Goal: Task Accomplishment & Management: Manage account settings

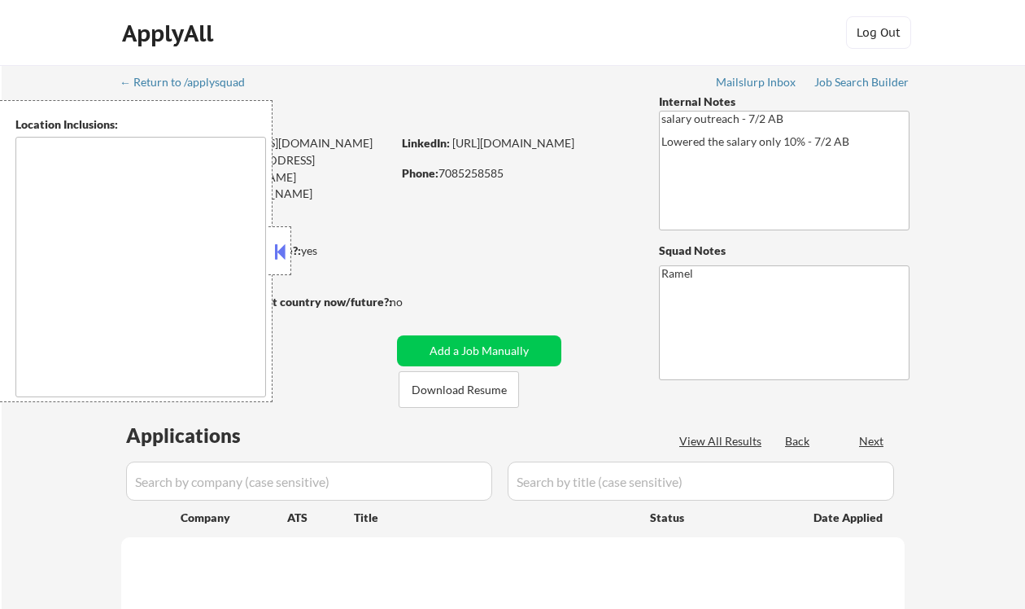
type textarea "[GEOGRAPHIC_DATA], [GEOGRAPHIC_DATA], [GEOGRAPHIC_DATA] [GEOGRAPHIC_DATA], [GEO…"
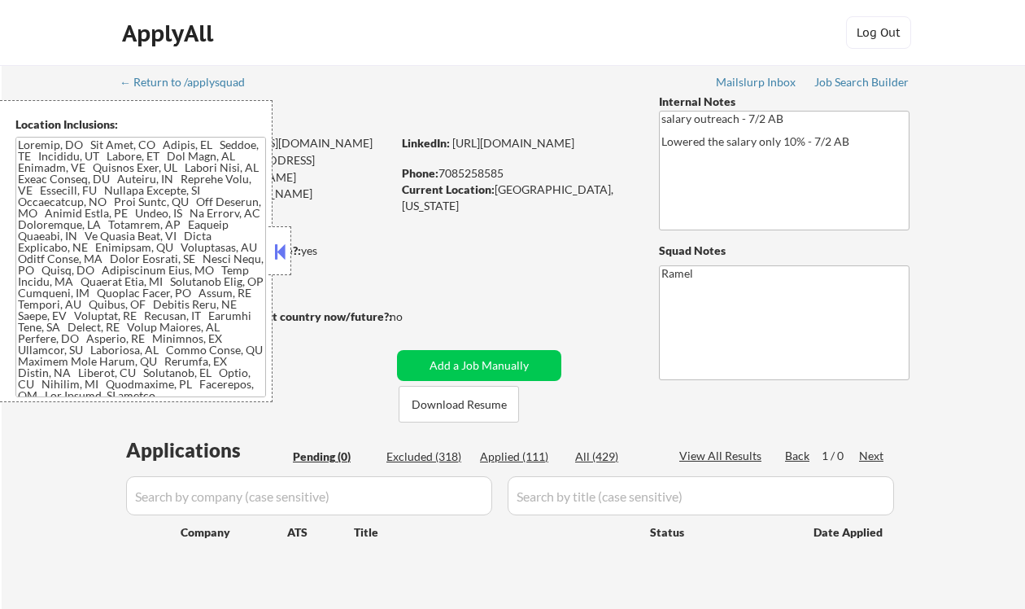
click at [284, 252] on button at bounding box center [280, 251] width 18 height 24
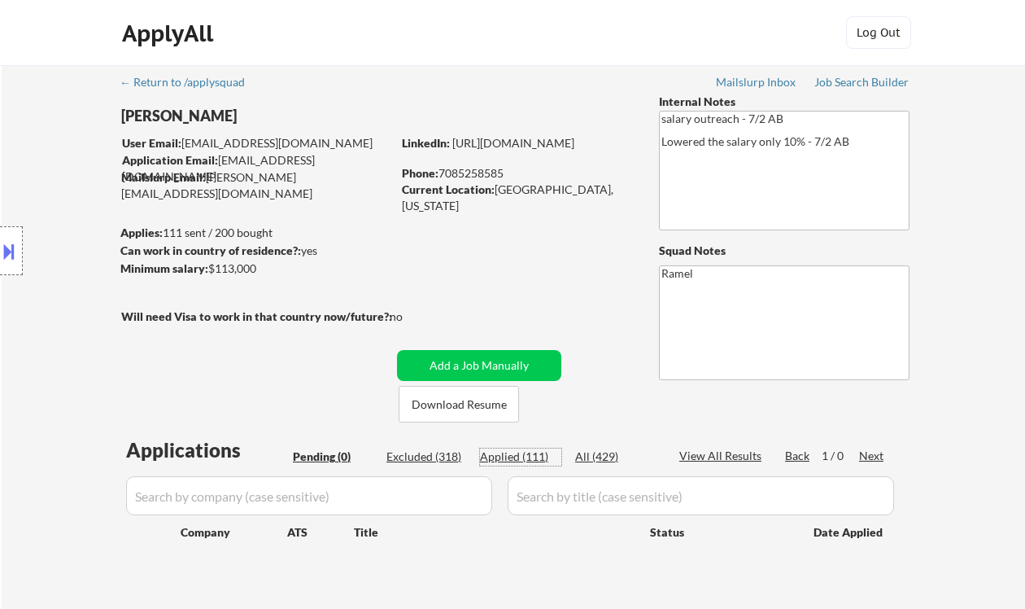
click at [535, 457] on div "Applied (111)" at bounding box center [520, 456] width 81 height 16
click at [48, 90] on div "← Return to /applysquad Mailslurp Inbox Job Search Builder Robert Shepherd User…" at bounding box center [514, 343] width 1024 height 557
select select ""applied""
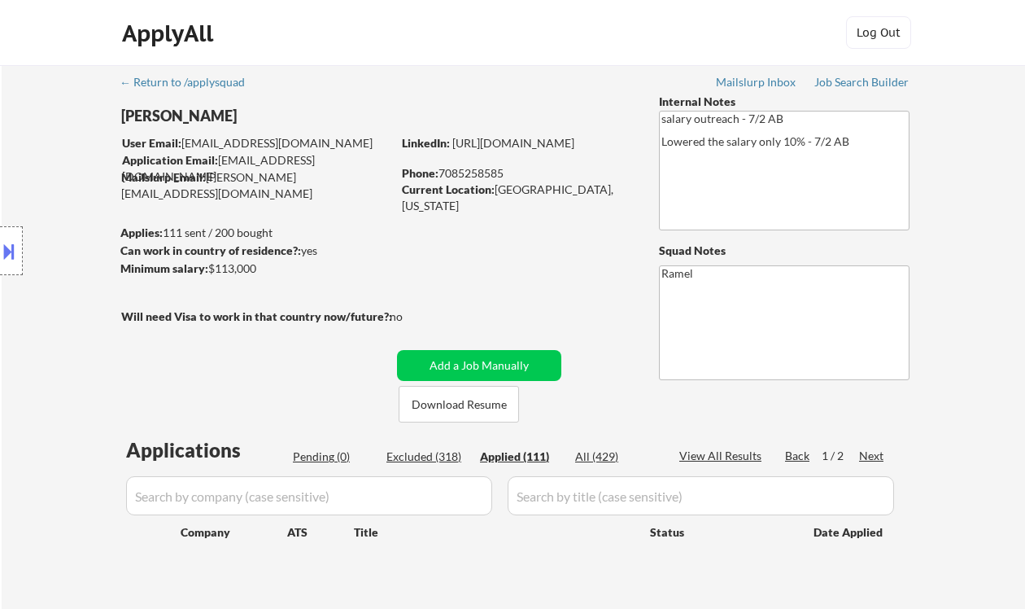
select select ""applied""
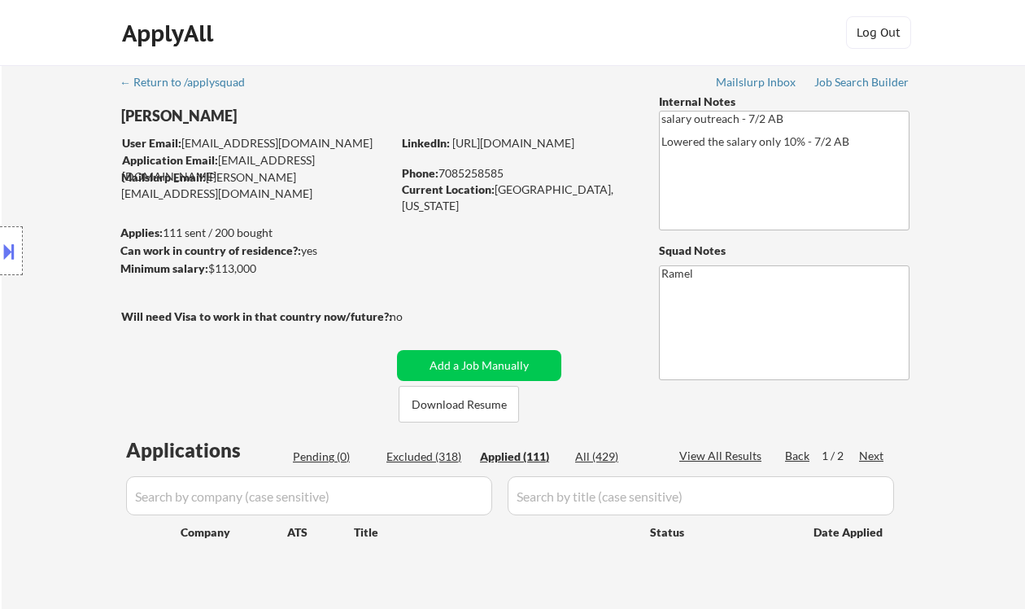
select select ""applied""
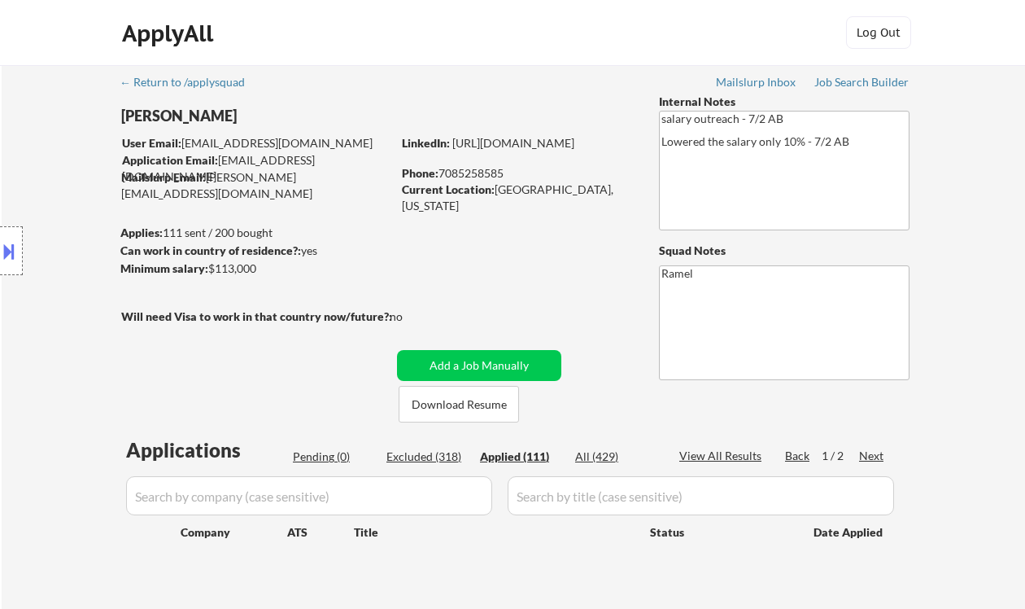
select select ""applied""
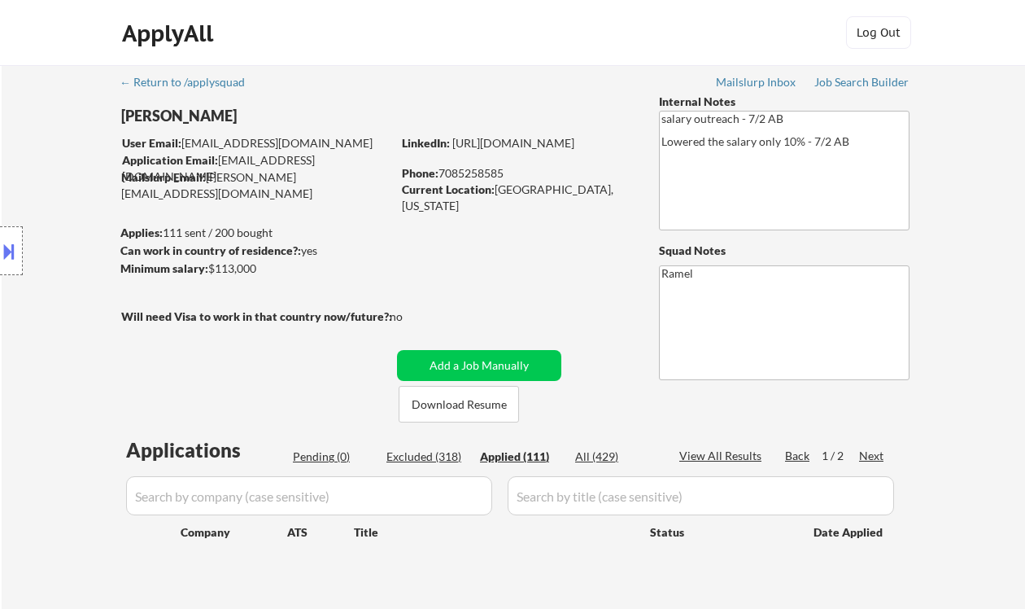
select select ""applied""
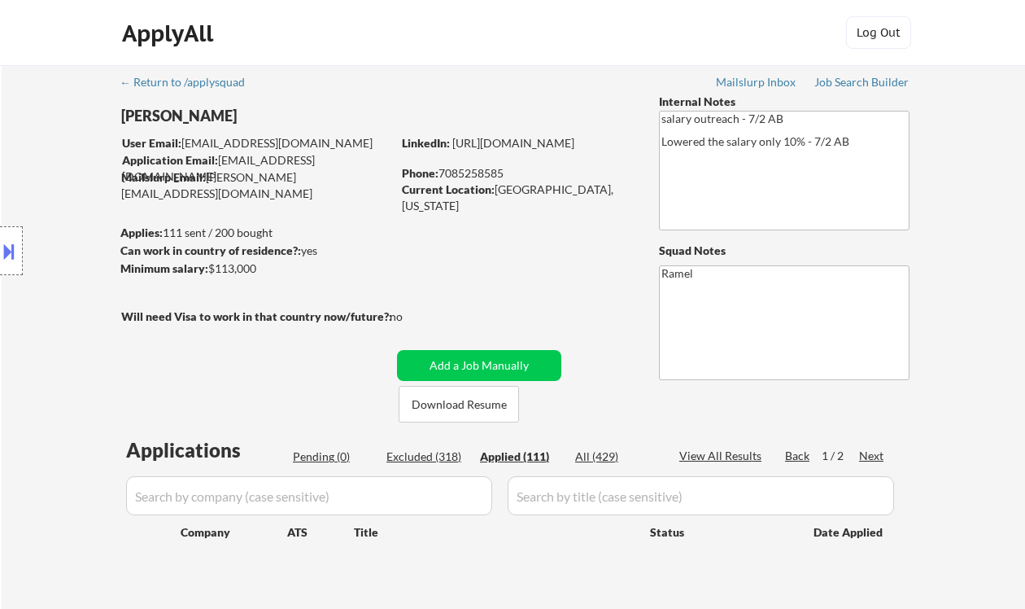
select select ""applied""
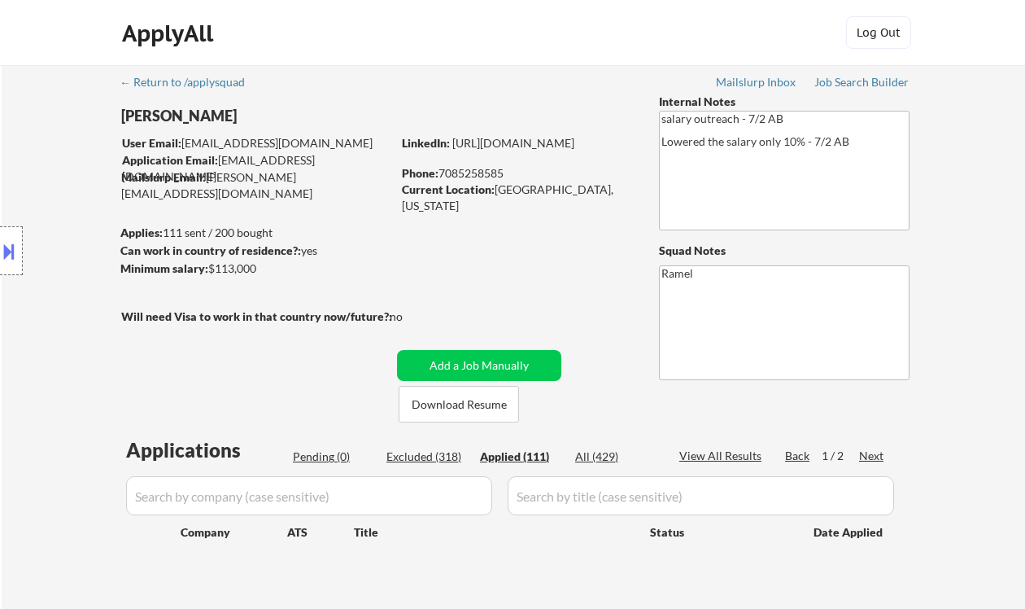
select select ""applied""
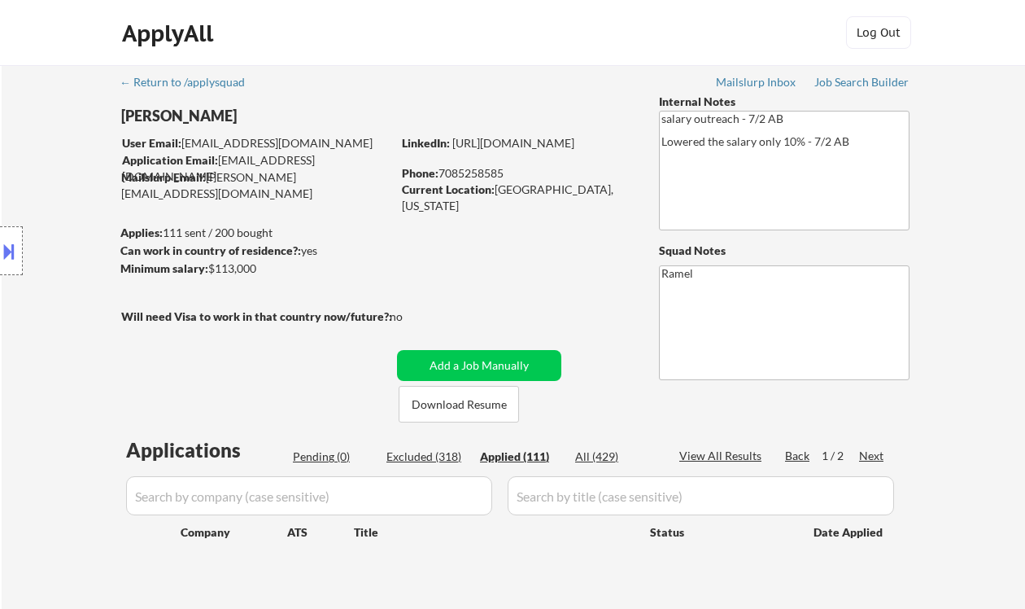
select select ""applied""
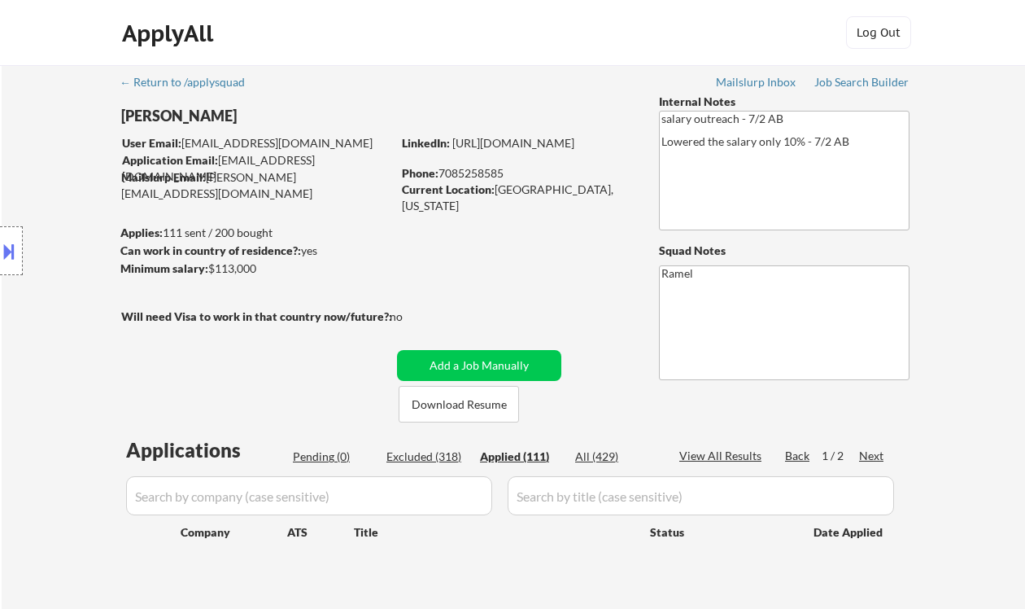
select select ""applied""
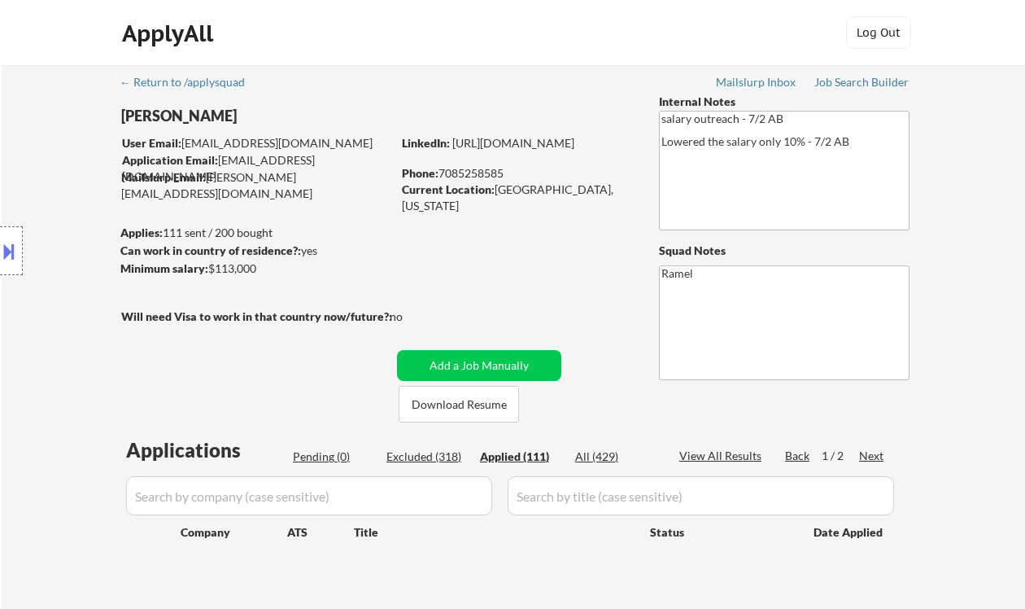
select select ""applied""
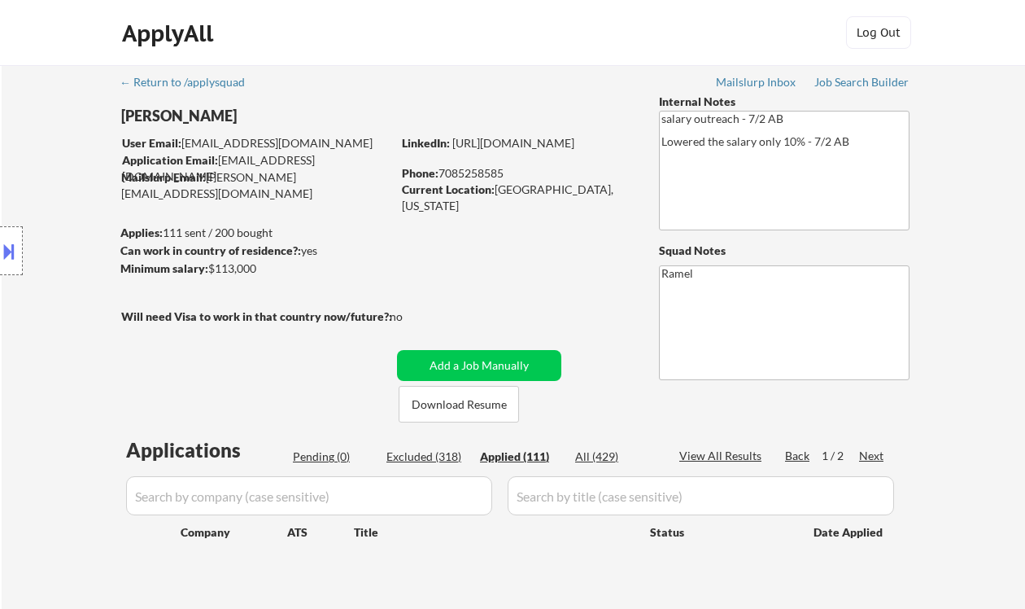
select select ""applied""
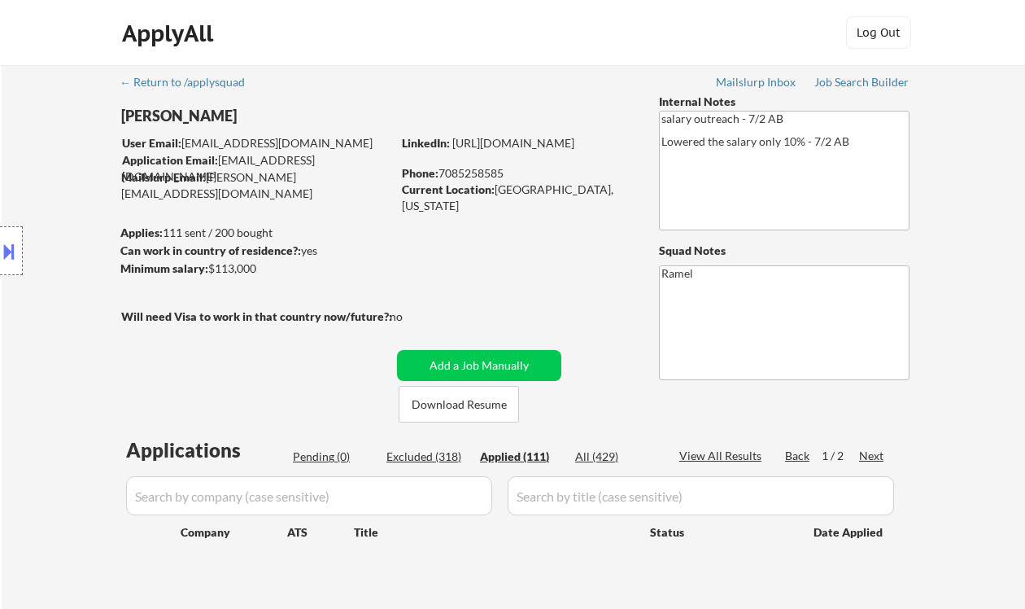
select select ""applied""
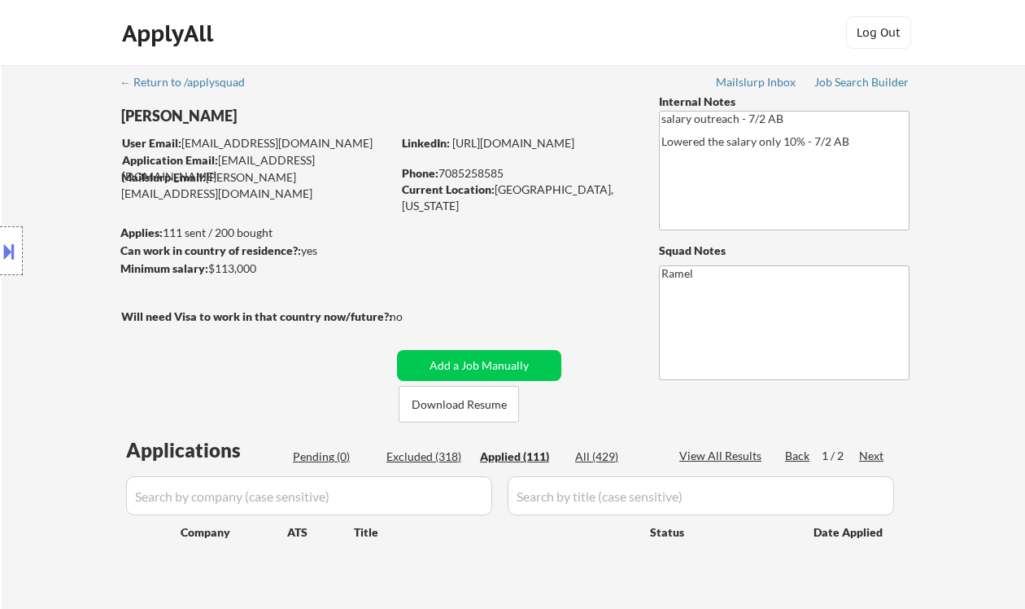
select select ""applied""
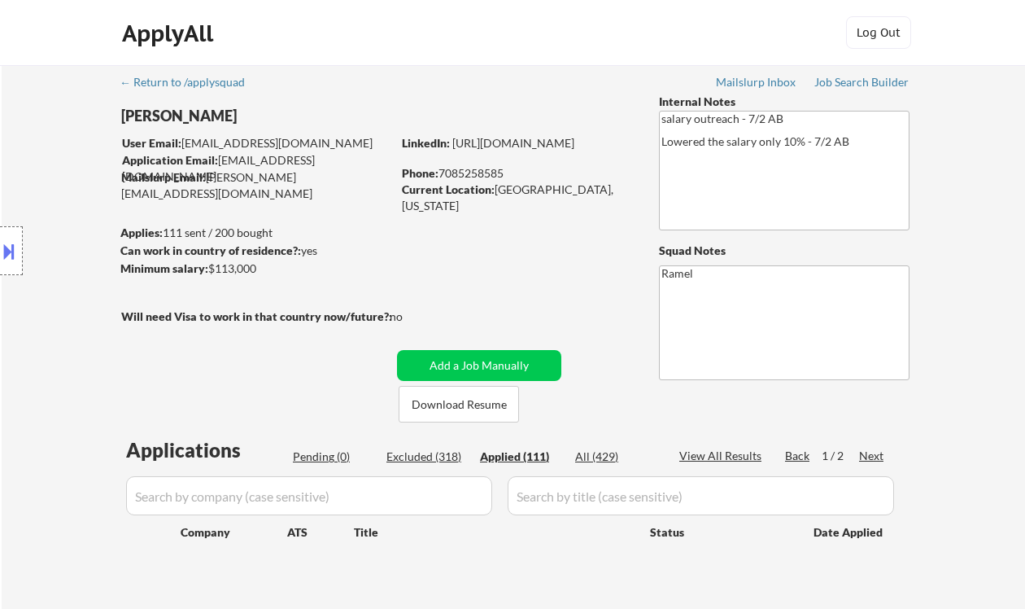
select select ""applied""
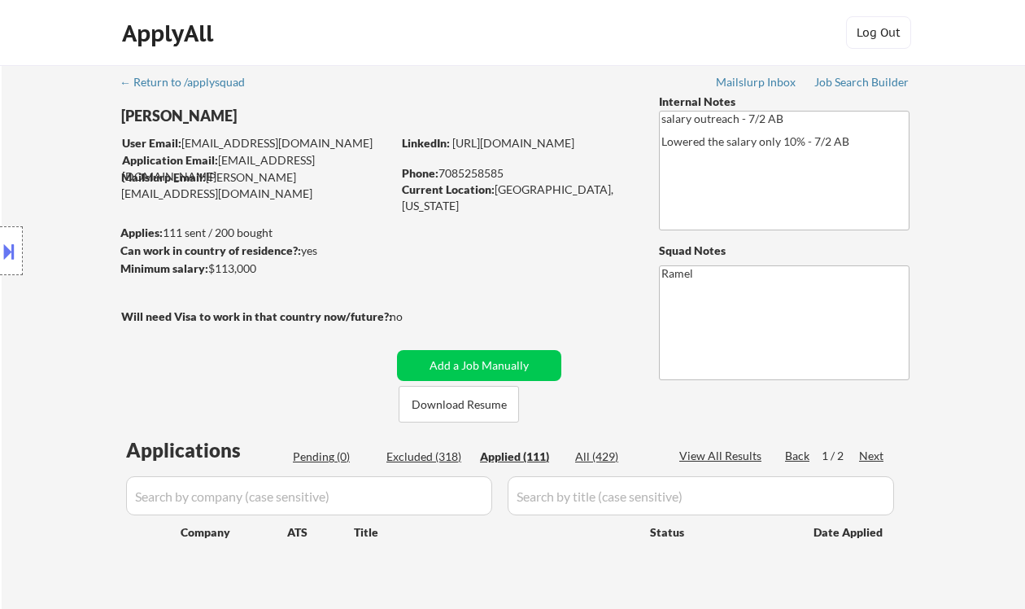
select select ""applied""
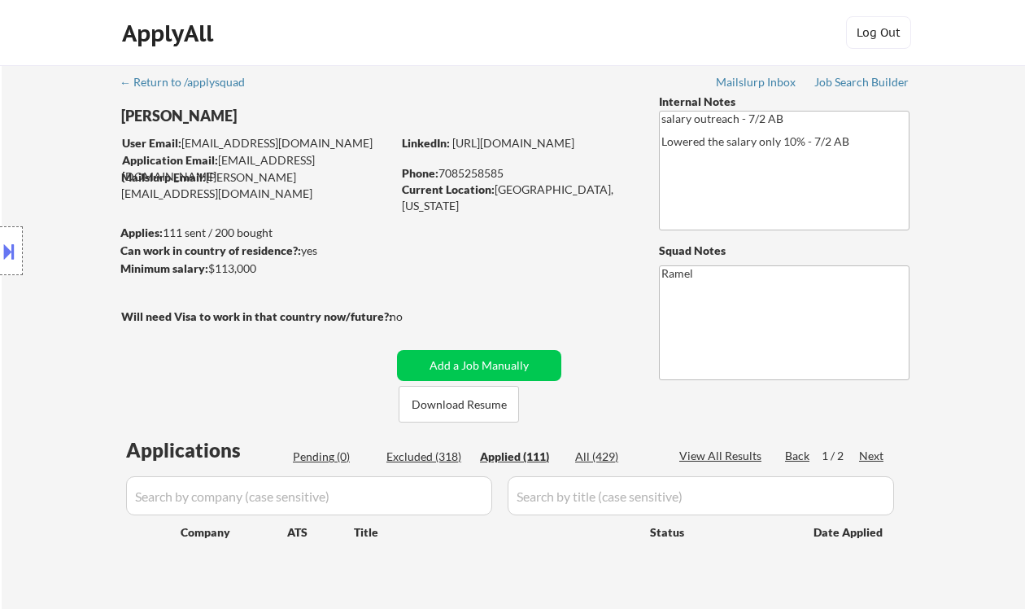
select select ""applied""
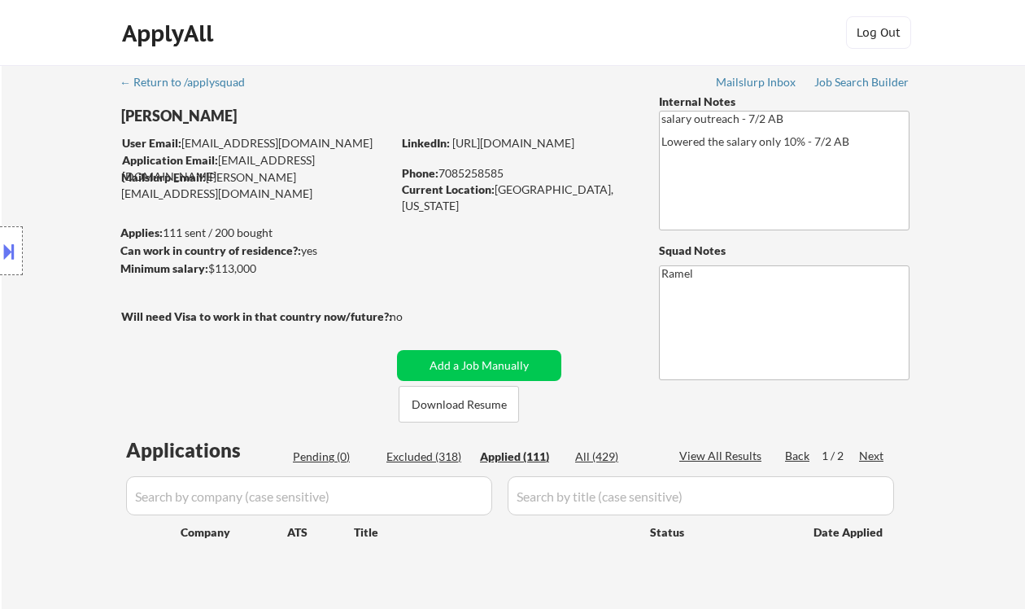
select select ""applied""
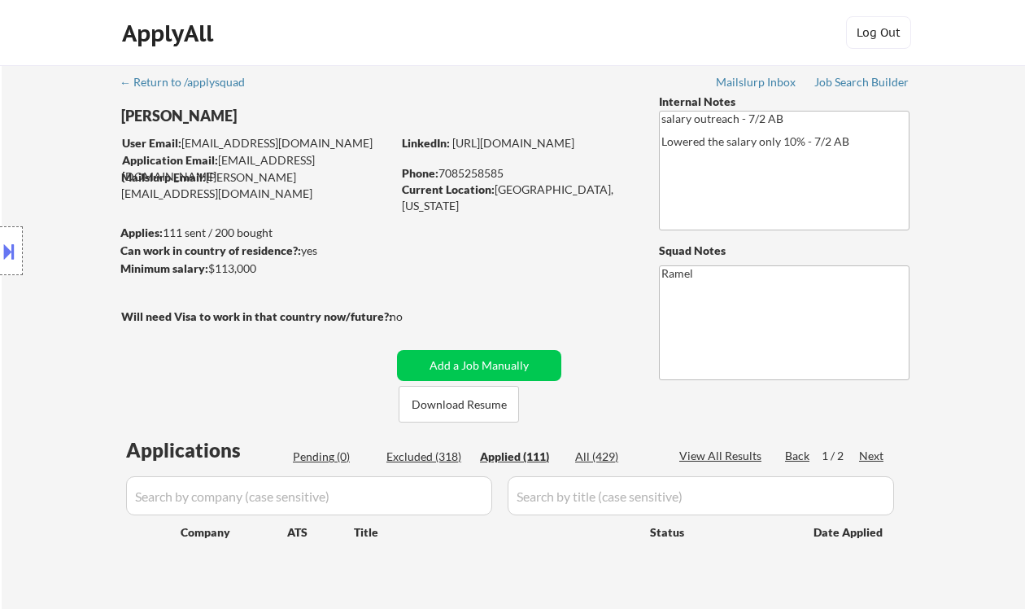
select select ""applied""
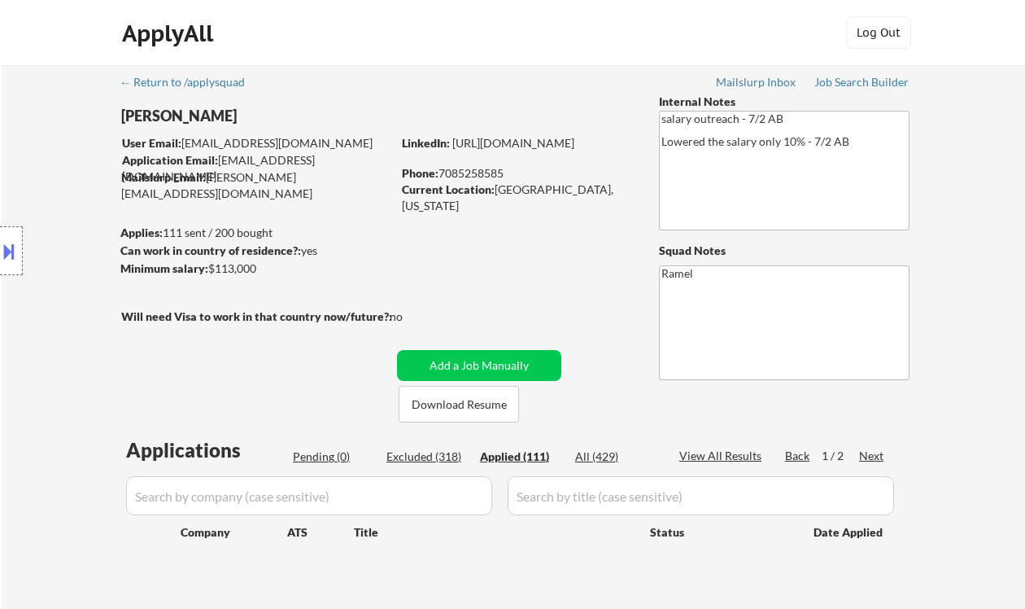
select select ""applied""
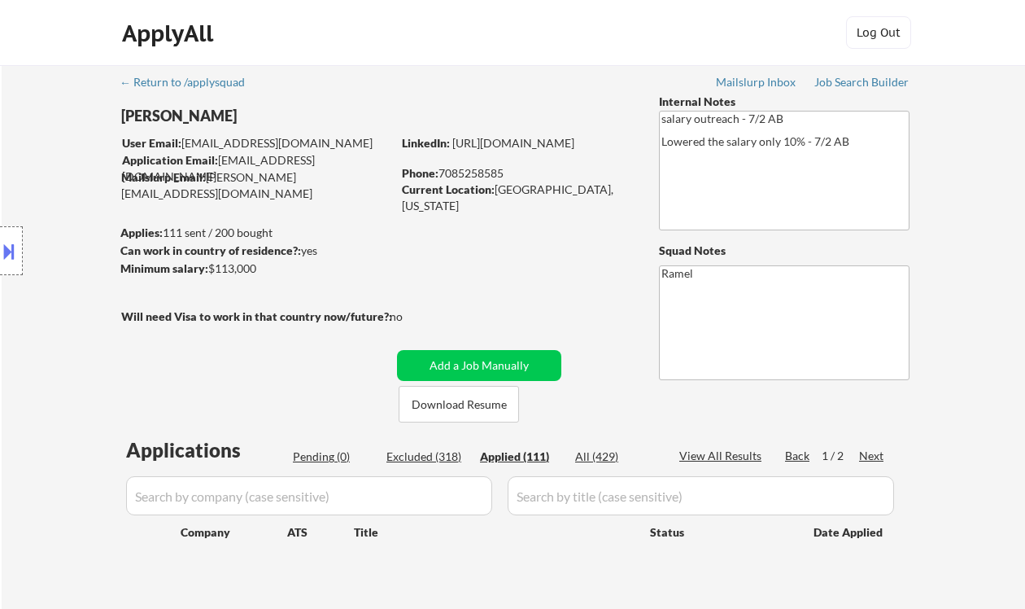
select select ""applied""
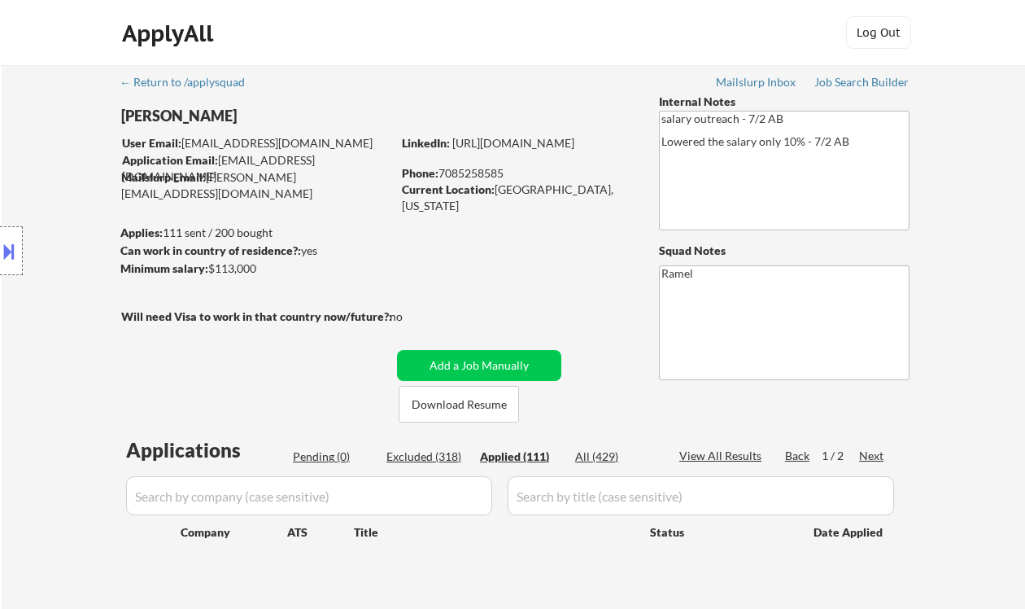
select select ""applied""
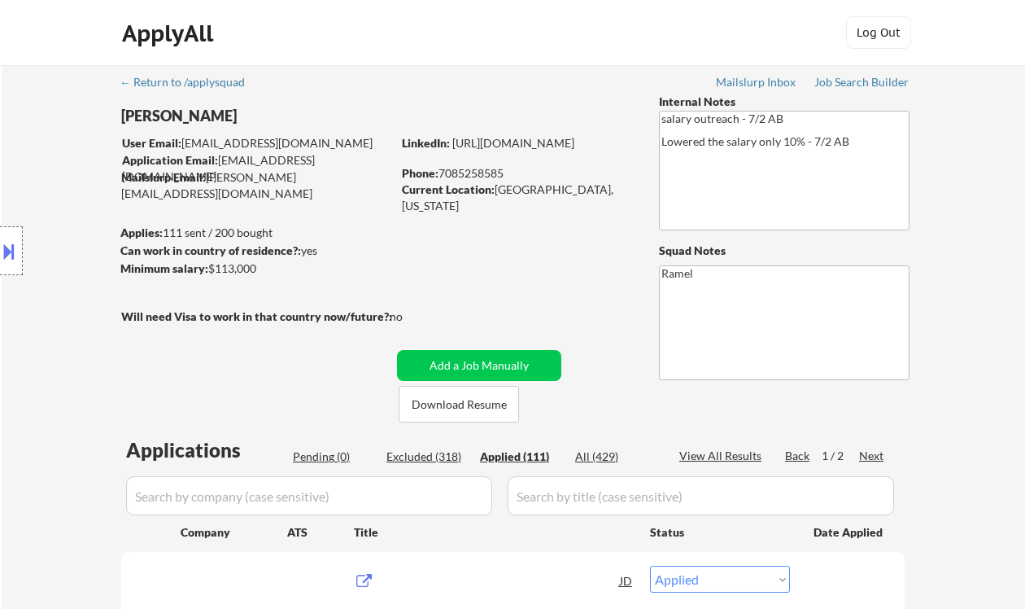
click at [531, 448] on div "Applied (111)" at bounding box center [520, 456] width 81 height 16
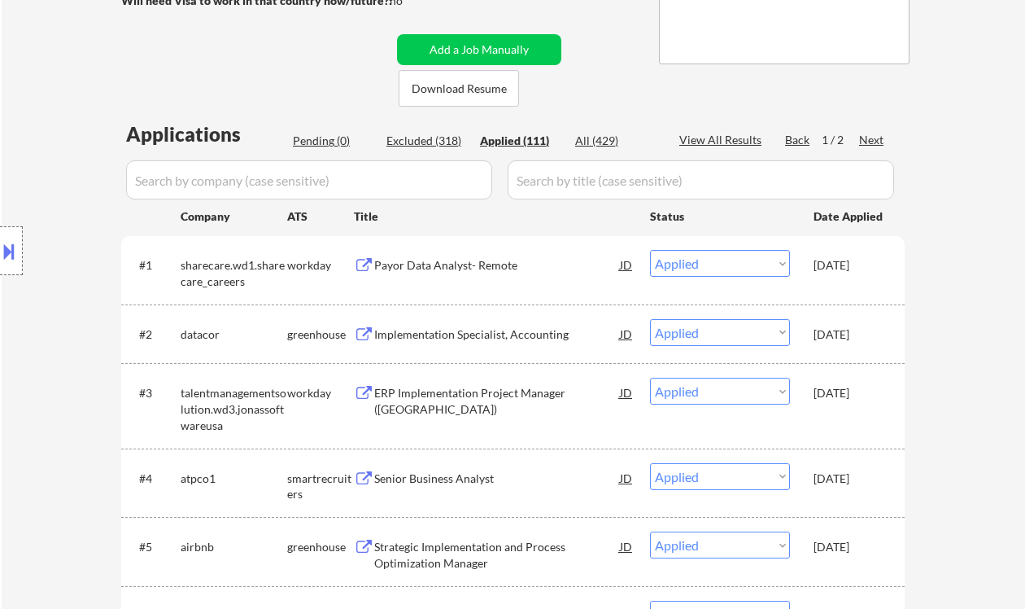
scroll to position [326, 0]
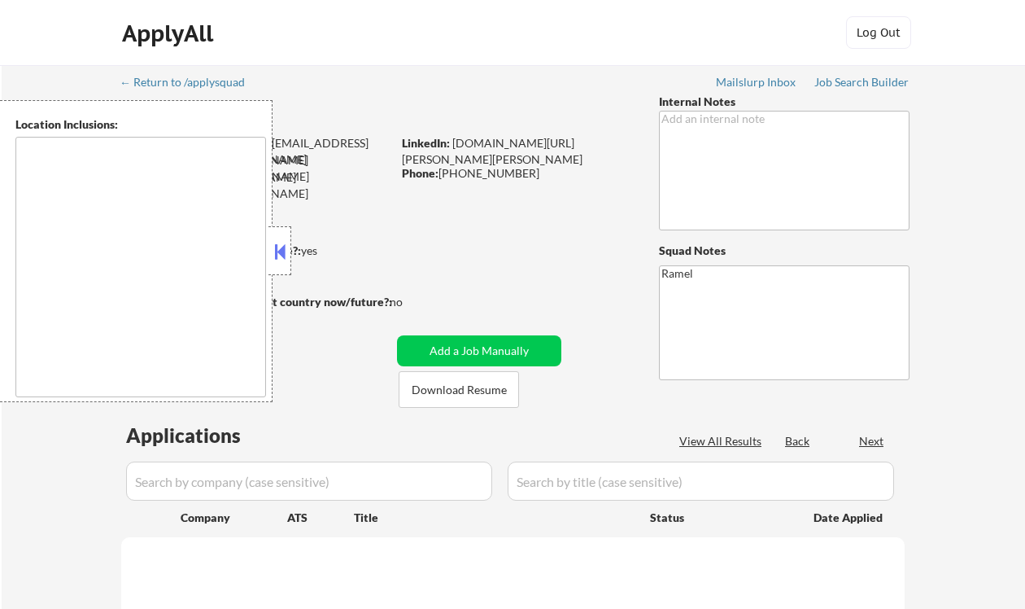
type textarea "Arlington, VA Alexandria, VA Falls Church, VA Bethesda, MD Silver Spring, MD Ch…"
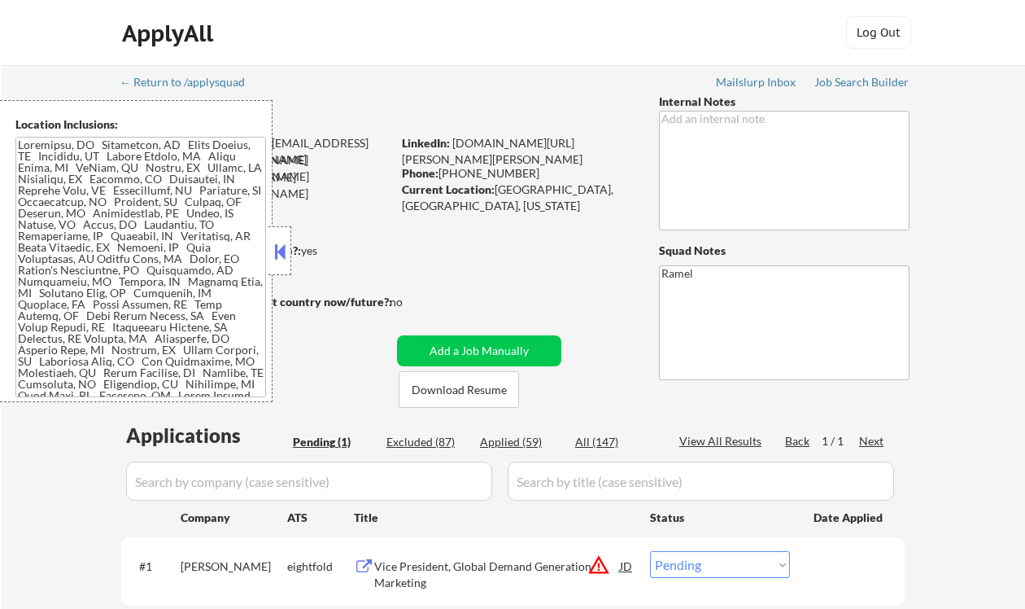
click at [281, 260] on button at bounding box center [280, 251] width 18 height 24
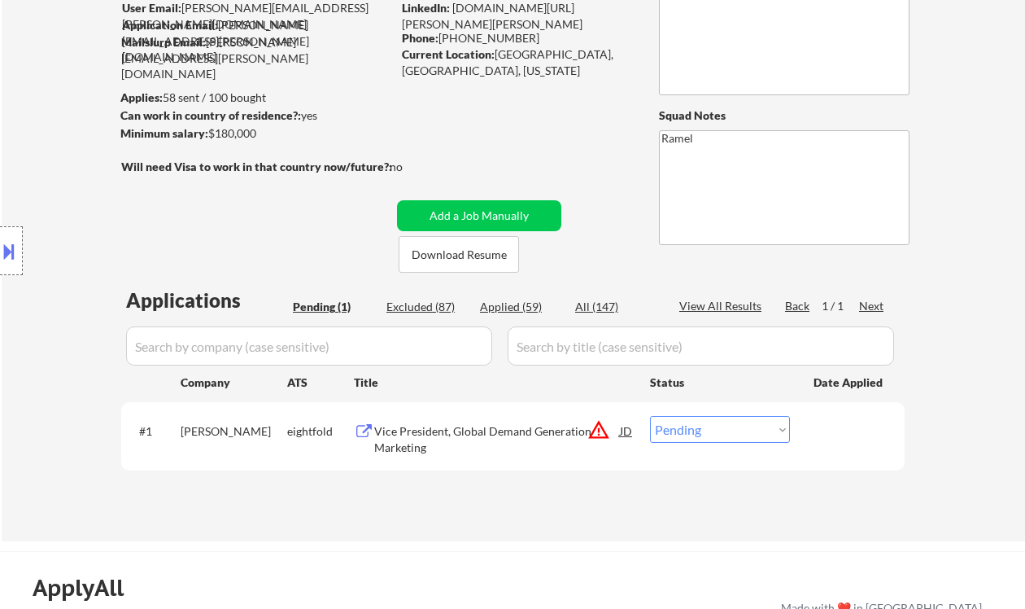
scroll to position [108, 0]
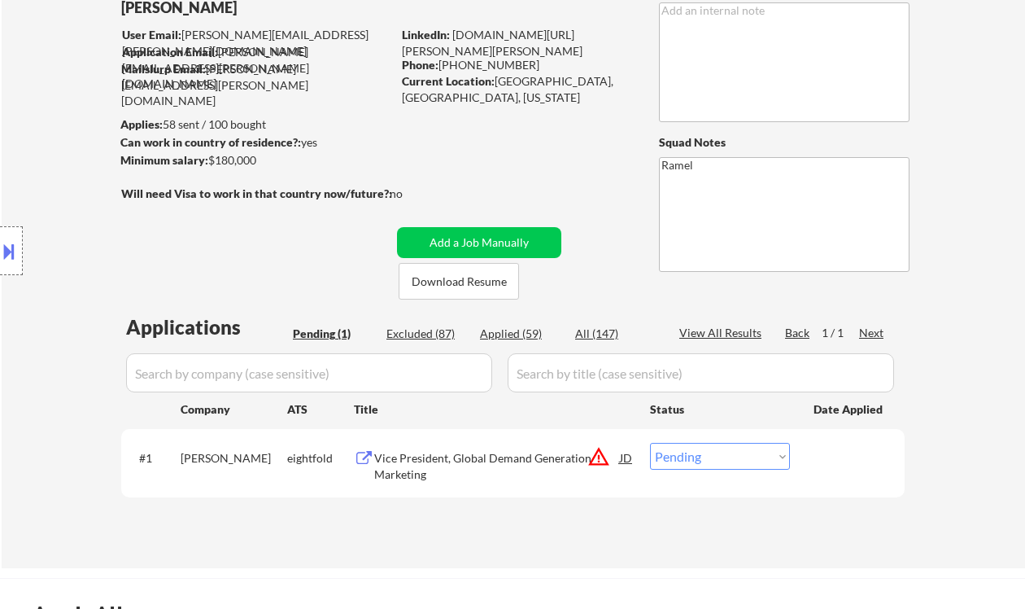
drag, startPoint x: 20, startPoint y: 301, endPoint x: 37, endPoint y: 311, distance: 20.4
click at [20, 301] on div "Location Inclusions:" at bounding box center [145, 251] width 291 height 302
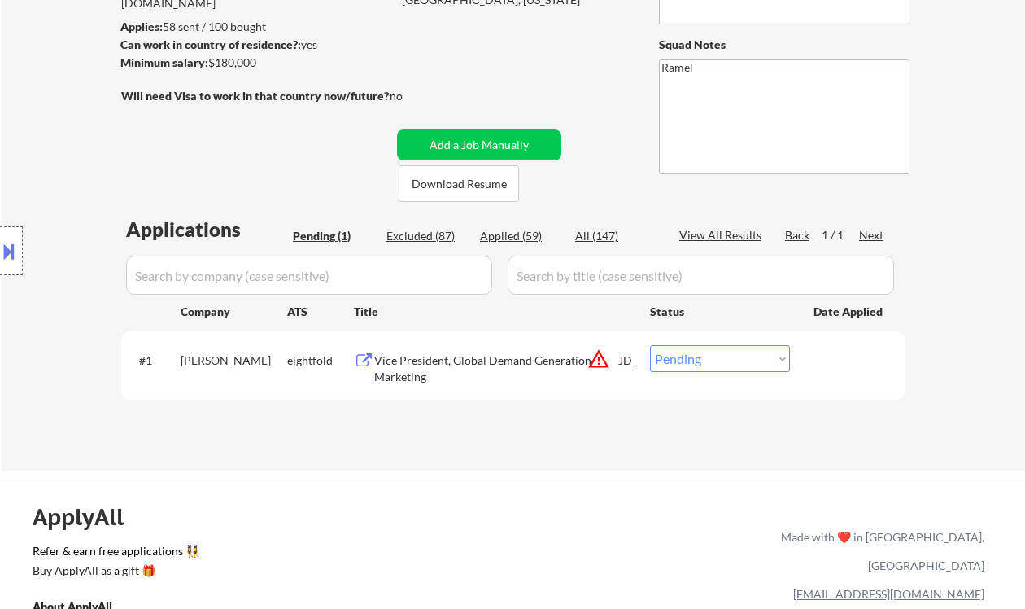
scroll to position [216, 0]
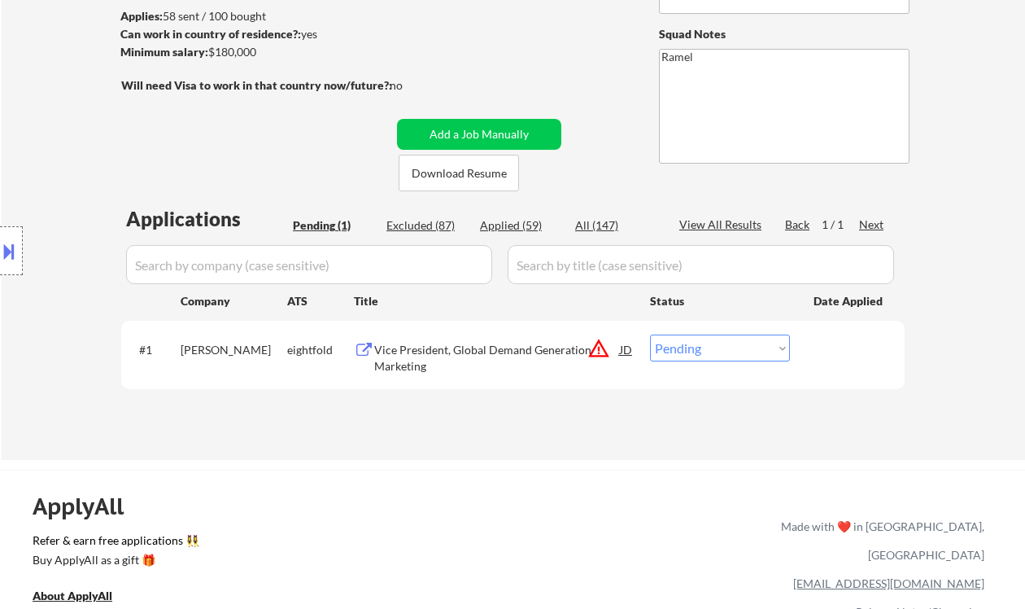
click at [497, 347] on div "Vice President, Global Demand Generation Marketing" at bounding box center [497, 358] width 246 height 32
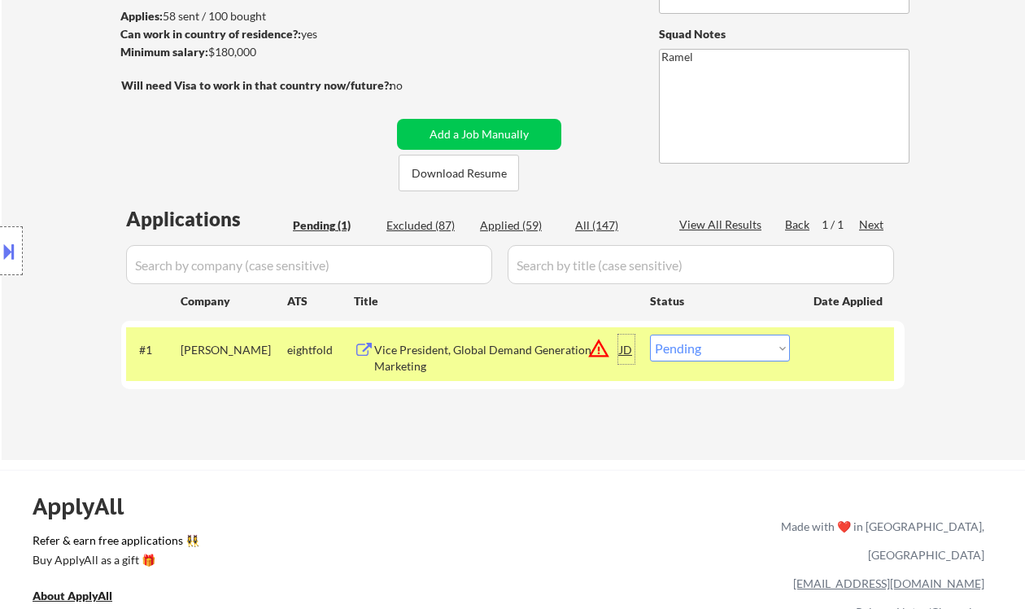
click at [626, 351] on div "JD" at bounding box center [626, 348] width 16 height 29
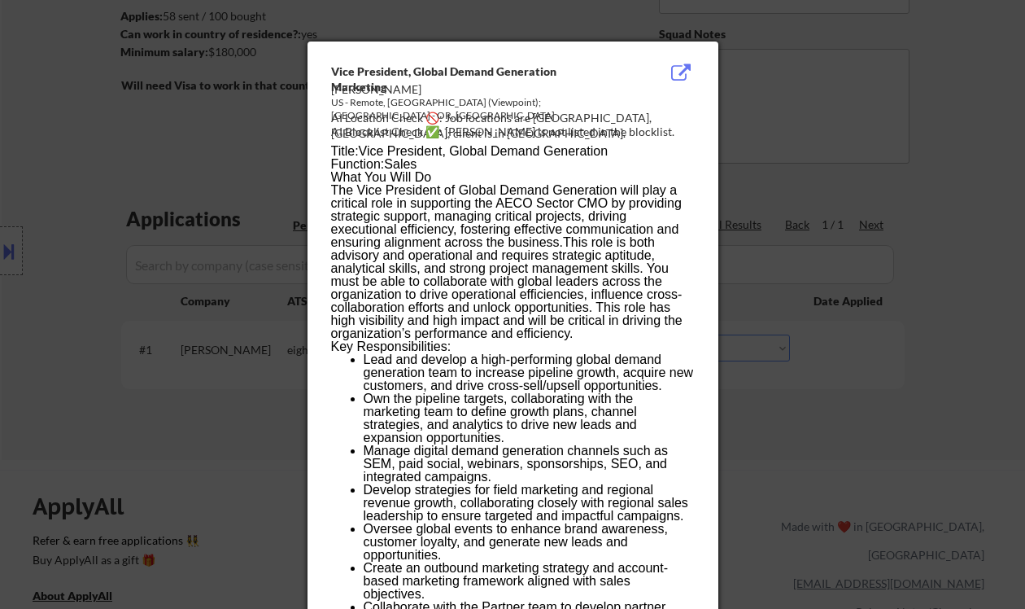
click at [837, 411] on div at bounding box center [512, 304] width 1025 height 609
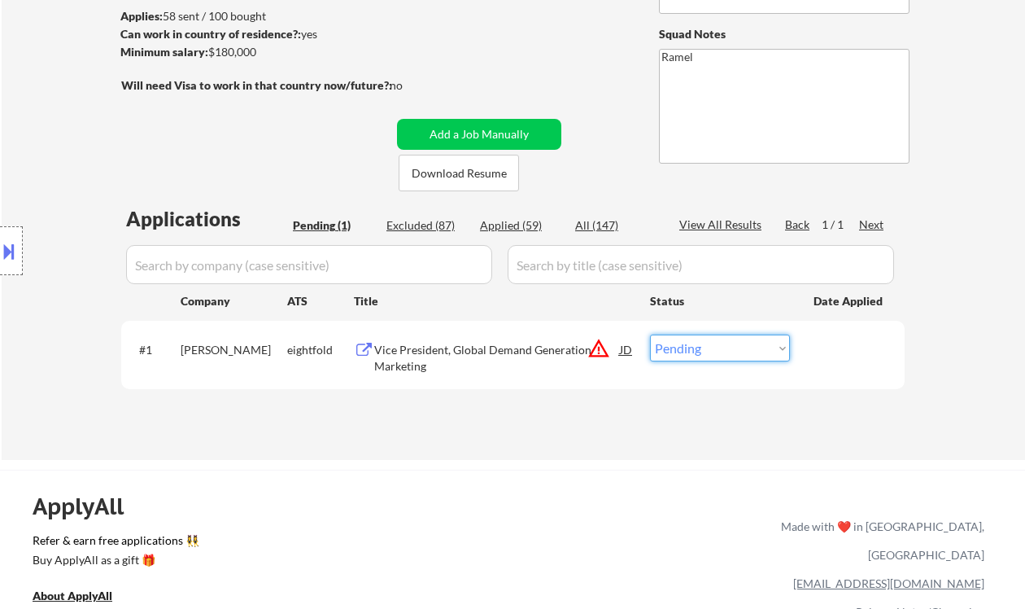
click at [719, 356] on select "Choose an option... Pending Applied Excluded (Questions) Excluded (Expired) Exc…" at bounding box center [720, 347] width 140 height 27
select select ""excluded__location_""
click at [650, 334] on select "Choose an option... Pending Applied Excluded (Questions) Excluded (Expired) Exc…" at bounding box center [720, 347] width 140 height 27
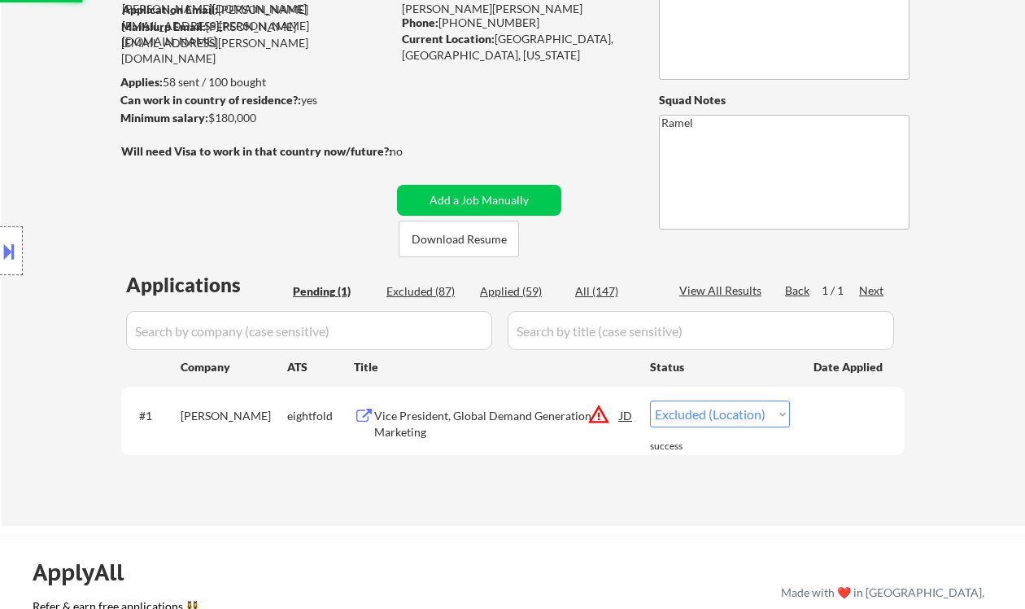
scroll to position [108, 0]
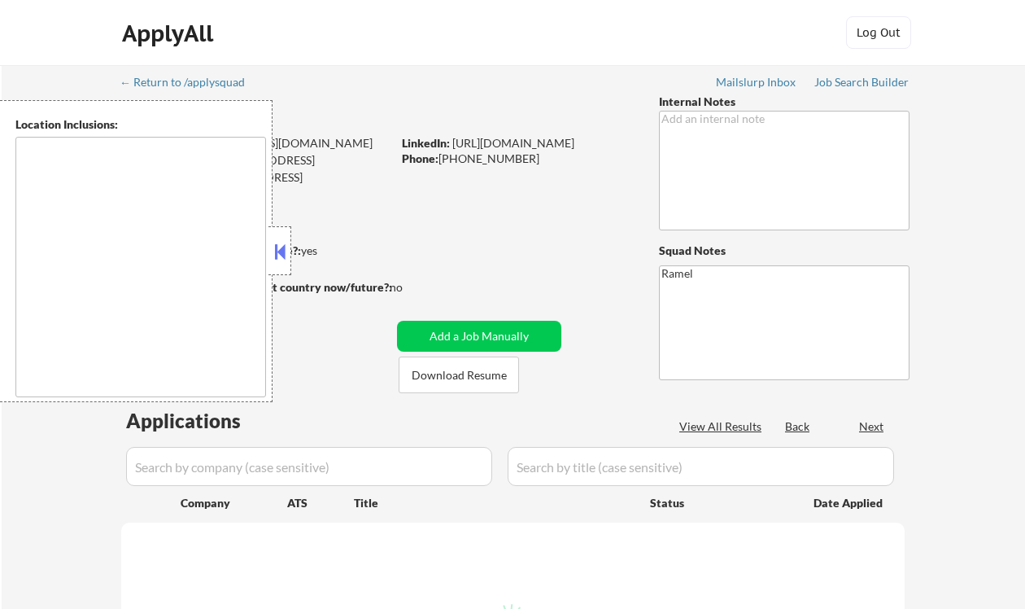
type textarea "[GEOGRAPHIC_DATA], [GEOGRAPHIC_DATA] [GEOGRAPHIC_DATA], [GEOGRAPHIC_DATA] [GEOG…"
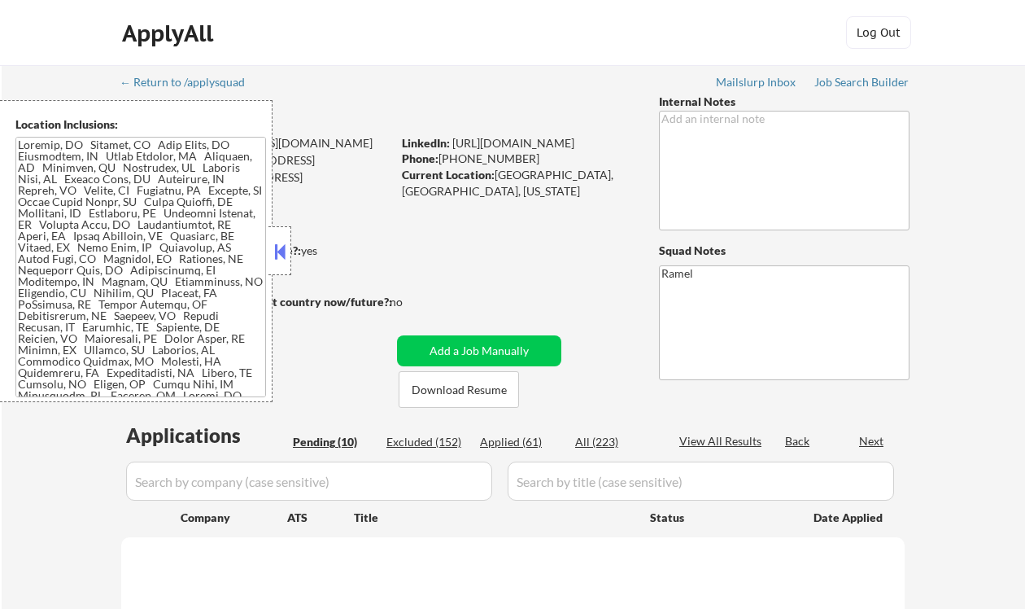
select select ""pending""
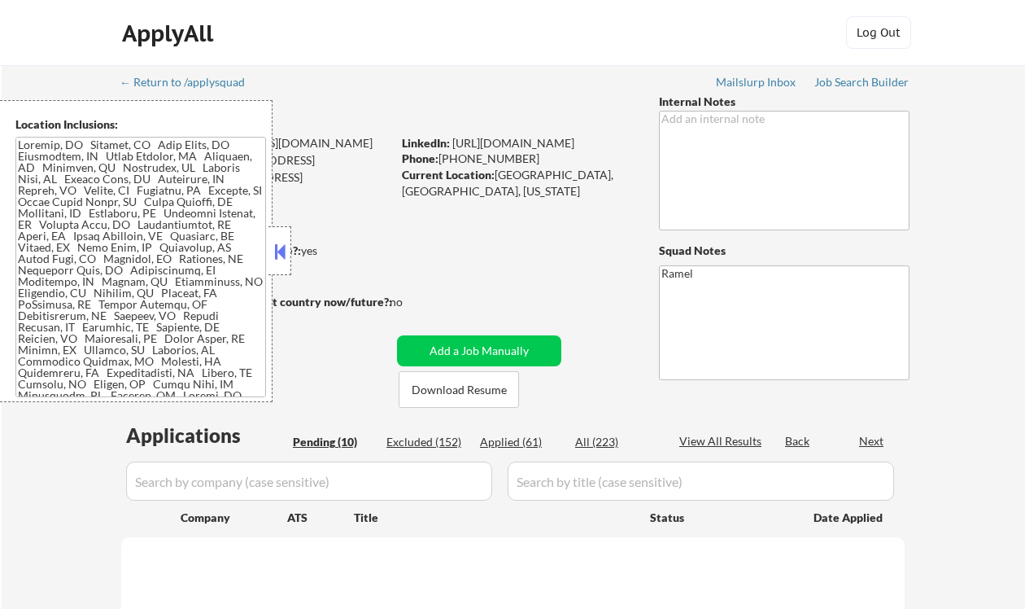
select select ""pending""
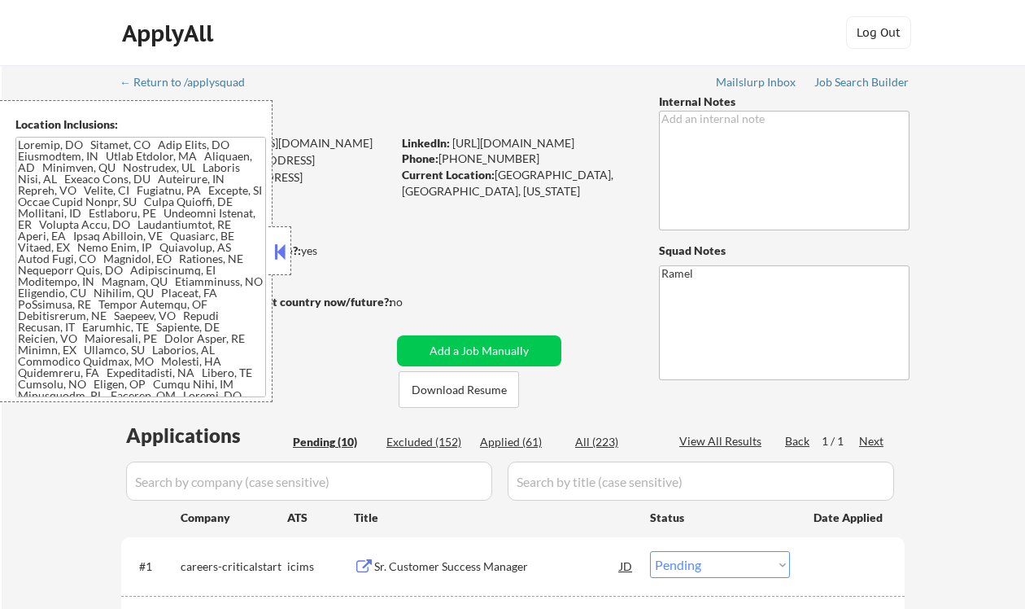
click at [286, 255] on button at bounding box center [280, 251] width 18 height 24
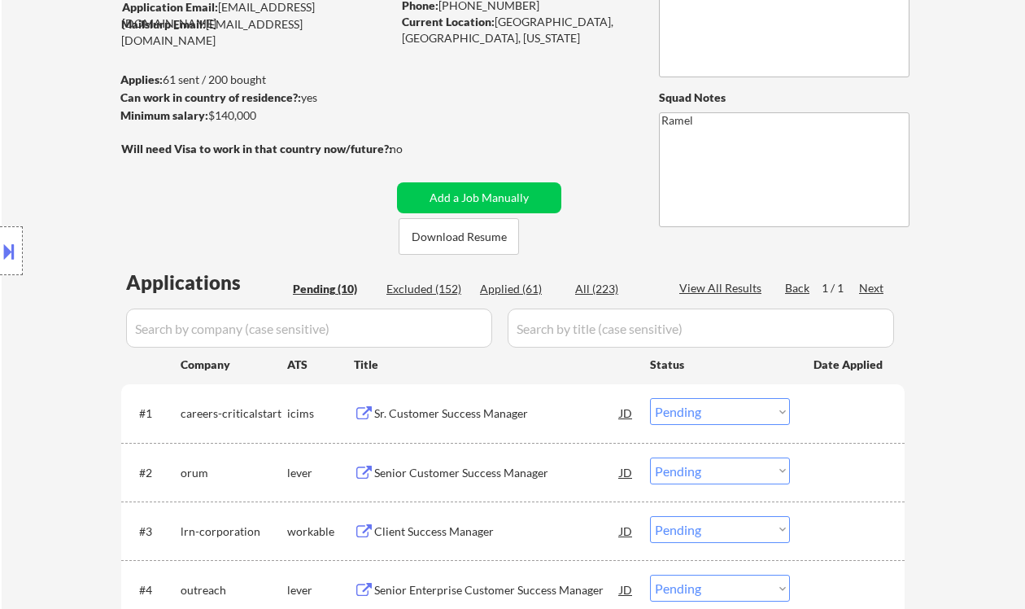
scroll to position [216, 0]
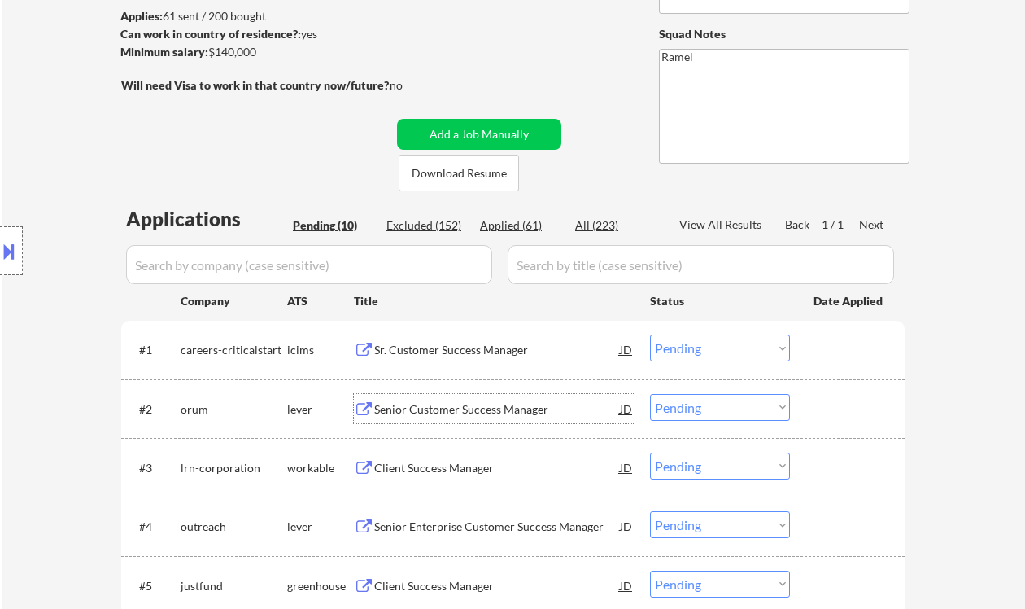
click at [490, 407] on div "Senior Customer Success Manager" at bounding box center [497, 409] width 246 height 16
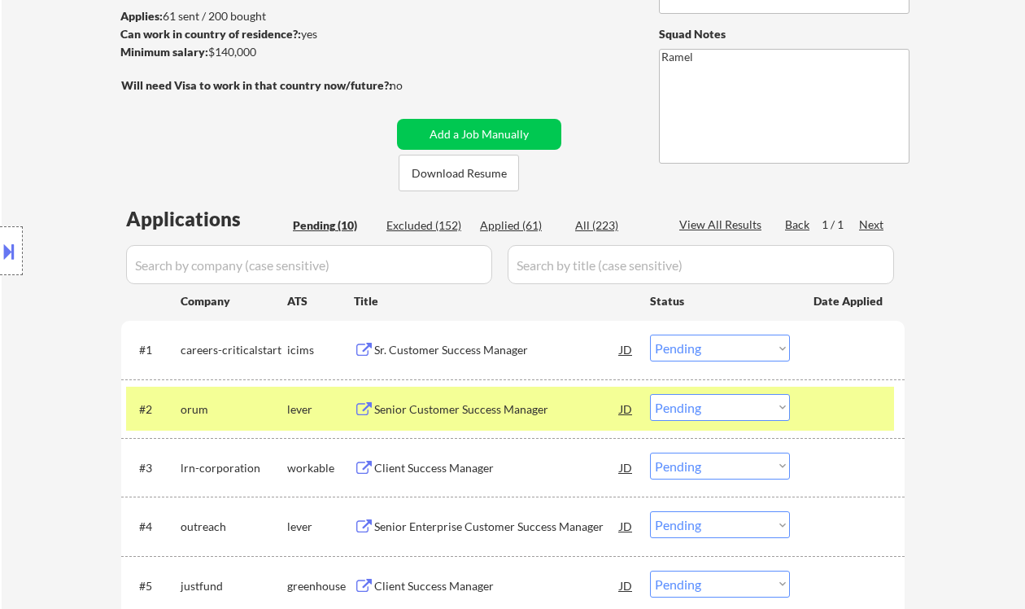
click at [16, 342] on div "Location Inclusions:" at bounding box center [145, 251] width 291 height 302
click at [721, 414] on select "Choose an option... Pending Applied Excluded (Questions) Excluded (Expired) Exc…" at bounding box center [720, 407] width 140 height 27
click at [650, 394] on select "Choose an option... Pending Applied Excluded (Questions) Excluded (Expired) Exc…" at bounding box center [720, 407] width 140 height 27
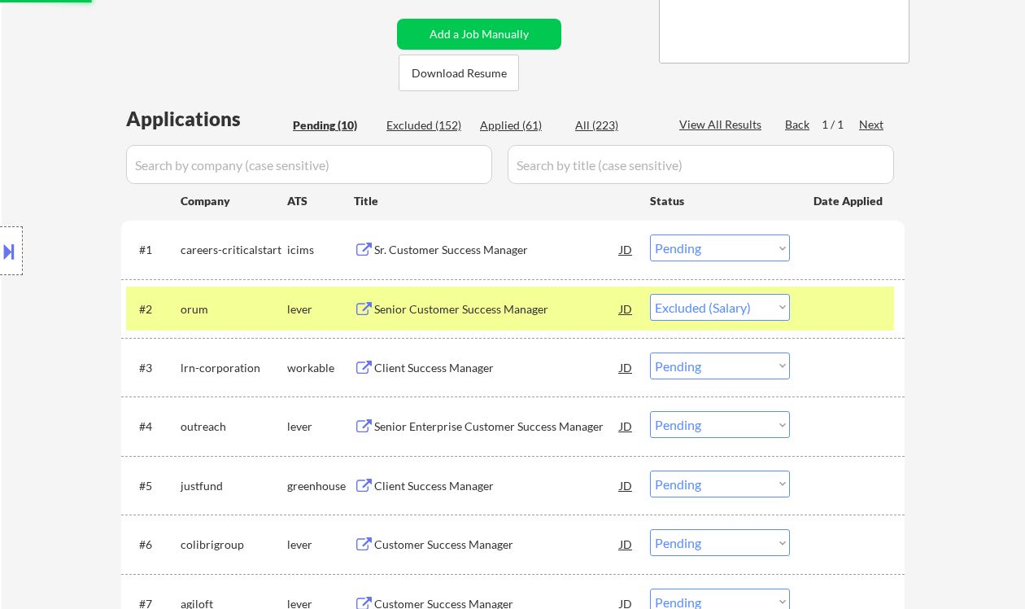
scroll to position [326, 0]
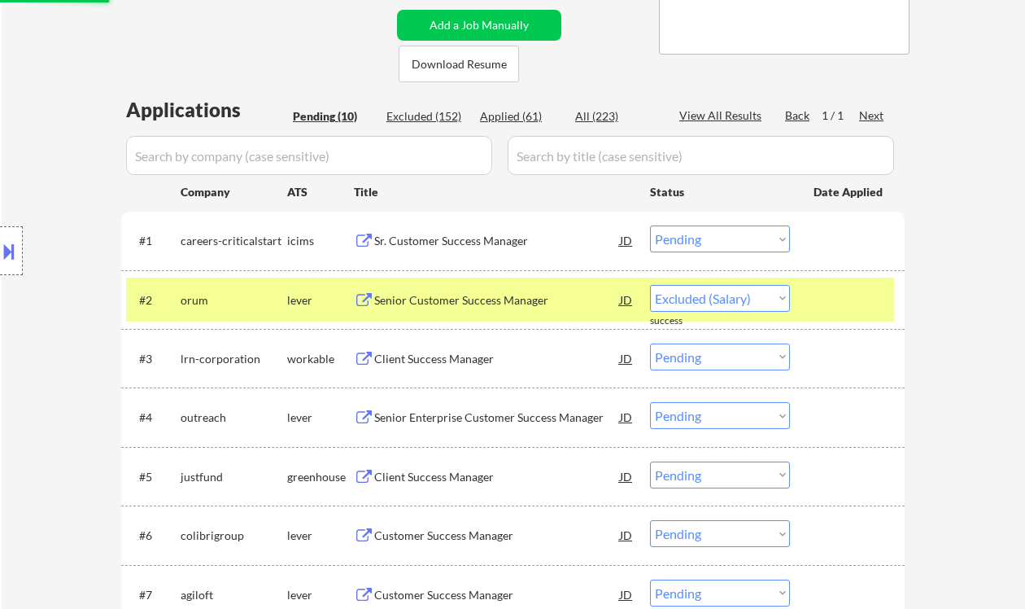
click at [439, 368] on div "Client Success Manager" at bounding box center [497, 357] width 246 height 29
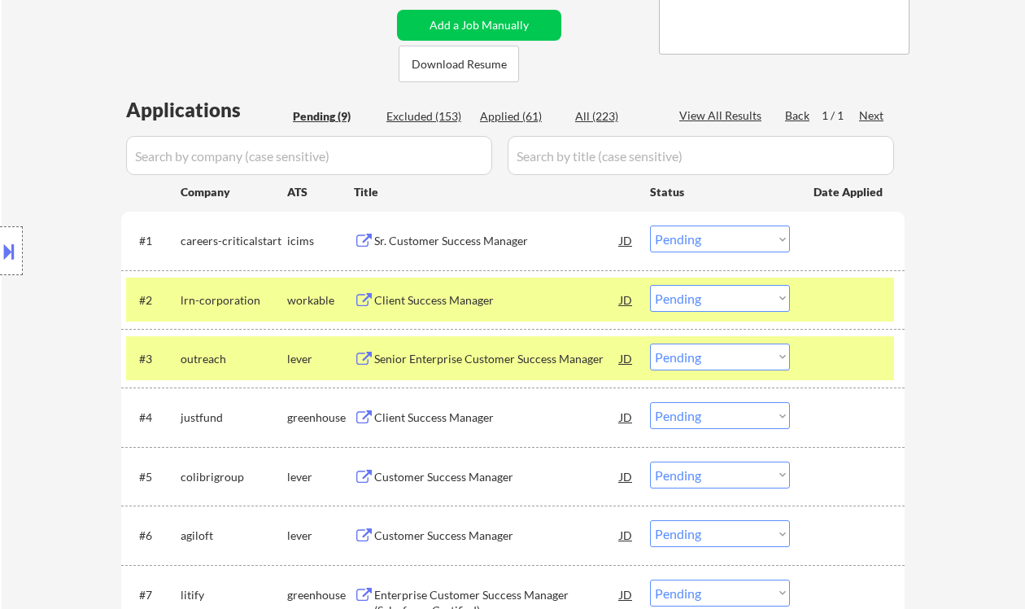
drag, startPoint x: 16, startPoint y: 59, endPoint x: 149, endPoint y: 120, distance: 146.0
click at [16, 59] on div "← Return to /applysquad Mailslurp Inbox Job Search Builder Tom Hunt User Email:…" at bounding box center [514, 286] width 1024 height 1092
click at [693, 294] on select "Choose an option... Pending Applied Excluded (Questions) Excluded (Expired) Exc…" at bounding box center [720, 298] width 140 height 27
click at [650, 285] on select "Choose an option... Pending Applied Excluded (Questions) Excluded (Expired) Exc…" at bounding box center [720, 298] width 140 height 27
click at [474, 358] on div "Senior Enterprise Customer Success Manager" at bounding box center [497, 359] width 246 height 16
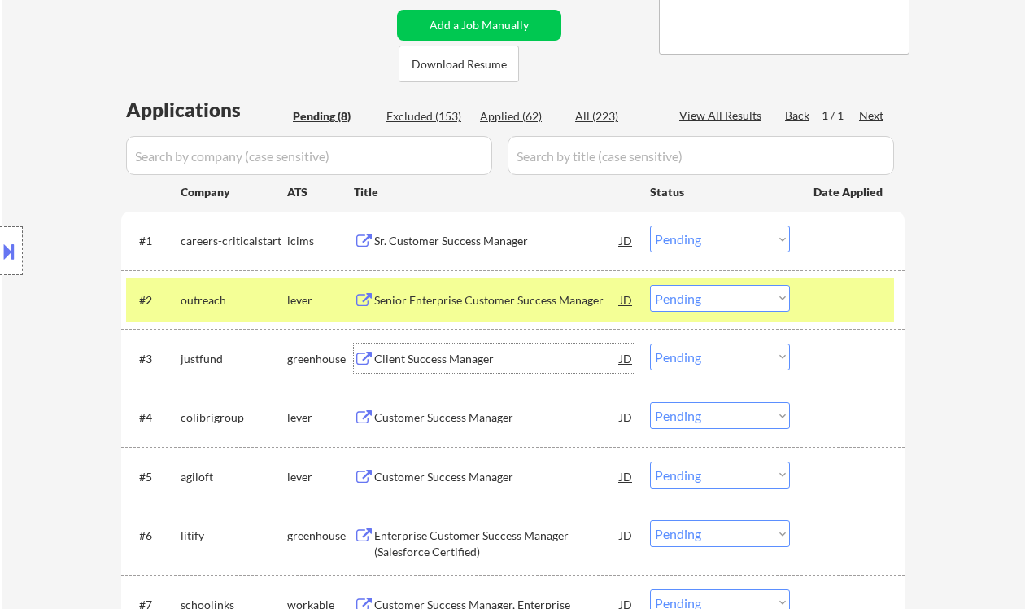
click at [730, 294] on select "Choose an option... Pending Applied Excluded (Questions) Excluded (Expired) Exc…" at bounding box center [720, 298] width 140 height 27
click at [650, 285] on select "Choose an option... Pending Applied Excluded (Questions) Excluded (Expired) Exc…" at bounding box center [720, 298] width 140 height 27
click at [414, 361] on div "Client Success Manager" at bounding box center [497, 359] width 246 height 16
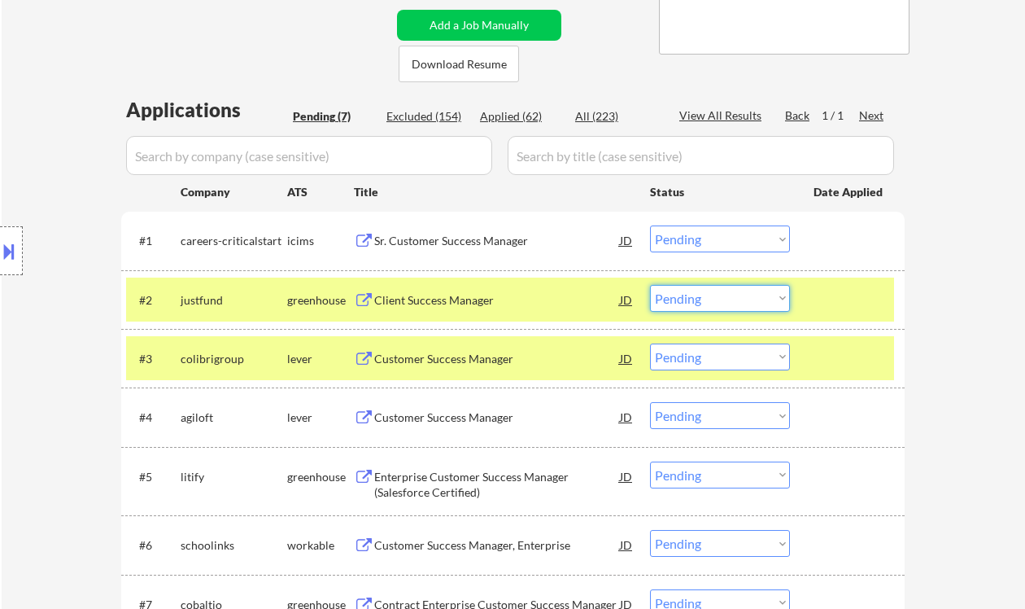
click at [714, 302] on select "Choose an option... Pending Applied Excluded (Questions) Excluded (Expired) Exc…" at bounding box center [720, 298] width 140 height 27
click at [650, 285] on select "Choose an option... Pending Applied Excluded (Questions) Excluded (Expired) Exc…" at bounding box center [720, 298] width 140 height 27
click at [479, 358] on div "Customer Success Manager" at bounding box center [497, 359] width 246 height 16
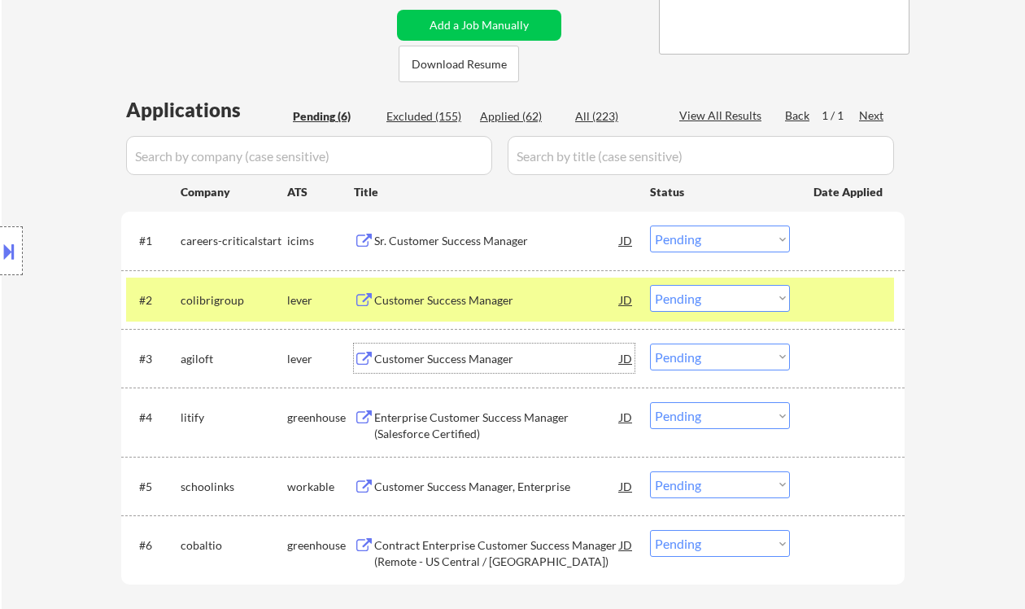
drag, startPoint x: 730, startPoint y: 297, endPoint x: 732, endPoint y: 310, distance: 13.2
click at [730, 297] on select "Choose an option... Pending Applied Excluded (Questions) Excluded (Expired) Exc…" at bounding box center [720, 298] width 140 height 27
click at [650, 285] on select "Choose an option... Pending Applied Excluded (Questions) Excluded (Expired) Exc…" at bounding box center [720, 298] width 140 height 27
click at [487, 362] on div "Customer Success Manager" at bounding box center [497, 359] width 246 height 16
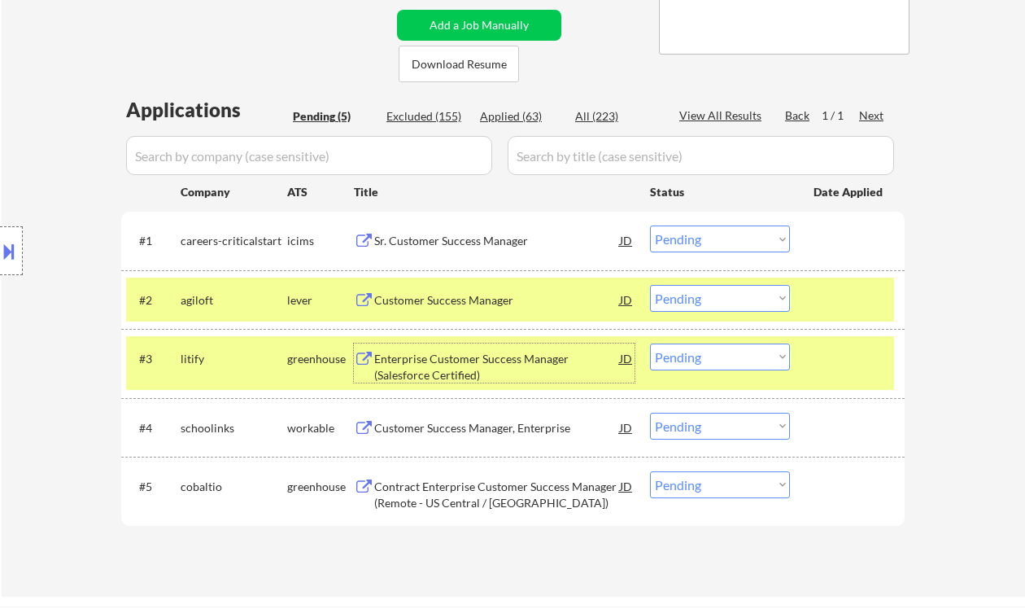
drag, startPoint x: 701, startPoint y: 295, endPoint x: 705, endPoint y: 309, distance: 14.2
click at [701, 295] on select "Choose an option... Pending Applied Excluded (Questions) Excluded (Expired) Exc…" at bounding box center [720, 298] width 140 height 27
click at [650, 285] on select "Choose an option... Pending Applied Excluded (Questions) Excluded (Expired) Exc…" at bounding box center [720, 298] width 140 height 27
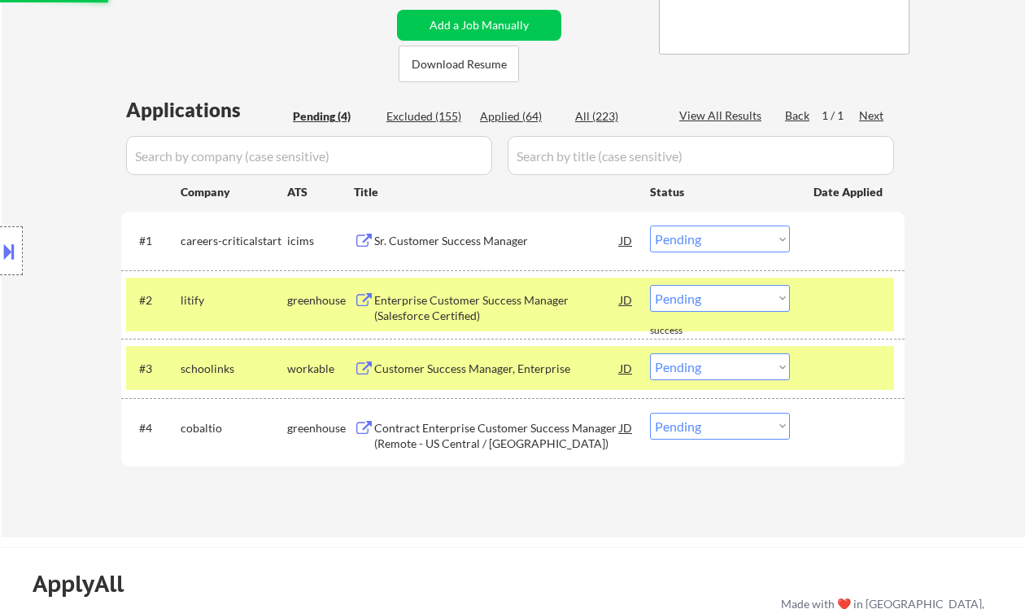
click at [480, 315] on div "Enterprise Customer Success Manager (Salesforce Certified)" at bounding box center [497, 308] width 246 height 32
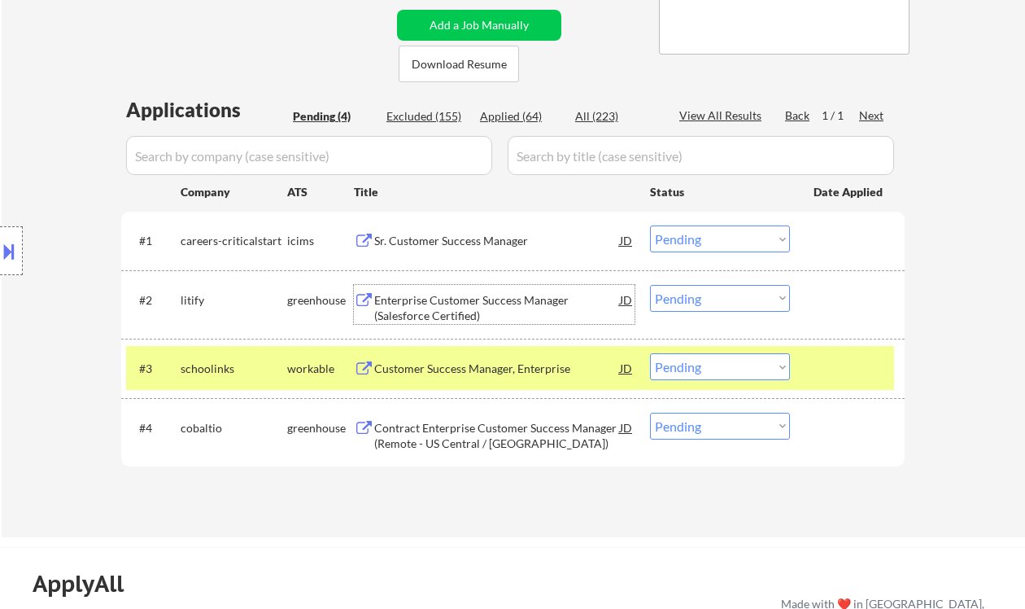
click at [748, 297] on select "Choose an option... Pending Applied Excluded (Questions) Excluded (Expired) Exc…" at bounding box center [720, 298] width 140 height 27
click at [650, 285] on select "Choose an option... Pending Applied Excluded (Questions) Excluded (Expired) Exc…" at bounding box center [720, 298] width 140 height 27
click at [483, 377] on div "Customer Success Manager, Enterprise" at bounding box center [497, 367] width 246 height 29
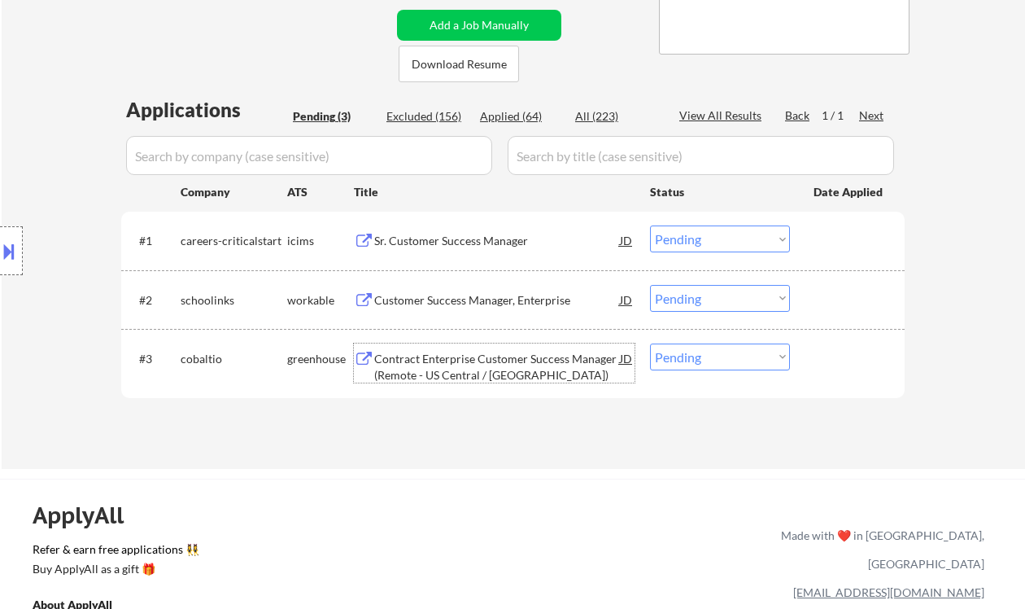
click at [697, 295] on select "Choose an option... Pending Applied Excluded (Questions) Excluded (Expired) Exc…" at bounding box center [720, 298] width 140 height 27
click at [650, 285] on select "Choose an option... Pending Applied Excluded (Questions) Excluded (Expired) Exc…" at bounding box center [720, 298] width 140 height 27
click at [506, 365] on div "Contract Enterprise Customer Success Manager (Remote - US Central / East)" at bounding box center [497, 367] width 246 height 32
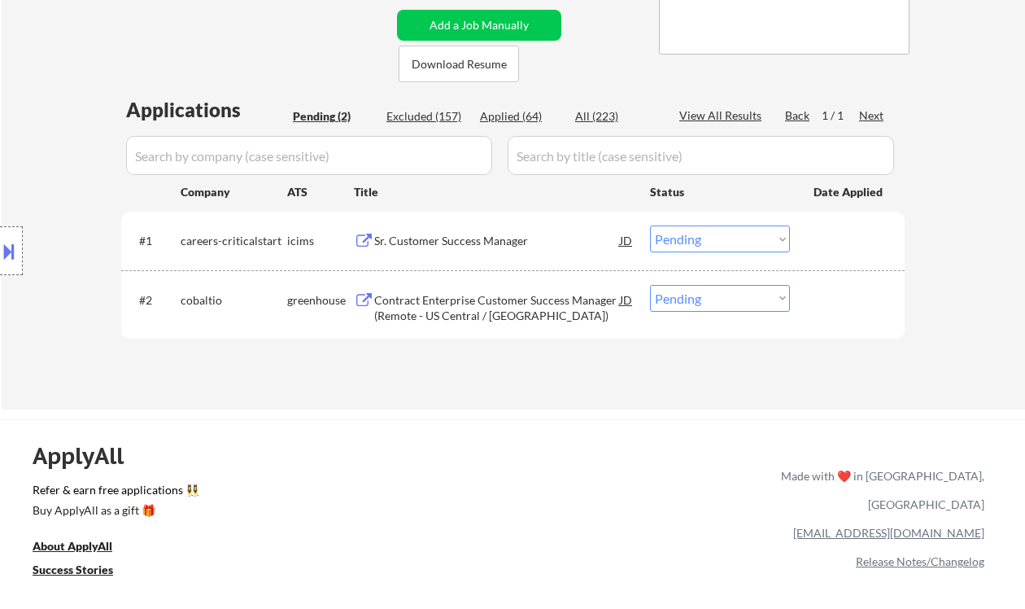
drag, startPoint x: 705, startPoint y: 297, endPoint x: 712, endPoint y: 310, distance: 14.9
click at [705, 297] on select "Choose an option... Pending Applied Excluded (Questions) Excluded (Expired) Exc…" at bounding box center [720, 298] width 140 height 27
select select ""excluded__bad_match_""
click at [650, 285] on select "Choose an option... Pending Applied Excluded (Questions) Excluded (Expired) Exc…" at bounding box center [720, 298] width 140 height 27
click at [464, 231] on div "Sr. Customer Success Manager" at bounding box center [497, 239] width 246 height 29
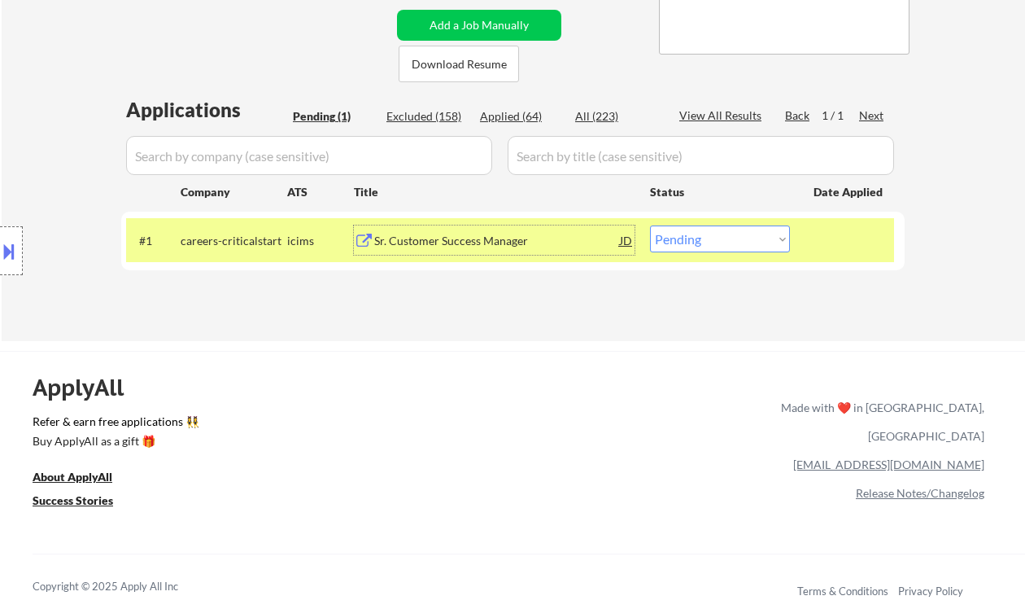
click at [721, 237] on select "Choose an option... Pending Applied Excluded (Questions) Excluded (Expired) Exc…" at bounding box center [720, 238] width 140 height 27
click at [650, 225] on select "Choose an option... Pending Applied Excluded (Questions) Excluded (Expired) Exc…" at bounding box center [720, 238] width 140 height 27
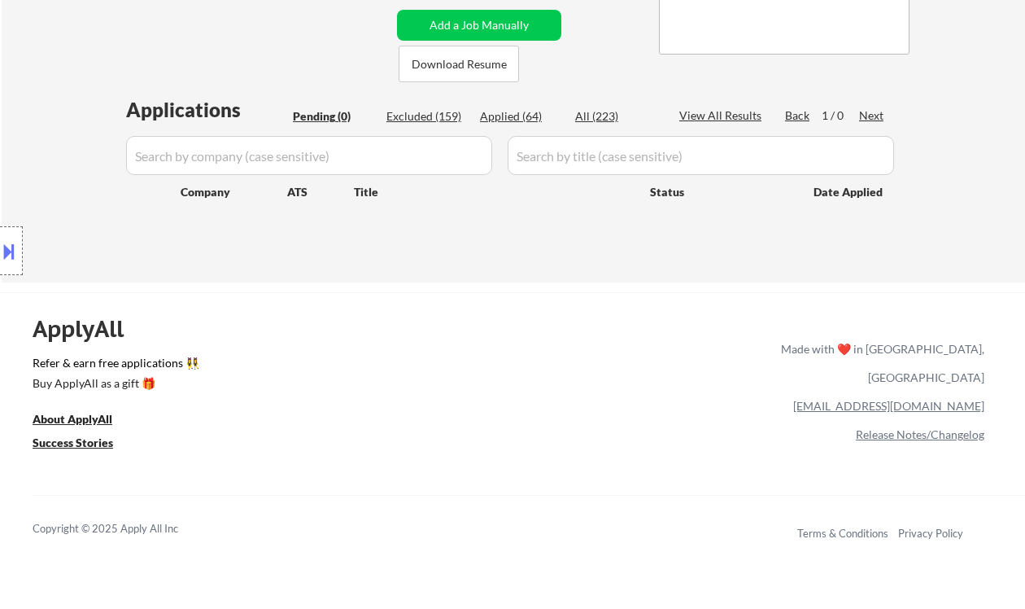
click at [47, 168] on div "Location Inclusions:" at bounding box center [145, 251] width 291 height 302
click at [525, 111] on div "Applied (64)" at bounding box center [520, 116] width 81 height 16
select select ""applied""
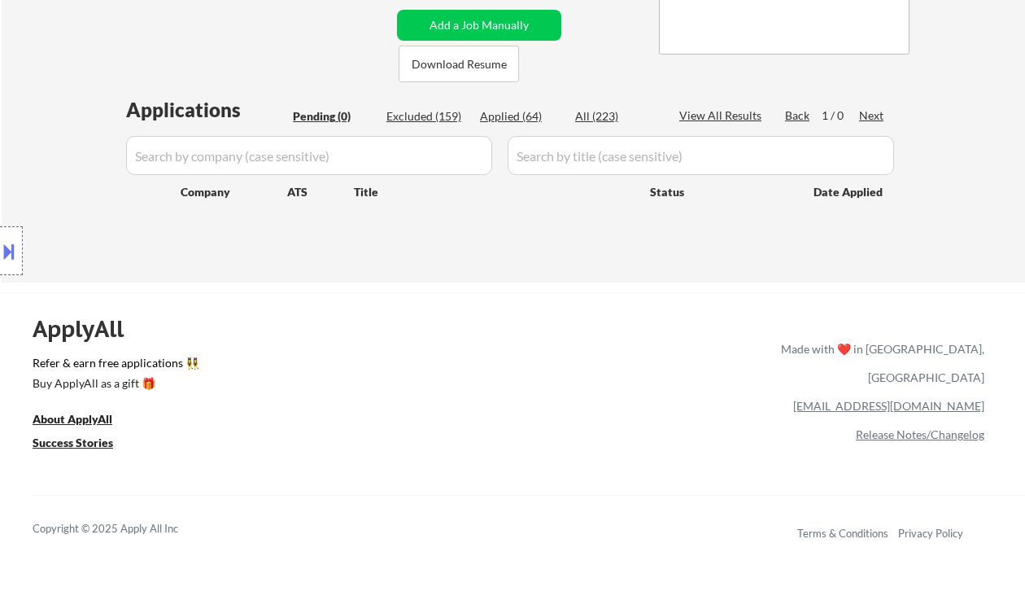
select select ""applied""
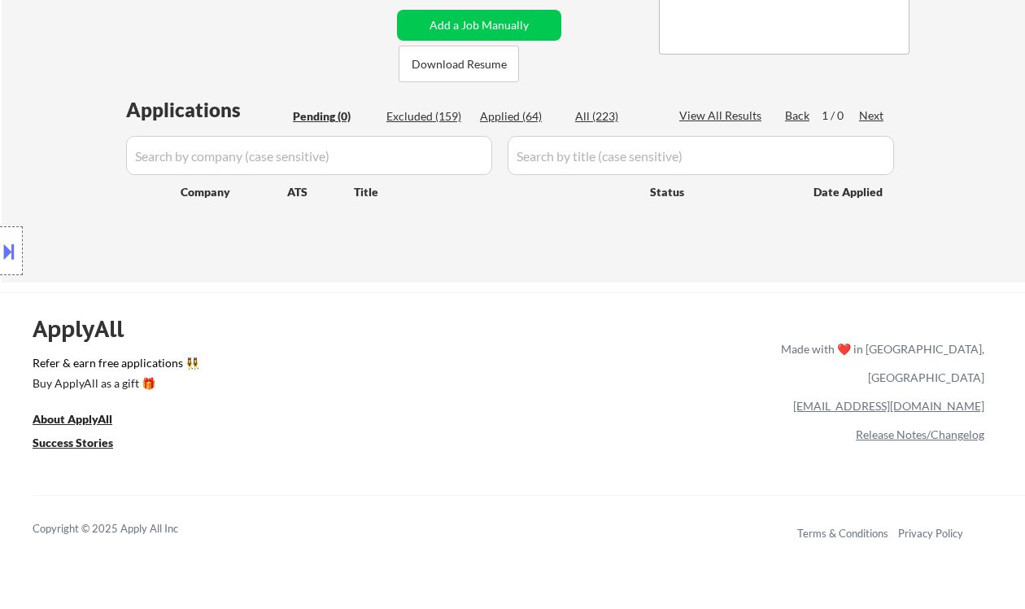
select select ""applied""
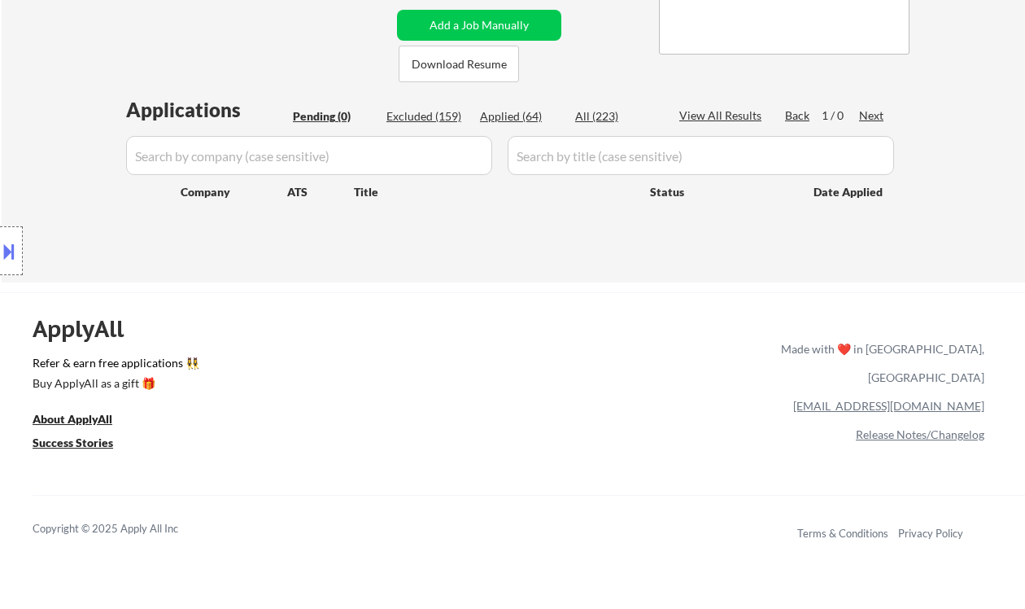
select select ""applied""
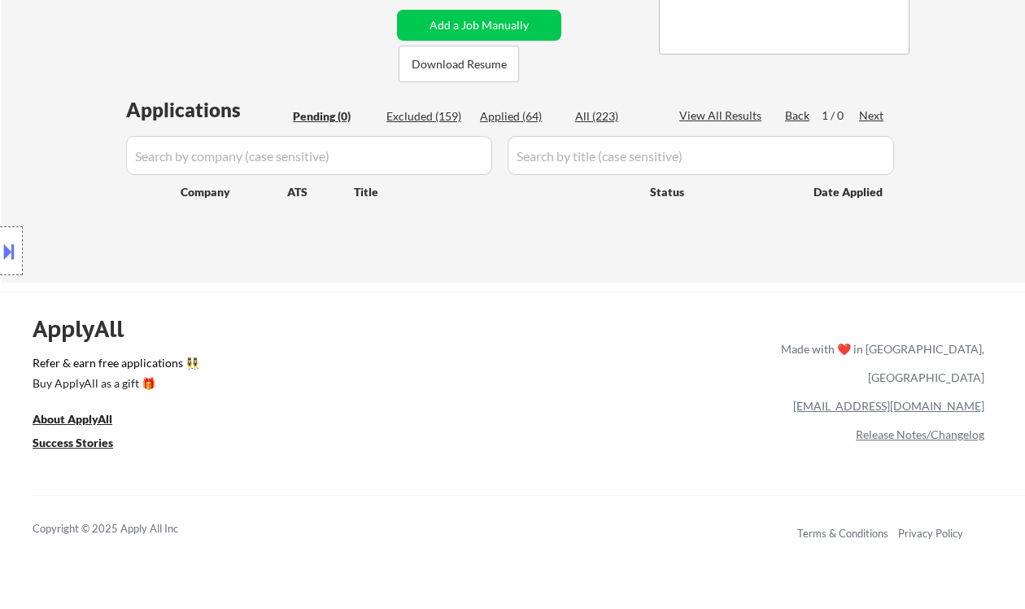
select select ""applied""
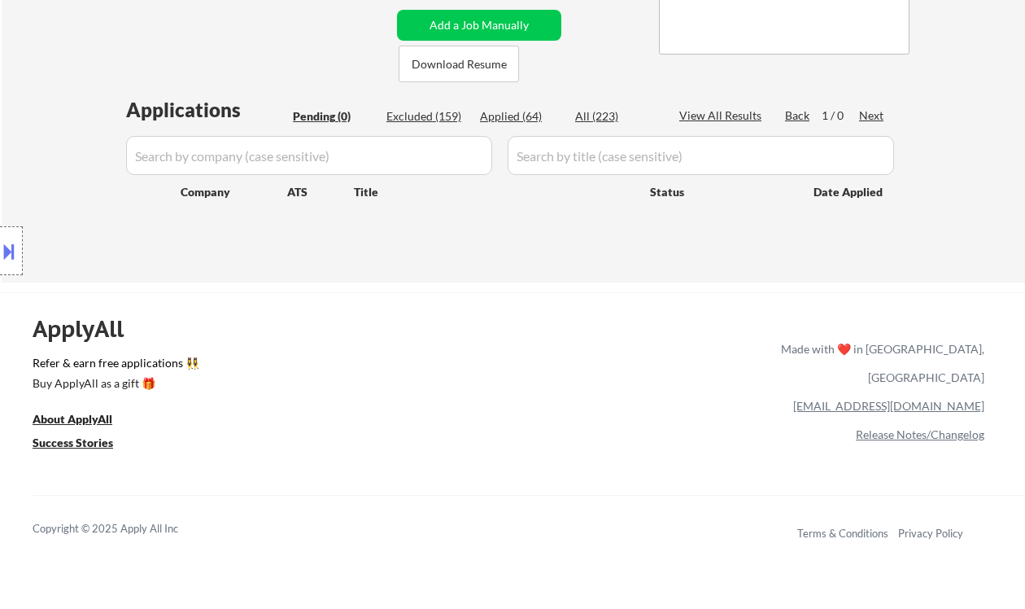
select select ""applied""
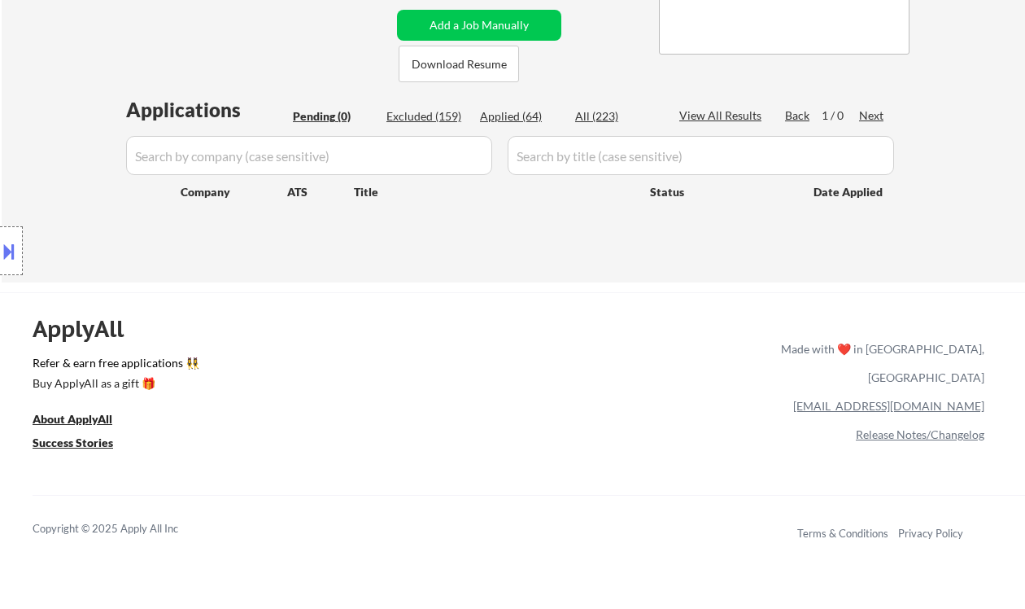
select select ""applied""
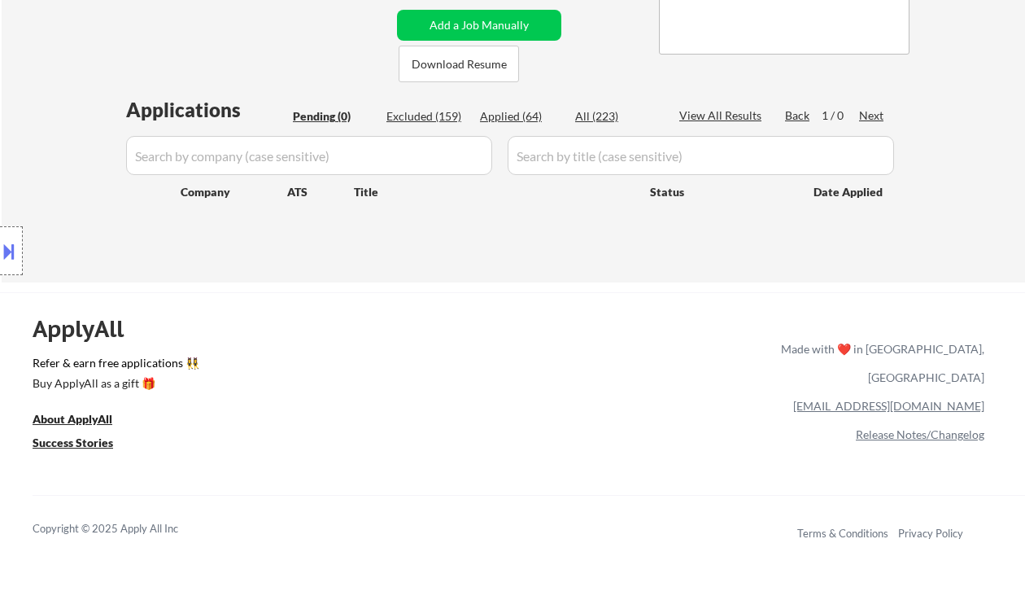
select select ""applied""
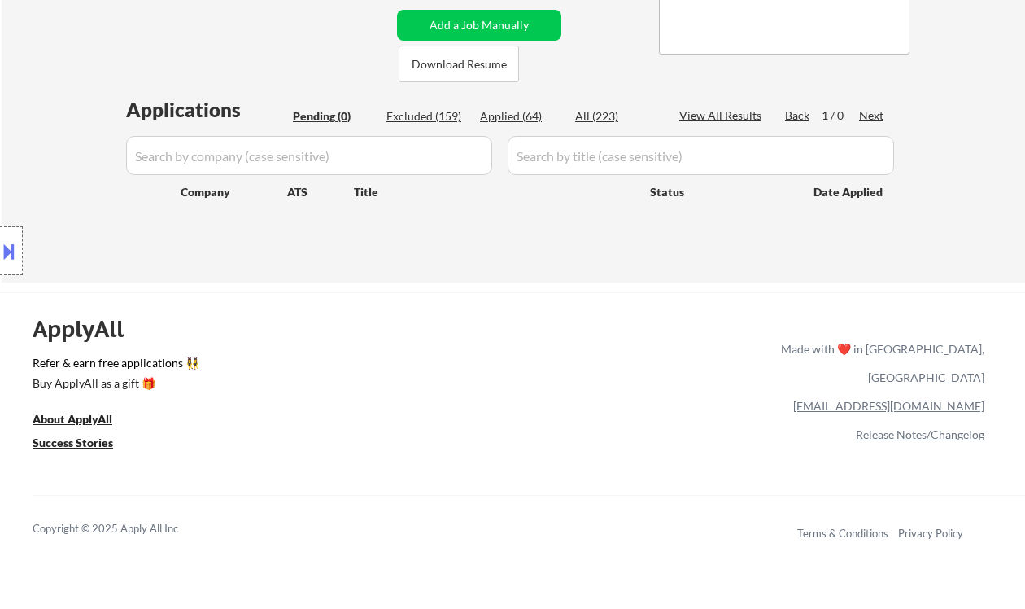
select select ""applied""
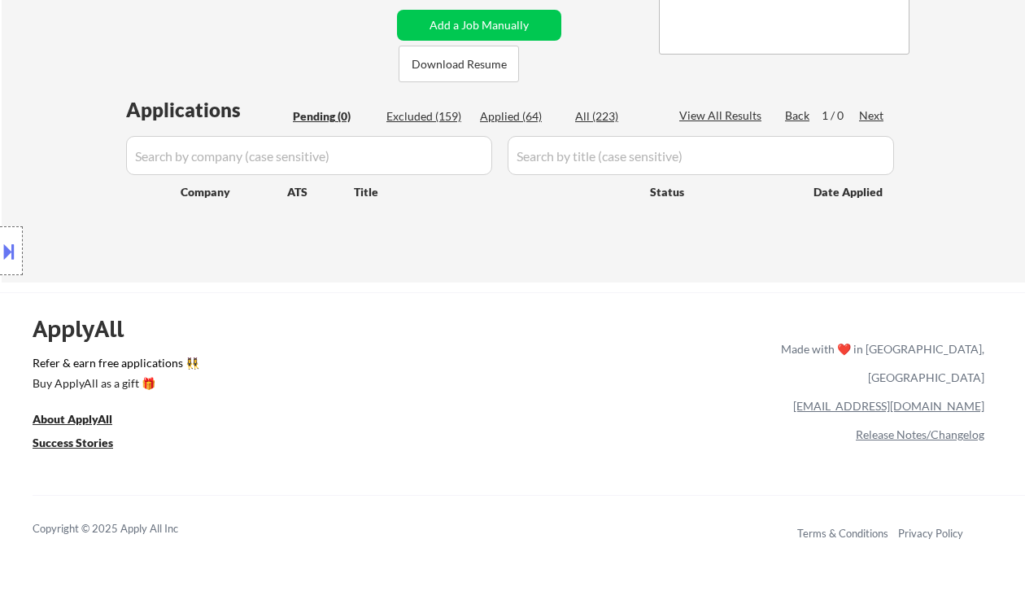
select select ""applied""
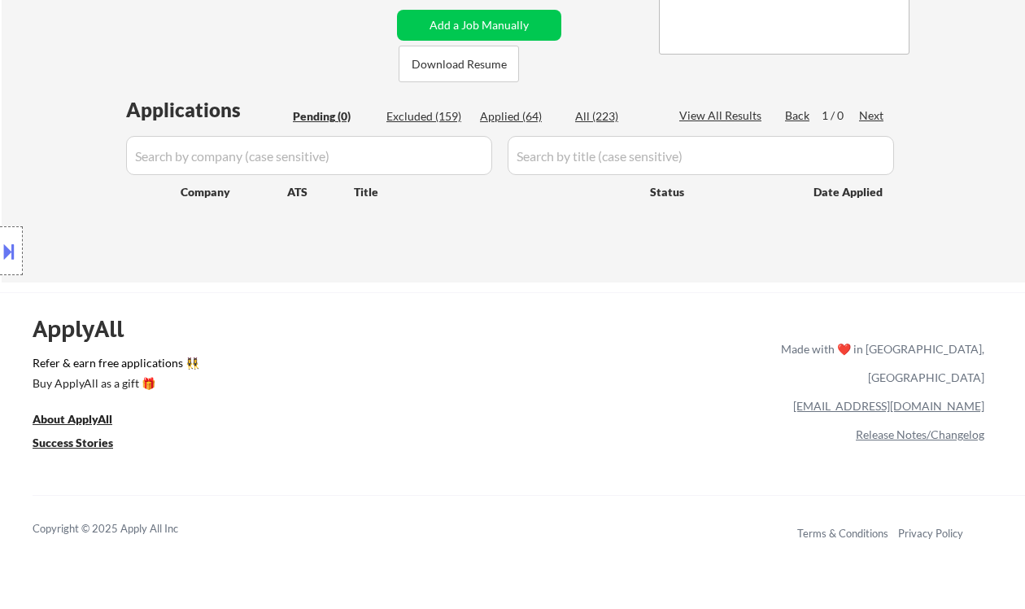
select select ""applied""
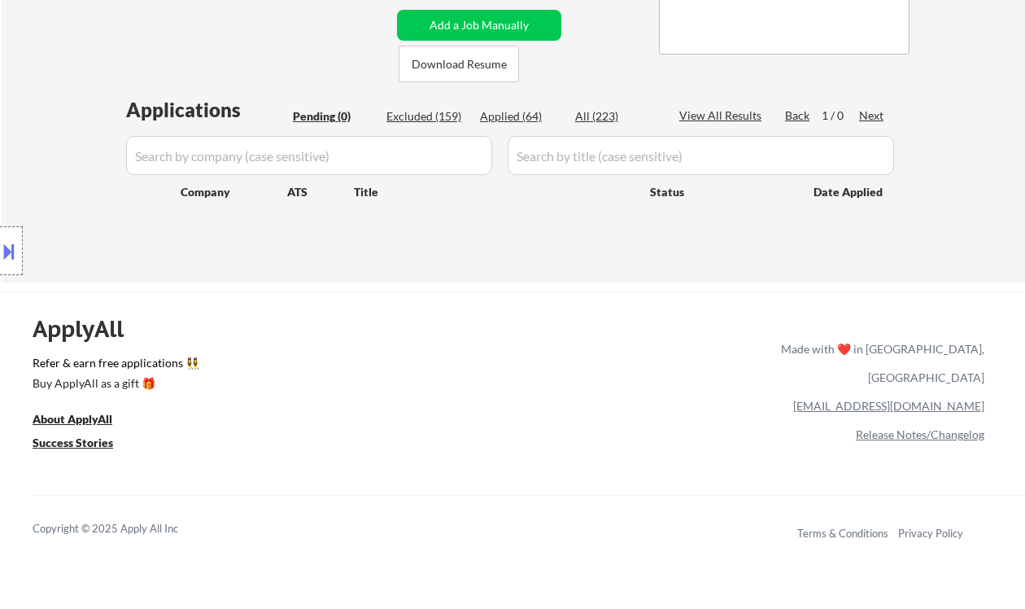
select select ""applied""
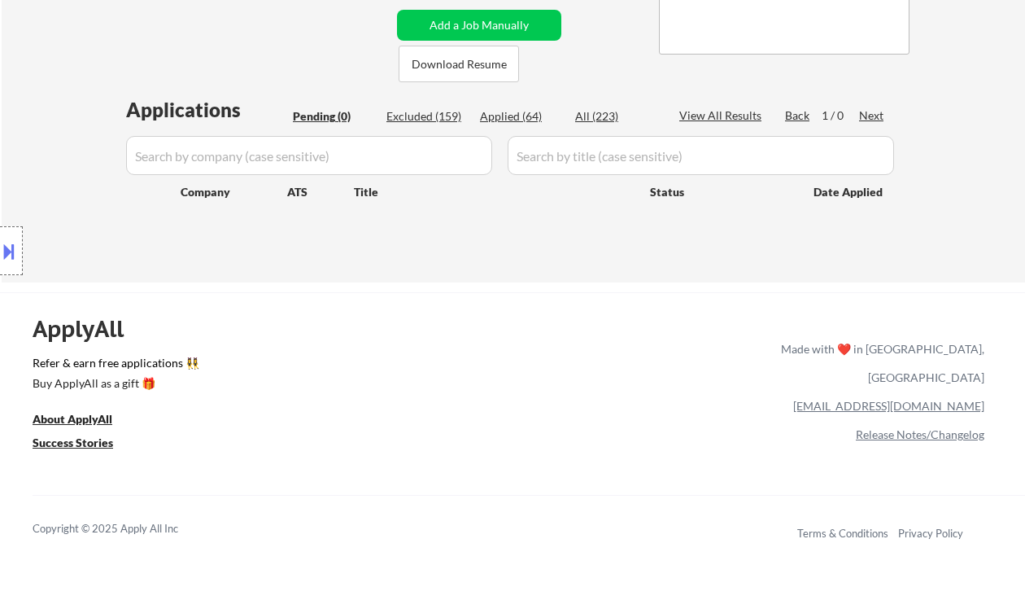
select select ""applied""
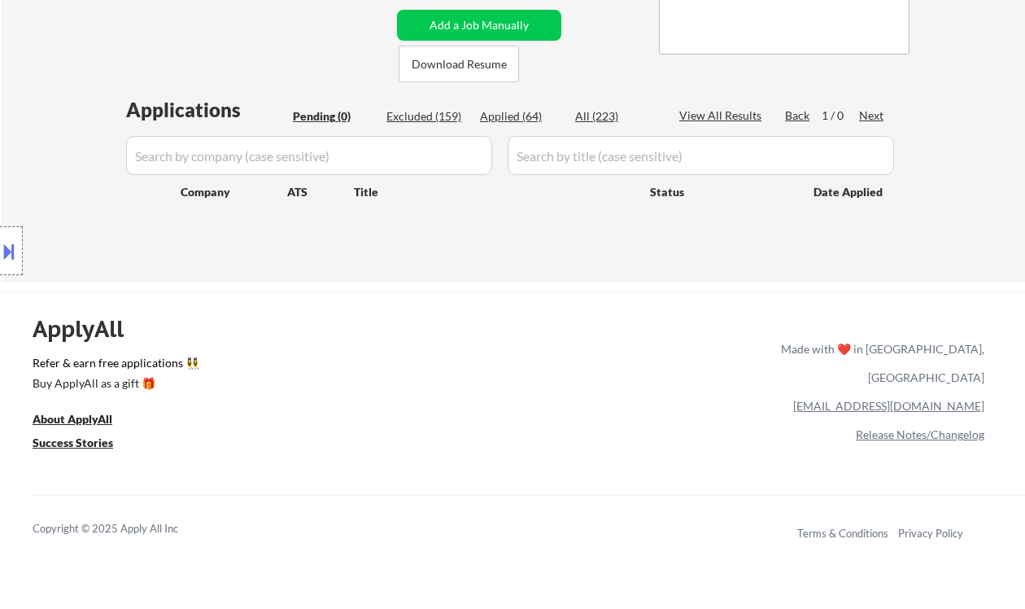
select select ""applied""
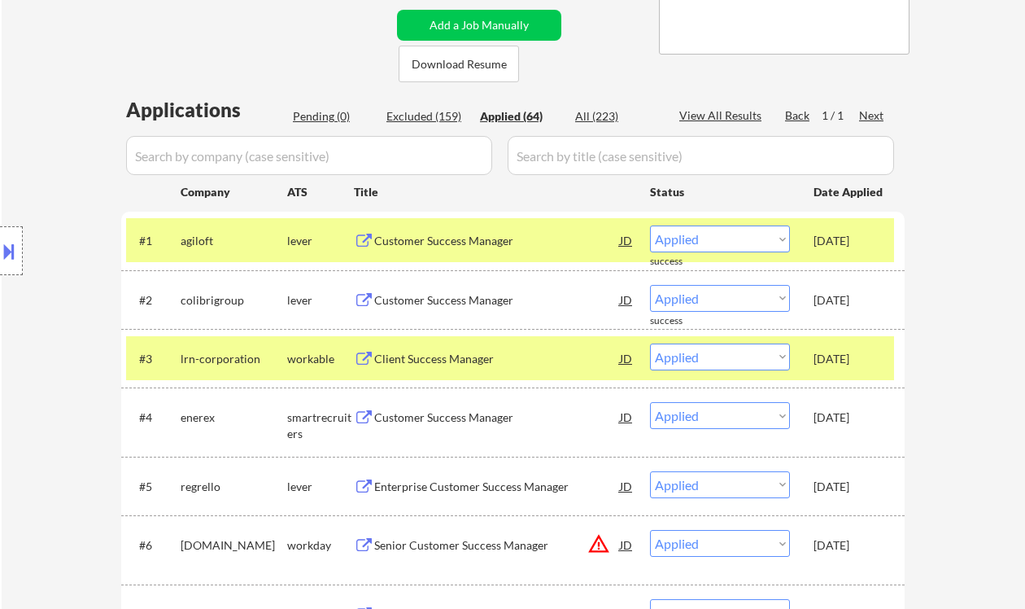
click at [31, 130] on div "Location Inclusions:" at bounding box center [145, 251] width 291 height 302
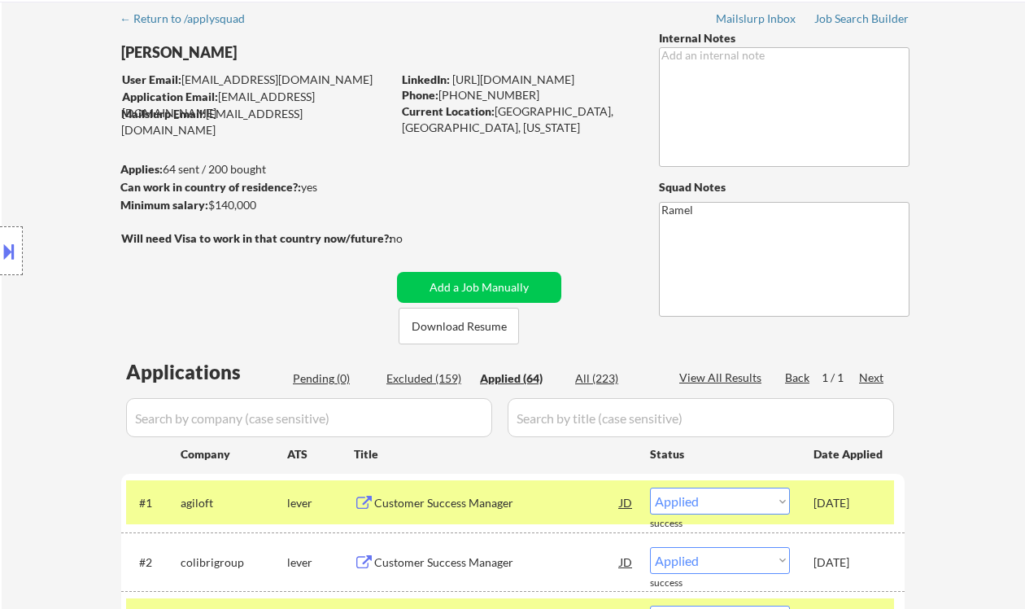
scroll to position [0, 0]
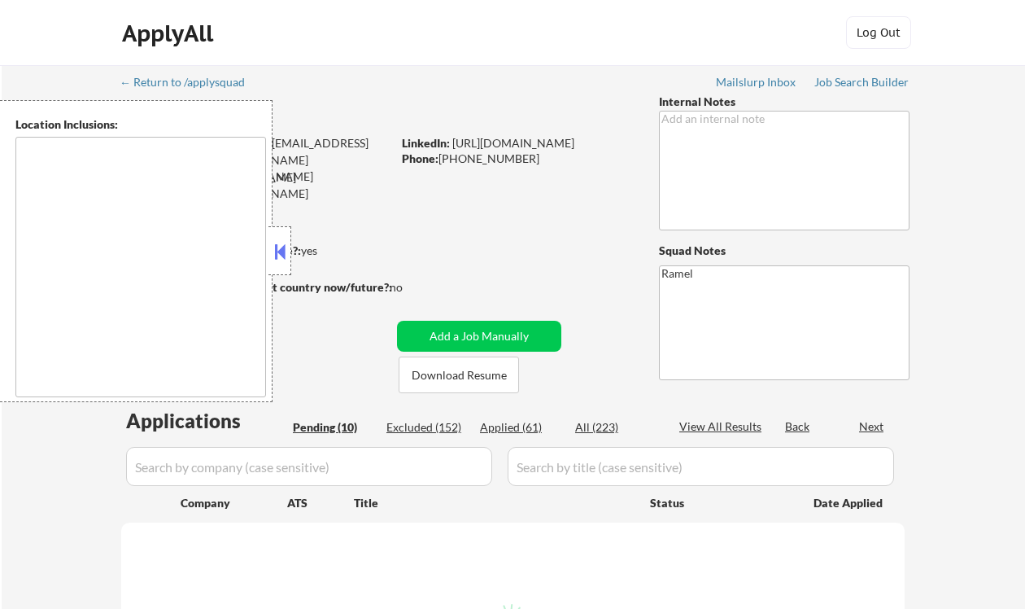
select select ""pending""
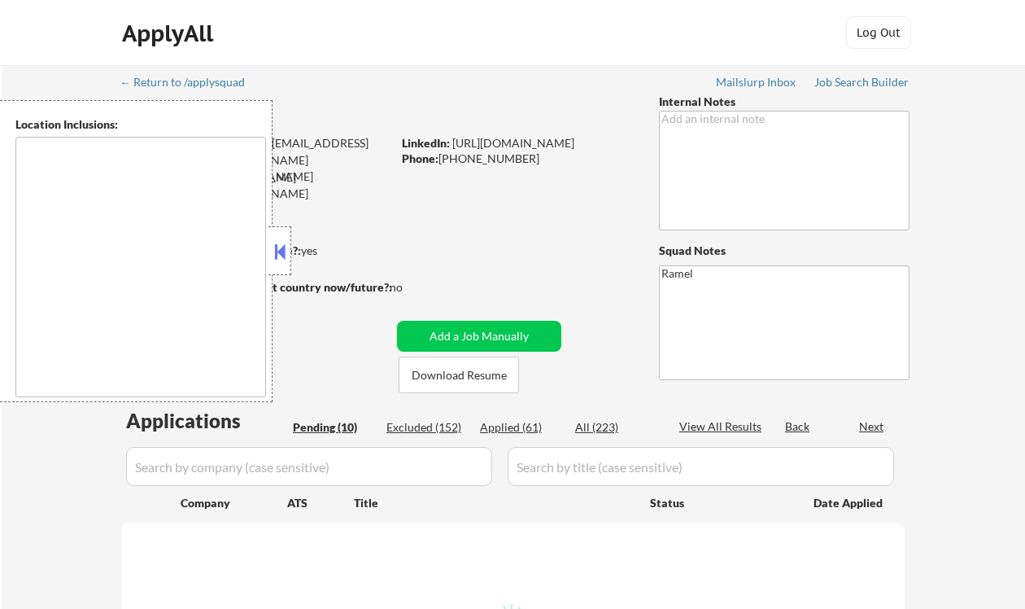
select select ""pending""
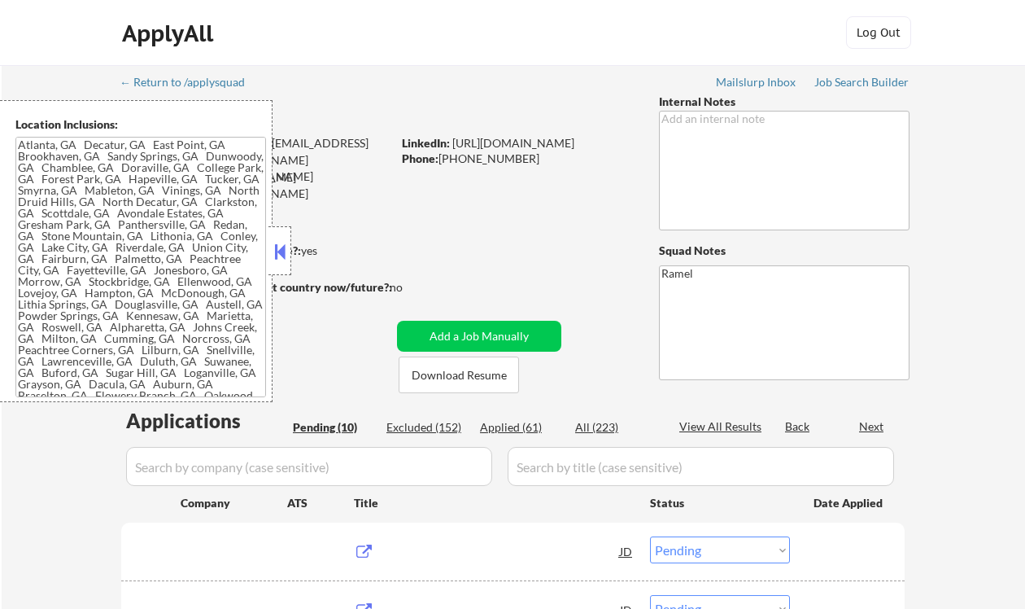
type textarea "[GEOGRAPHIC_DATA], [GEOGRAPHIC_DATA] [GEOGRAPHIC_DATA], [GEOGRAPHIC_DATA] [GEOG…"
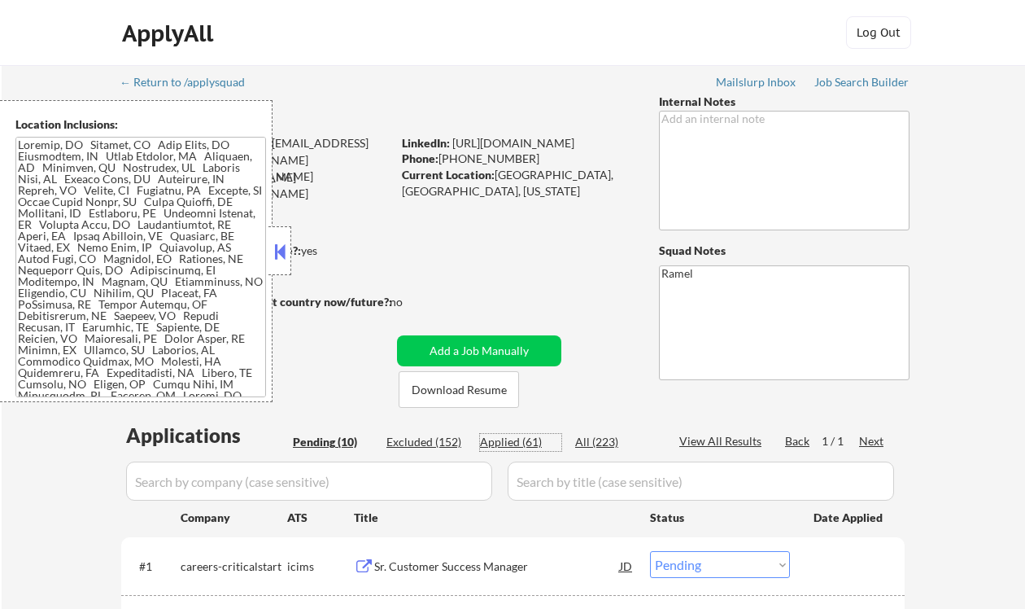
click at [507, 442] on div "Applied (61)" at bounding box center [520, 442] width 81 height 16
select select ""applied""
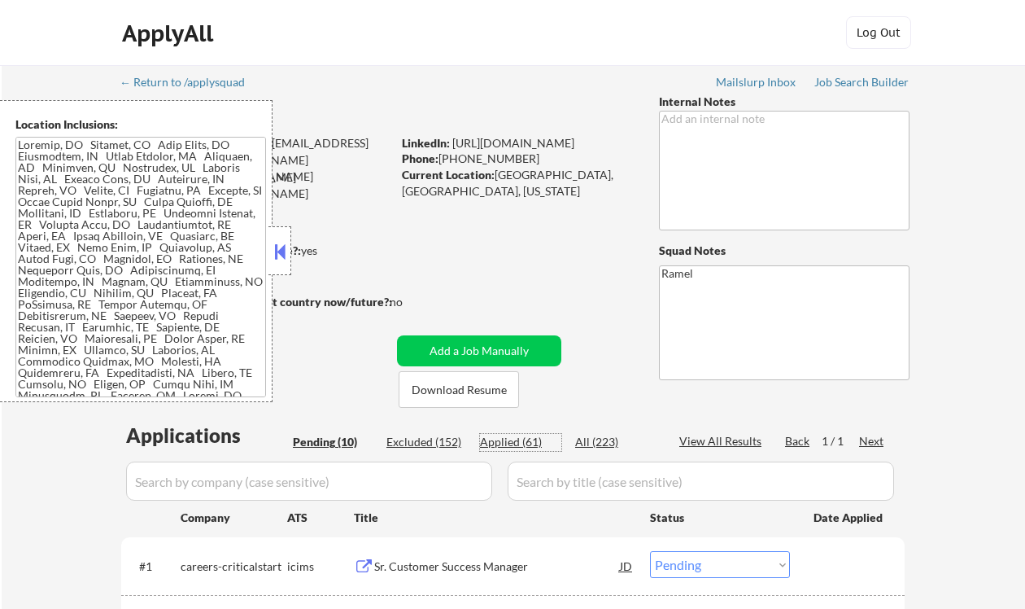
select select ""applied""
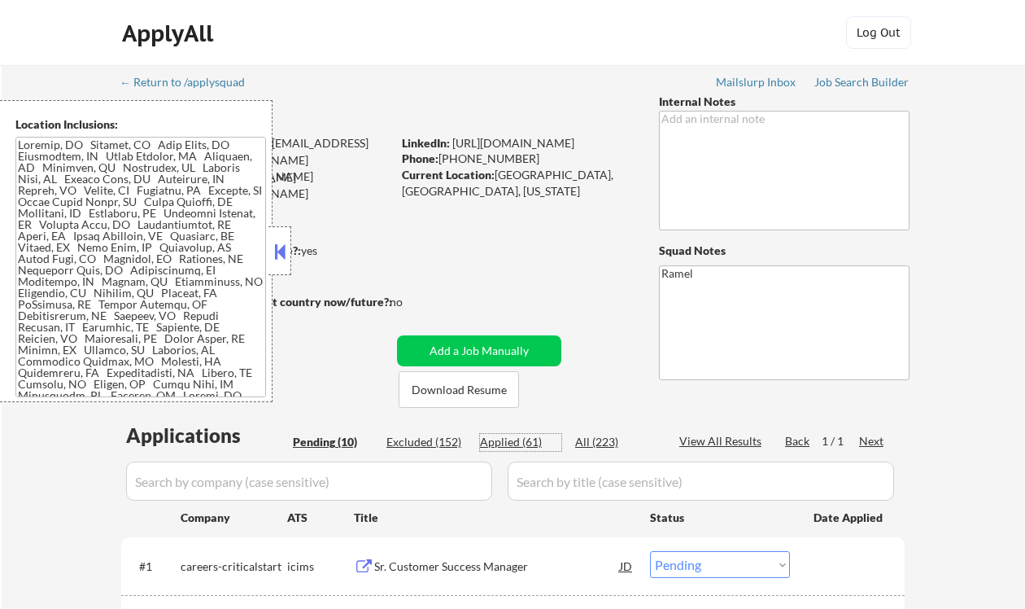
select select ""applied""
click at [276, 249] on button at bounding box center [280, 251] width 18 height 24
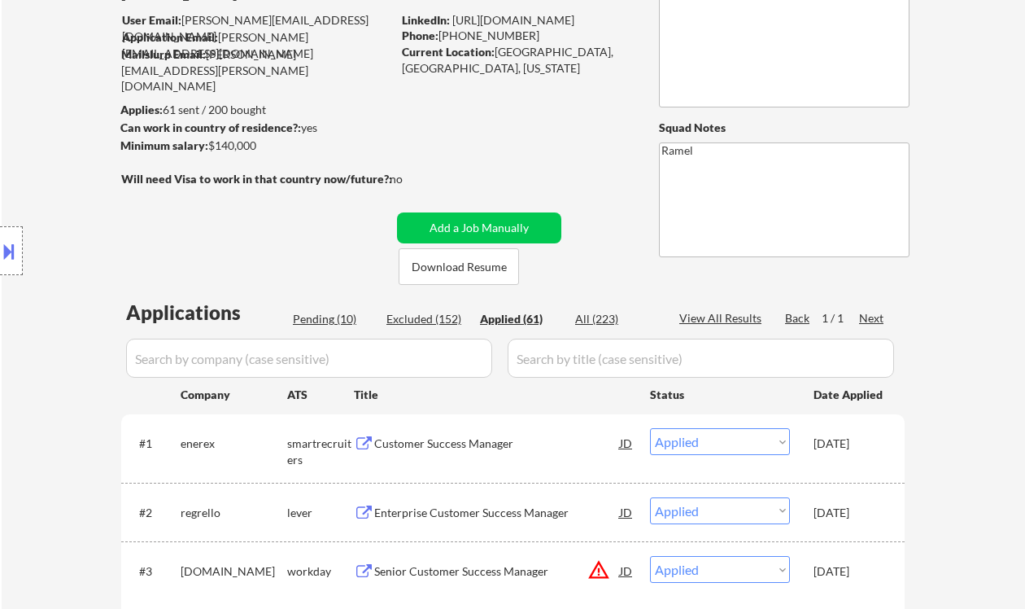
scroll to position [216, 0]
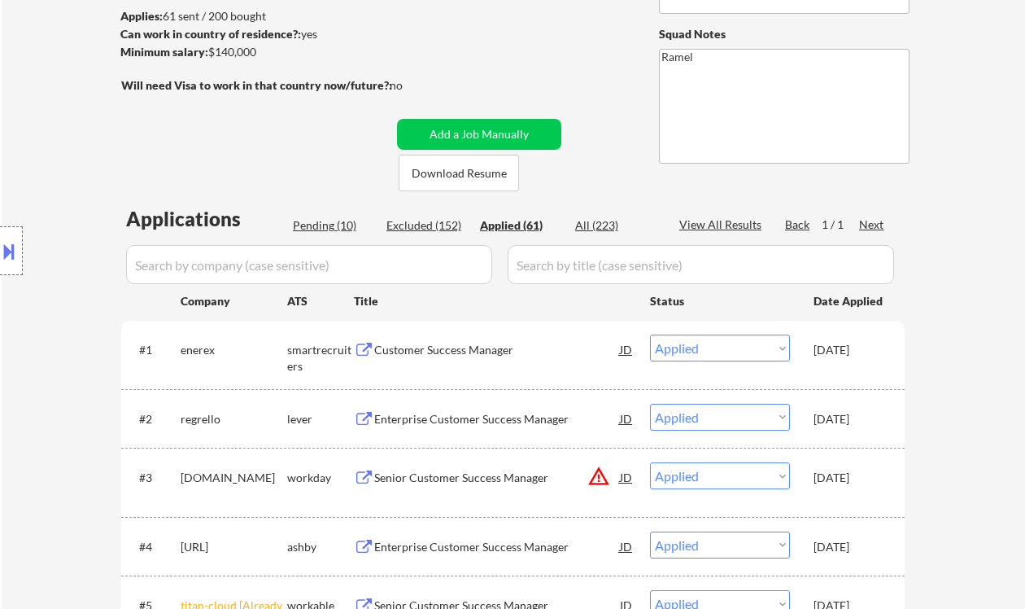
select select ""applied""
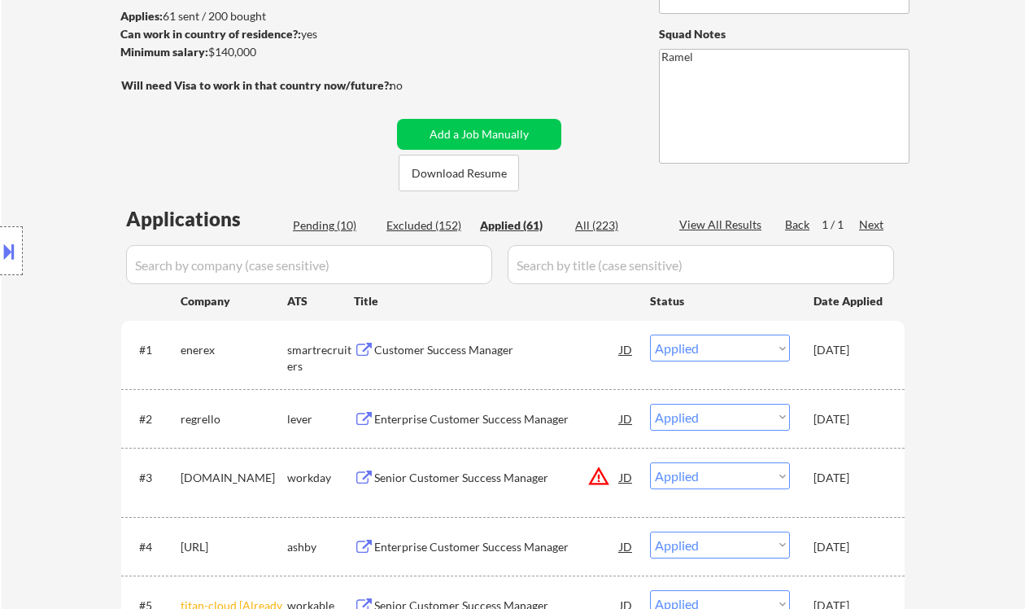
select select ""applied""
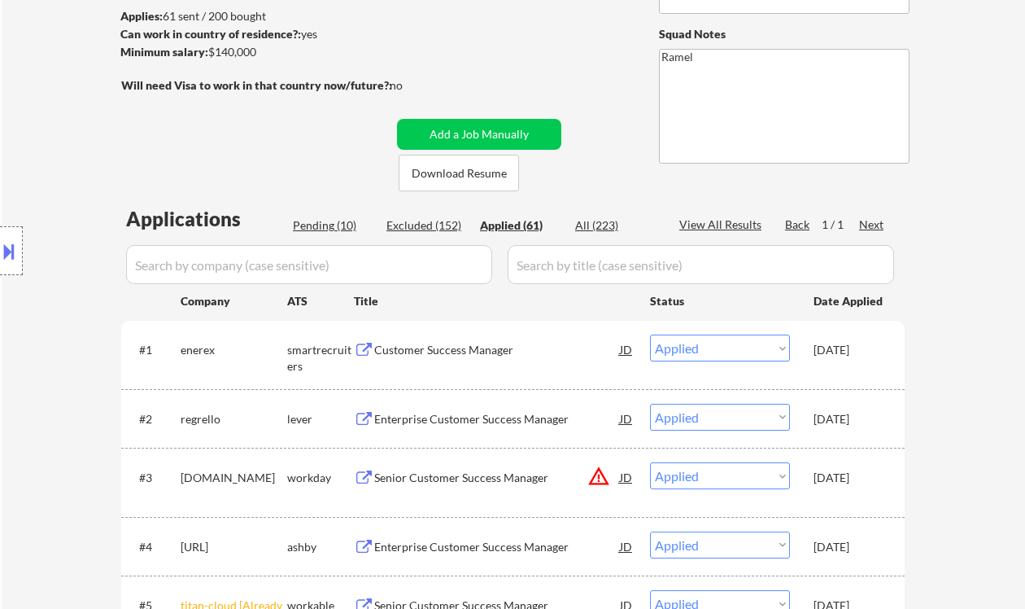
select select ""applied""
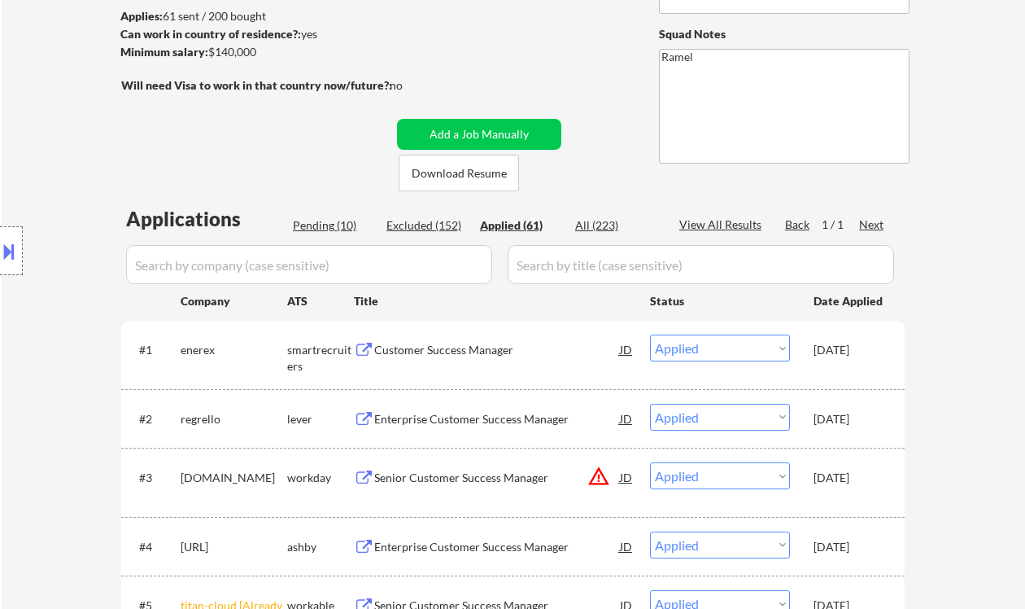
select select ""applied""
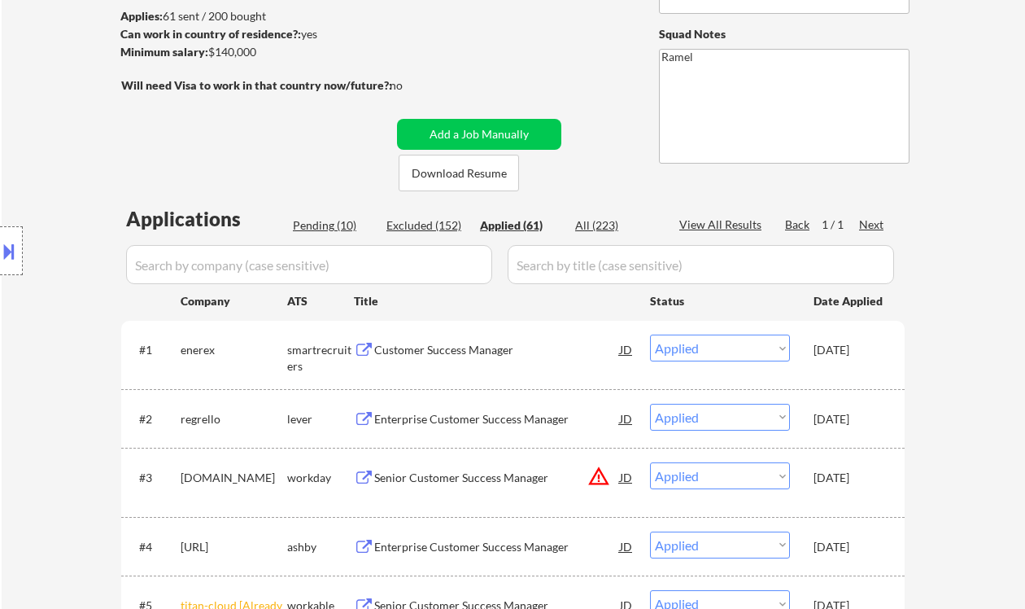
select select ""applied""
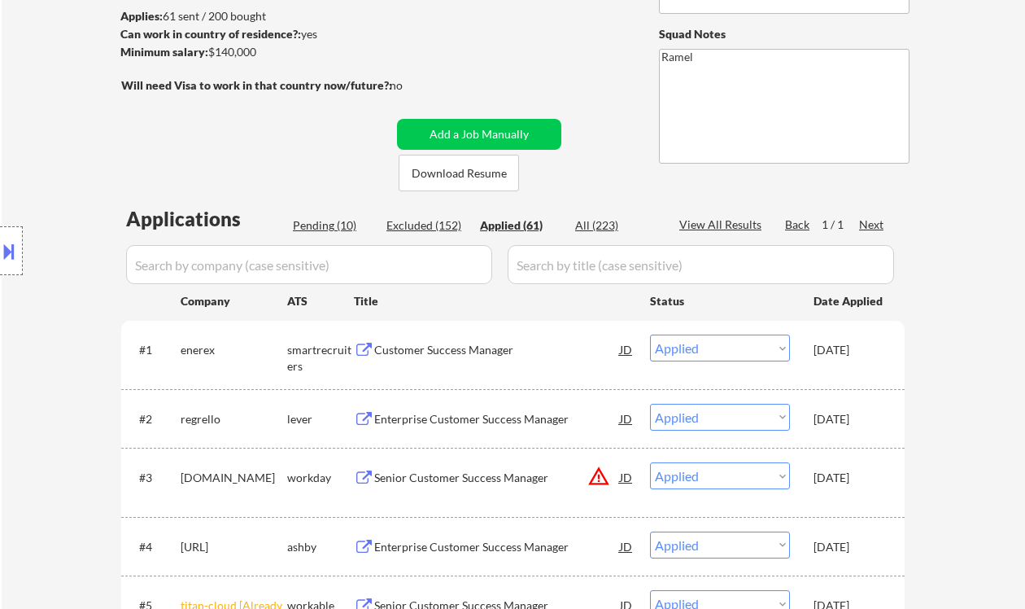
select select ""applied""
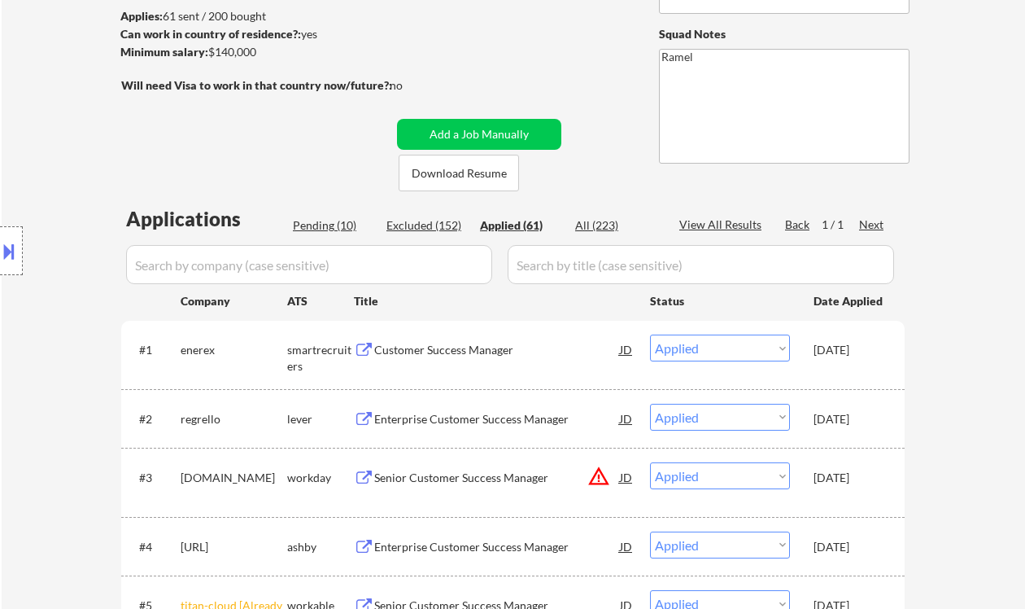
select select ""applied""
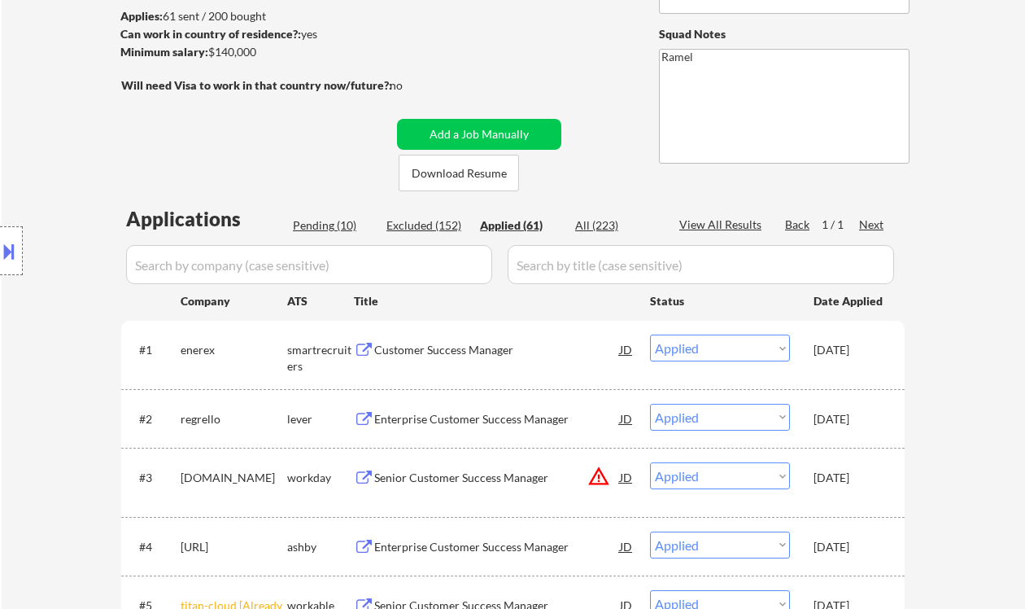
select select ""applied""
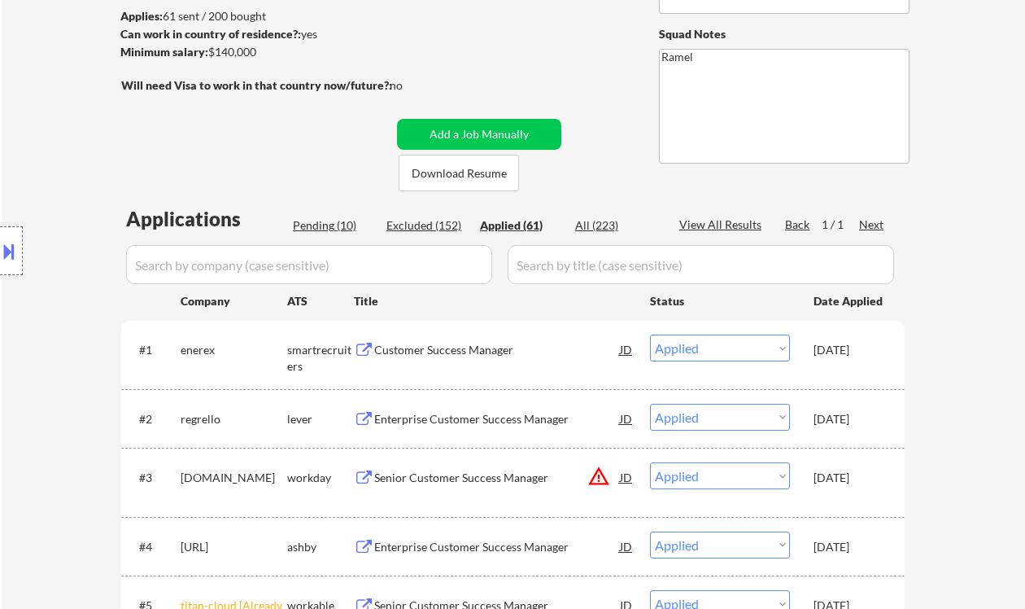
select select ""applied""
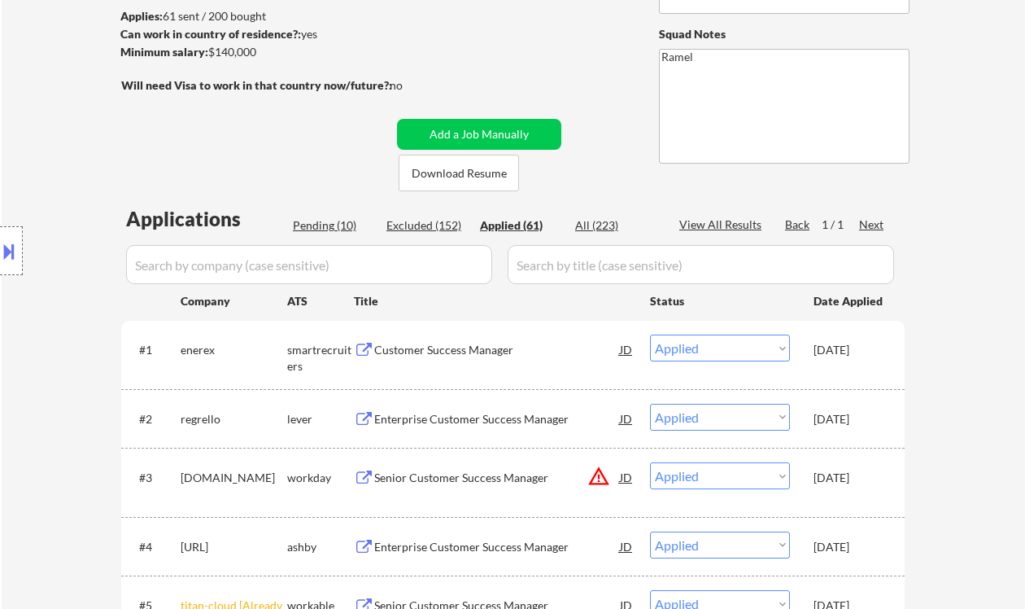
select select ""applied""
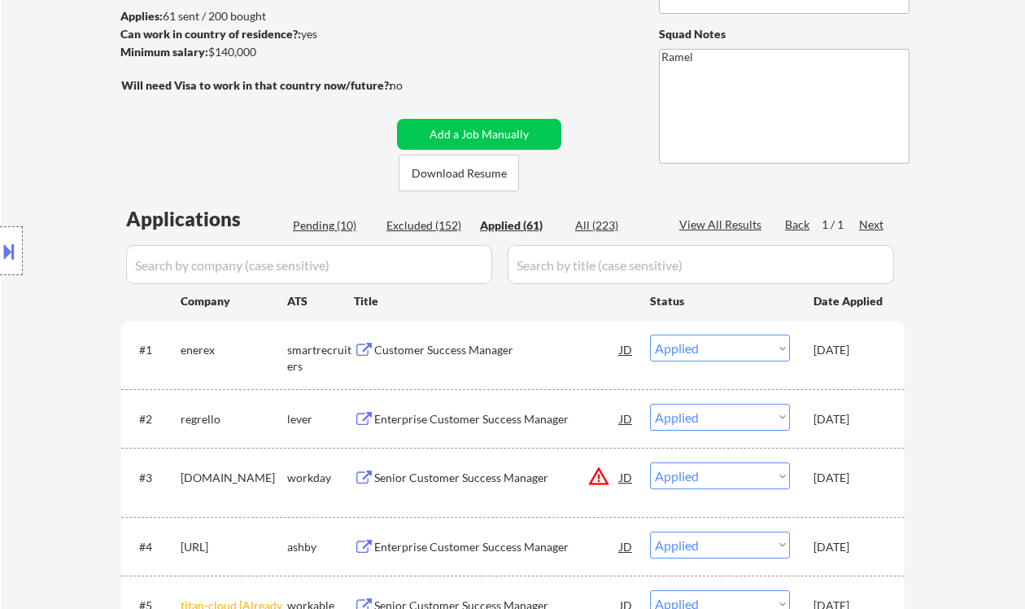
select select ""applied""
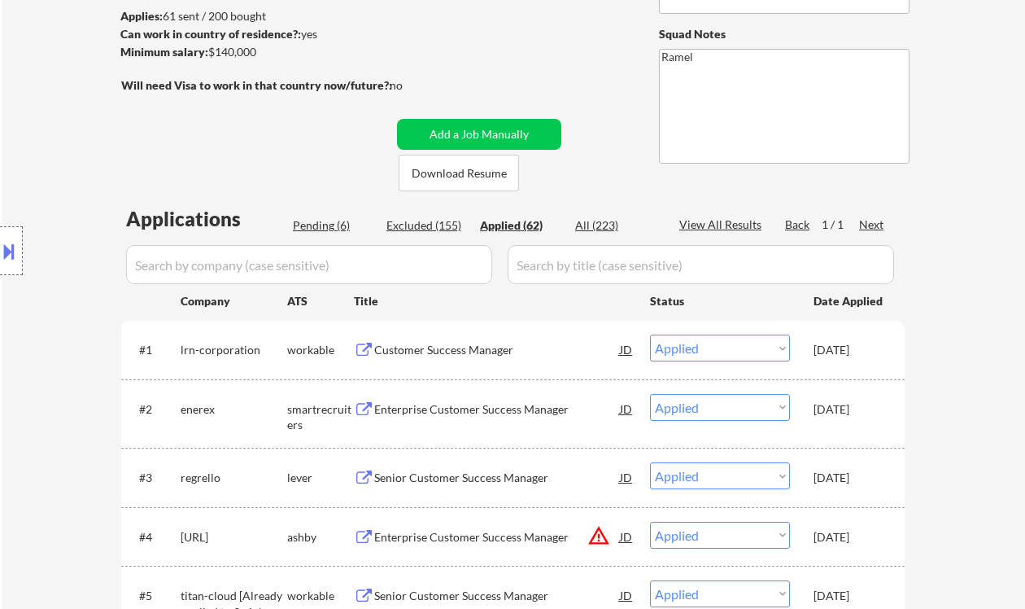
select select ""applied""
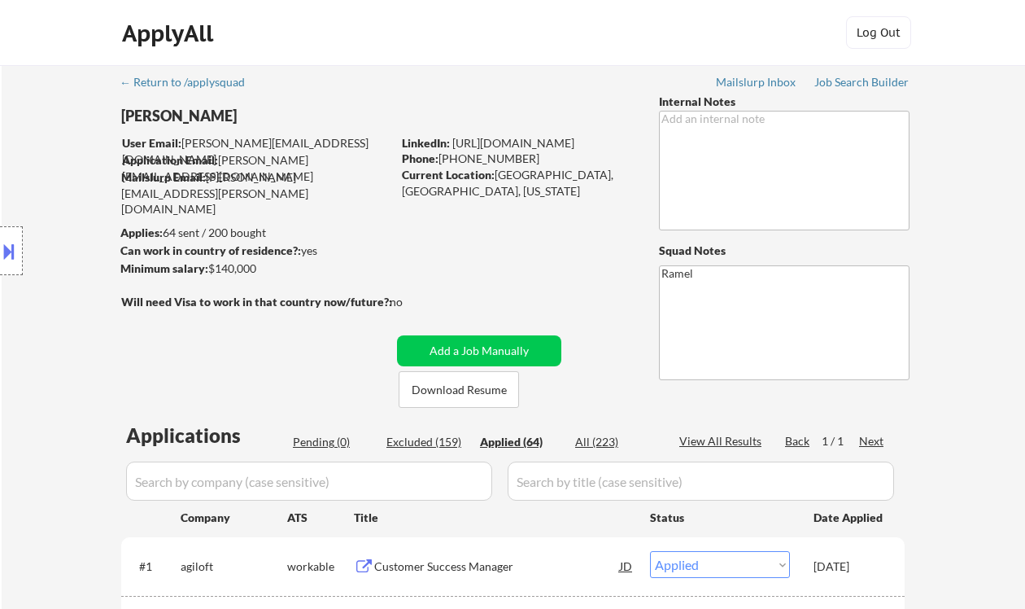
select select ""applied""
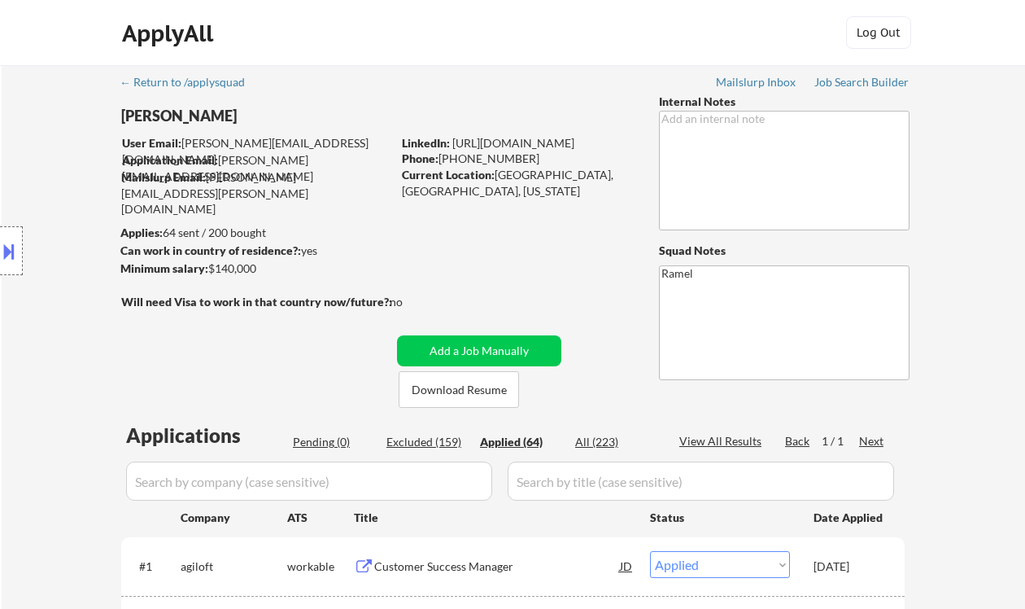
select select ""applied""
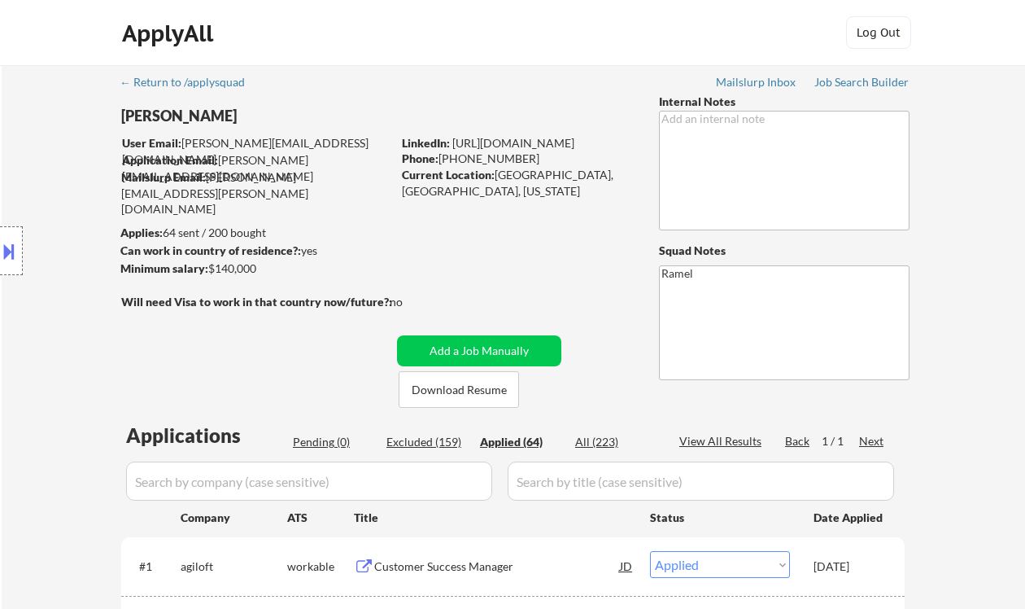
select select ""applied""
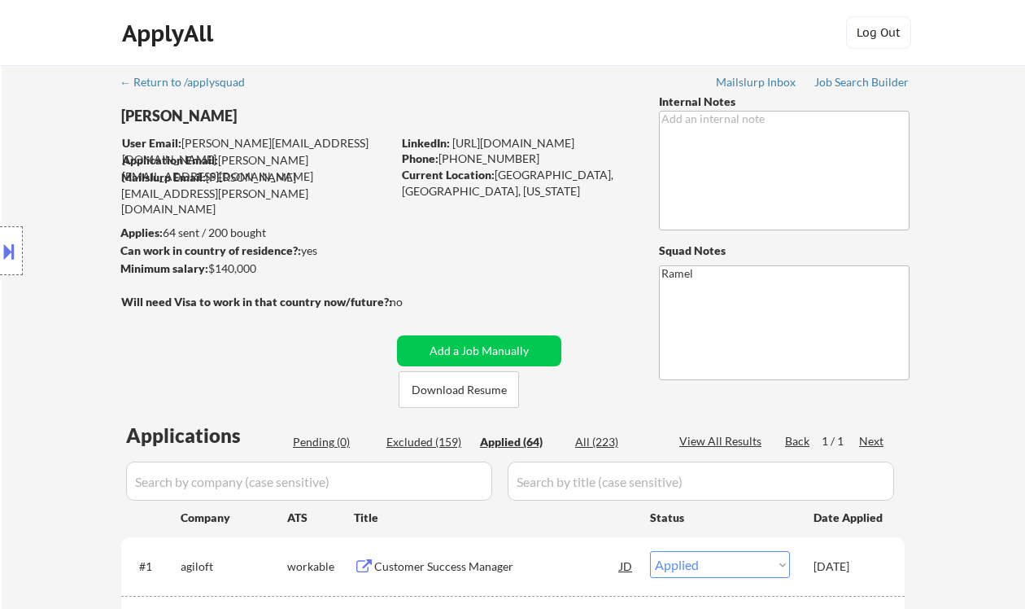
select select ""applied""
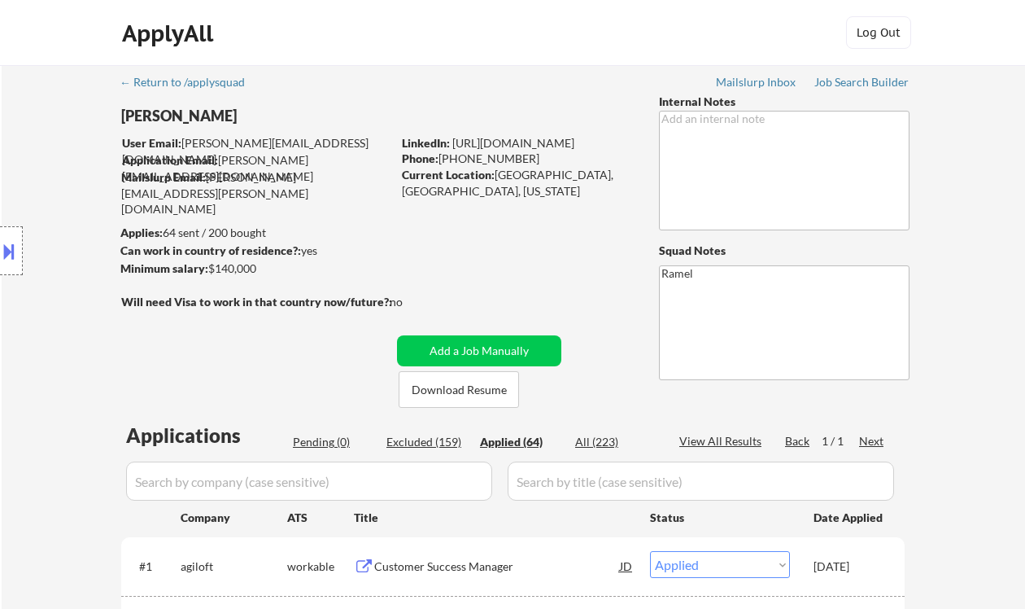
select select ""applied""
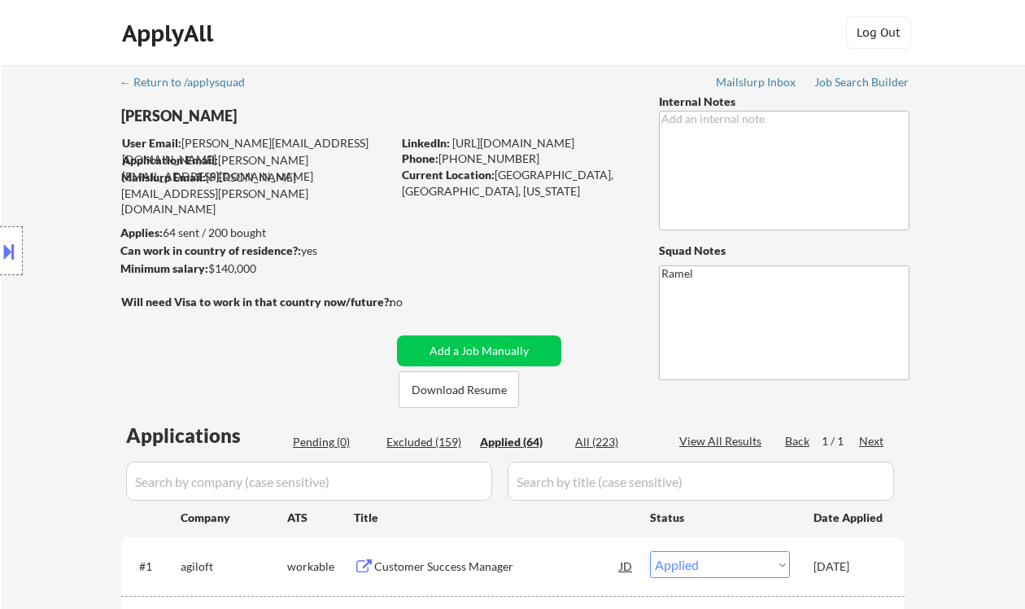
select select ""applied""
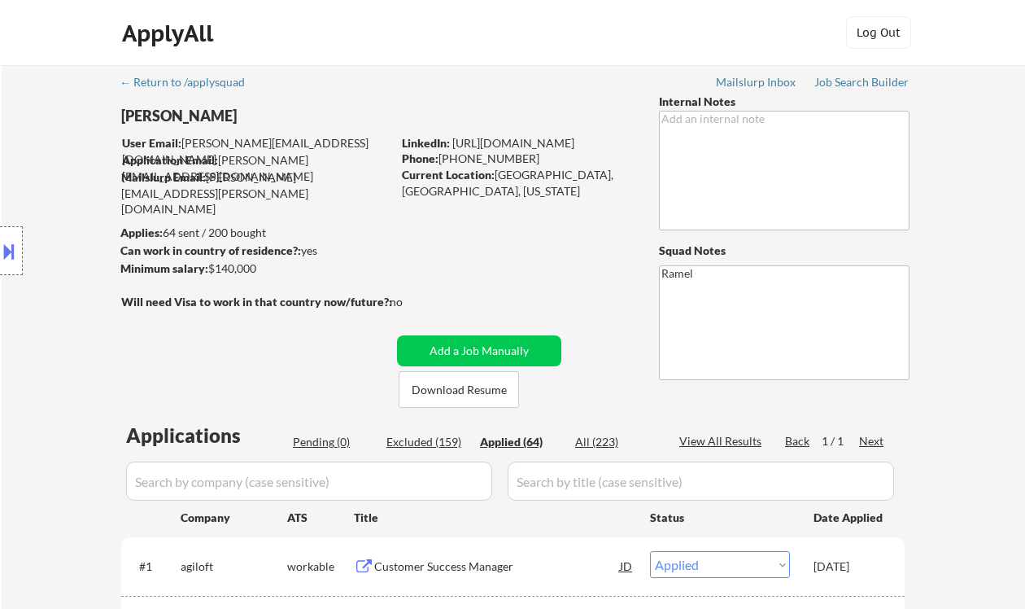
select select ""applied""
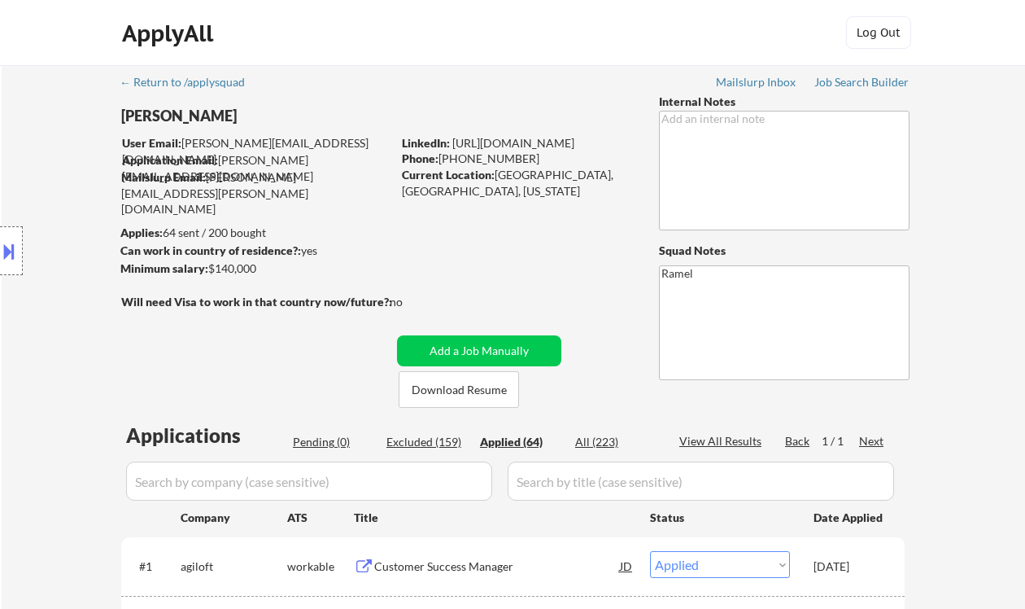
select select ""applied""
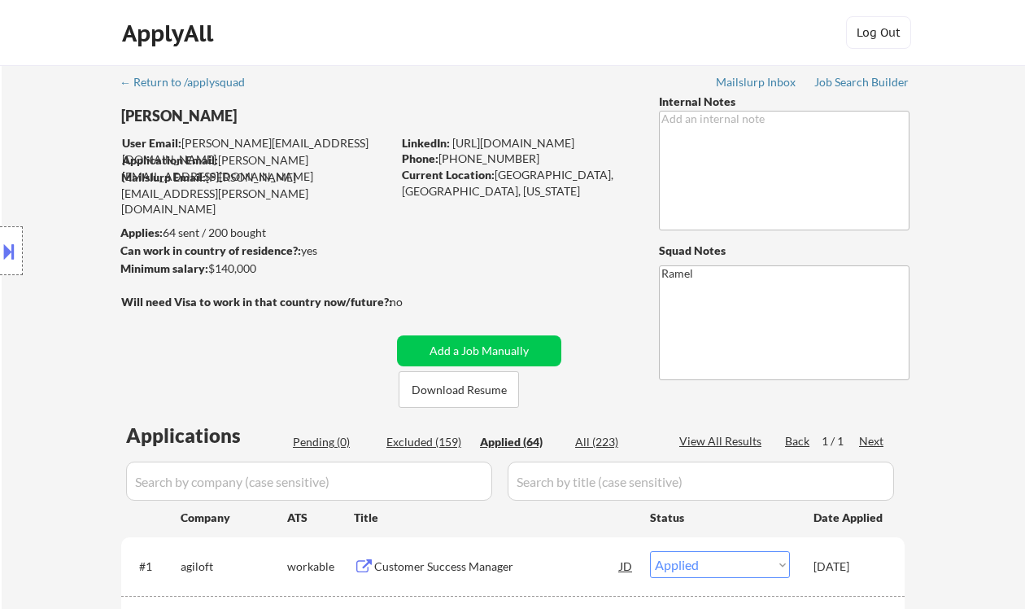
select select ""applied""
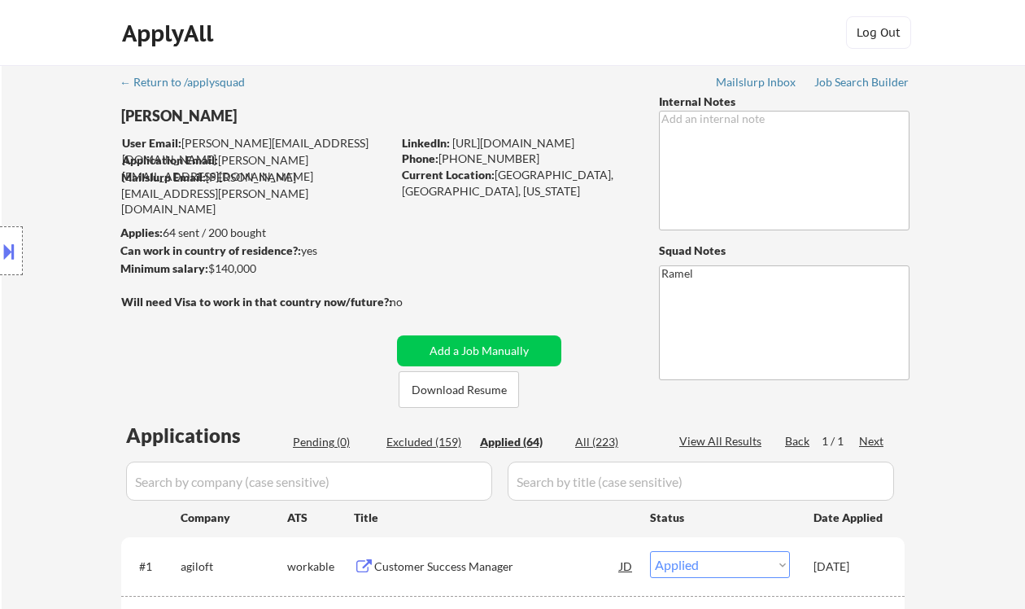
select select ""applied""
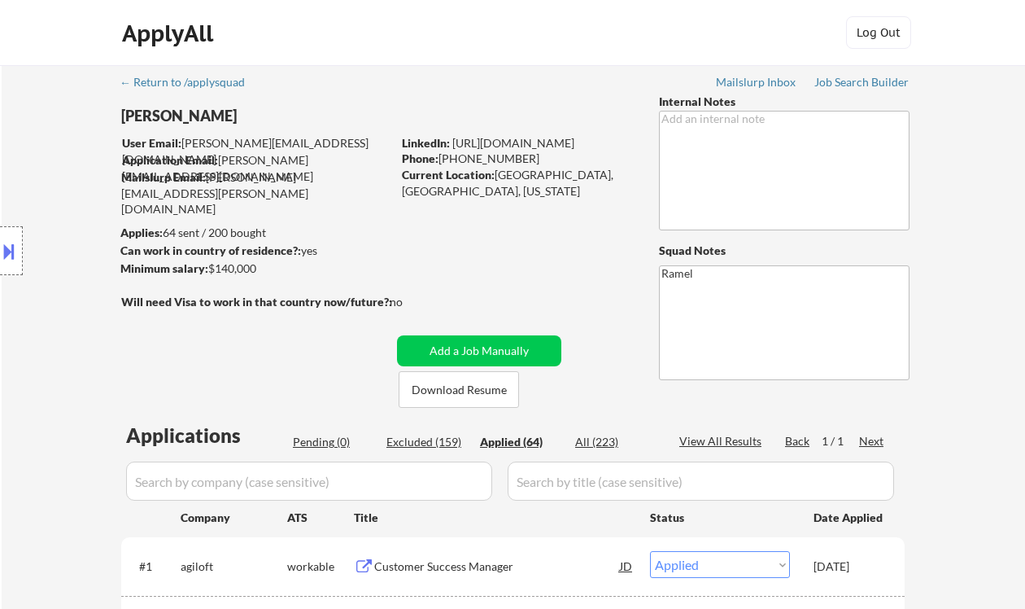
select select ""applied""
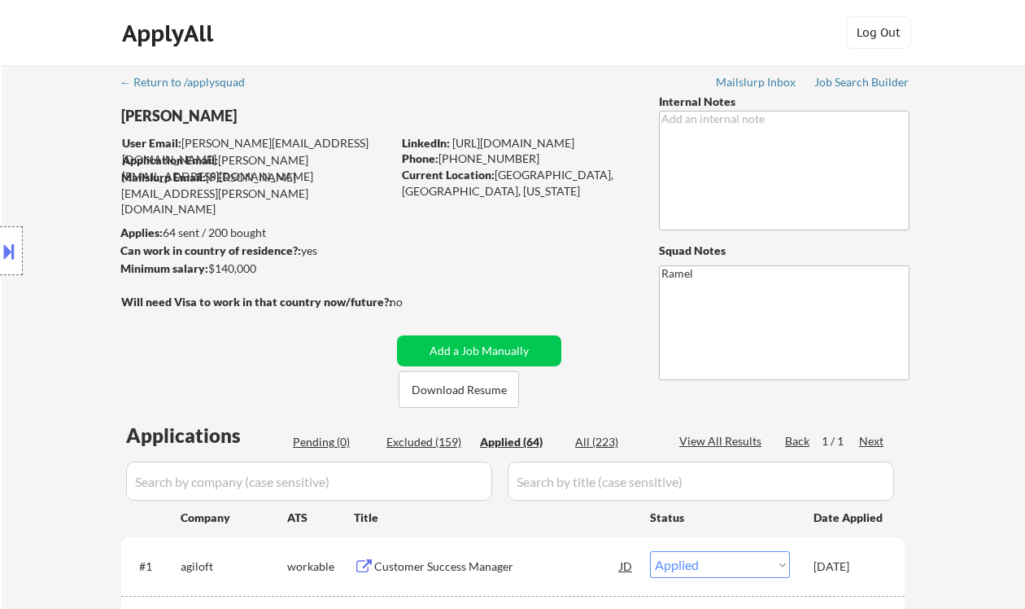
select select ""applied""
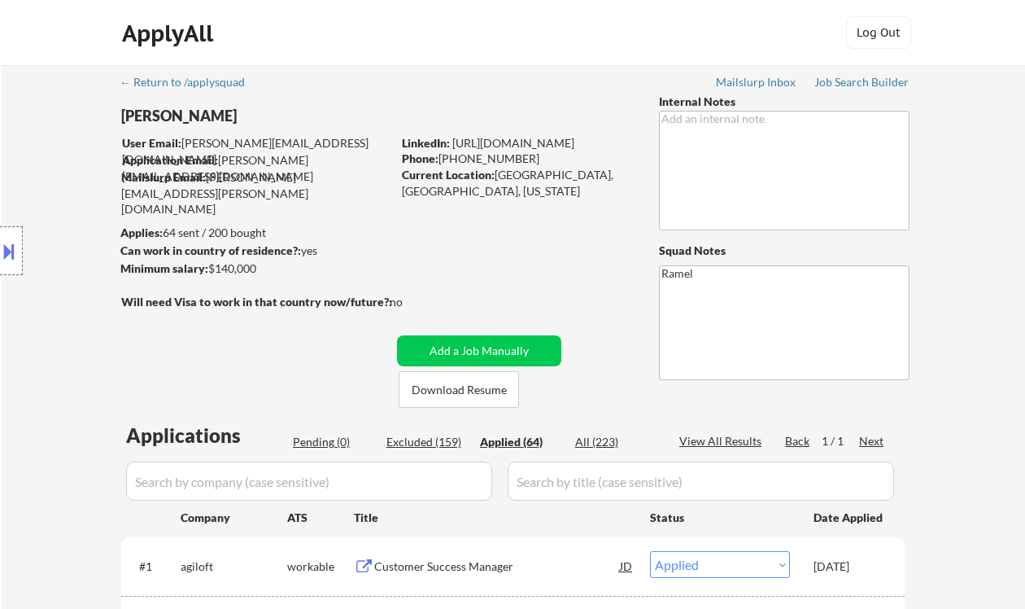
select select ""applied""
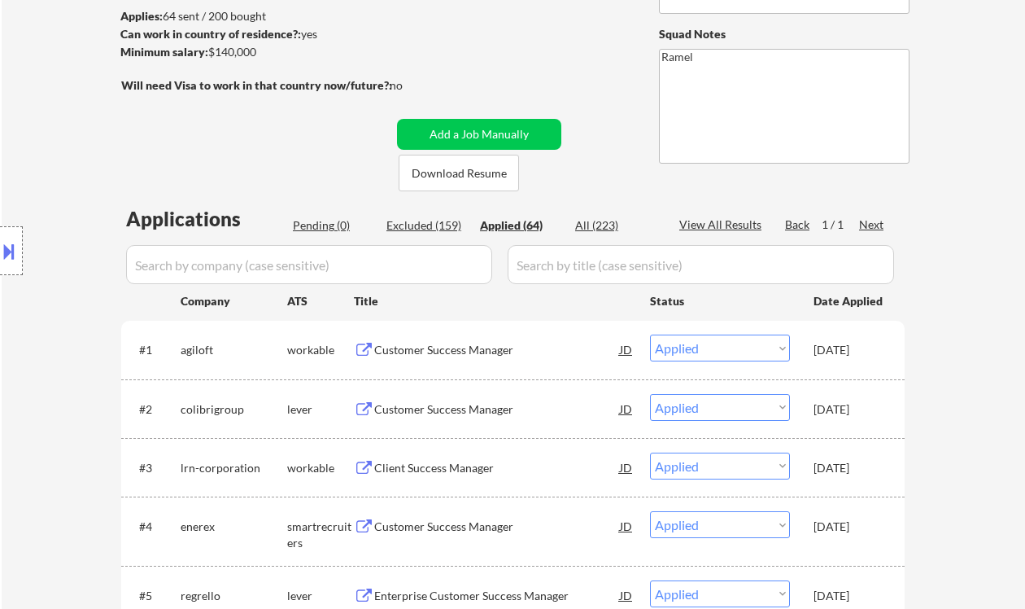
click at [483, 356] on div "Customer Success Manager" at bounding box center [497, 350] width 246 height 16
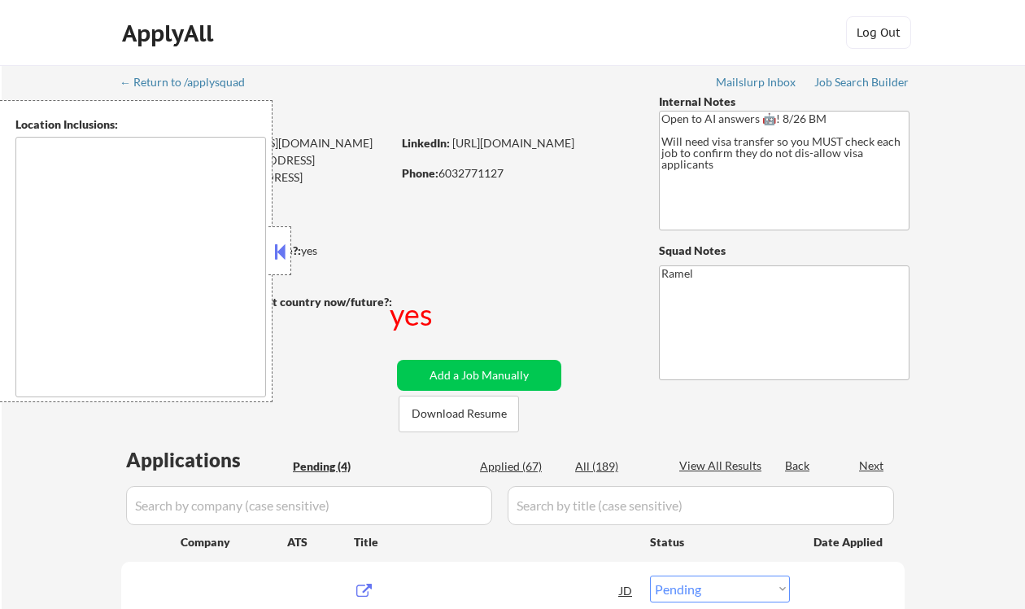
select select ""pending""
type textarea "[GEOGRAPHIC_DATA], [GEOGRAPHIC_DATA] [GEOGRAPHIC_DATA], [GEOGRAPHIC_DATA] [GEOG…"
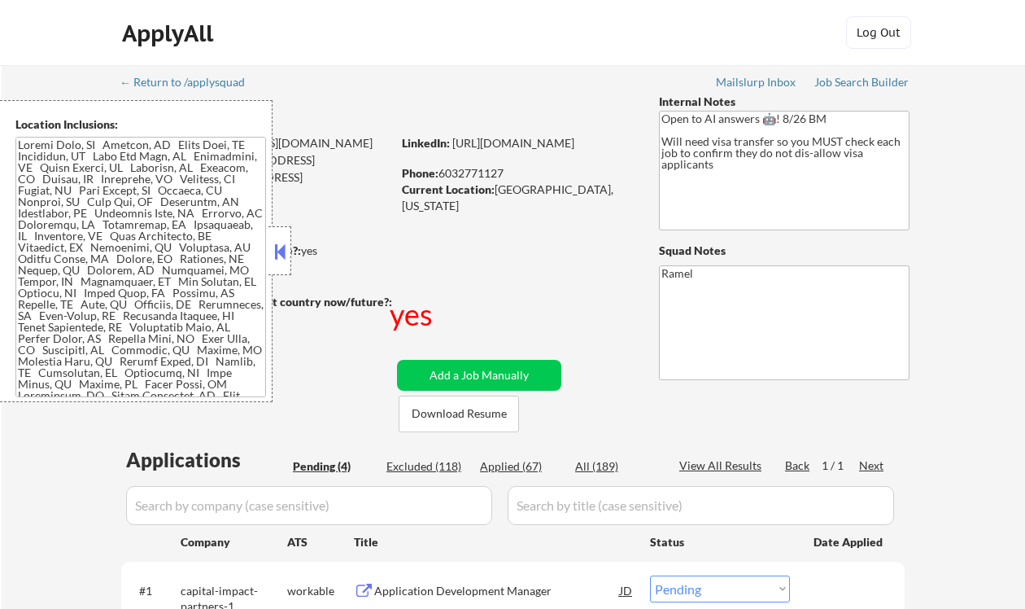
drag, startPoint x: 284, startPoint y: 256, endPoint x: 319, endPoint y: 264, distance: 36.1
click at [285, 256] on button at bounding box center [280, 251] width 18 height 24
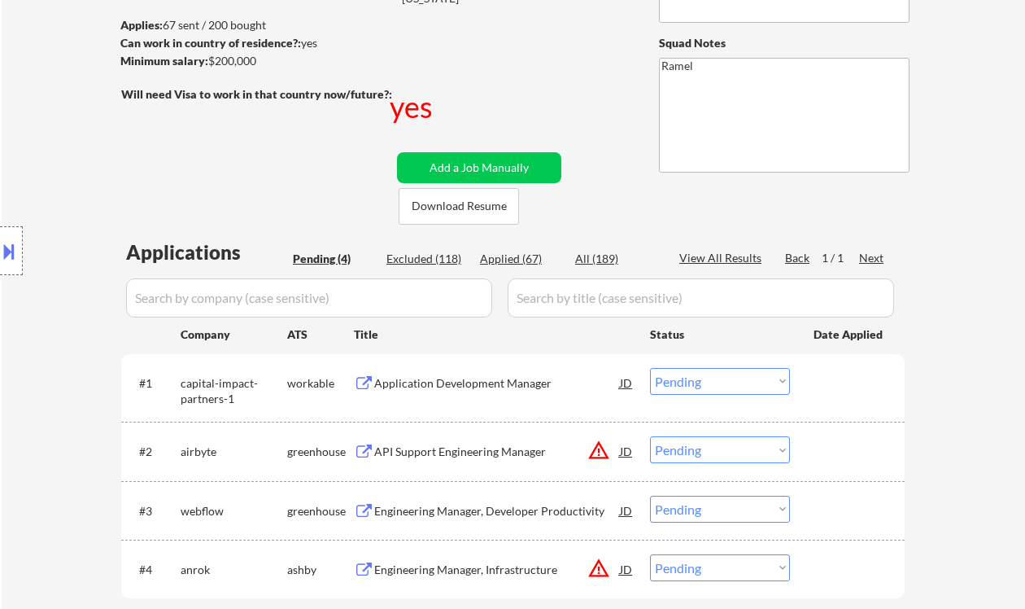
scroll to position [216, 0]
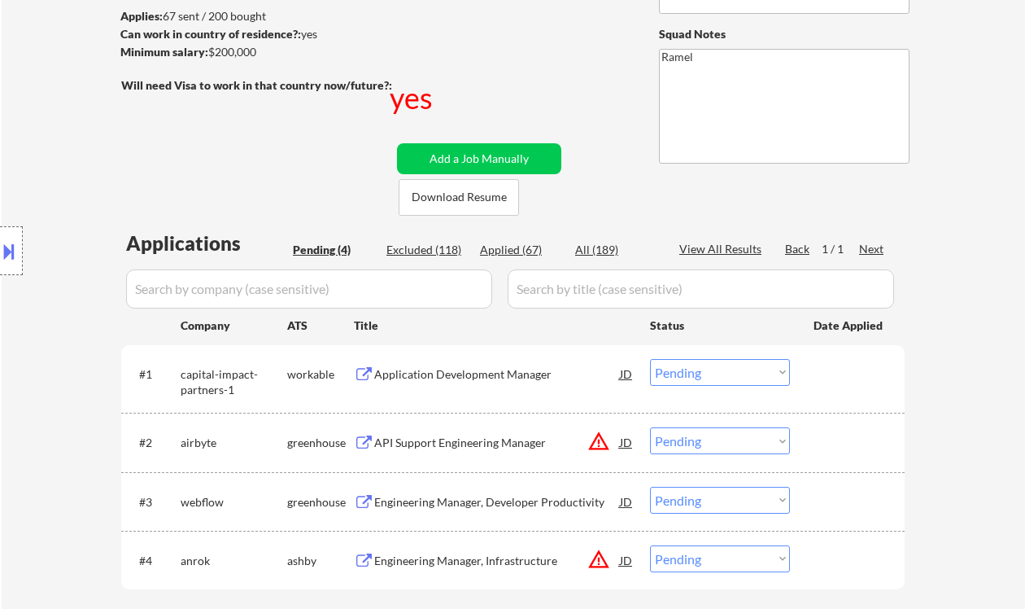
click at [446, 384] on div "Application Development Manager" at bounding box center [497, 373] width 246 height 29
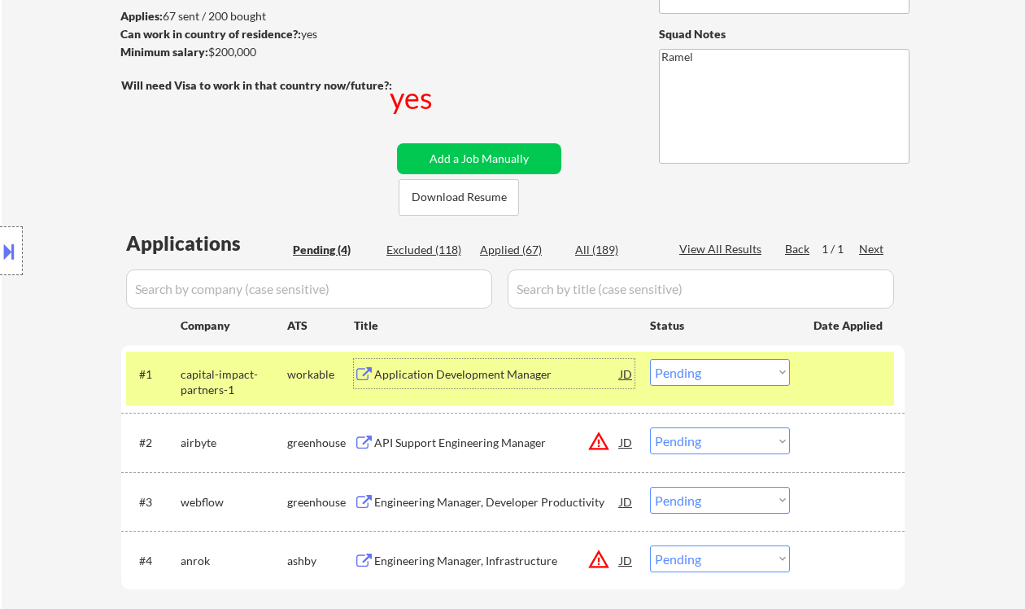
drag, startPoint x: 667, startPoint y: 372, endPoint x: 680, endPoint y: 383, distance: 17.3
click at [667, 372] on select "Choose an option... Pending Applied Excluded (Questions) Excluded (Expired) Exc…" at bounding box center [720, 372] width 140 height 27
click at [650, 359] on select "Choose an option... Pending Applied Excluded (Questions) Excluded (Expired) Exc…" at bounding box center [720, 372] width 140 height 27
click at [457, 500] on div "Engineering Manager, Developer Productivity" at bounding box center [497, 502] width 246 height 16
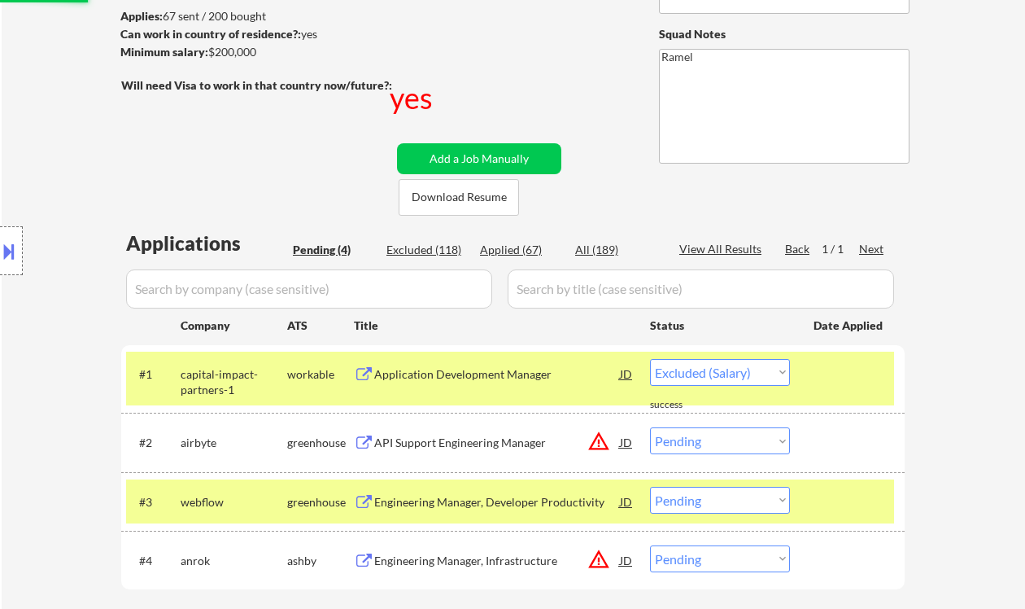
select select ""pending""
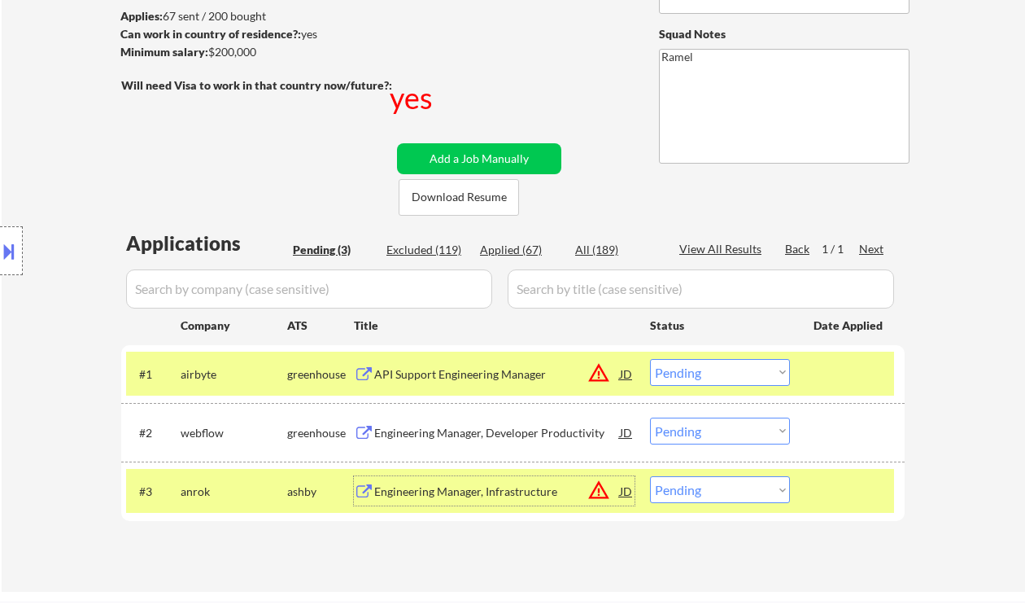
click at [701, 426] on select "Choose an option... Pending Applied Excluded (Questions) Excluded (Expired) Exc…" at bounding box center [720, 430] width 140 height 27
click at [650, 417] on select "Choose an option... Pending Applied Excluded (Questions) Excluded (Expired) Exc…" at bounding box center [720, 430] width 140 height 27
select select ""pending""
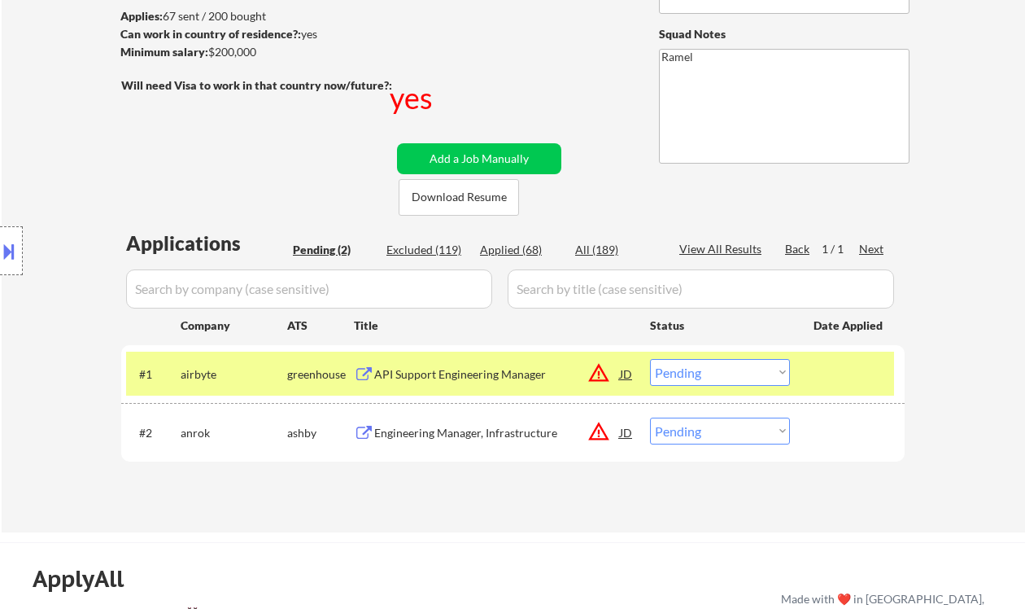
click at [522, 387] on div "#1 airbyte greenhouse API Support Engineering Manager JD warning_amber Choose a…" at bounding box center [510, 374] width 768 height 44
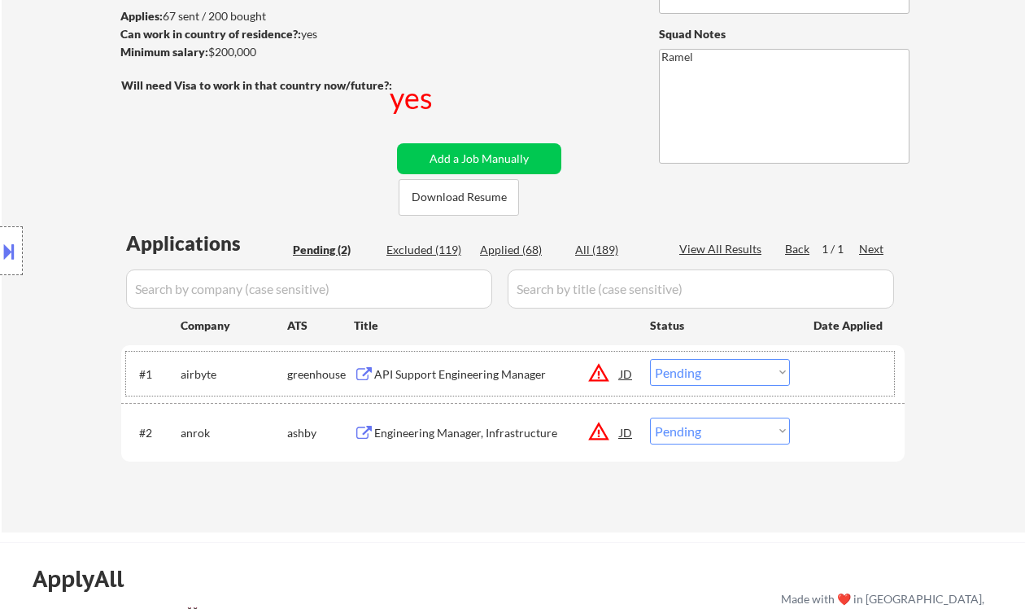
click at [461, 371] on div "API Support Engineering Manager" at bounding box center [497, 374] width 246 height 16
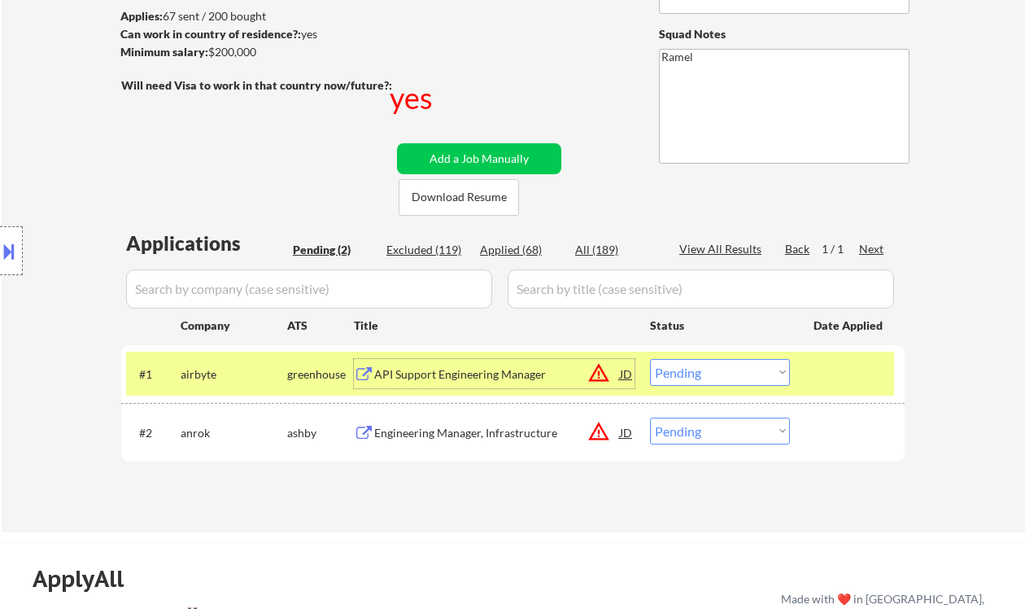
drag, startPoint x: 701, startPoint y: 433, endPoint x: 710, endPoint y: 446, distance: 15.8
click at [701, 433] on select "Choose an option... Pending Applied Excluded (Questions) Excluded (Expired) Exc…" at bounding box center [720, 430] width 140 height 27
drag, startPoint x: 972, startPoint y: 443, endPoint x: 959, endPoint y: 443, distance: 13.8
click at [968, 443] on div "← Return to /applysquad Mailslurp Inbox Job Search Builder Spring Shi User Emai…" at bounding box center [514, 191] width 1024 height 684
drag, startPoint x: 747, startPoint y: 374, endPoint x: 753, endPoint y: 382, distance: 9.9
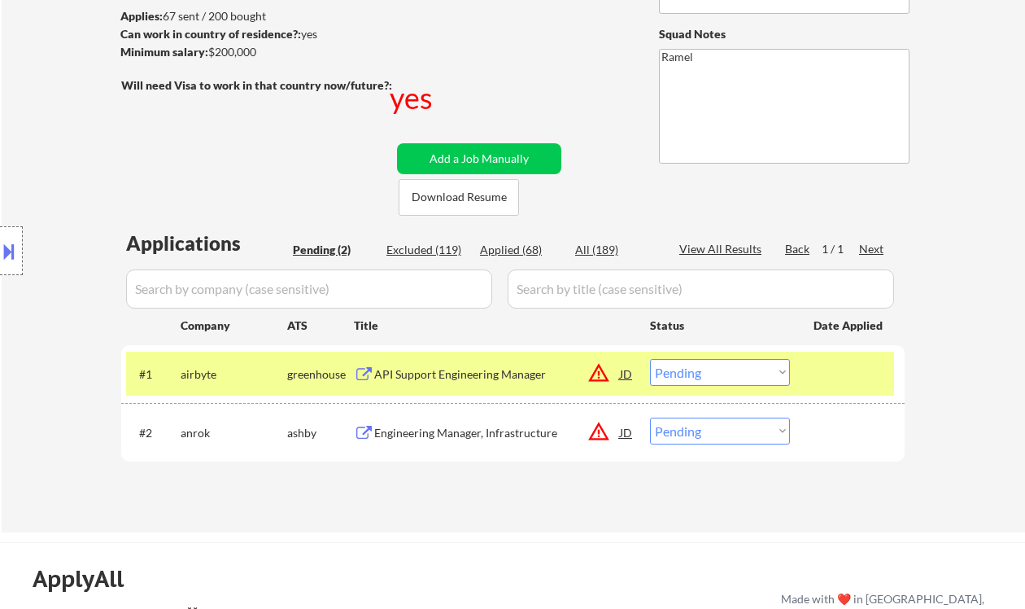
click at [747, 374] on select "Choose an option... Pending Applied Excluded (Questions) Excluded (Expired) Exc…" at bounding box center [720, 372] width 140 height 27
click at [650, 359] on select "Choose an option... Pending Applied Excluded (Questions) Excluded (Expired) Exc…" at bounding box center [720, 372] width 140 height 27
click at [465, 432] on div "Engineering Manager, Infrastructure" at bounding box center [497, 433] width 246 height 16
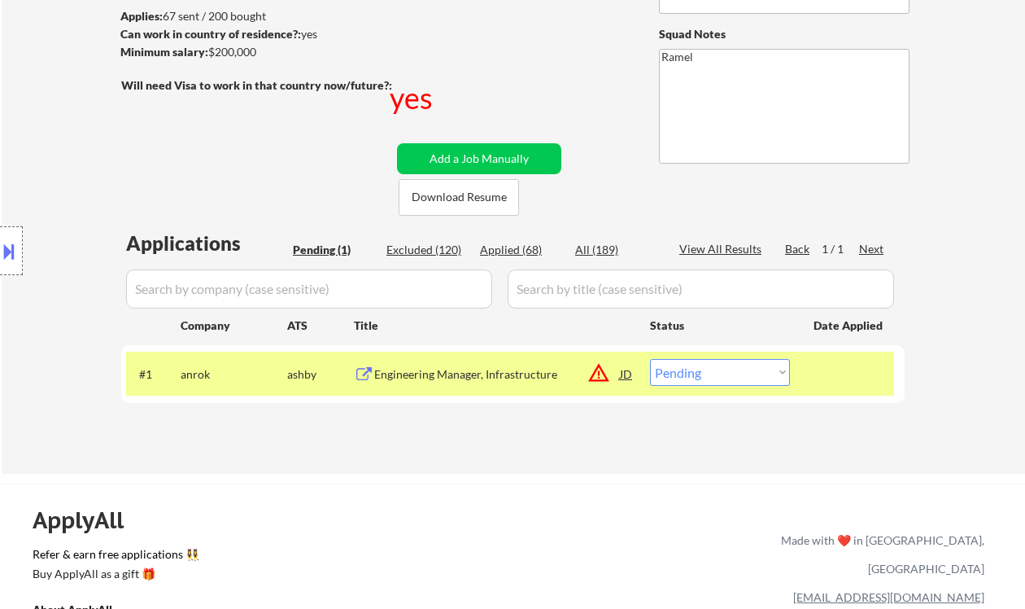
click at [17, 254] on button at bounding box center [9, 251] width 18 height 27
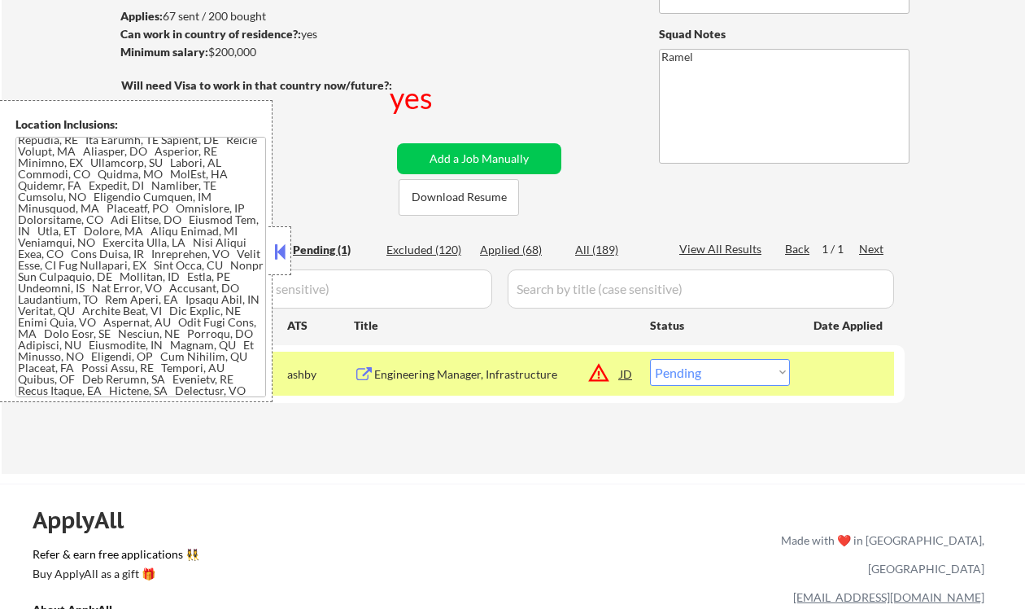
scroll to position [410, 0]
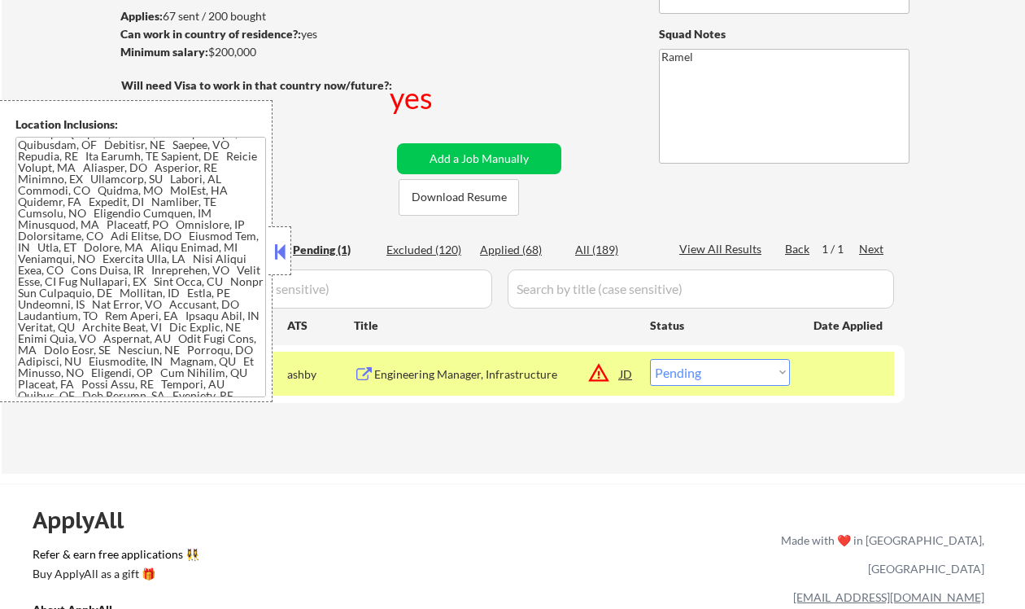
click at [274, 243] on button at bounding box center [280, 251] width 18 height 24
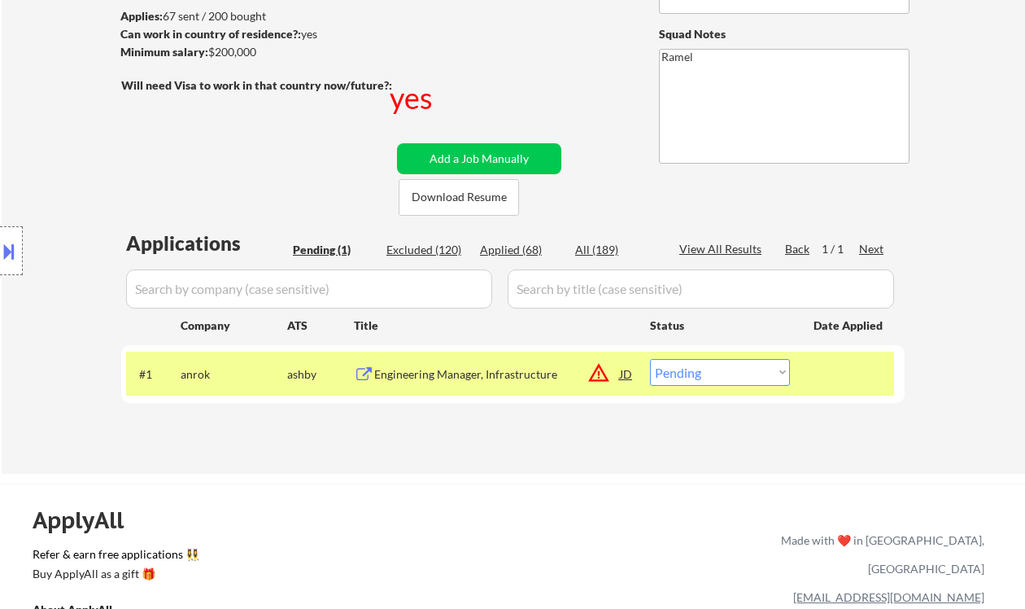
click at [678, 387] on div "#1 anrok ashby Engineering Manager, Infrastructure JD warning_amber Choose an o…" at bounding box center [510, 374] width 768 height 44
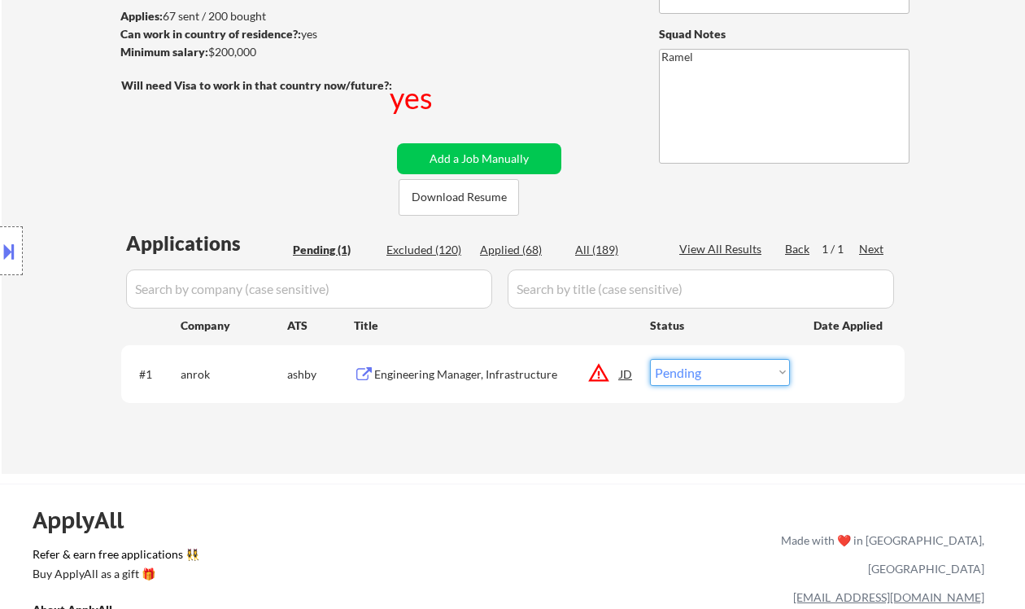
drag, startPoint x: 692, startPoint y: 372, endPoint x: 692, endPoint y: 383, distance: 11.4
click at [692, 372] on select "Choose an option... Pending Applied Excluded (Questions) Excluded (Expired) Exc…" at bounding box center [720, 372] width 140 height 27
select select ""applied""
click at [650, 359] on select "Choose an option... Pending Applied Excluded (Questions) Excluded (Expired) Exc…" at bounding box center [720, 372] width 140 height 27
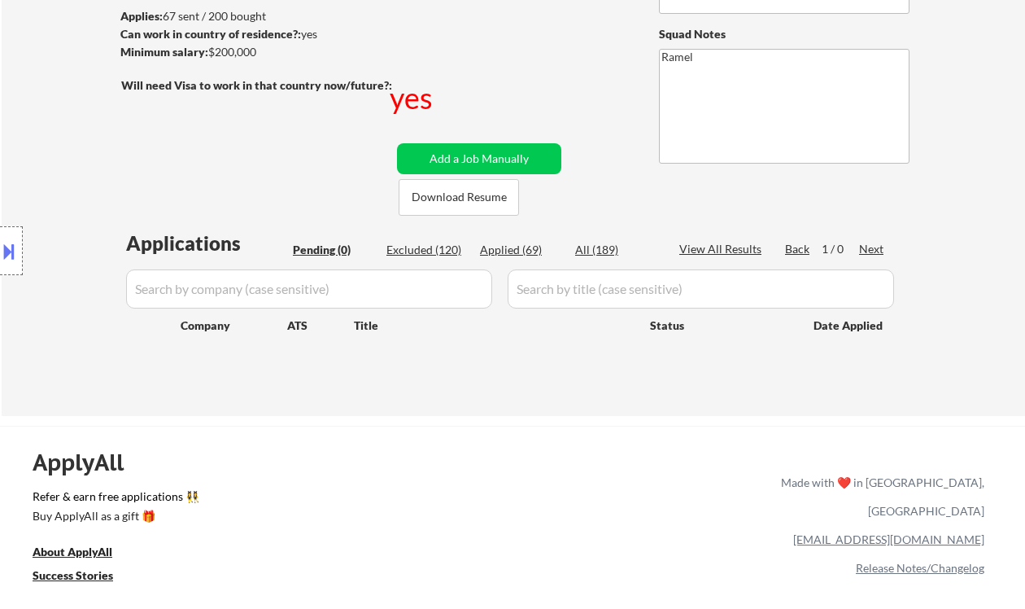
click at [33, 125] on div "Location Inclusions:" at bounding box center [145, 251] width 291 height 302
click at [520, 248] on div "Applied (69)" at bounding box center [520, 250] width 81 height 16
select select ""applied""
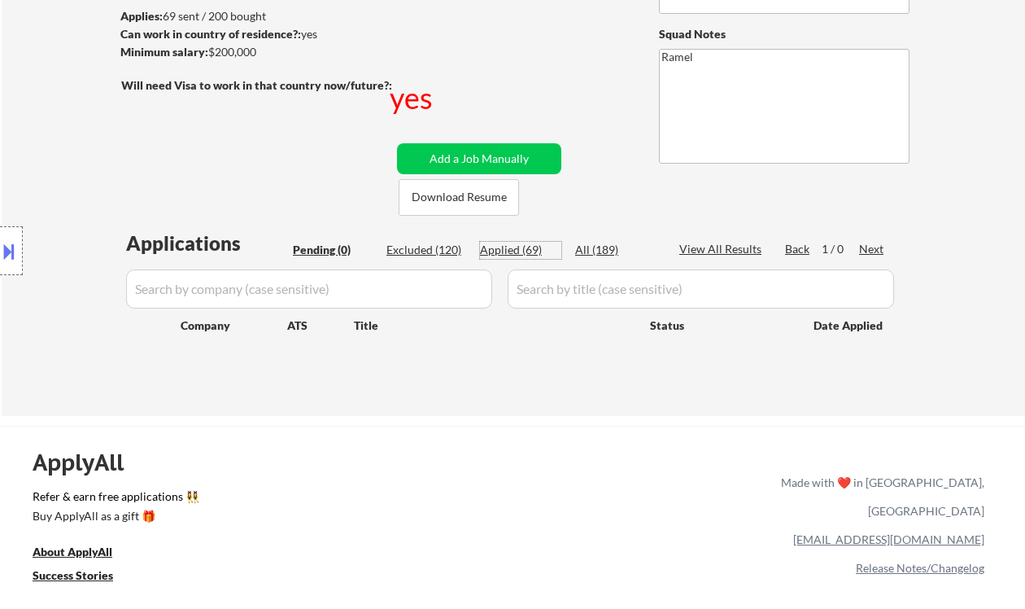
select select ""applied""
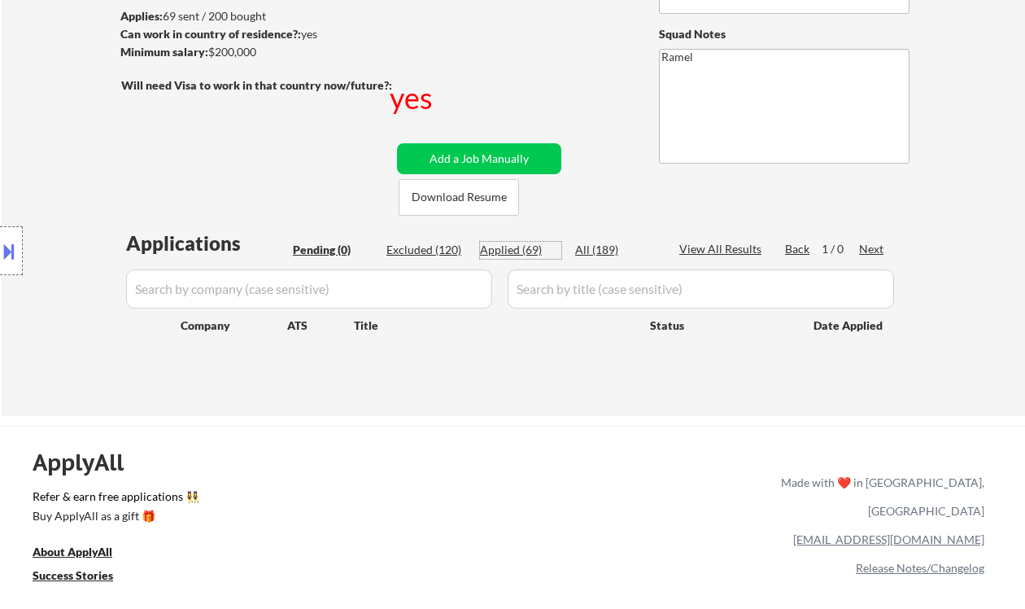
select select ""applied""
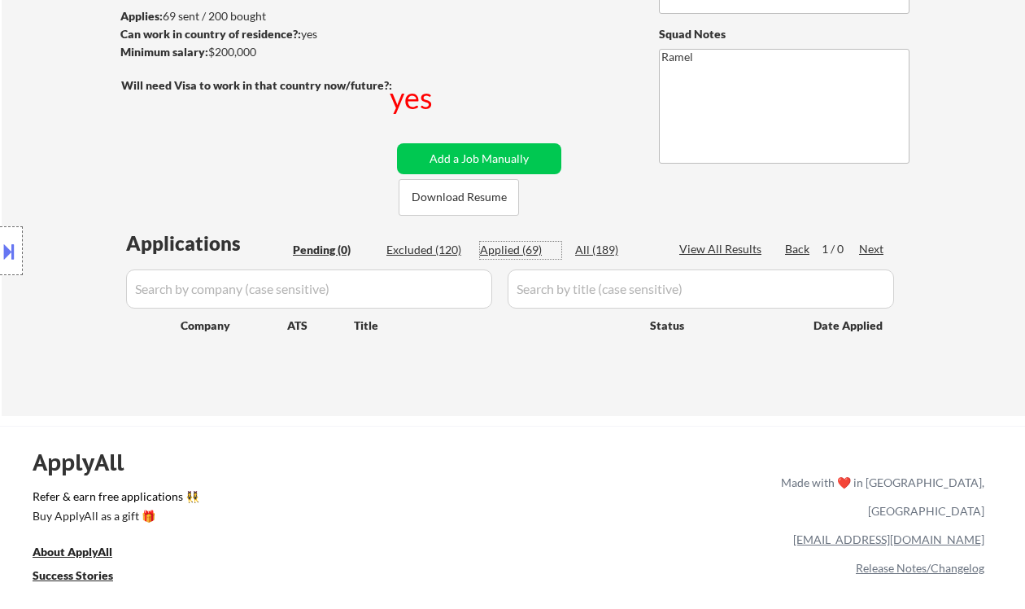
select select ""applied""
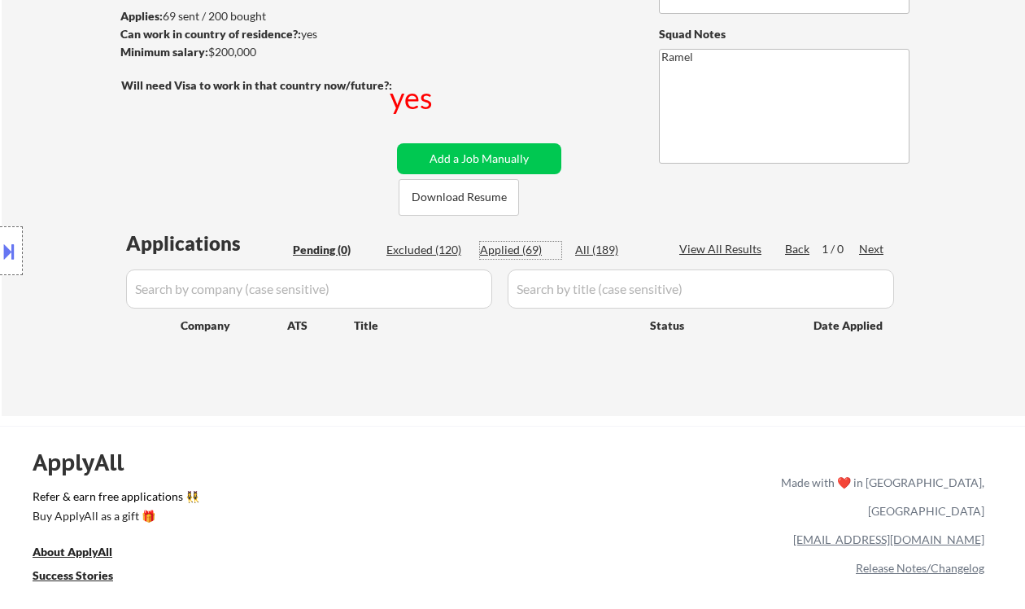
select select ""applied""
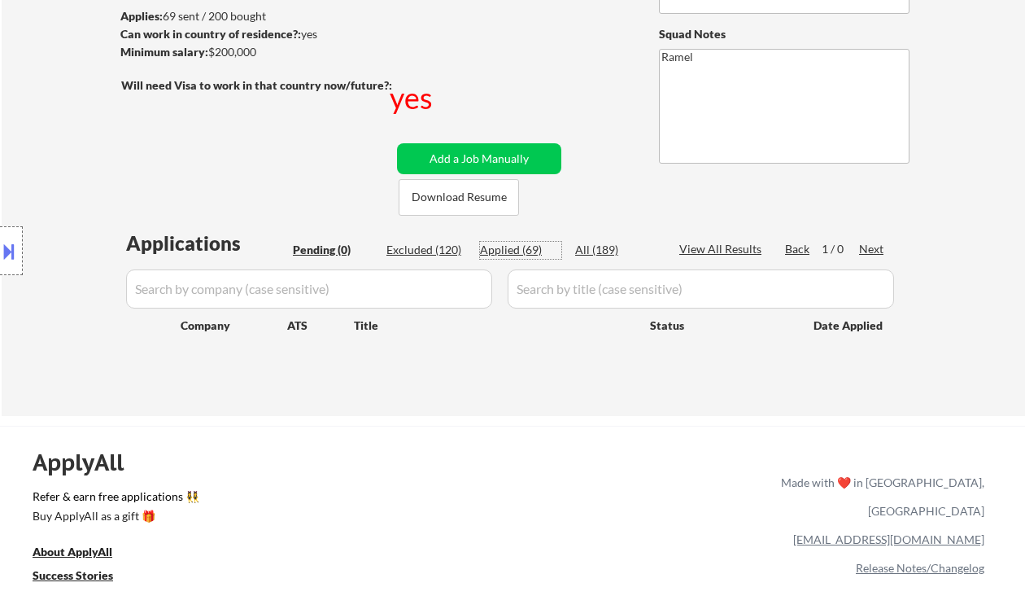
select select ""applied""
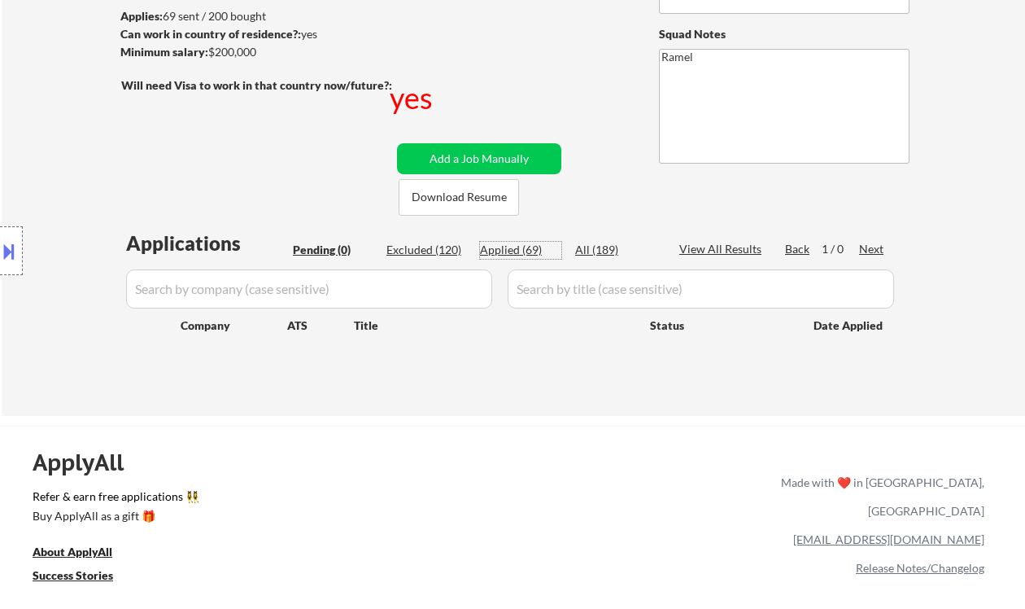
select select ""applied""
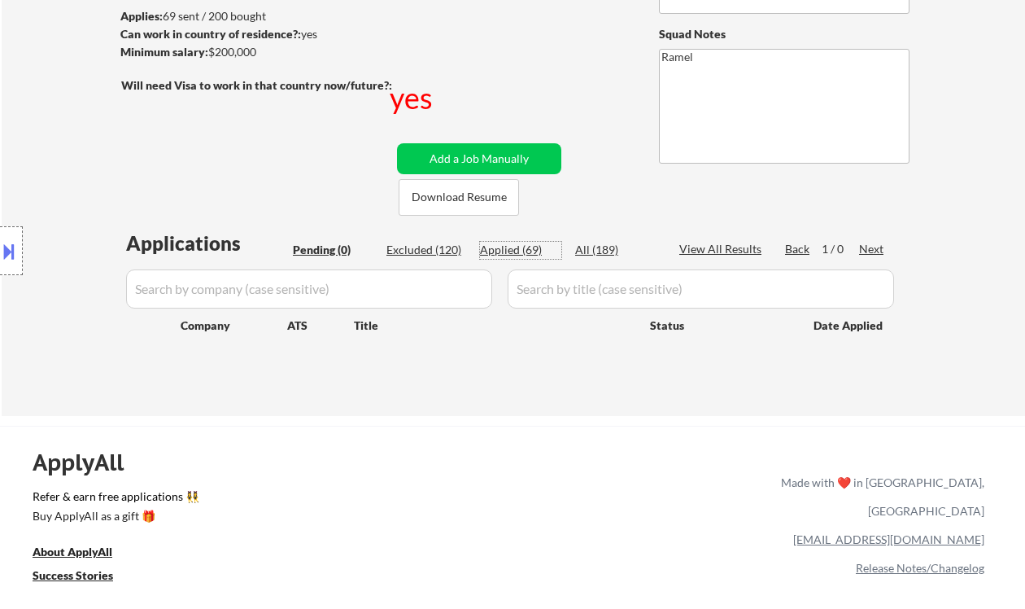
select select ""applied""
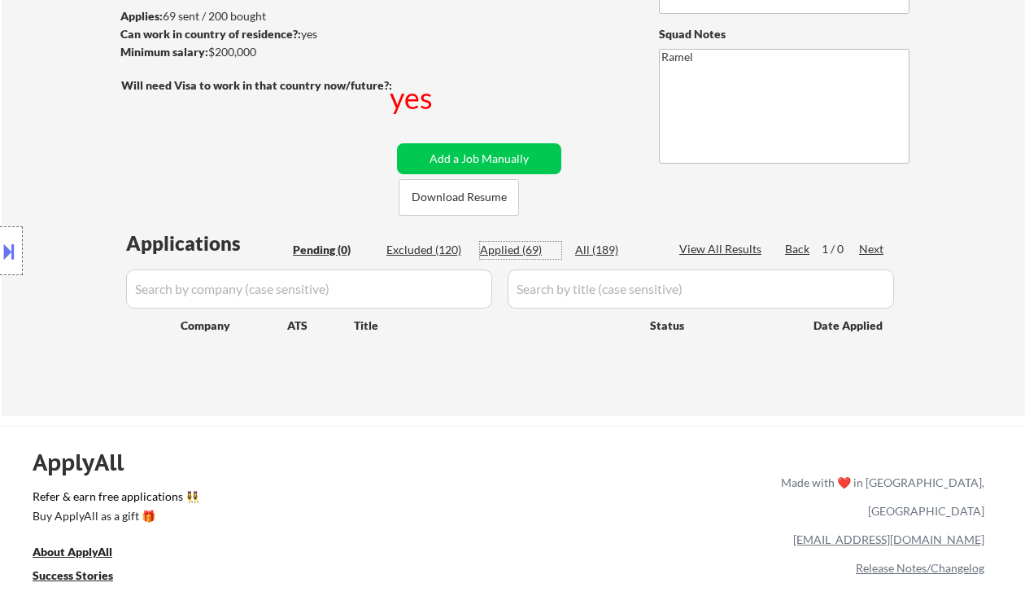
select select ""applied""
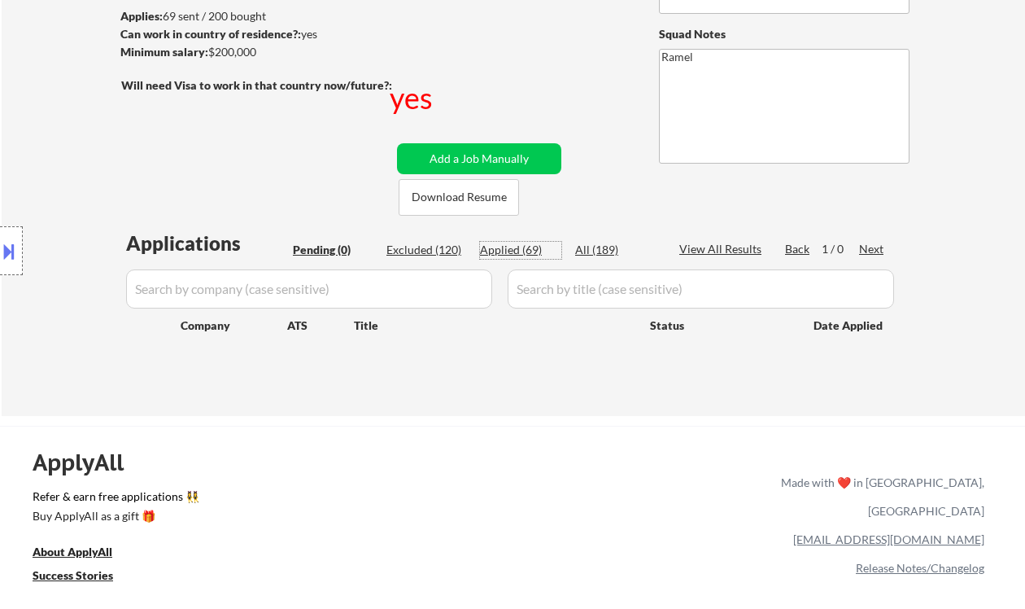
select select ""applied""
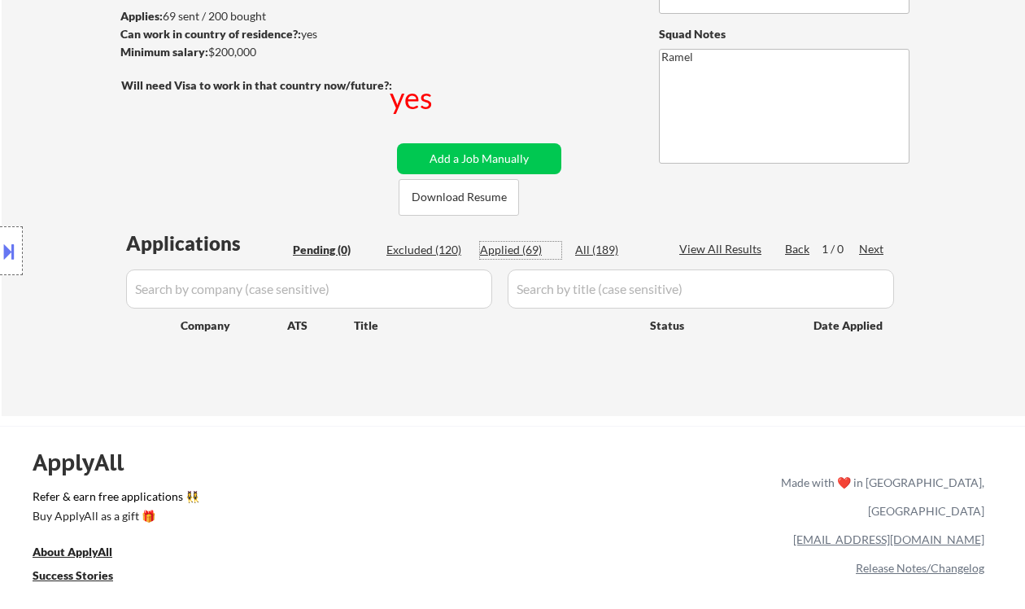
select select ""applied""
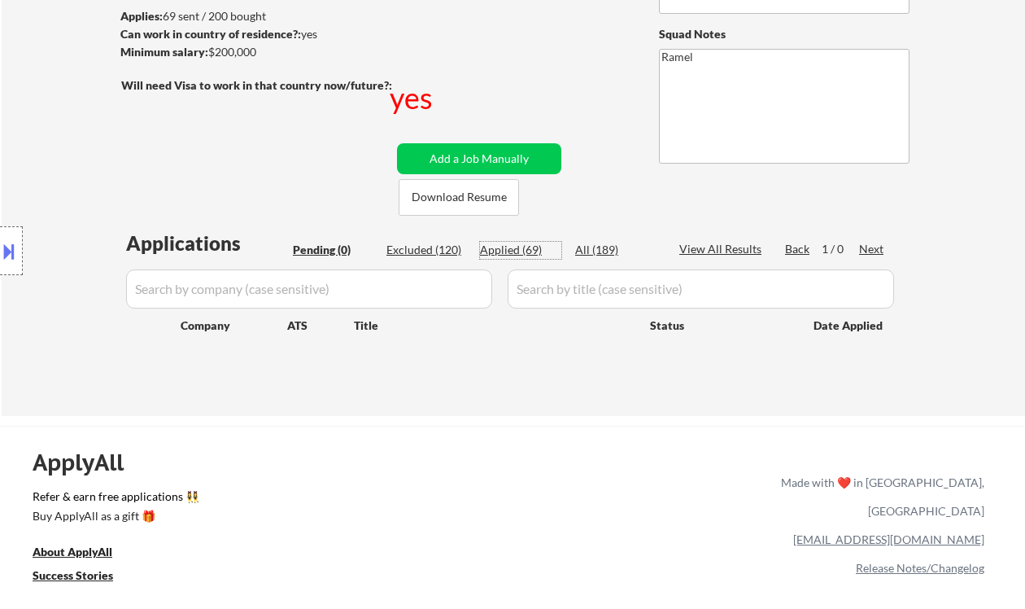
select select ""applied""
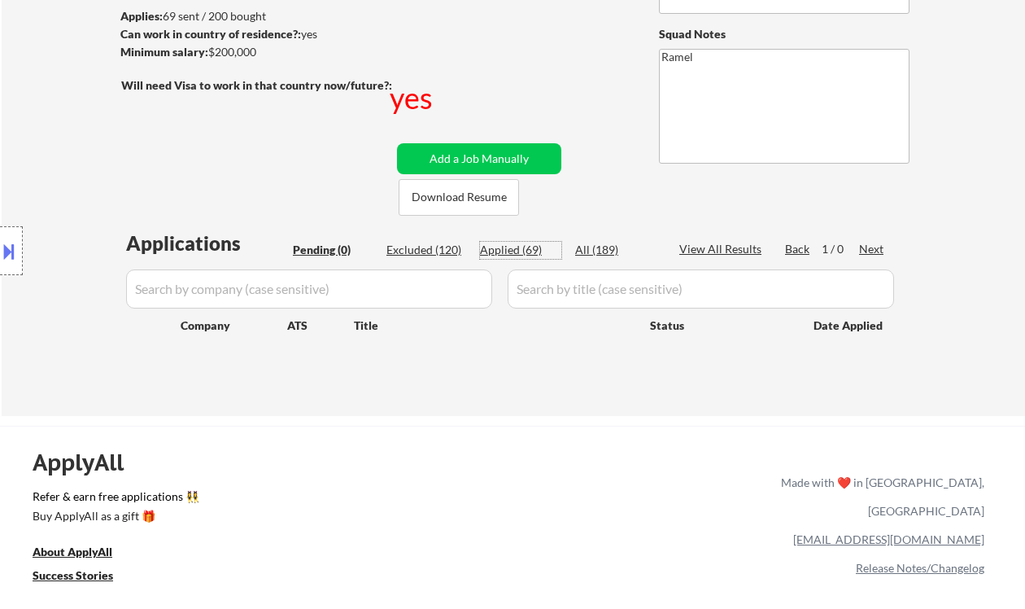
select select ""applied""
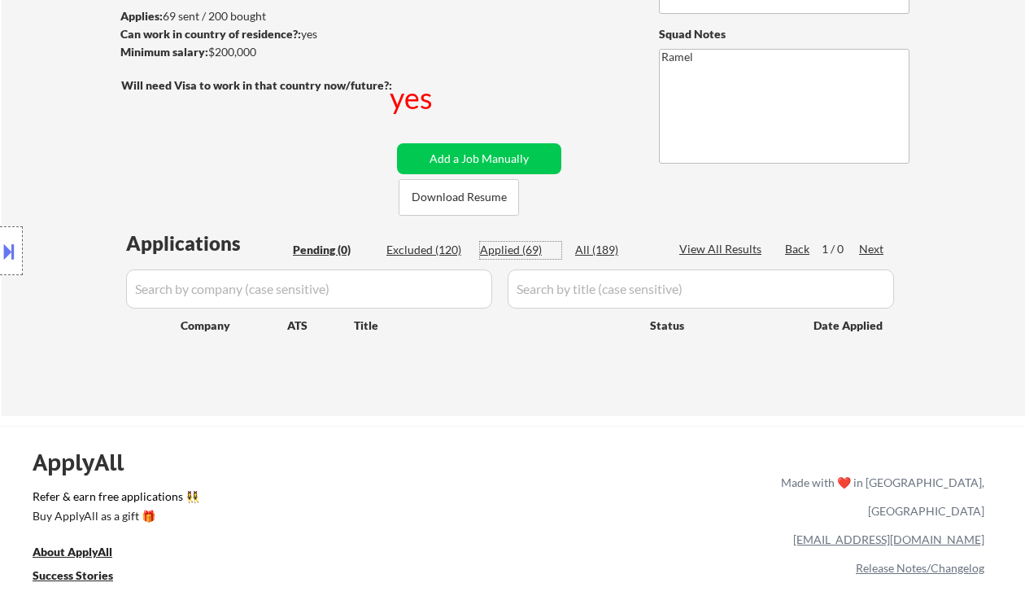
select select ""applied""
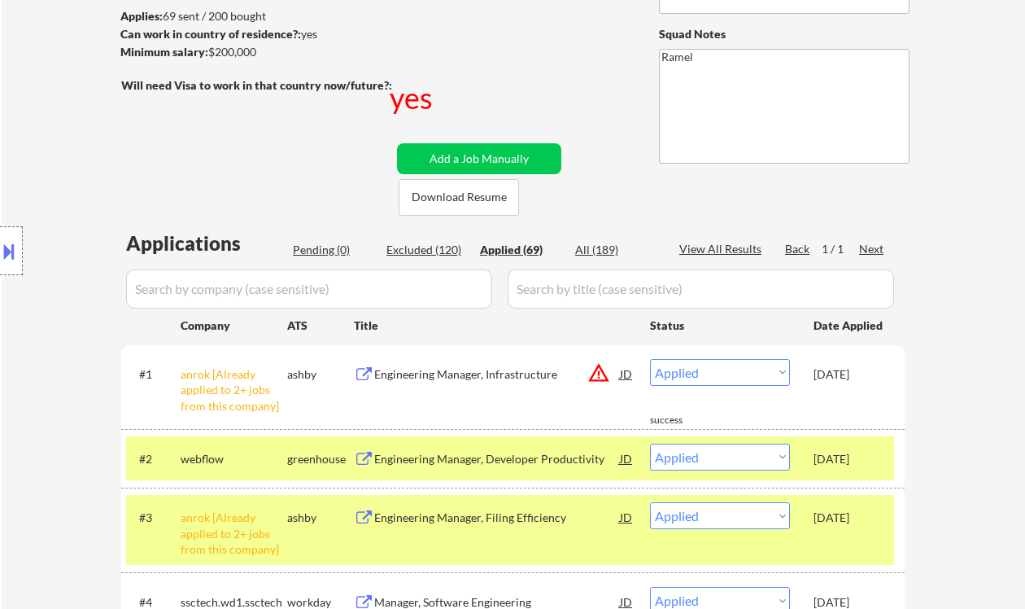
scroll to position [326, 0]
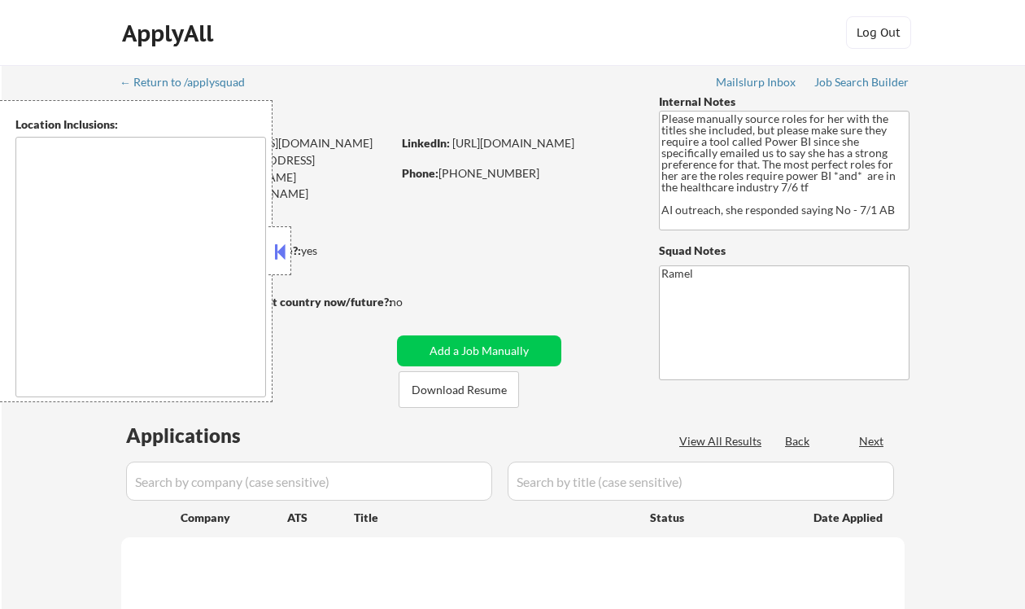
type textarea "[GEOGRAPHIC_DATA], [GEOGRAPHIC_DATA] [GEOGRAPHIC_DATA], [GEOGRAPHIC_DATA] [GEOG…"
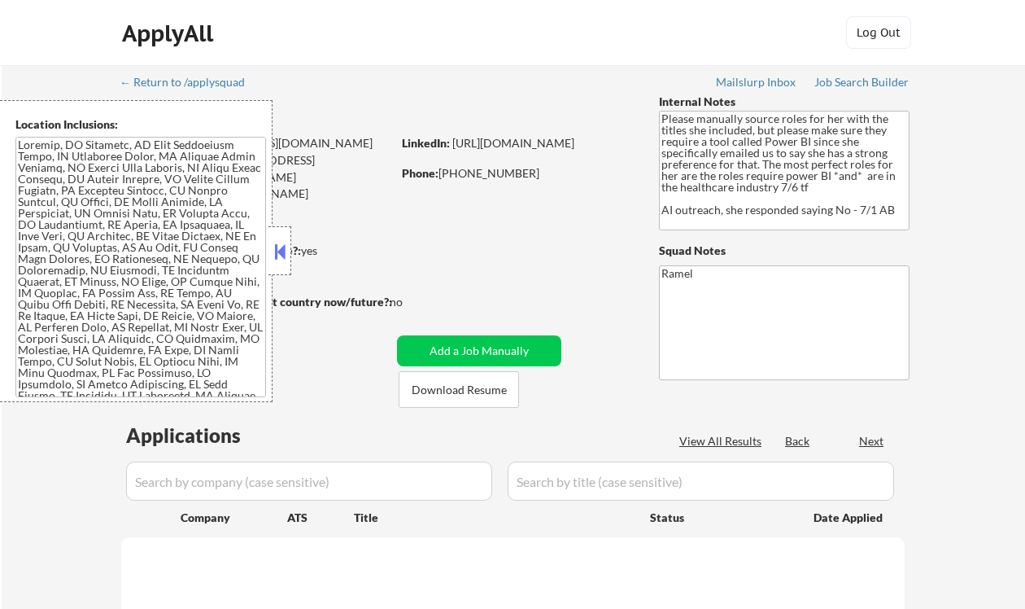
select select ""pending""
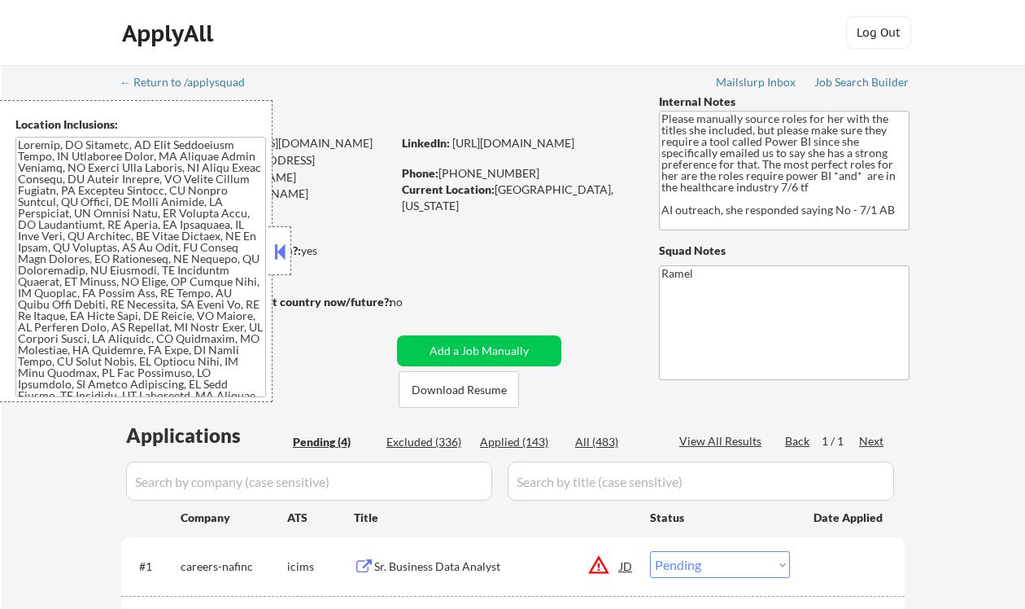
drag, startPoint x: 285, startPoint y: 253, endPoint x: 299, endPoint y: 256, distance: 14.9
click at [285, 253] on button at bounding box center [280, 251] width 18 height 24
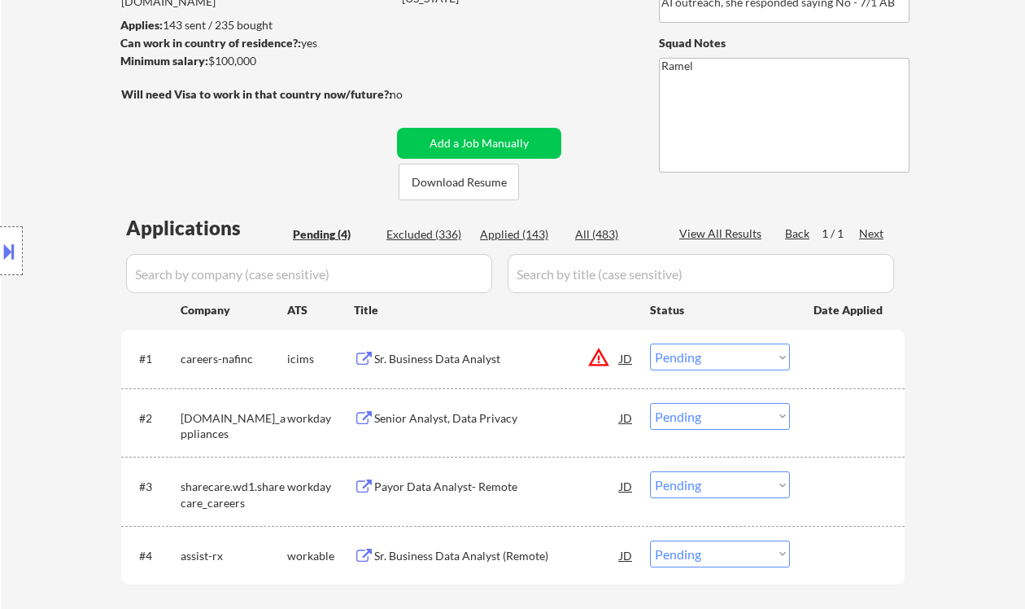
scroll to position [216, 0]
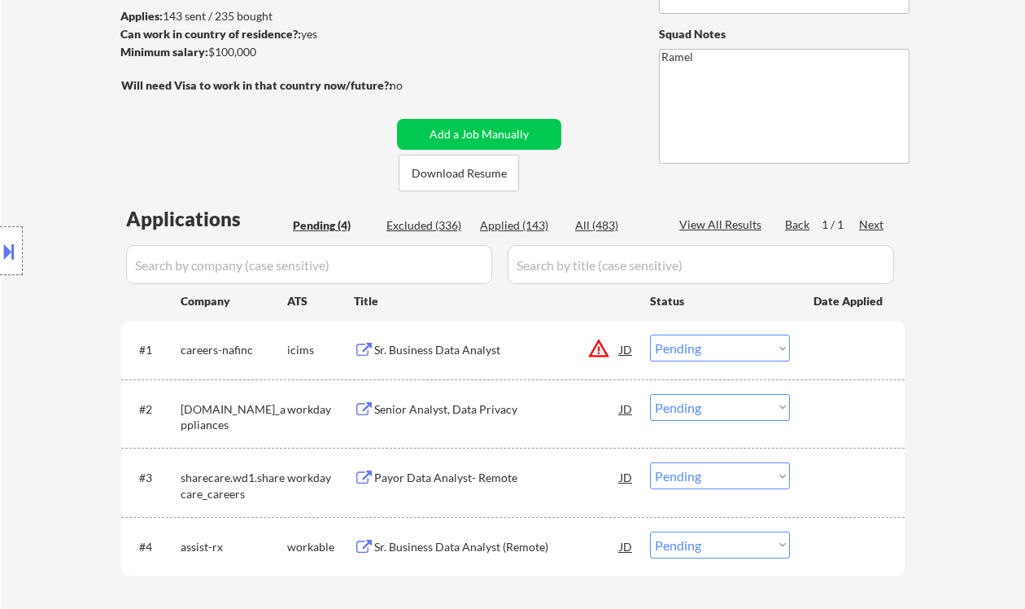
click at [471, 417] on div "Senior Analyst, Data Privacy" at bounding box center [497, 408] width 246 height 29
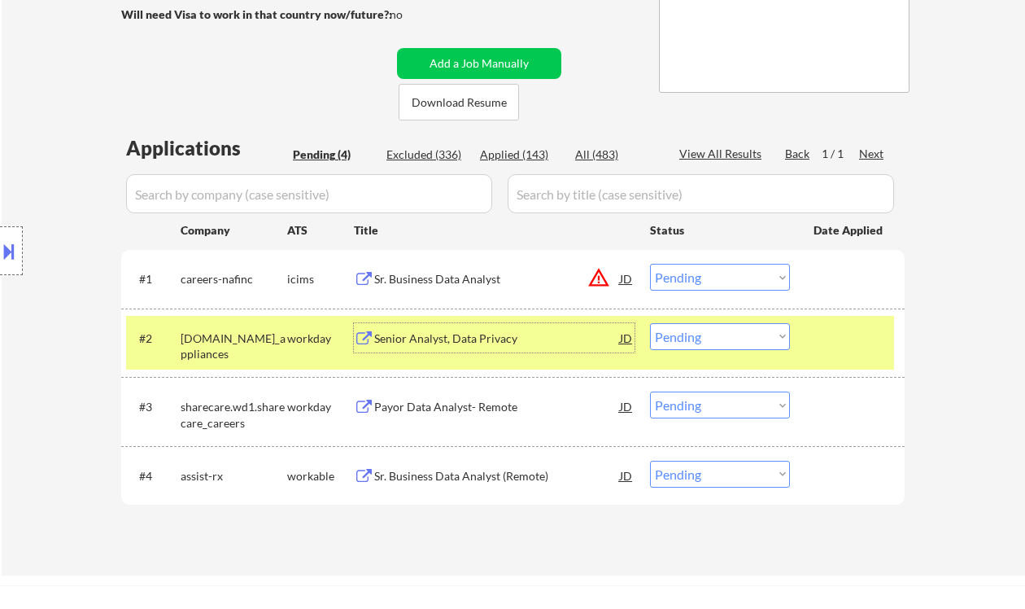
scroll to position [326, 0]
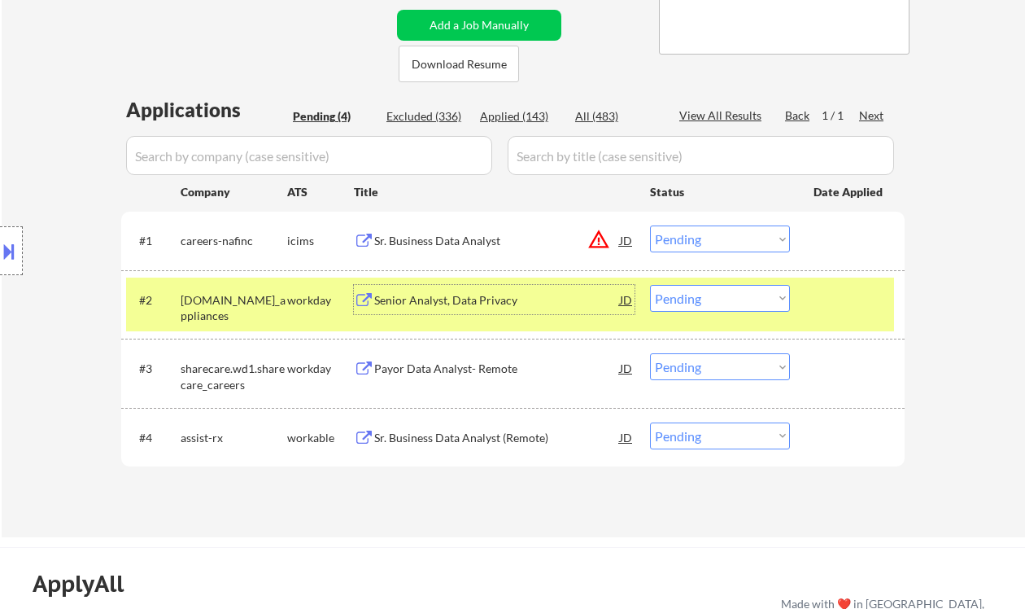
drag, startPoint x: 705, startPoint y: 298, endPoint x: 702, endPoint y: 306, distance: 8.5
click at [705, 298] on select "Choose an option... Pending Applied Excluded (Questions) Excluded (Expired) Exc…" at bounding box center [720, 298] width 140 height 27
click at [650, 285] on select "Choose an option... Pending Applied Excluded (Questions) Excluded (Expired) Exc…" at bounding box center [720, 298] width 140 height 27
click at [504, 375] on div "Payor Data Analyst- Remote" at bounding box center [497, 369] width 246 height 16
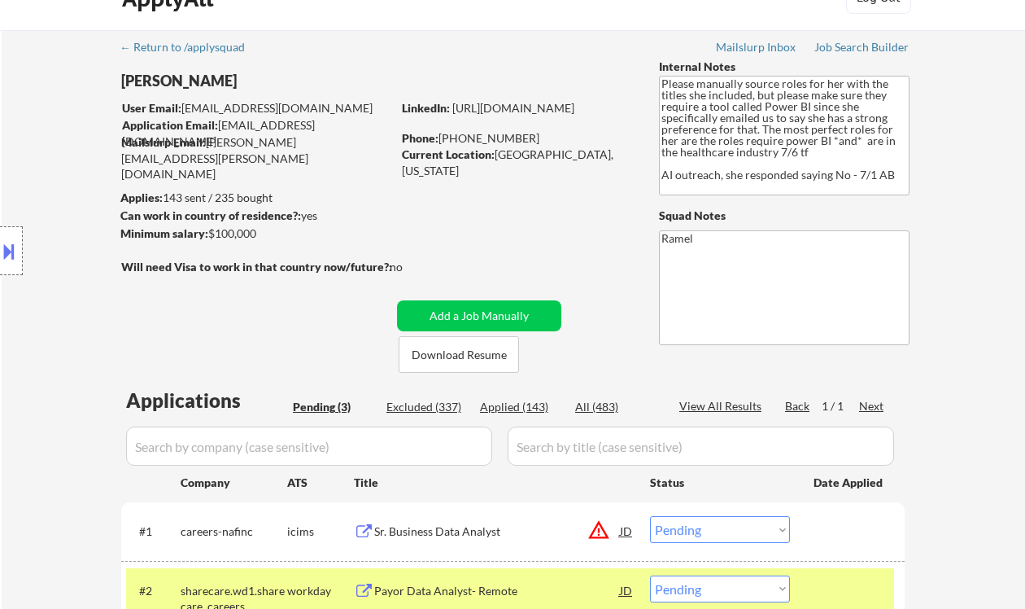
scroll to position [0, 0]
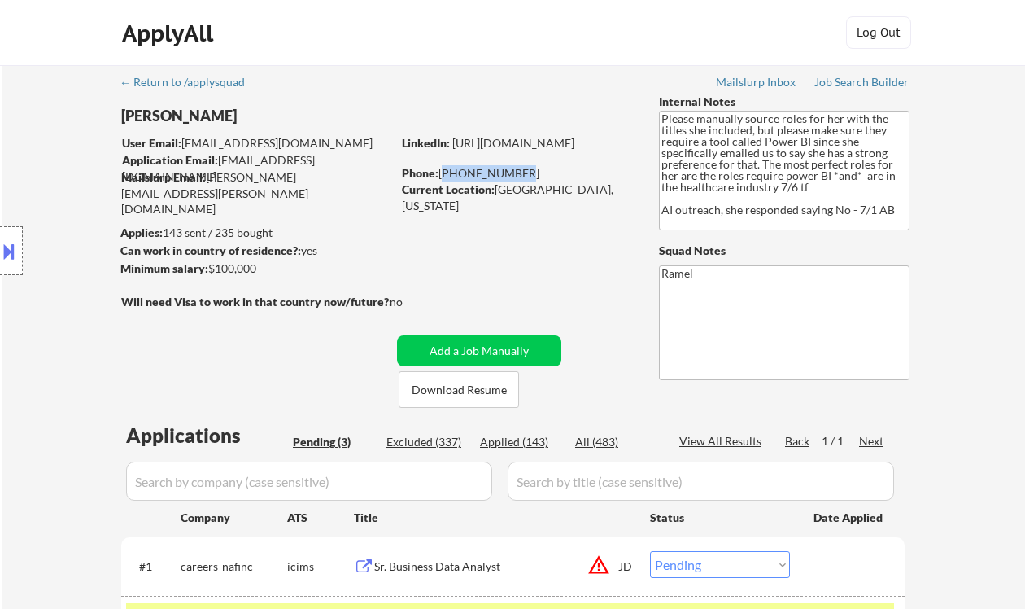
drag, startPoint x: 518, startPoint y: 173, endPoint x: 444, endPoint y: 169, distance: 75.0
click at [444, 169] on div "Phone: 281-734-5082" at bounding box center [517, 173] width 230 height 16
copy div "281-734-5082"
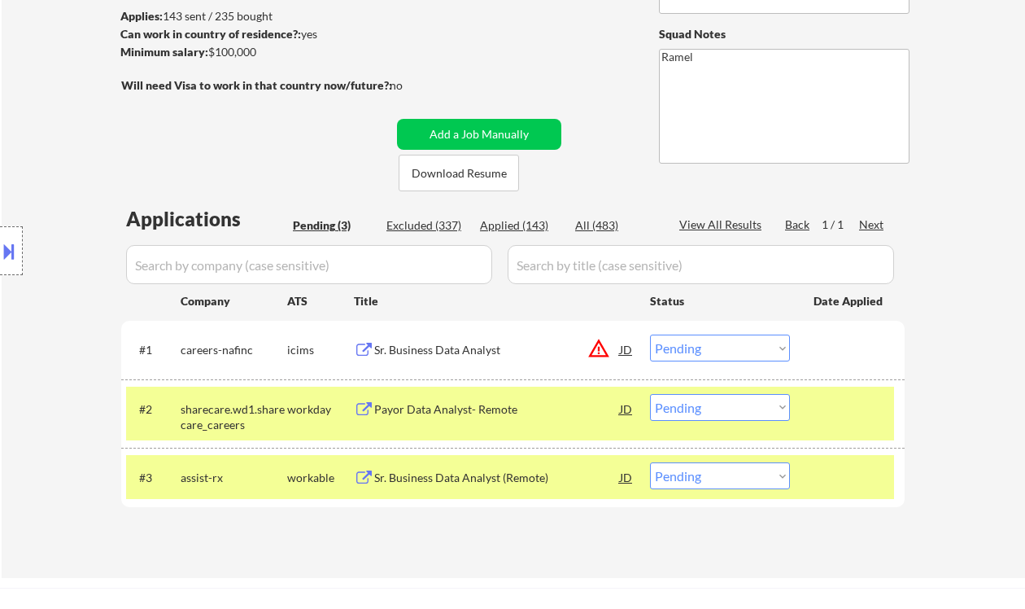
click at [728, 406] on select "Choose an option... Pending Applied Excluded (Questions) Excluded (Expired) Exc…" at bounding box center [720, 407] width 140 height 27
click at [727, 410] on select "Choose an option... Pending Applied Excluded (Questions) Excluded (Expired) Exc…" at bounding box center [720, 407] width 140 height 27
click at [650, 394] on select "Choose an option... Pending Applied Excluded (Questions) Excluded (Expired) Exc…" at bounding box center [720, 407] width 140 height 27
click at [474, 487] on div "Sr. Business Data Analyst (Remote)" at bounding box center [497, 476] width 246 height 29
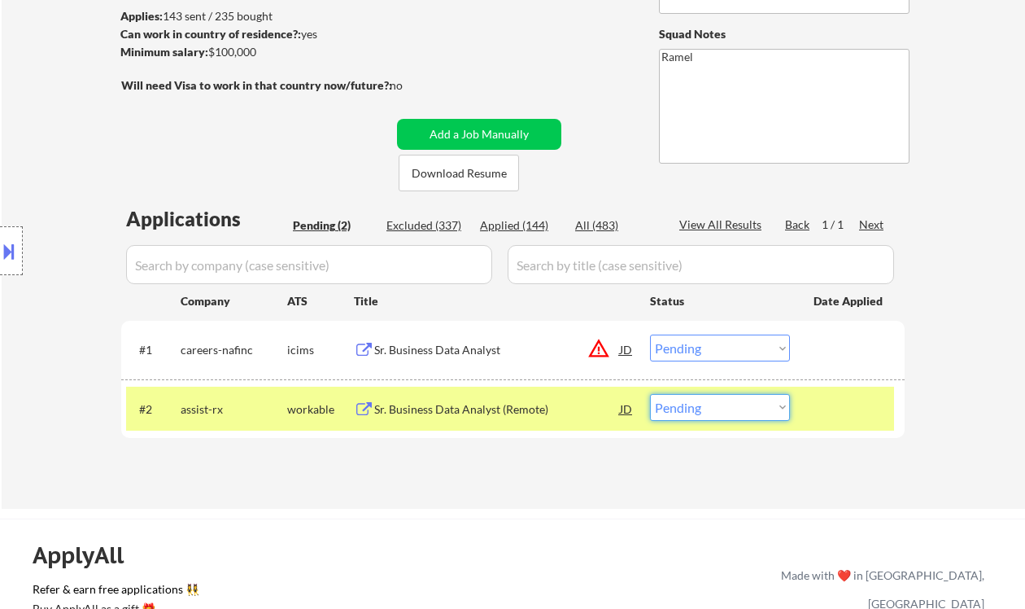
drag, startPoint x: 702, startPoint y: 411, endPoint x: 710, endPoint y: 419, distance: 10.9
click at [702, 411] on select "Choose an option... Pending Applied Excluded (Questions) Excluded (Expired) Exc…" at bounding box center [720, 407] width 140 height 27
select select ""excluded""
click at [650, 394] on select "Choose an option... Pending Applied Excluded (Questions) Excluded (Expired) Exc…" at bounding box center [720, 407] width 140 height 27
click at [429, 351] on div "Sr. Business Data Analyst" at bounding box center [497, 350] width 246 height 16
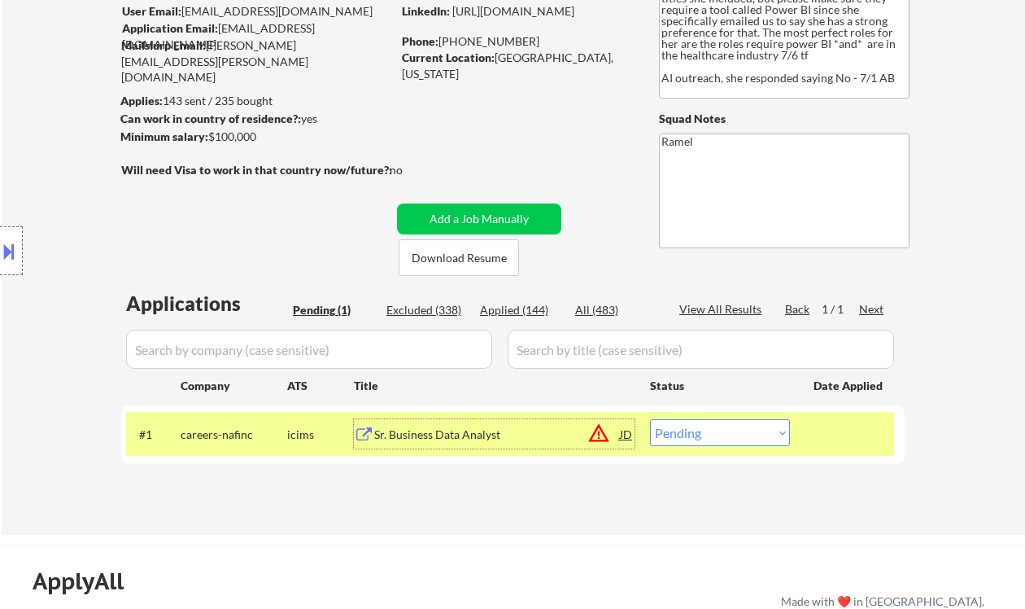
scroll to position [108, 0]
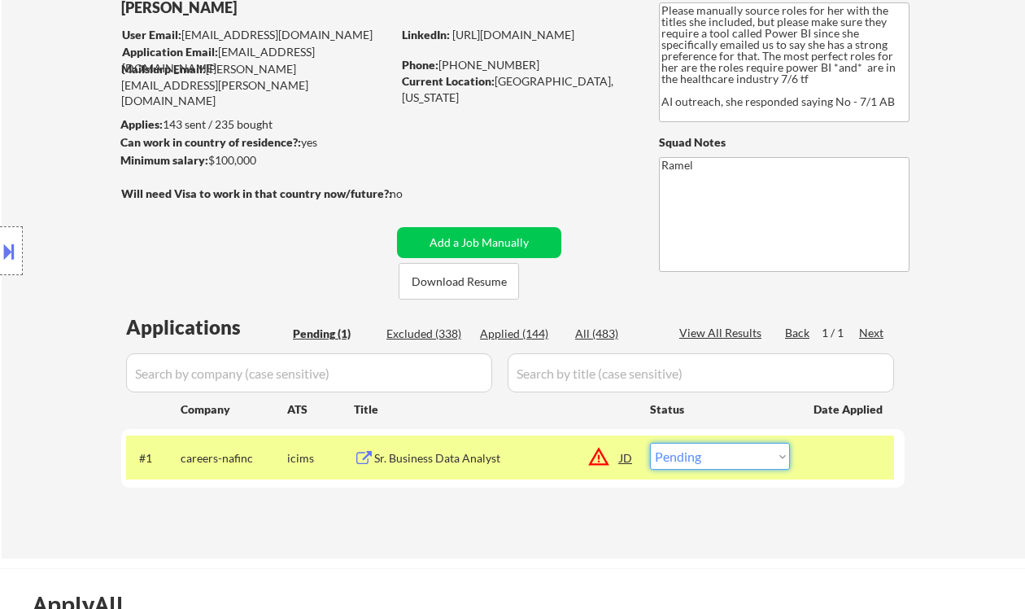
drag, startPoint x: 693, startPoint y: 465, endPoint x: 709, endPoint y: 480, distance: 21.9
click at [693, 465] on select "Choose an option... Pending Applied Excluded (Questions) Excluded (Expired) Exc…" at bounding box center [720, 456] width 140 height 27
select select ""applied""
click at [650, 443] on select "Choose an option... Pending Applied Excluded (Questions) Excluded (Expired) Exc…" at bounding box center [720, 456] width 140 height 27
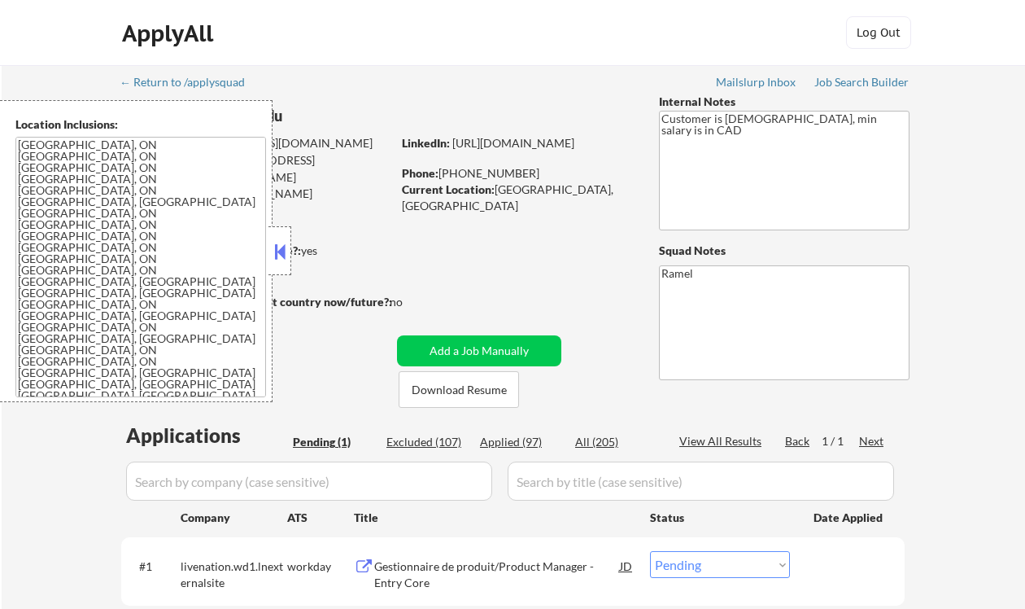
drag, startPoint x: 280, startPoint y: 243, endPoint x: 334, endPoint y: 264, distance: 57.7
click at [279, 243] on button at bounding box center [280, 251] width 18 height 24
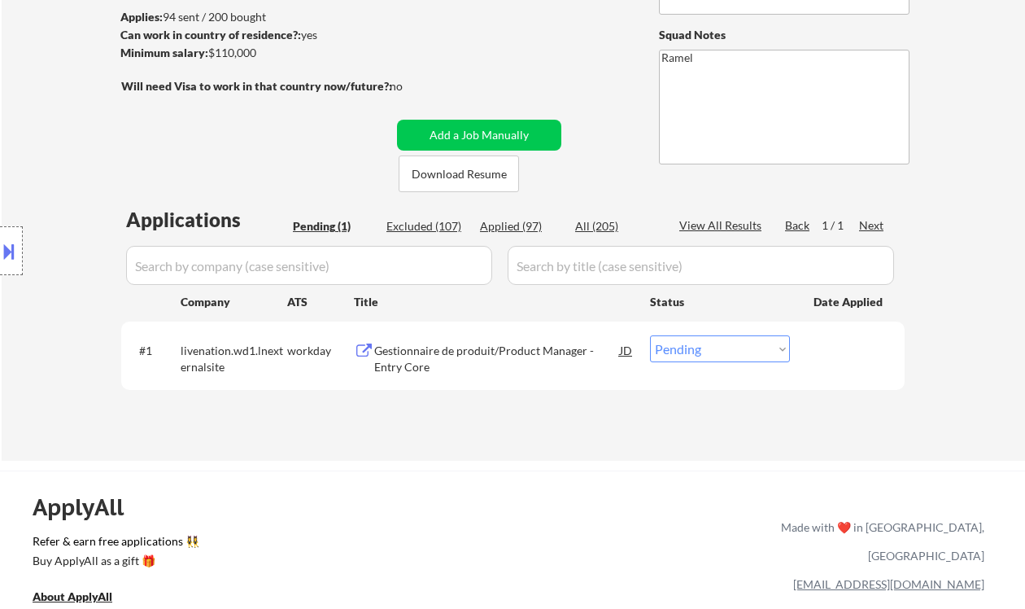
scroll to position [108, 0]
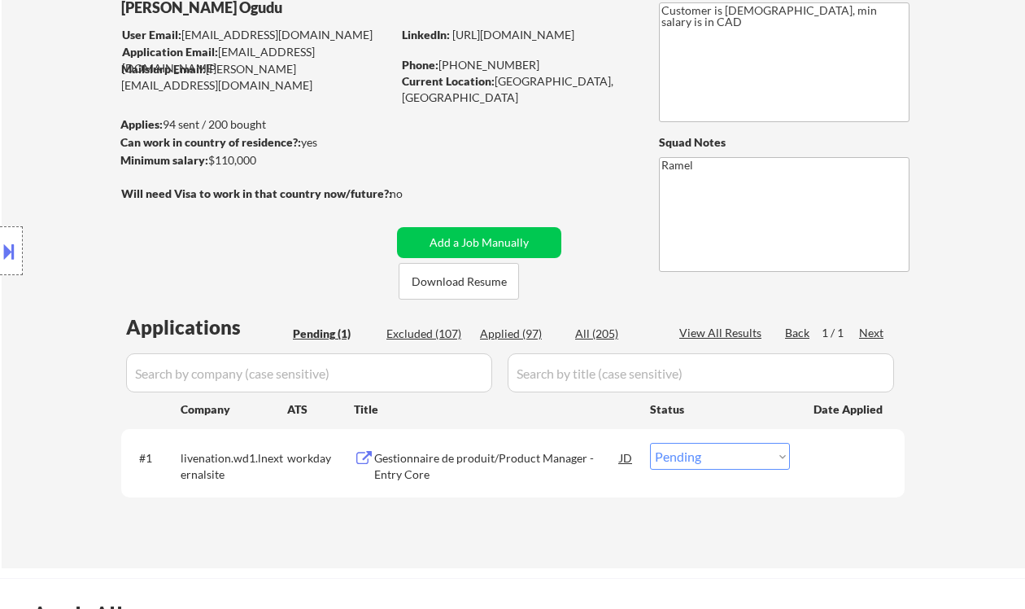
click at [15, 304] on div "Location Inclusions: [GEOGRAPHIC_DATA], [GEOGRAPHIC_DATA] [GEOGRAPHIC_DATA], ON…" at bounding box center [145, 251] width 291 height 302
click at [487, 471] on div "Gestionnaire de produit/Product Manager - Entry Core" at bounding box center [497, 466] width 246 height 32
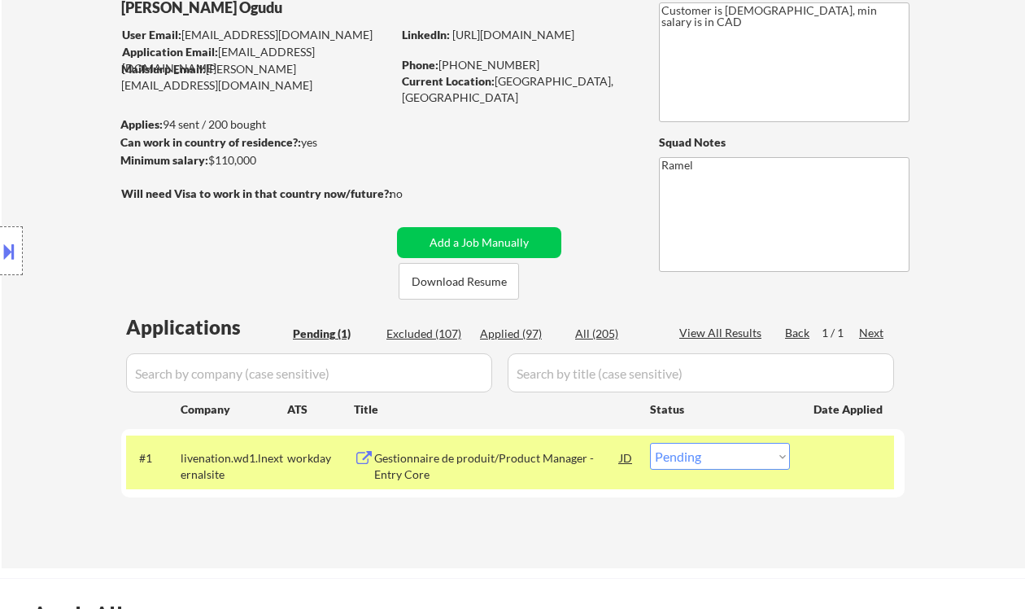
click at [17, 258] on button at bounding box center [9, 251] width 18 height 27
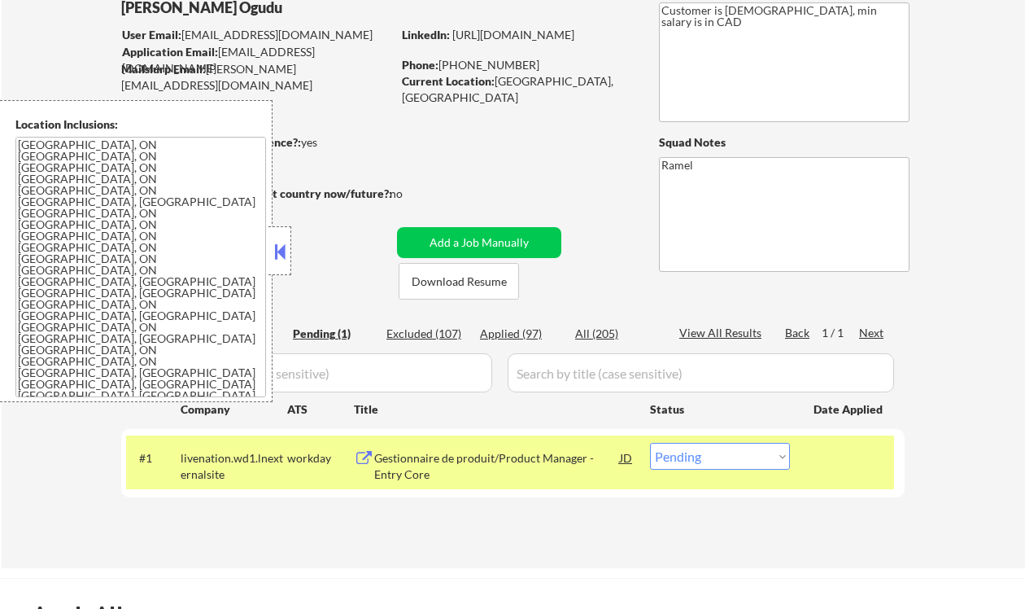
click at [278, 267] on div at bounding box center [280, 250] width 23 height 49
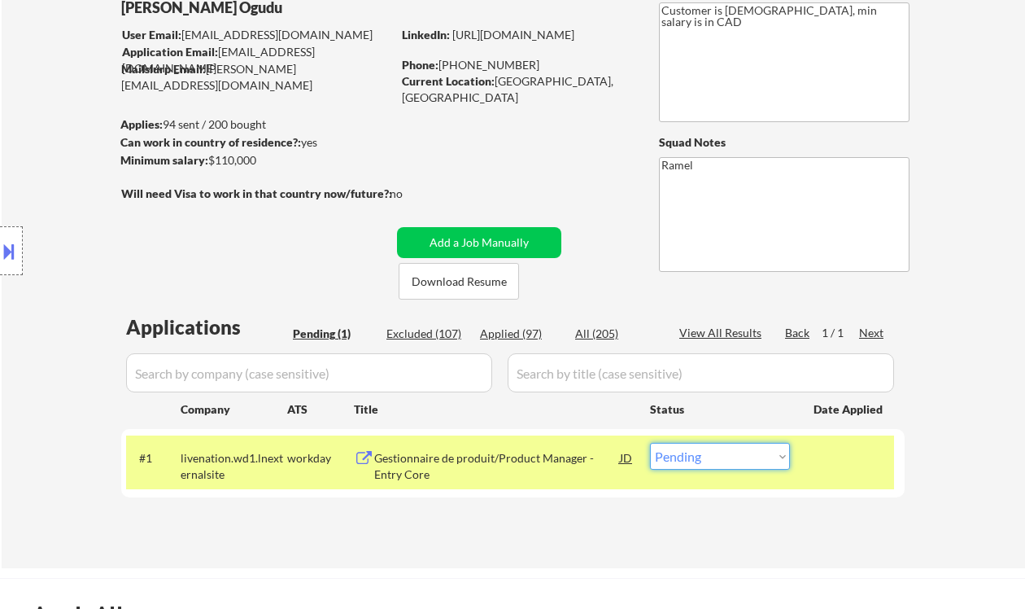
click at [719, 455] on select "Choose an option... Pending Applied Excluded (Questions) Excluded (Expired) Exc…" at bounding box center [720, 456] width 140 height 27
select select ""excluded__other_""
click at [650, 443] on select "Choose an option... Pending Applied Excluded (Questions) Excluded (Expired) Exc…" at bounding box center [720, 456] width 140 height 27
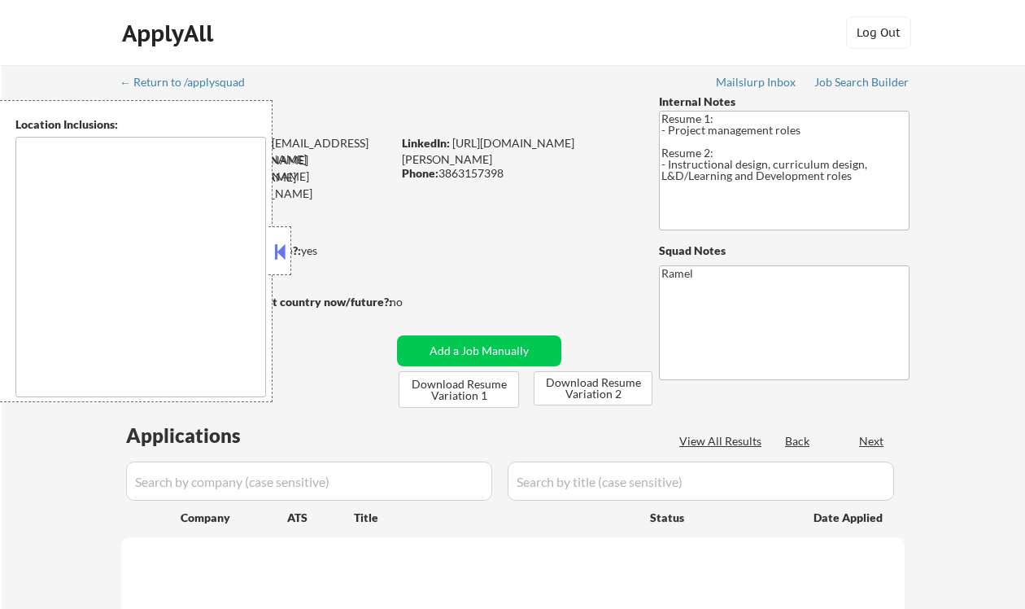
type textarea "[GEOGRAPHIC_DATA], [GEOGRAPHIC_DATA] [GEOGRAPHIC_DATA], [GEOGRAPHIC_DATA] [GEOG…"
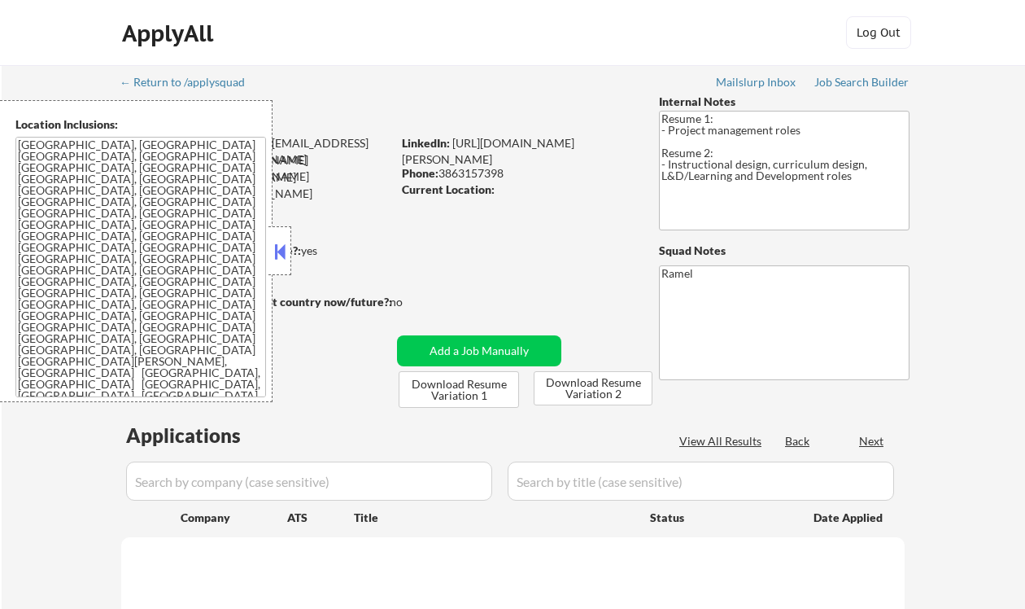
select select ""pending""
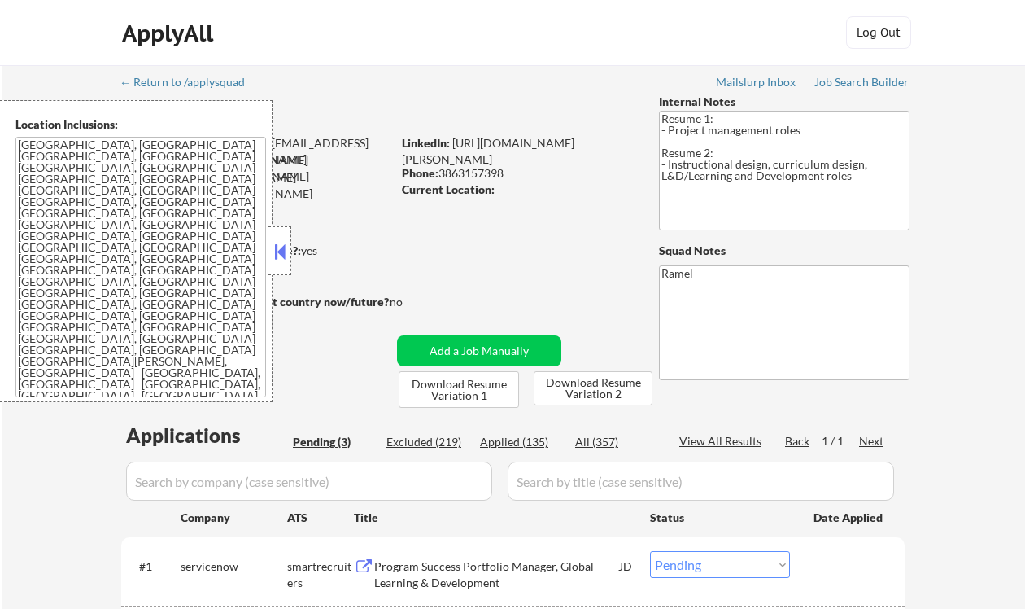
click at [281, 250] on button at bounding box center [280, 251] width 18 height 24
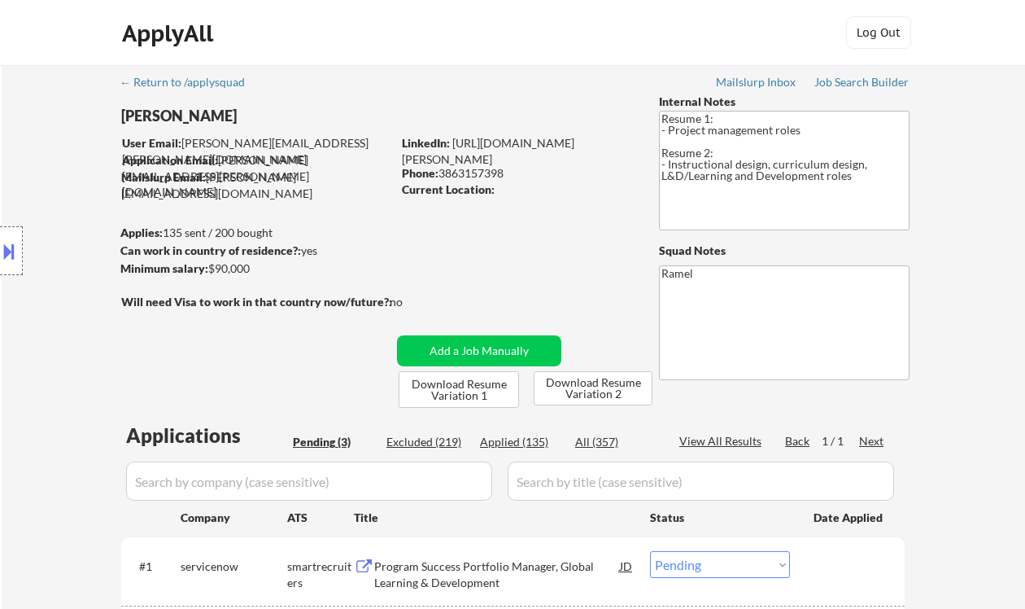
click at [51, 181] on div "Location Inclusions: [GEOGRAPHIC_DATA], [GEOGRAPHIC_DATA] [GEOGRAPHIC_DATA], [G…" at bounding box center [145, 251] width 291 height 302
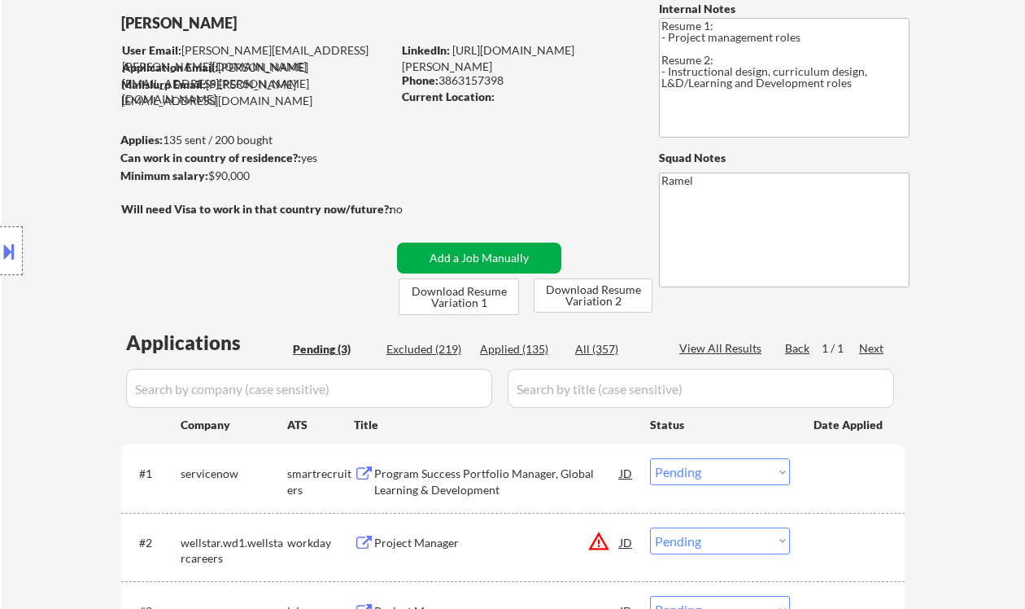
scroll to position [108, 0]
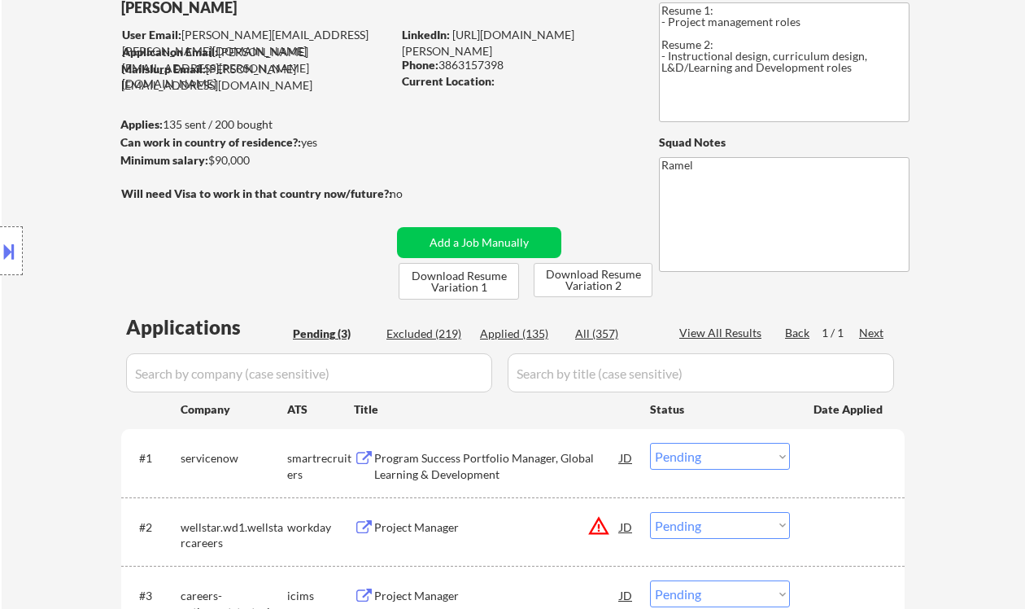
click at [502, 490] on div "#1 servicenow smartrecruiters Program Success Portfolio Manager, Global Learnin…" at bounding box center [513, 463] width 784 height 68
click at [508, 468] on div "Program Success Portfolio Manager, Global Learning & Development" at bounding box center [497, 466] width 246 height 32
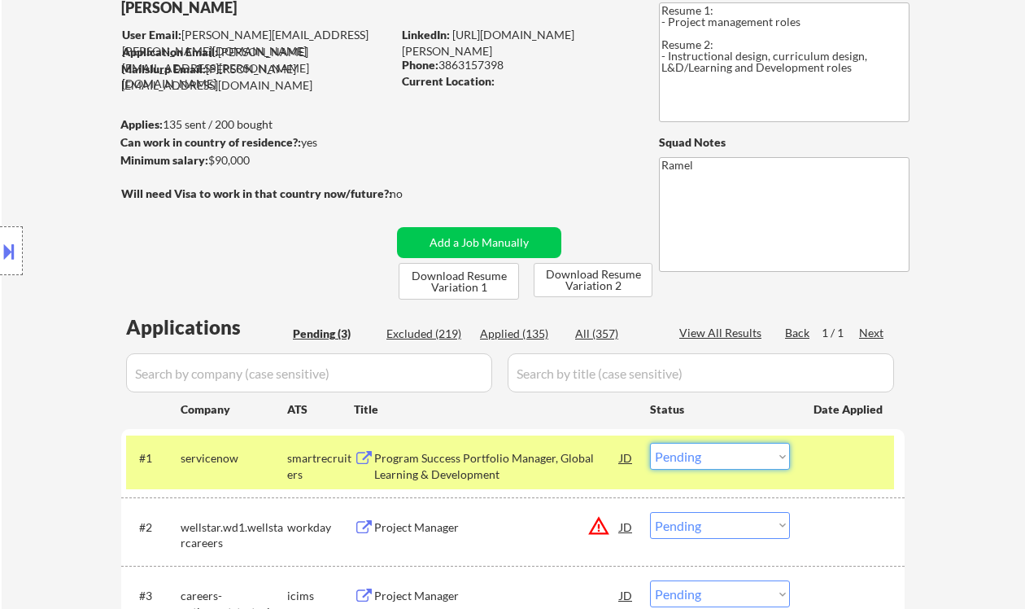
click at [723, 457] on select "Choose an option... Pending Applied Excluded (Questions) Excluded (Expired) Exc…" at bounding box center [720, 456] width 140 height 27
click at [650, 443] on select "Choose an option... Pending Applied Excluded (Questions) Excluded (Expired) Exc…" at bounding box center [720, 456] width 140 height 27
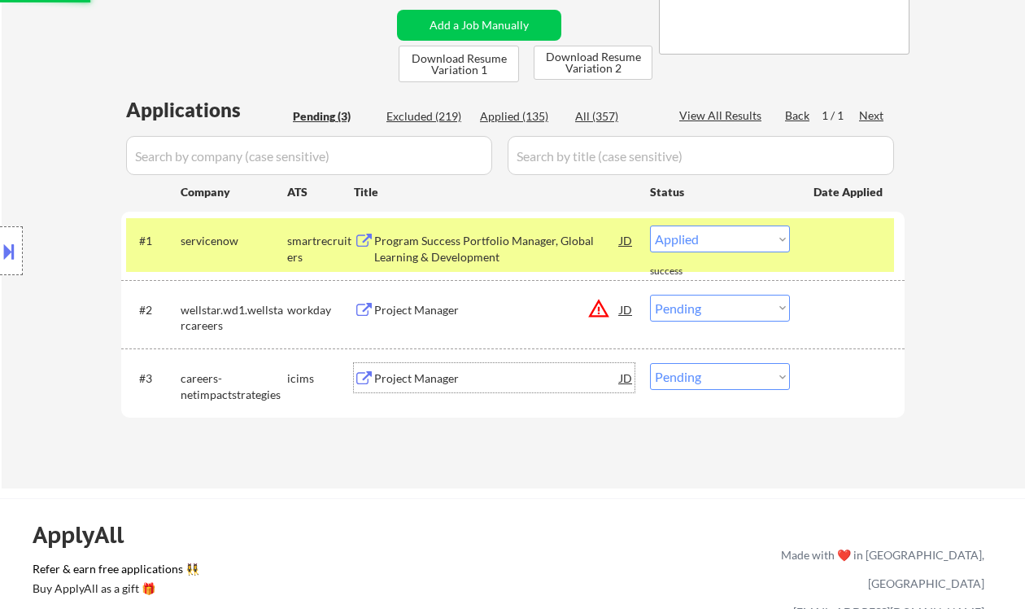
click at [432, 383] on div "Project Manager" at bounding box center [497, 378] width 246 height 16
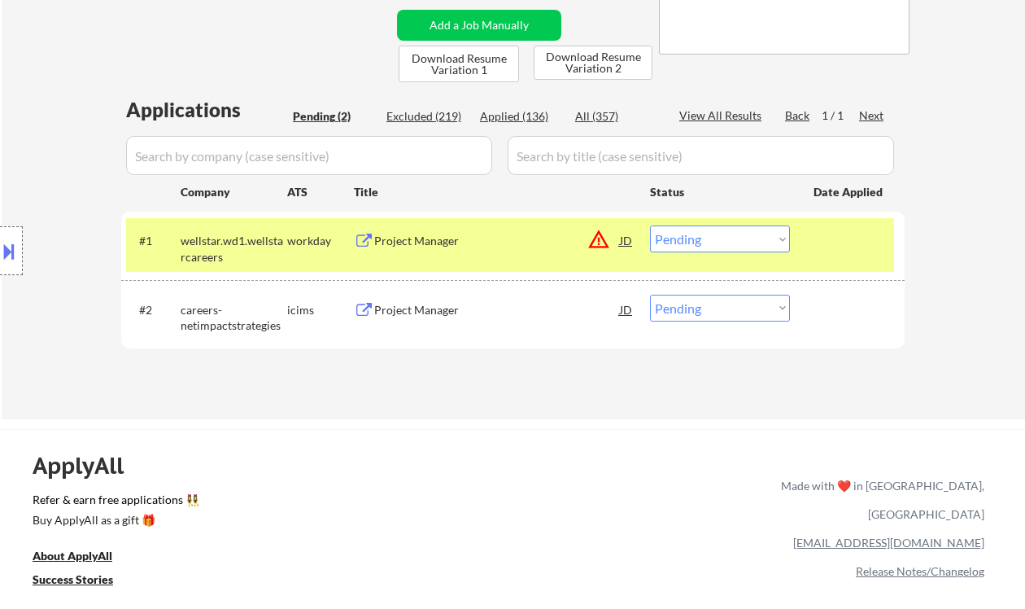
click at [468, 236] on div "Project Manager" at bounding box center [497, 241] width 246 height 16
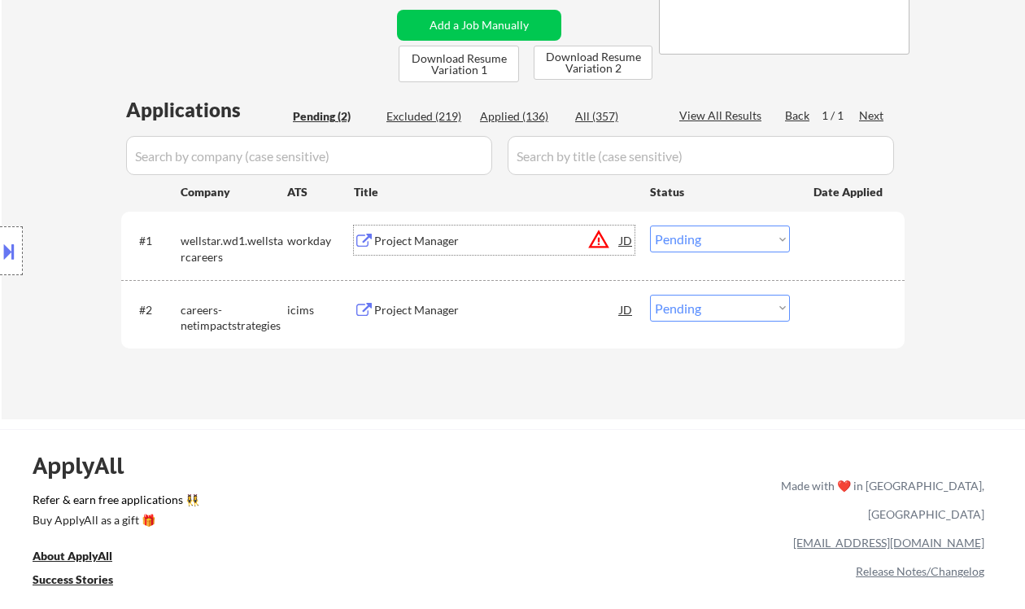
click at [720, 248] on select "Choose an option... Pending Applied Excluded (Questions) Excluded (Expired) Exc…" at bounding box center [720, 238] width 140 height 27
click at [650, 225] on select "Choose an option... Pending Applied Excluded (Questions) Excluded (Expired) Exc…" at bounding box center [720, 238] width 140 height 27
click at [401, 305] on div "Project Manager" at bounding box center [497, 310] width 246 height 16
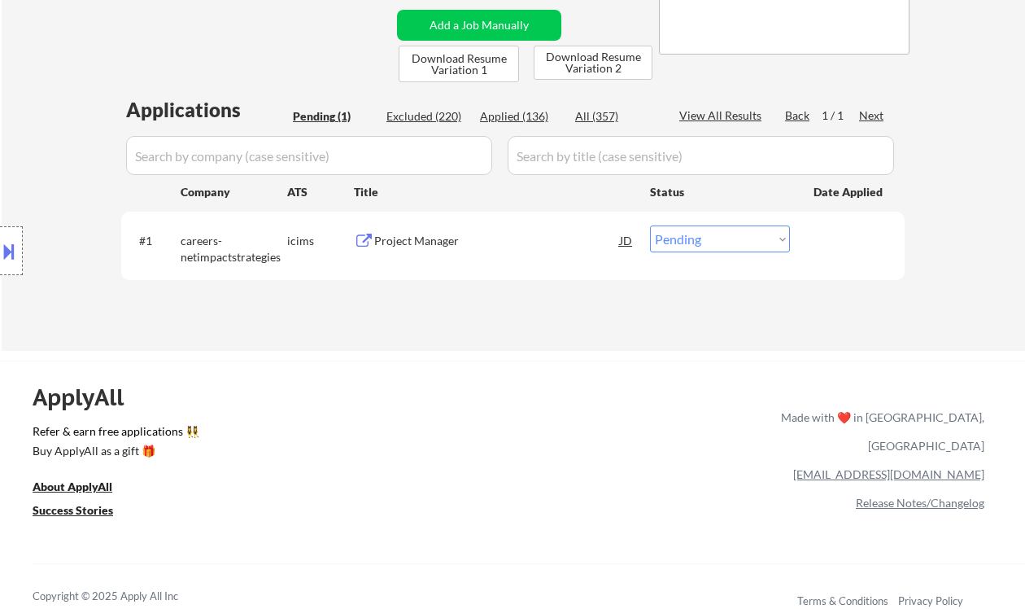
click at [719, 246] on select "Choose an option... Pending Applied Excluded (Questions) Excluded (Expired) Exc…" at bounding box center [720, 238] width 140 height 27
select select ""excluded__bad_match_""
click at [650, 225] on select "Choose an option... Pending Applied Excluded (Questions) Excluded (Expired) Exc…" at bounding box center [720, 238] width 140 height 27
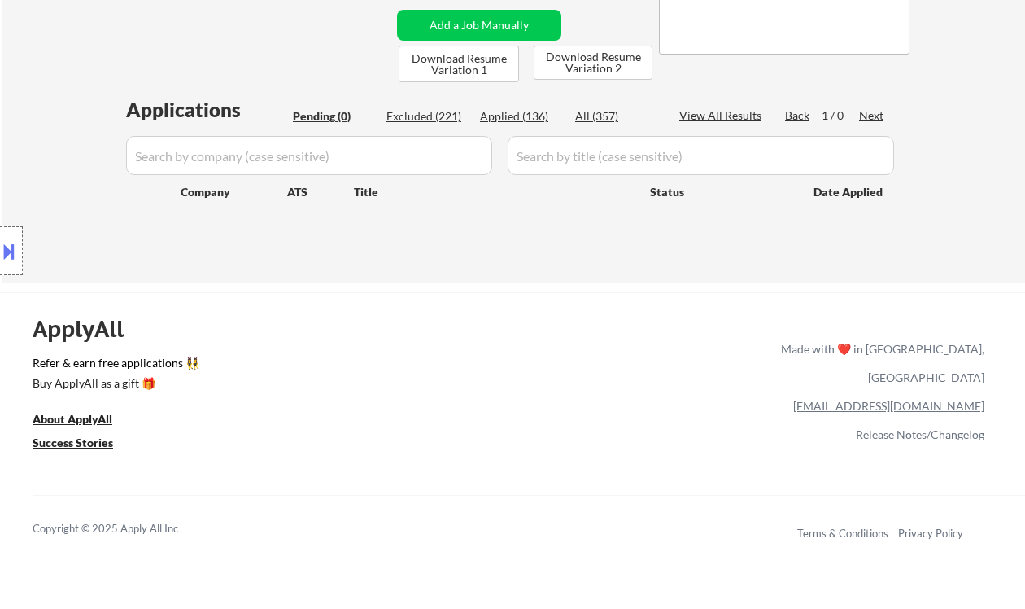
click at [16, 100] on div "Location Inclusions: Orlando, FL Winter Park, FL Maitland, FL Altamonte Springs…" at bounding box center [145, 251] width 291 height 302
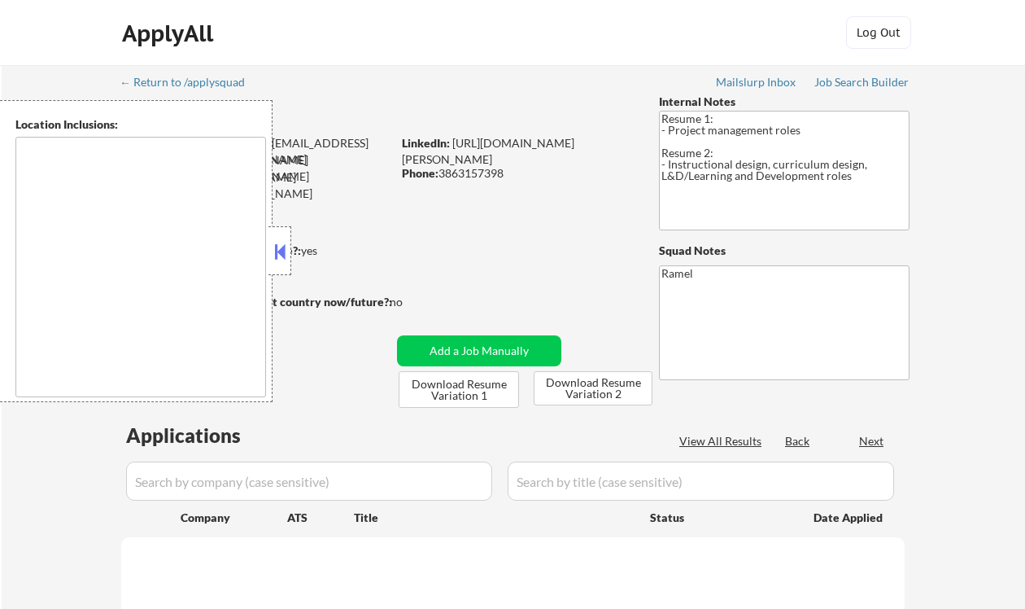
select select ""pending""
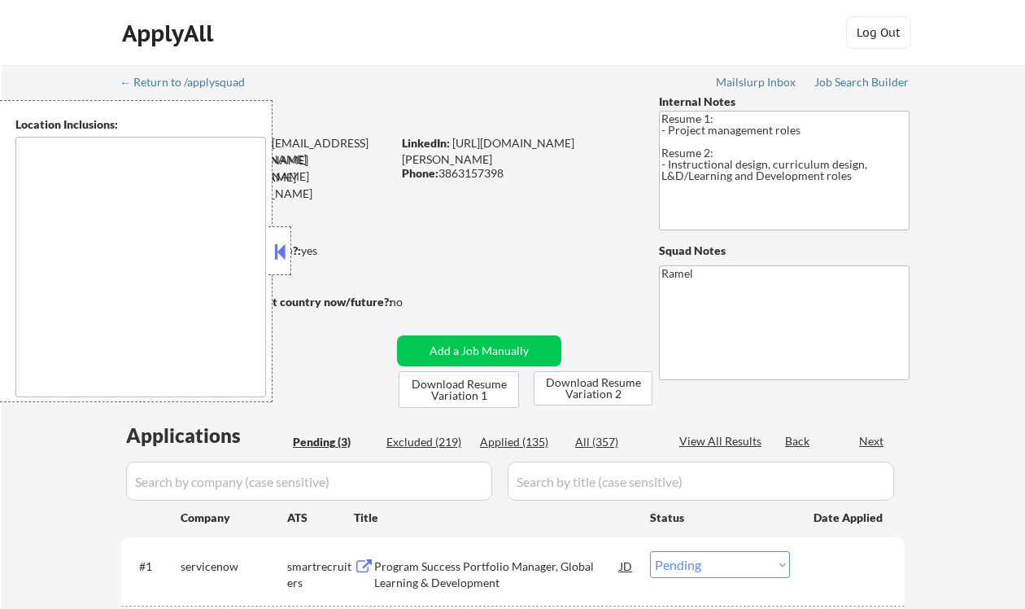
type textarea "Orlando, FL Winter Park, FL Maitland, FL Altamonte Springs, FL Casselberry, FL …"
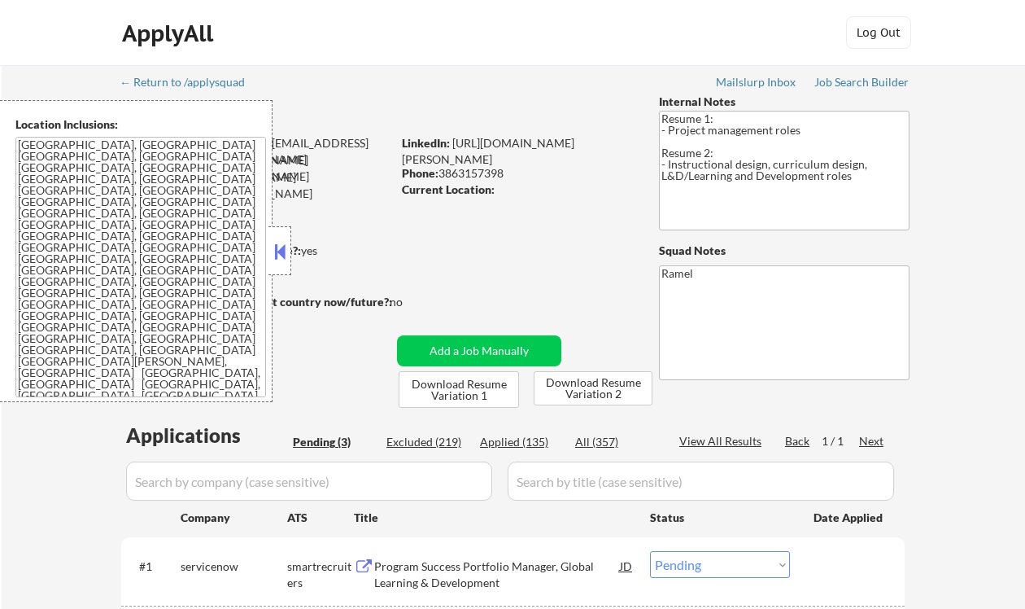
click at [522, 437] on div "Applied (135)" at bounding box center [520, 442] width 81 height 16
click at [279, 249] on button at bounding box center [280, 251] width 18 height 24
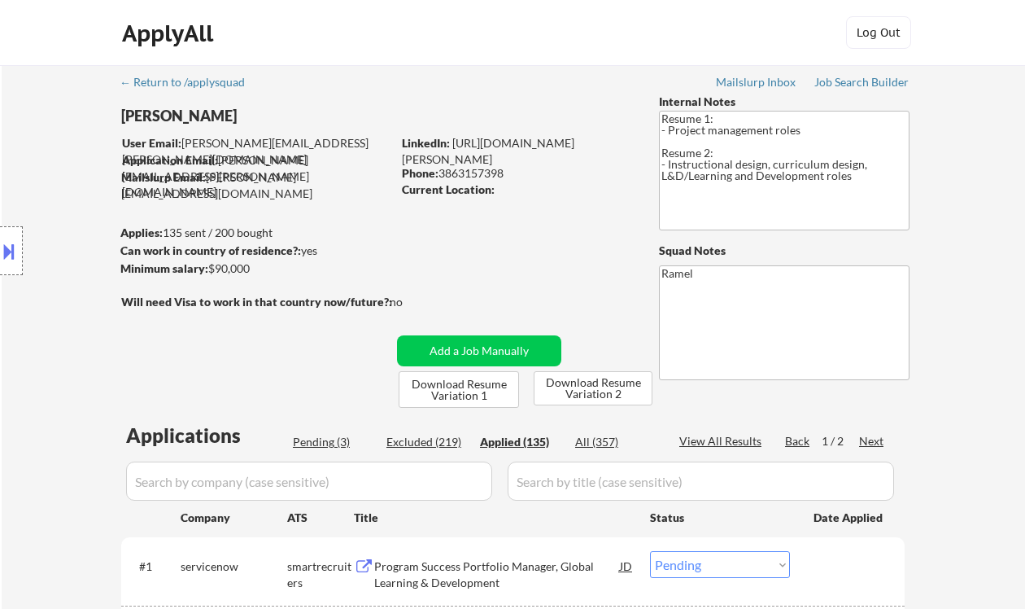
select select ""applied""
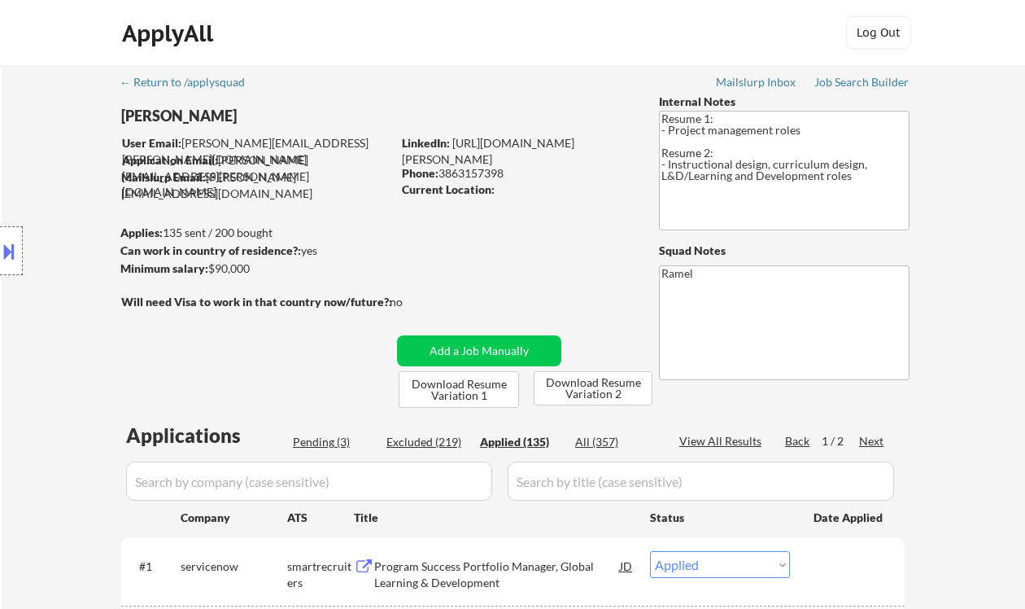
select select ""applied""
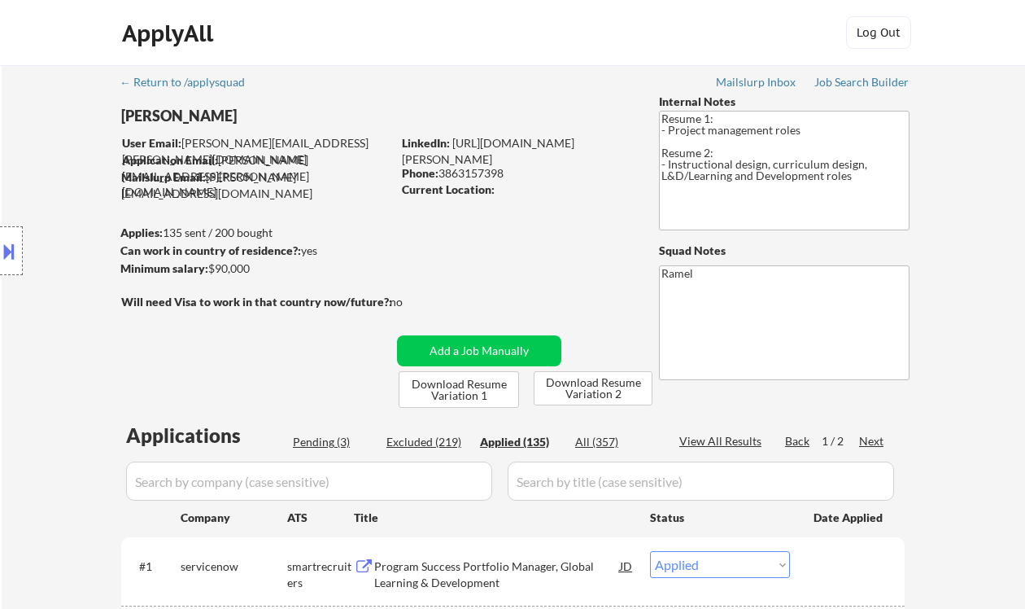
select select ""applied""
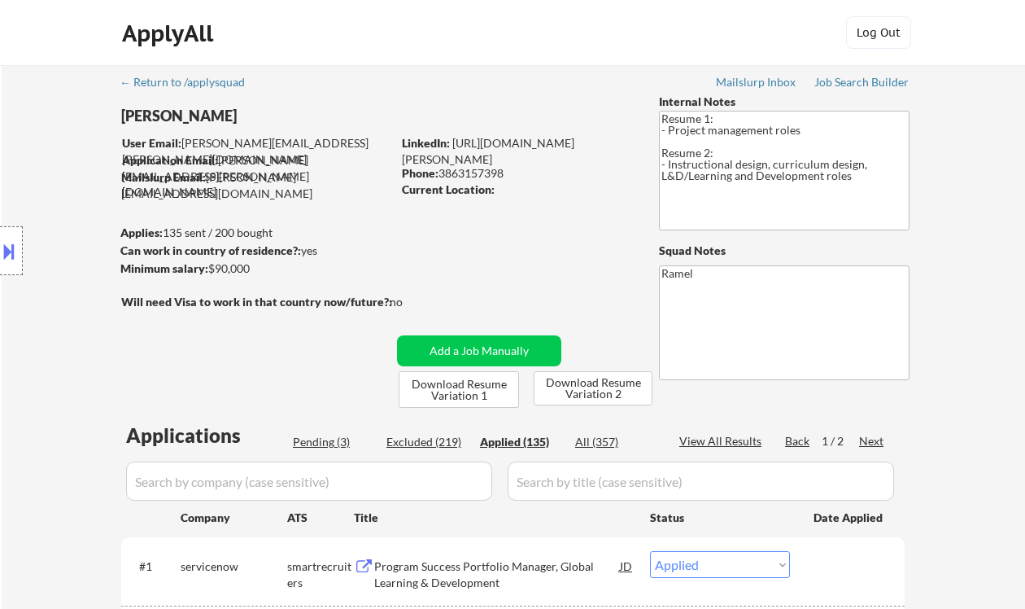
select select ""applied""
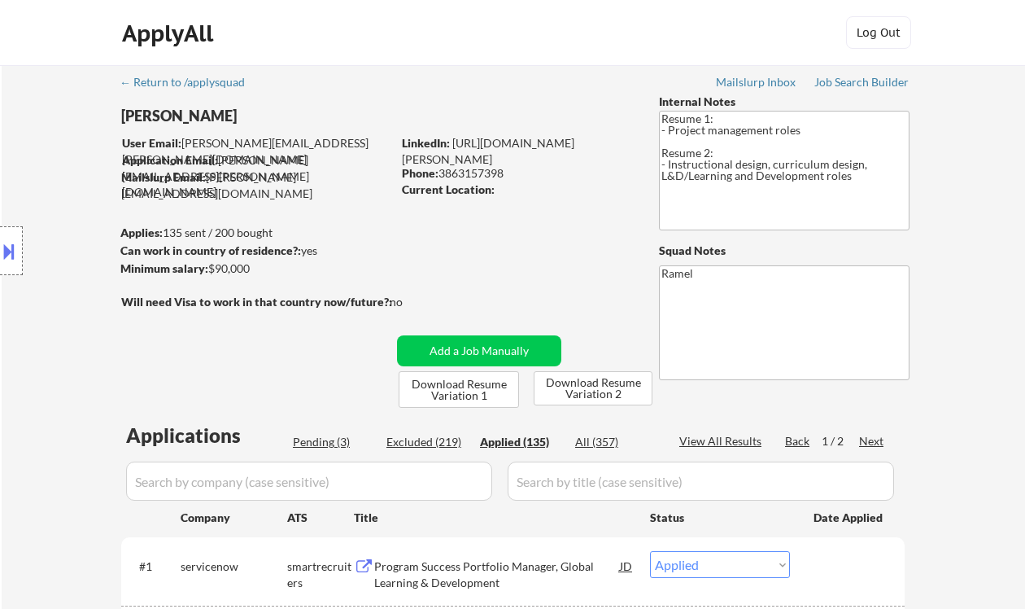
select select ""applied""
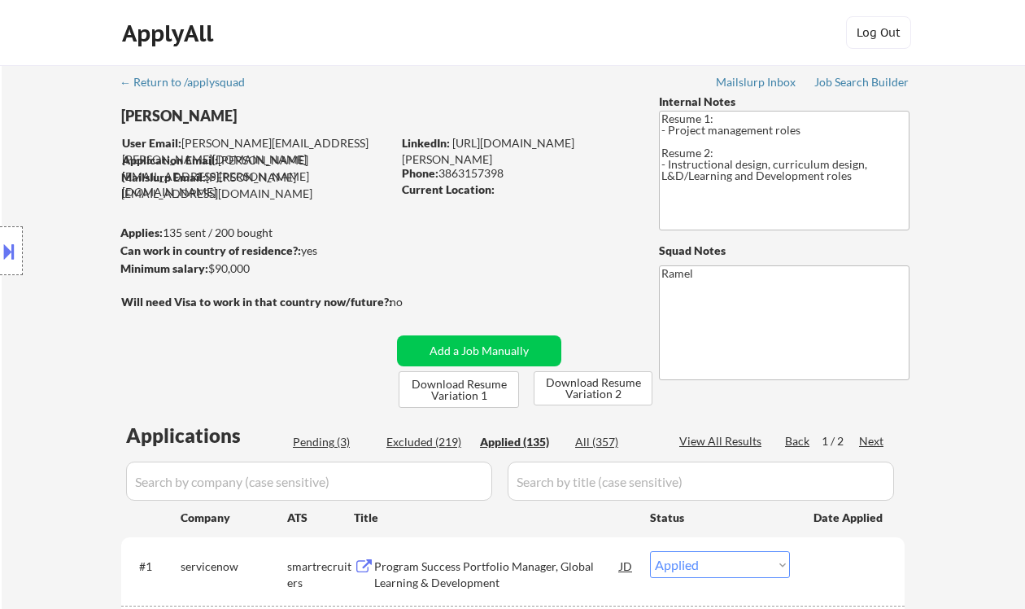
select select ""applied""
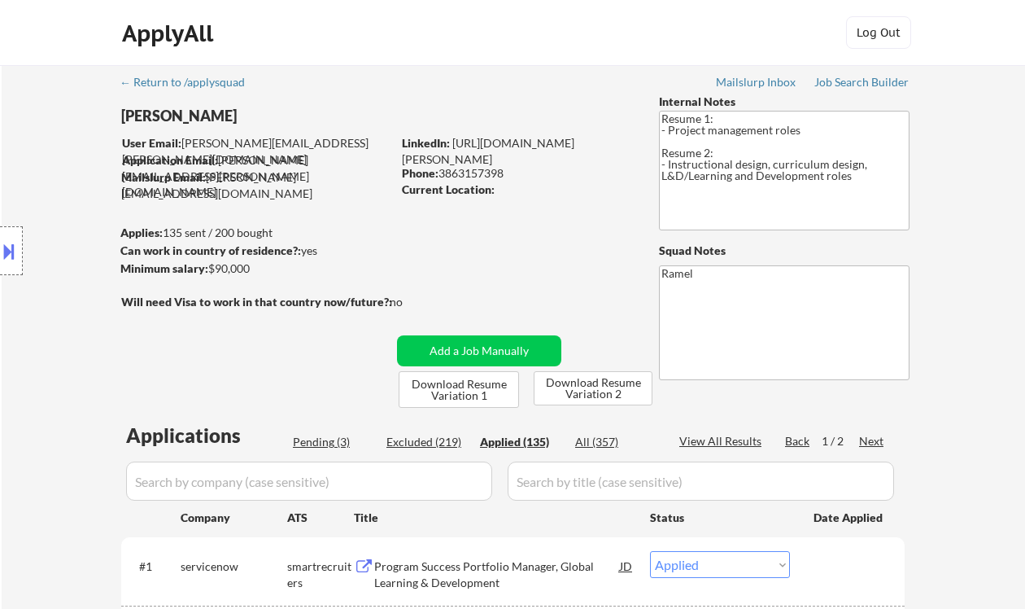
select select ""applied""
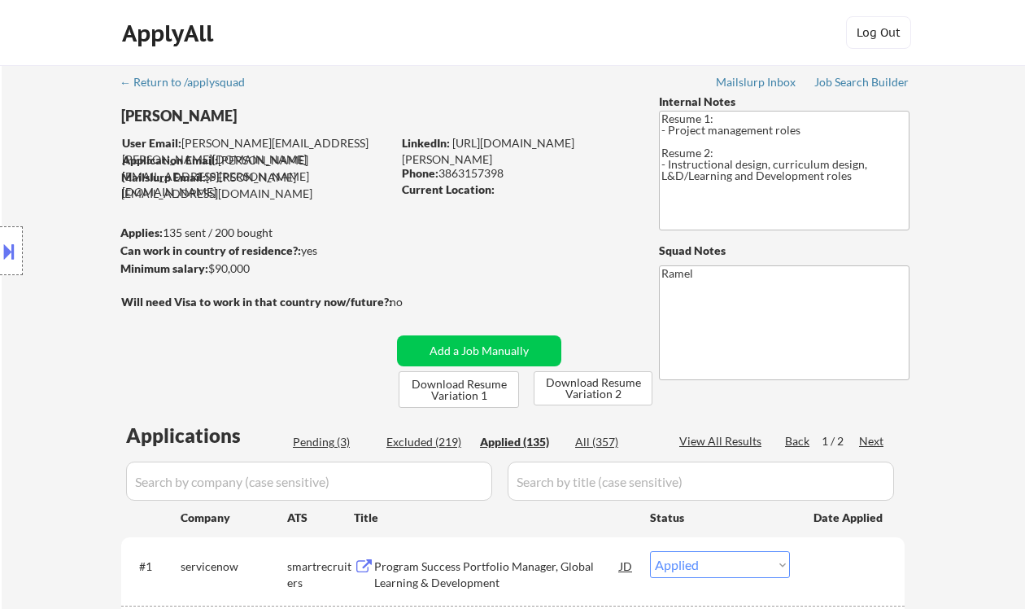
select select ""applied""
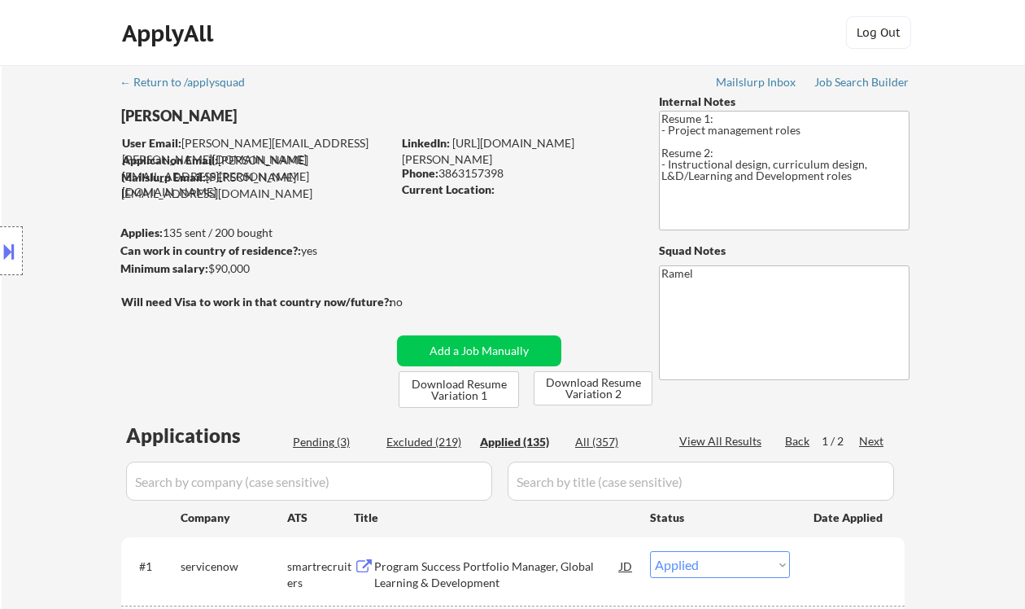
select select ""applied""
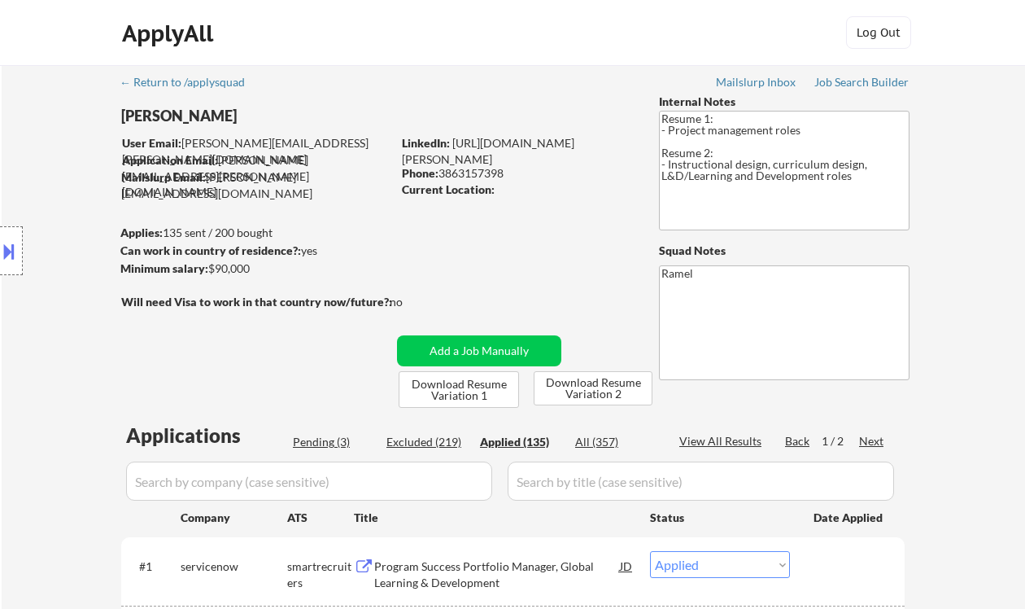
select select ""applied""
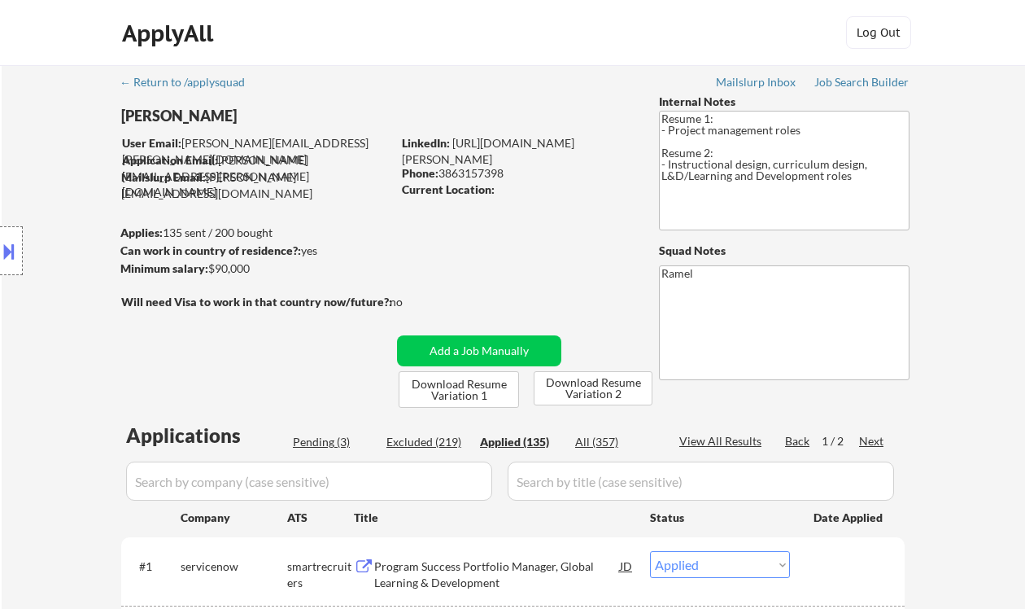
select select ""applied""
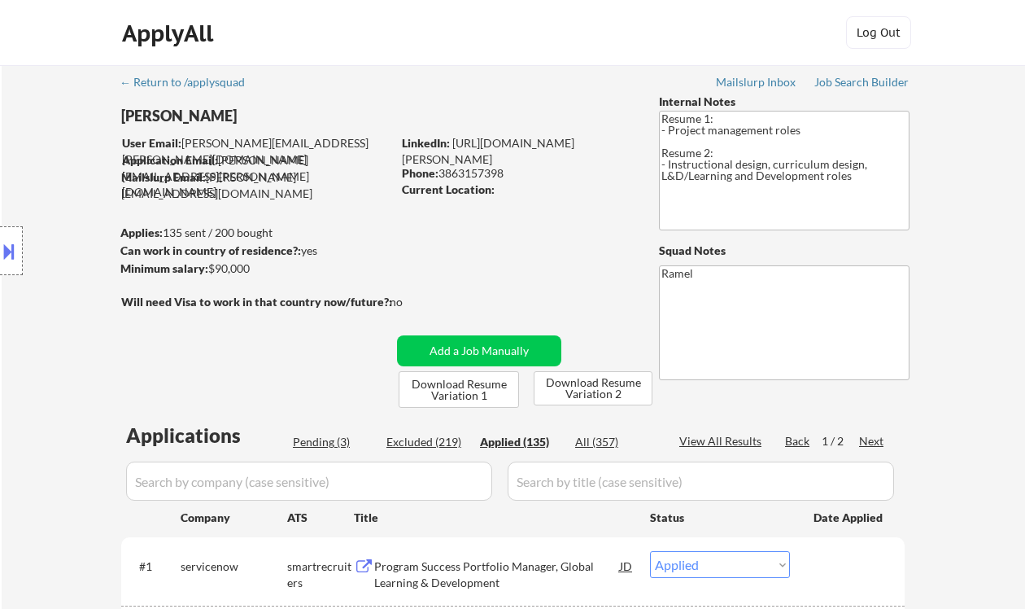
select select ""applied""
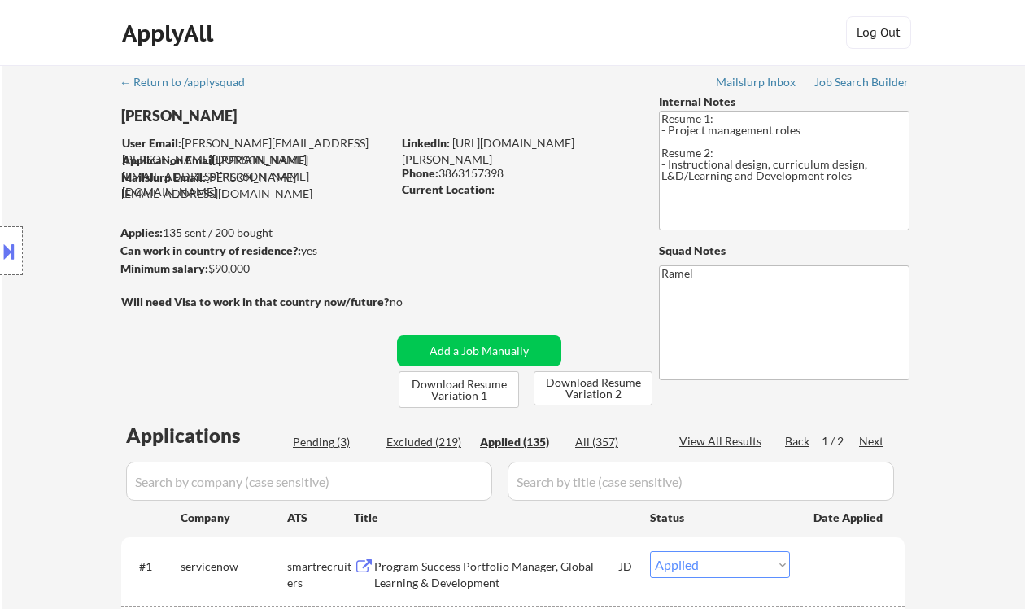
select select ""applied""
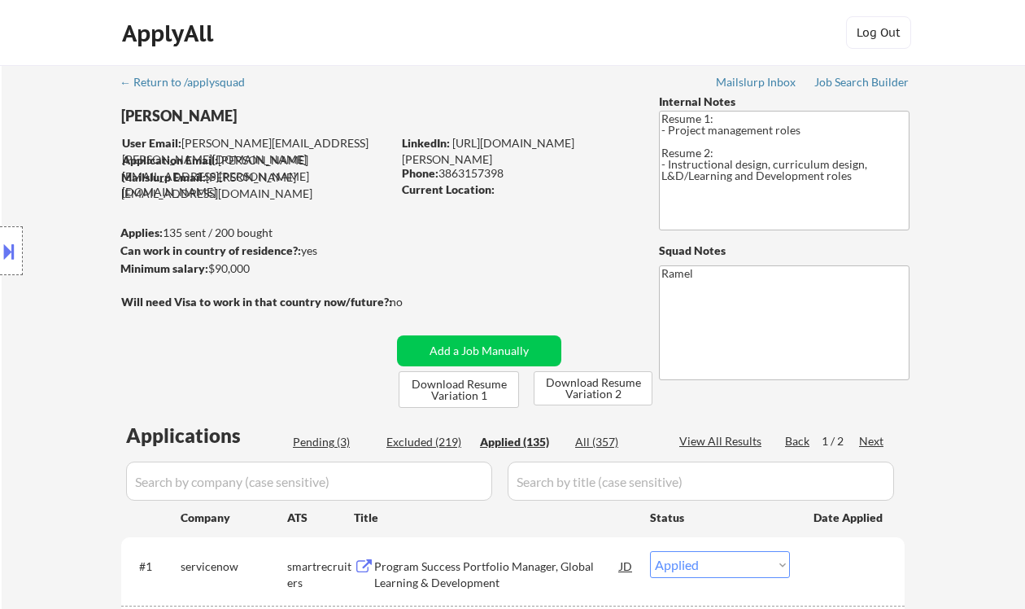
select select ""applied""
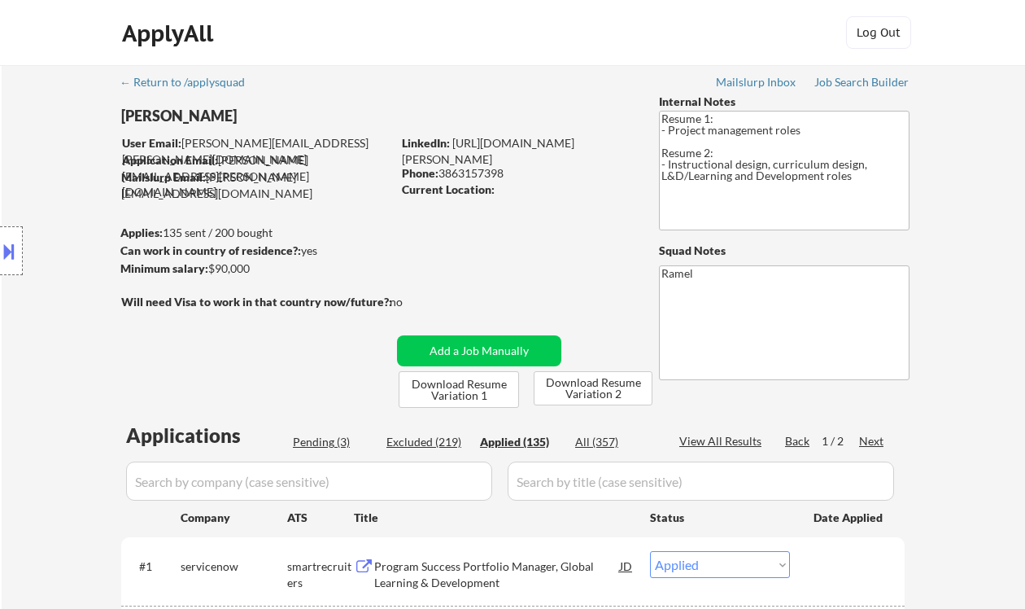
select select ""applied""
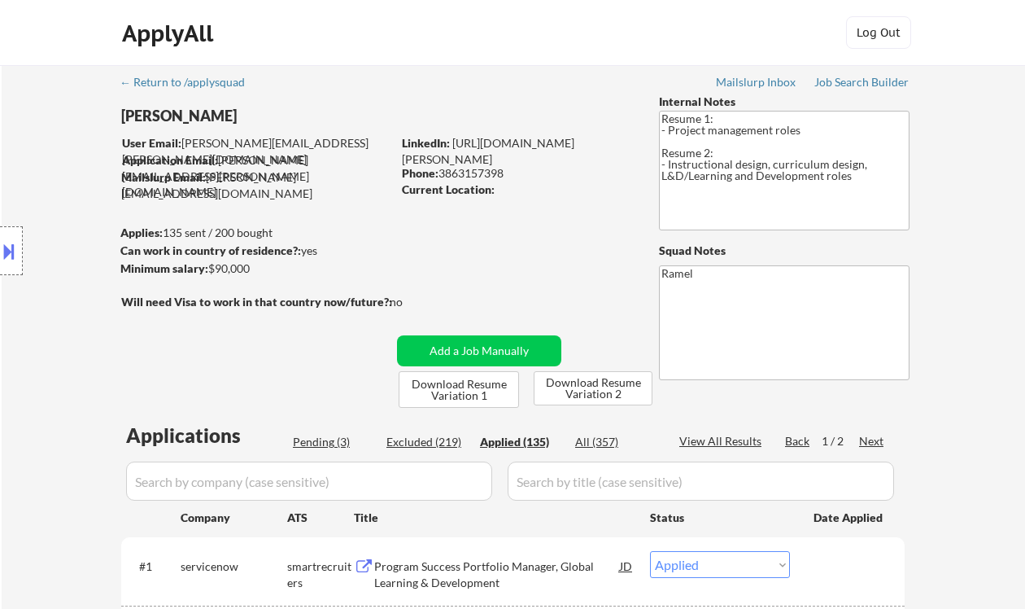
select select ""applied""
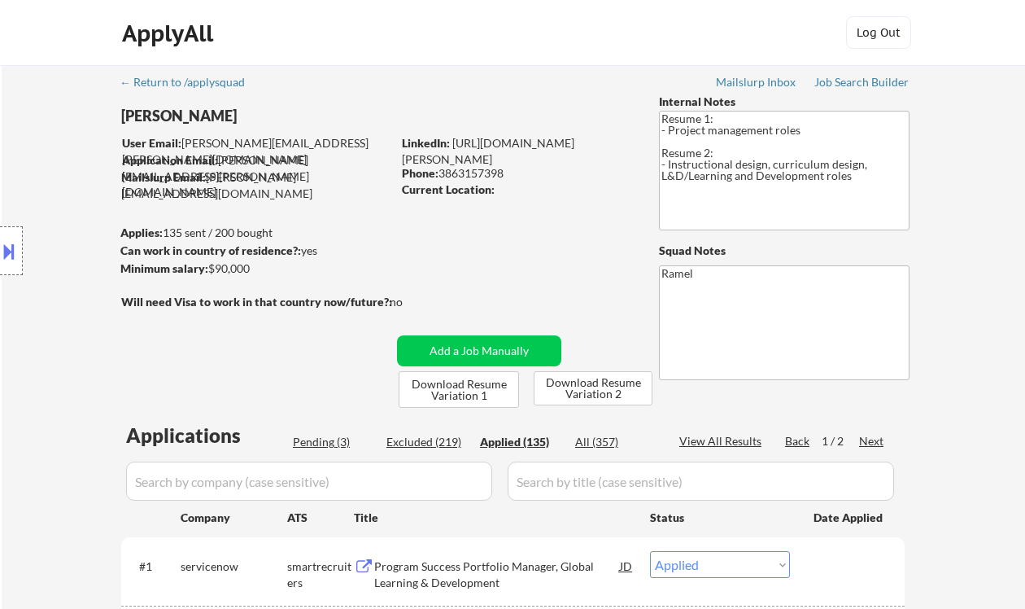
select select ""applied""
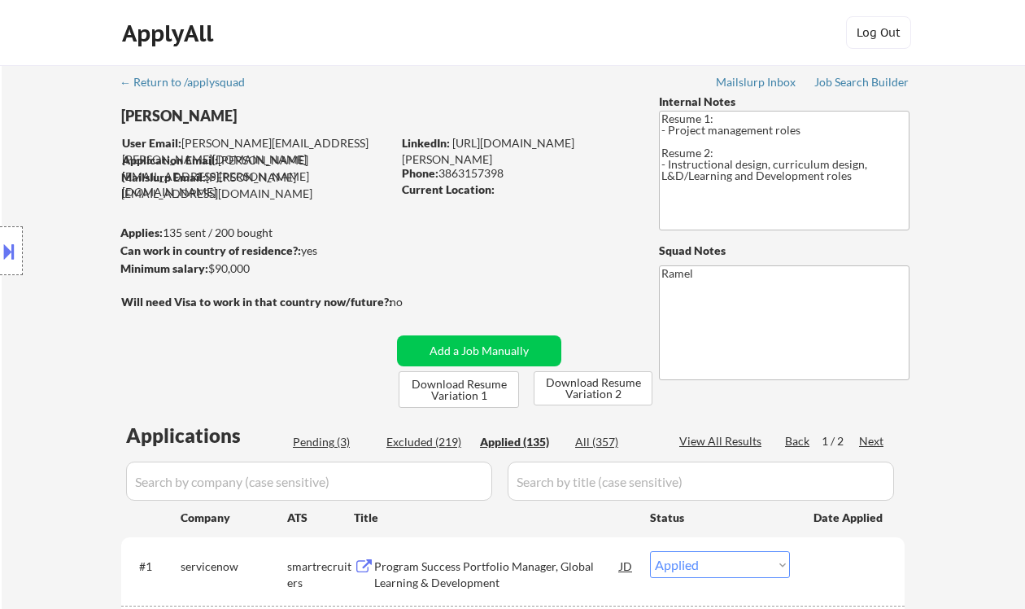
select select ""applied""
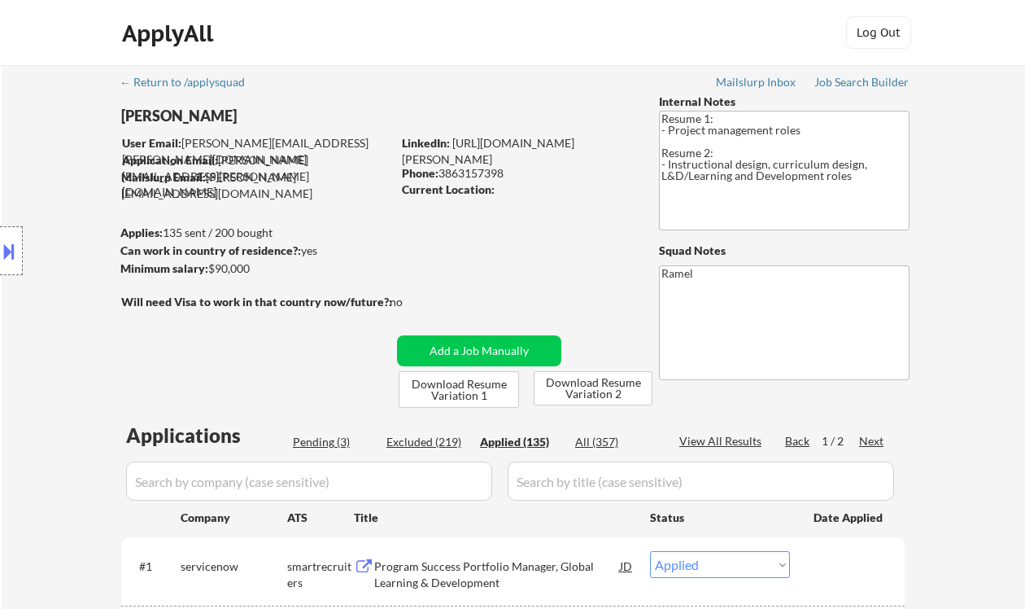
select select ""applied""
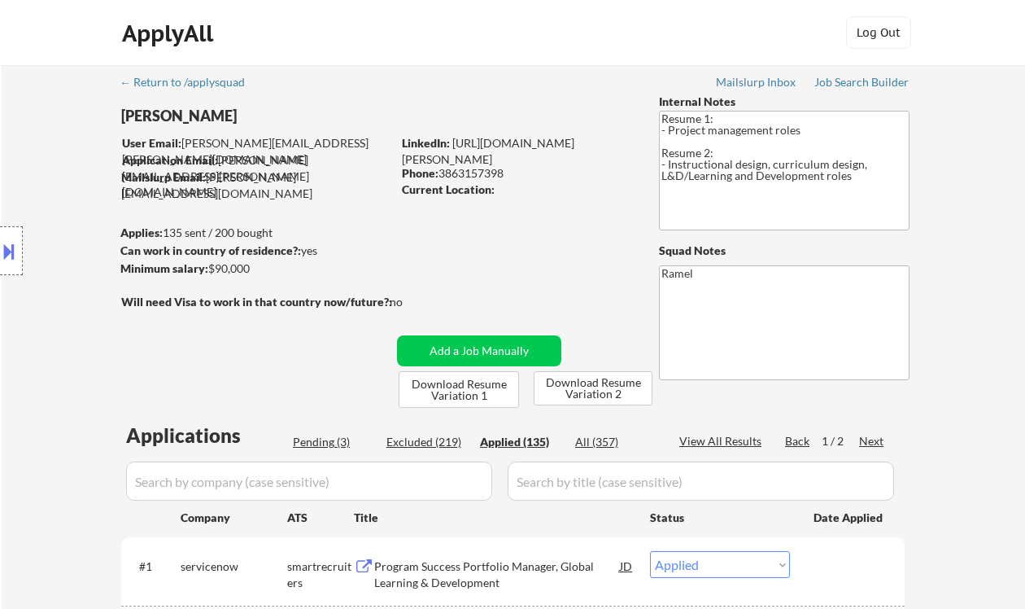
select select ""applied""
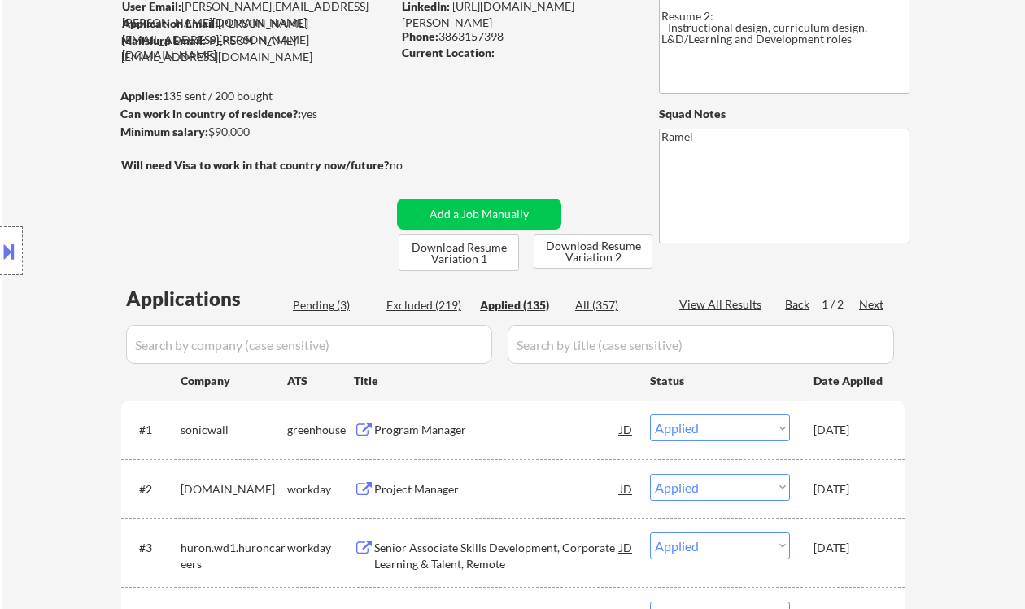
scroll to position [216, 0]
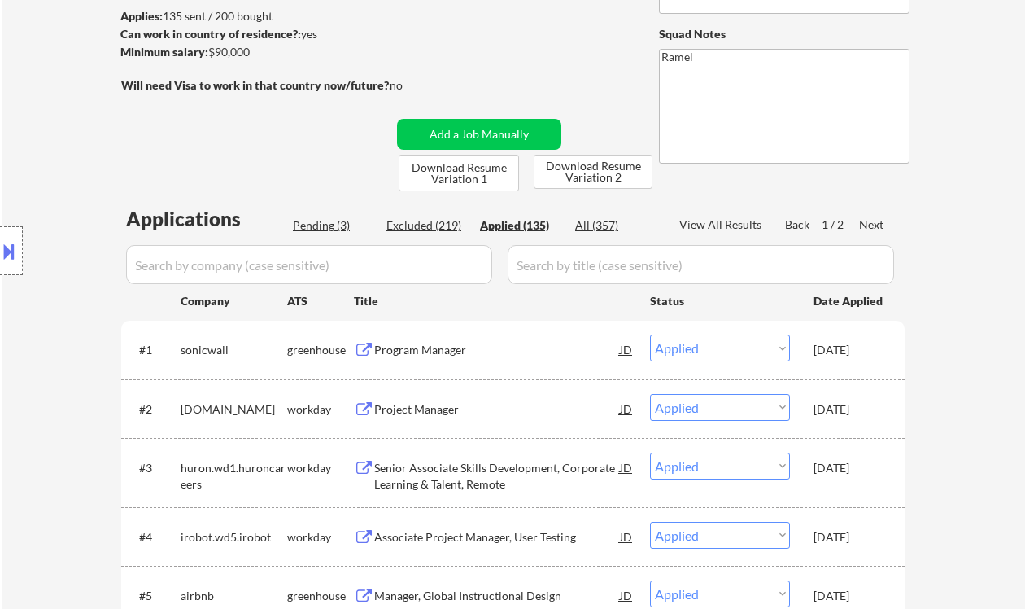
click at [744, 223] on div "View All Results" at bounding box center [723, 224] width 87 height 16
select select ""applied""
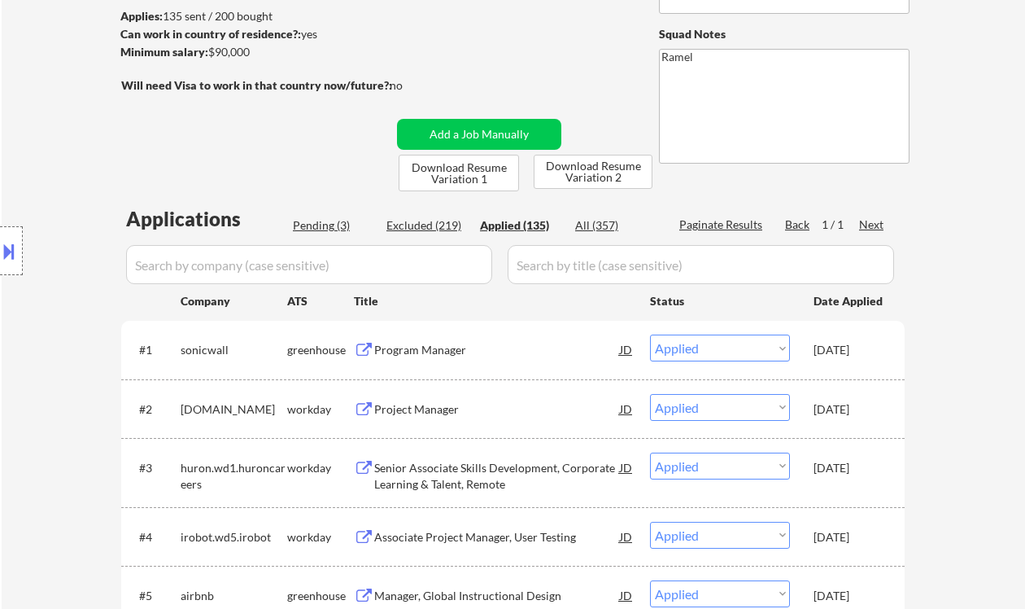
select select ""applied""
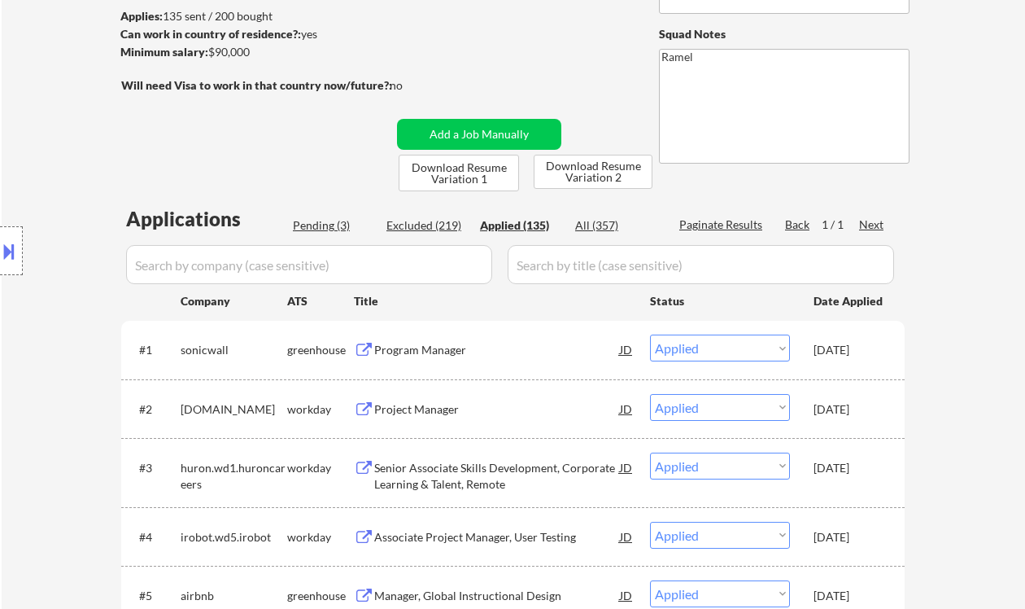
select select ""applied""
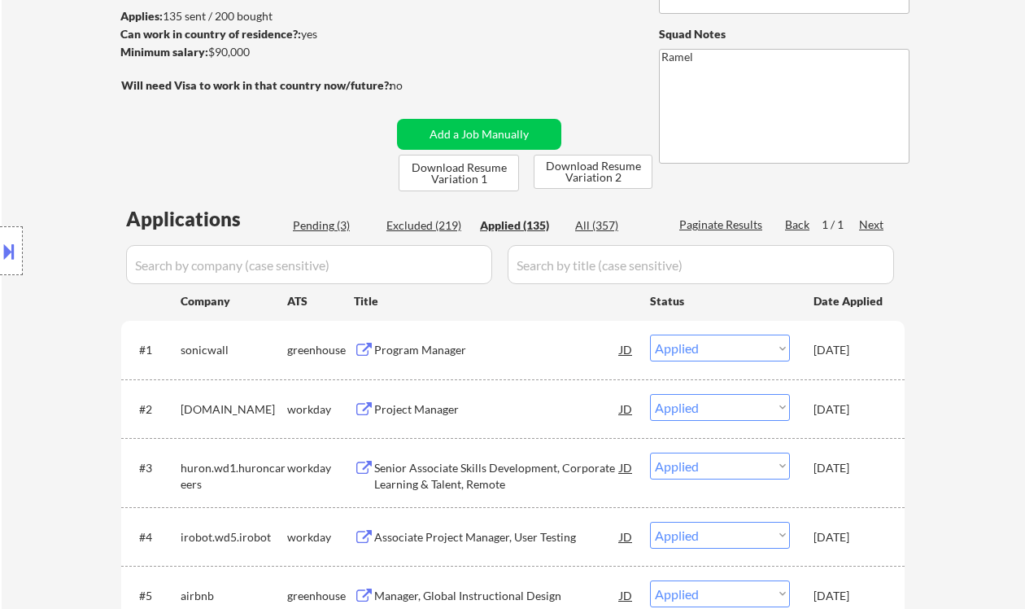
select select ""applied""
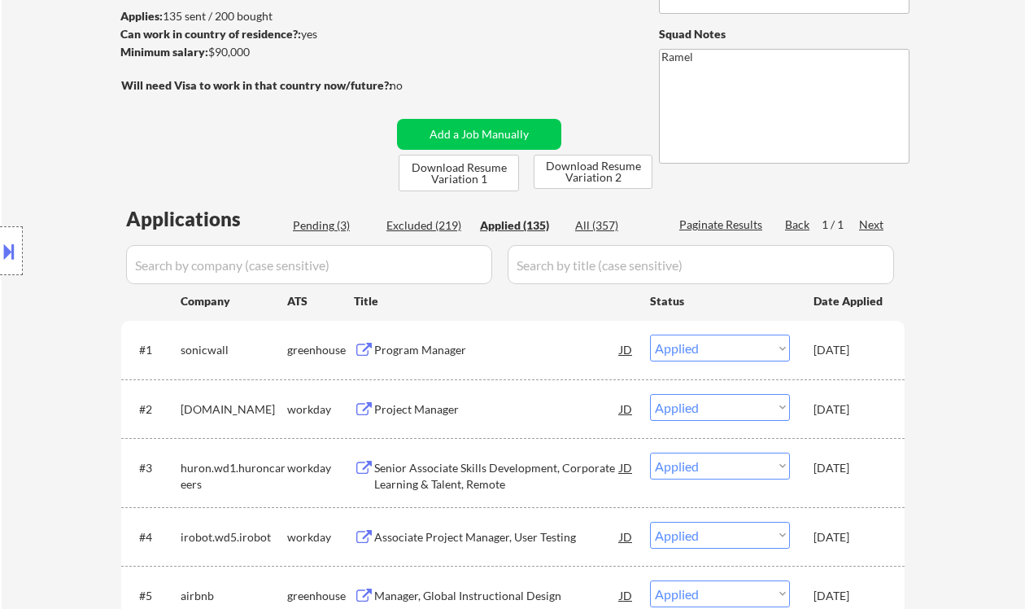
select select ""applied""
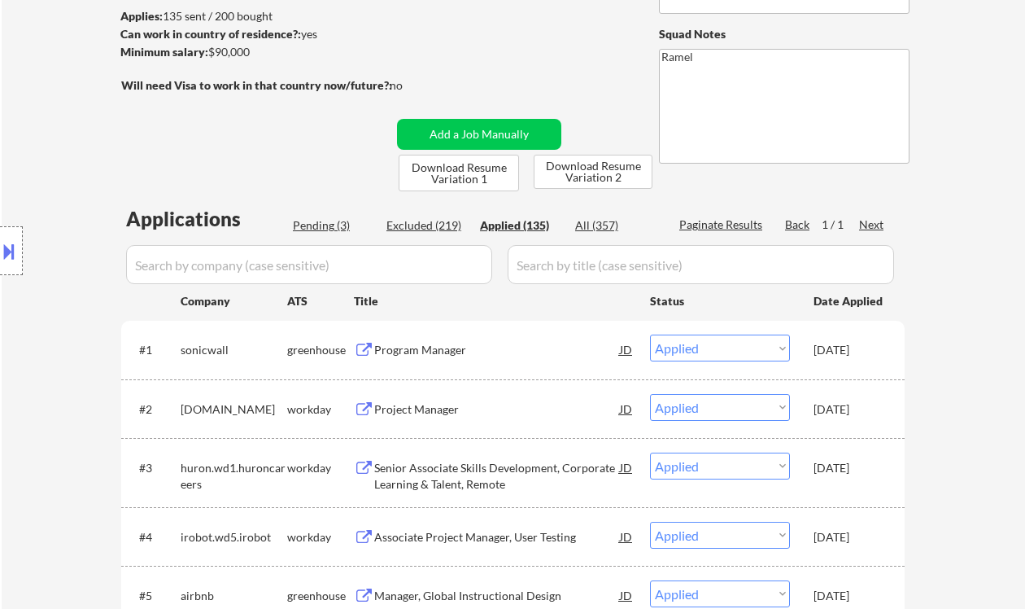
select select ""applied""
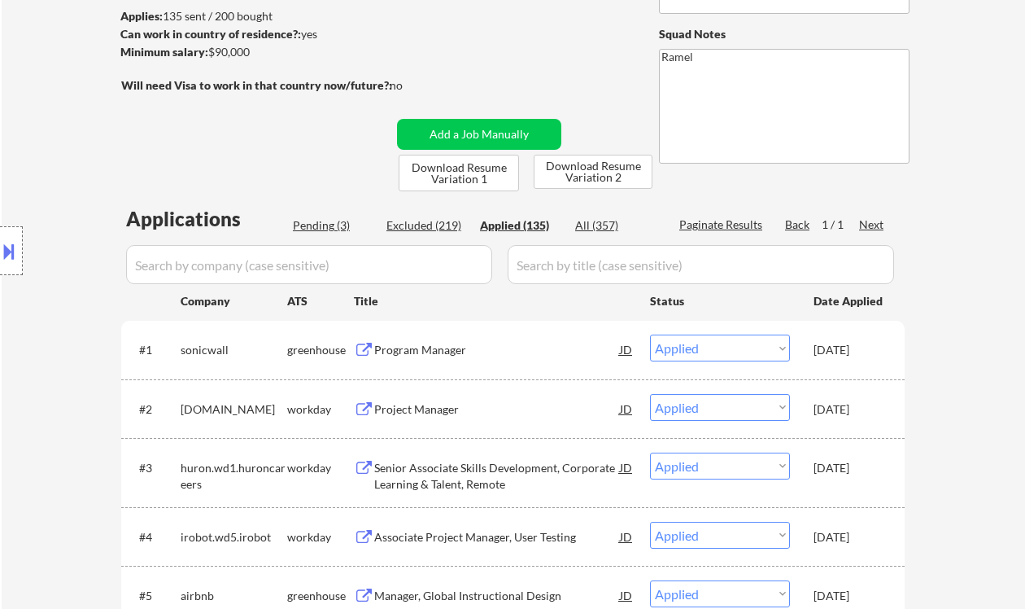
select select ""applied""
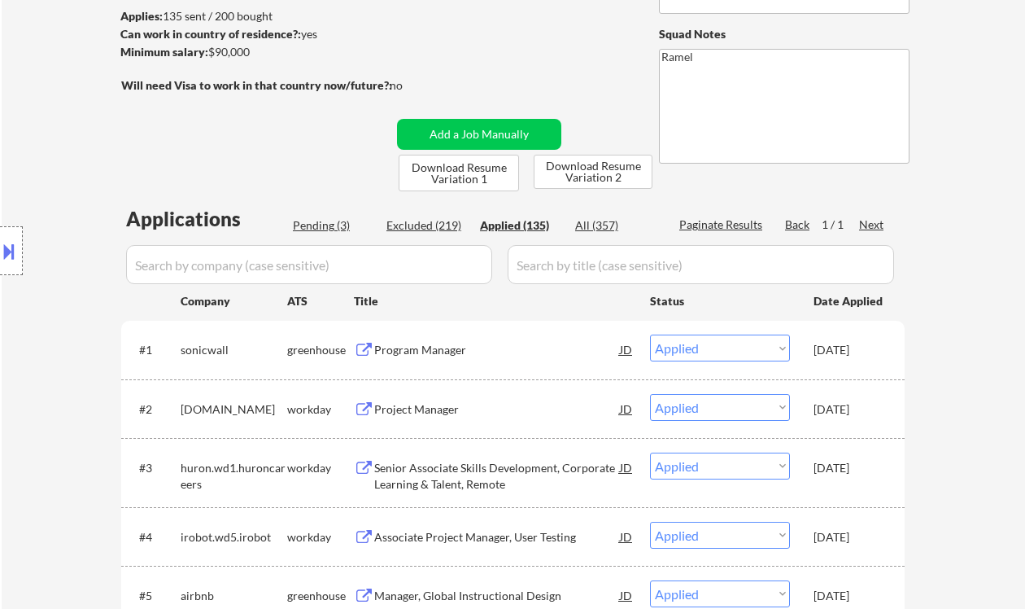
select select ""applied""
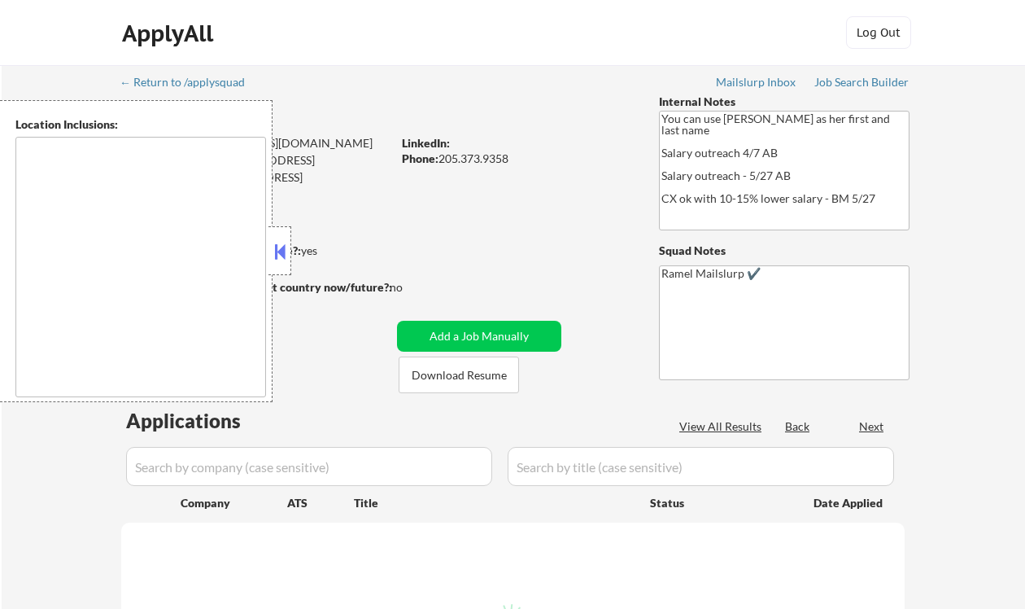
type textarea "Birmingham, AL Homewood, AL Mountain Brook, AL Vestavia Hills, AL Hoover, AL Ir…"
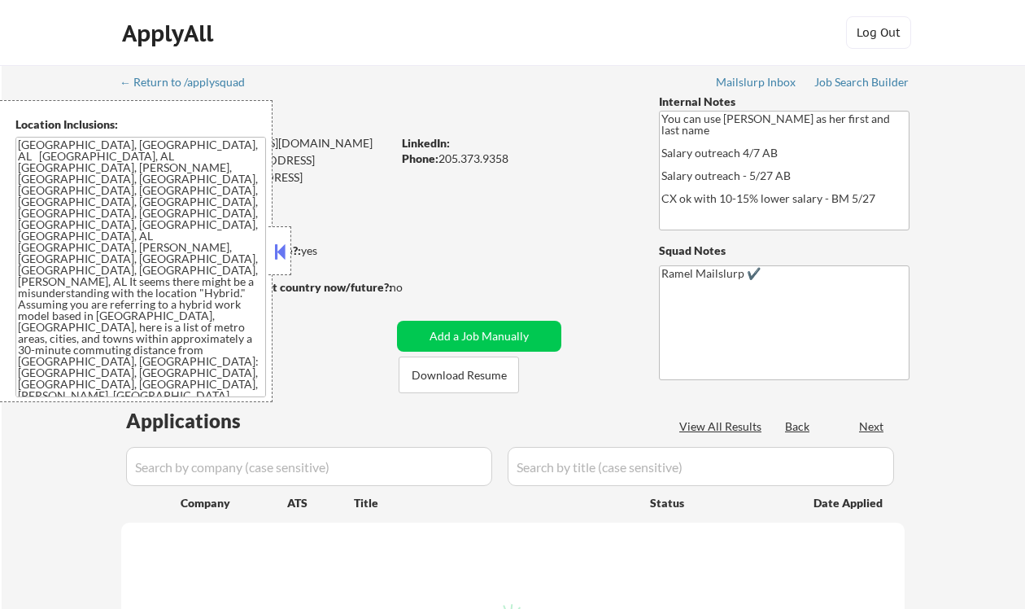
select select ""pending""
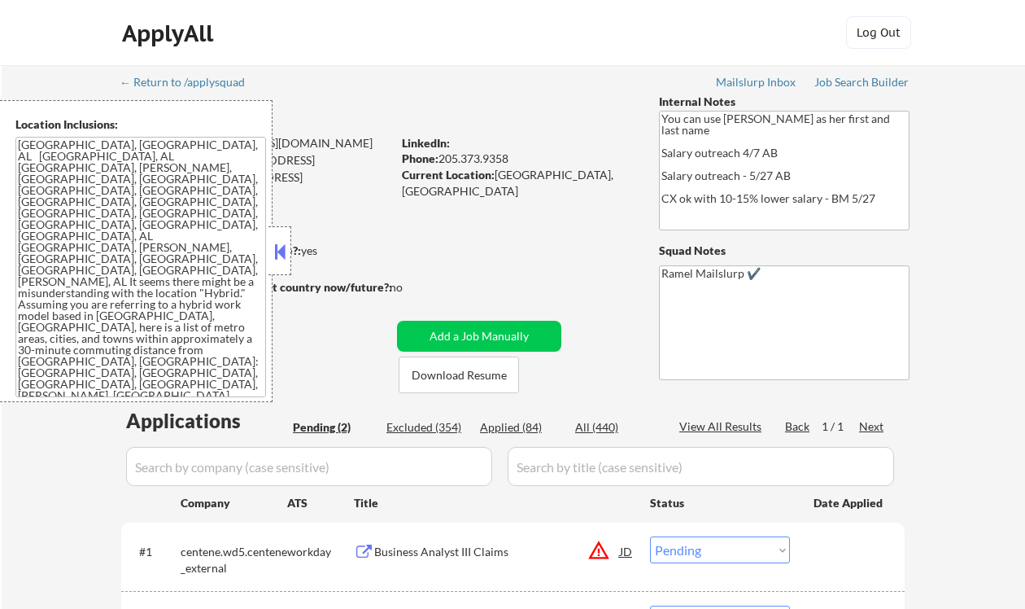
click at [274, 248] on button at bounding box center [280, 251] width 18 height 24
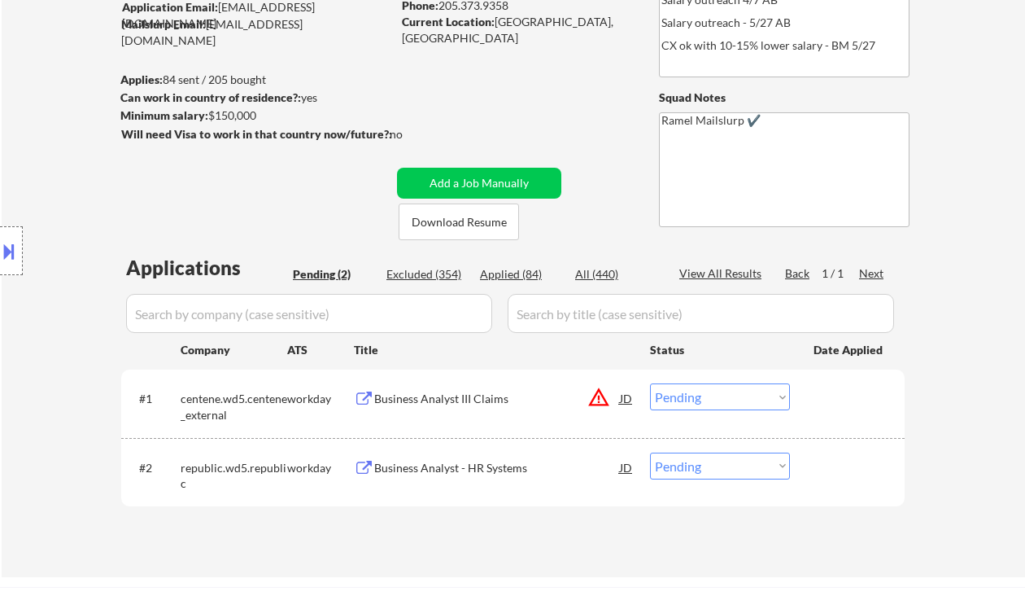
scroll to position [216, 0]
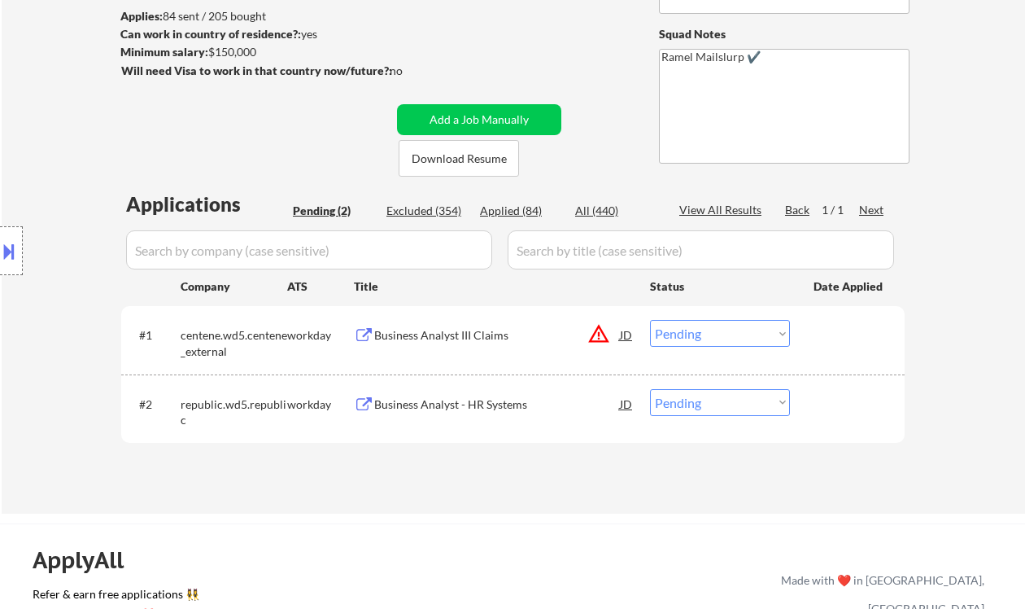
click at [411, 404] on div "Business Analyst - HR Systems" at bounding box center [497, 404] width 246 height 16
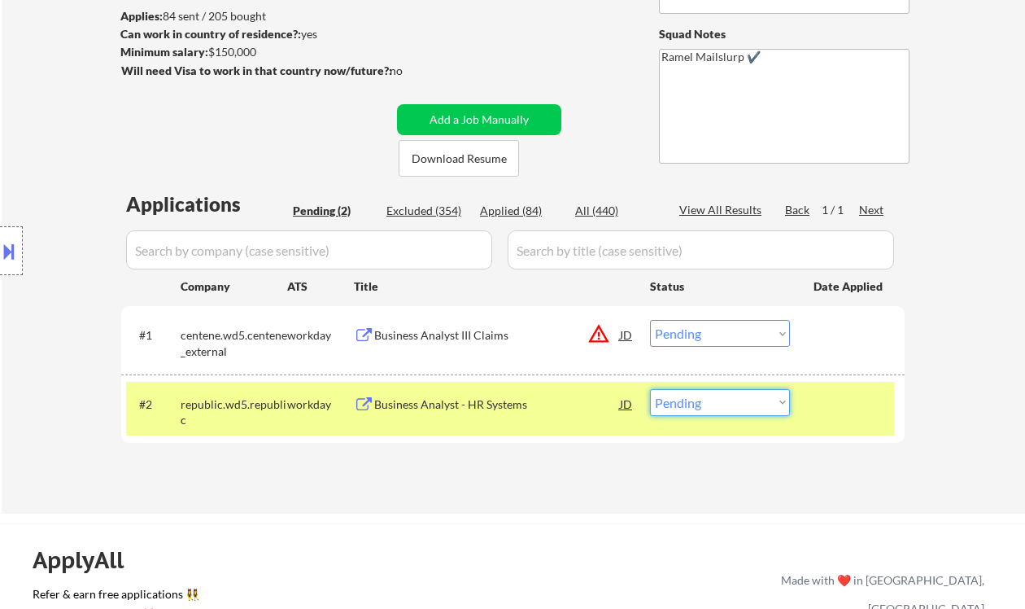
drag, startPoint x: 680, startPoint y: 405, endPoint x: 686, endPoint y: 414, distance: 10.6
click at [680, 405] on select "Choose an option... Pending Applied Excluded (Questions) Excluded (Expired) Exc…" at bounding box center [720, 402] width 140 height 27
select select ""excluded__salary_""
click at [650, 389] on select "Choose an option... Pending Applied Excluded (Questions) Excluded (Expired) Exc…" at bounding box center [720, 402] width 140 height 27
click at [457, 334] on div "Business Analyst III Claims" at bounding box center [497, 335] width 246 height 16
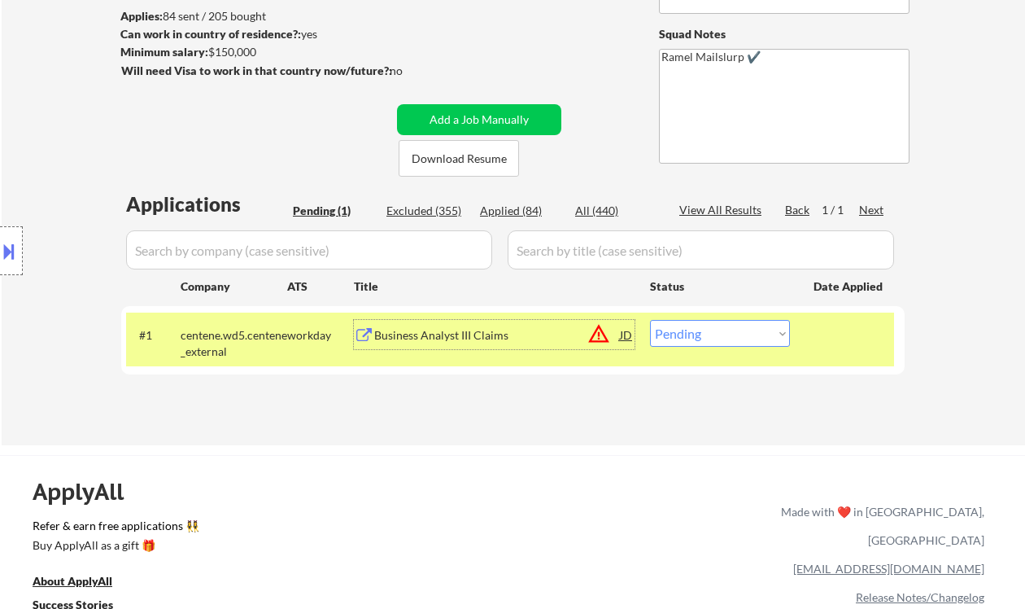
drag, startPoint x: 701, startPoint y: 327, endPoint x: 706, endPoint y: 344, distance: 17.8
click at [701, 328] on select "Choose an option... Pending Applied Excluded (Questions) Excluded (Expired) Exc…" at bounding box center [720, 333] width 140 height 27
select select ""excluded__expired_""
click at [650, 320] on select "Choose an option... Pending Applied Excluded (Questions) Excluded (Expired) Exc…" at bounding box center [720, 333] width 140 height 27
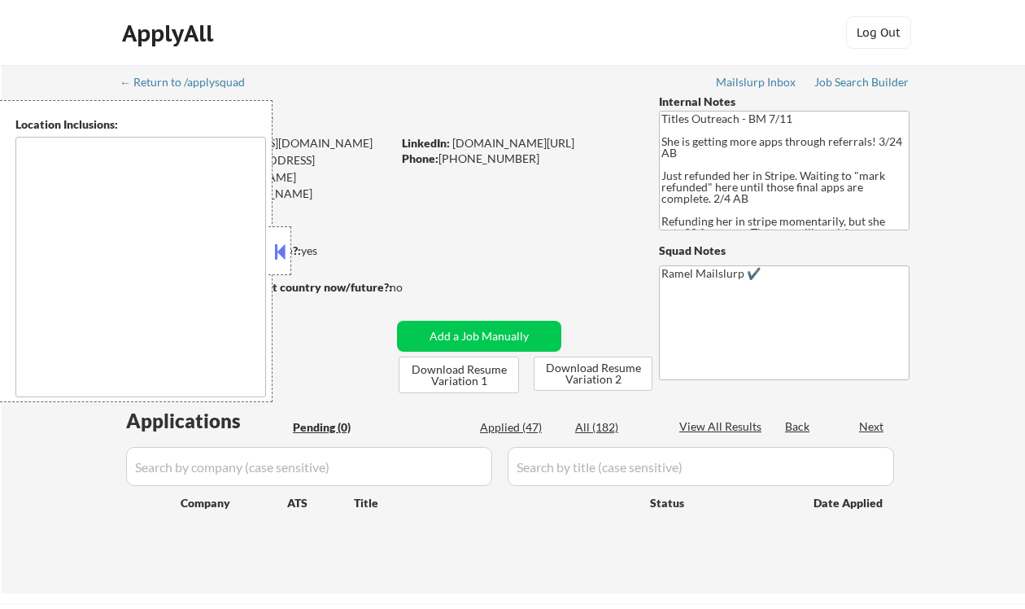
type textarea "[GEOGRAPHIC_DATA], [GEOGRAPHIC_DATA], [GEOGRAPHIC_DATA] [GEOGRAPHIC_DATA], [GEO…"
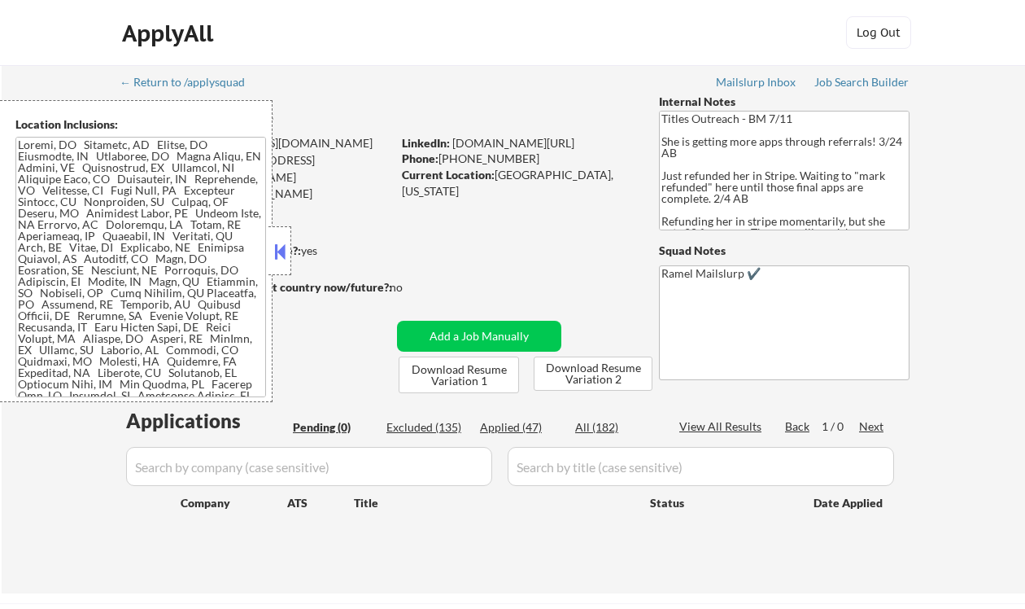
click at [288, 247] on button at bounding box center [280, 251] width 18 height 24
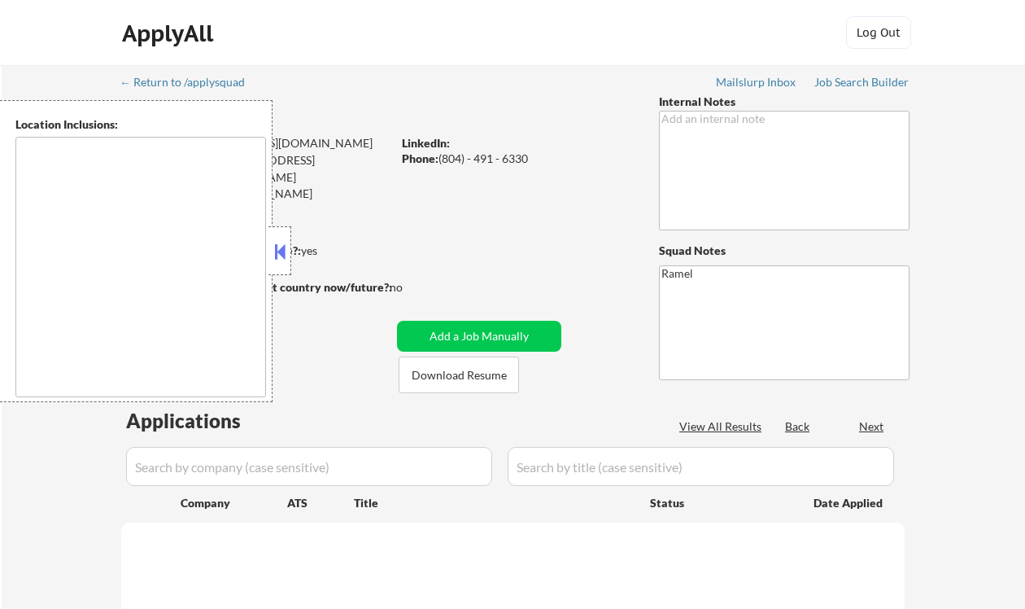
type textarea "[PERSON_NAME], [GEOGRAPHIC_DATA], [GEOGRAPHIC_DATA], [GEOGRAPHIC_DATA] [GEOGRAP…"
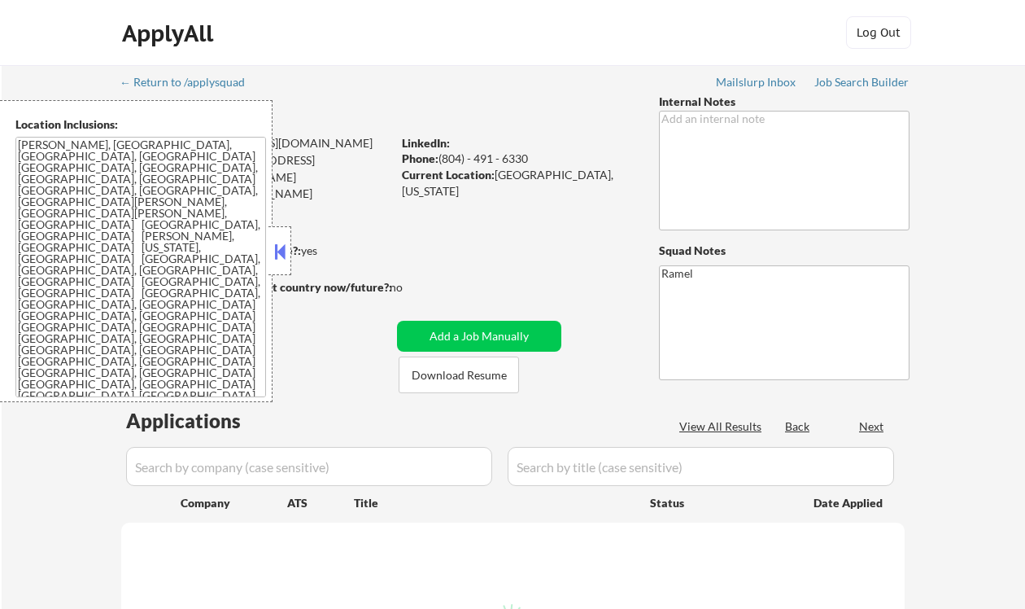
select select ""pending""
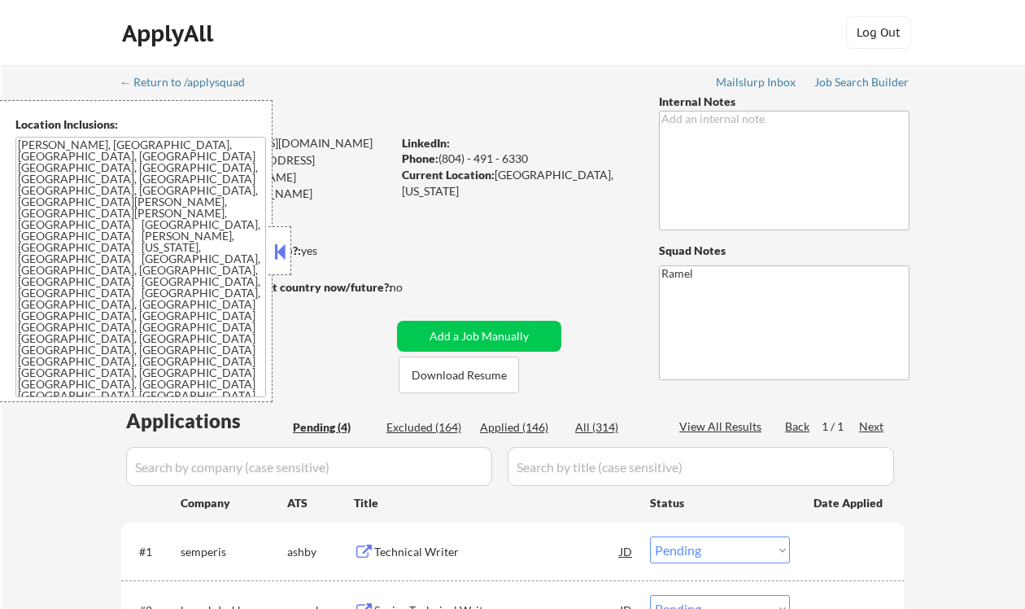
click at [280, 245] on button at bounding box center [280, 251] width 18 height 24
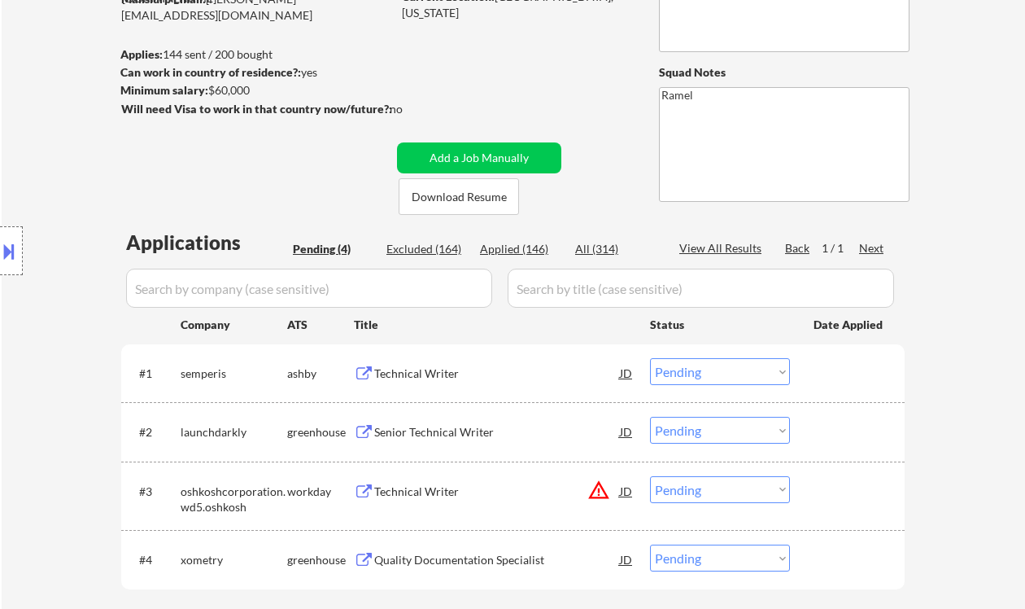
scroll to position [216, 0]
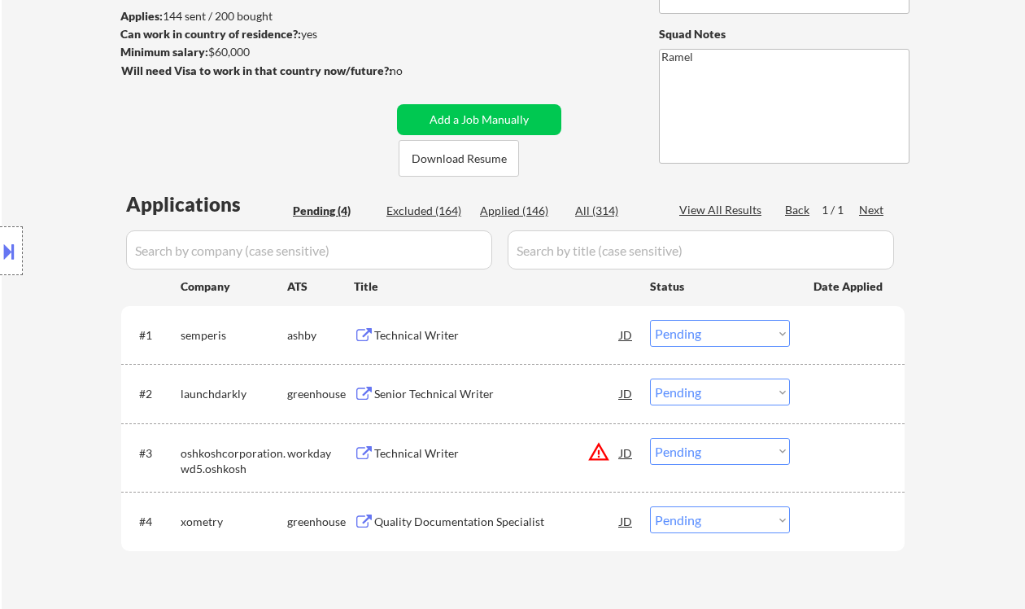
click at [38, 168] on div "Location Inclusions: [PERSON_NAME], [GEOGRAPHIC_DATA] [GEOGRAPHIC_DATA], [GEOGR…" at bounding box center [145, 251] width 291 height 302
click at [446, 325] on div "Technical Writer" at bounding box center [497, 334] width 246 height 29
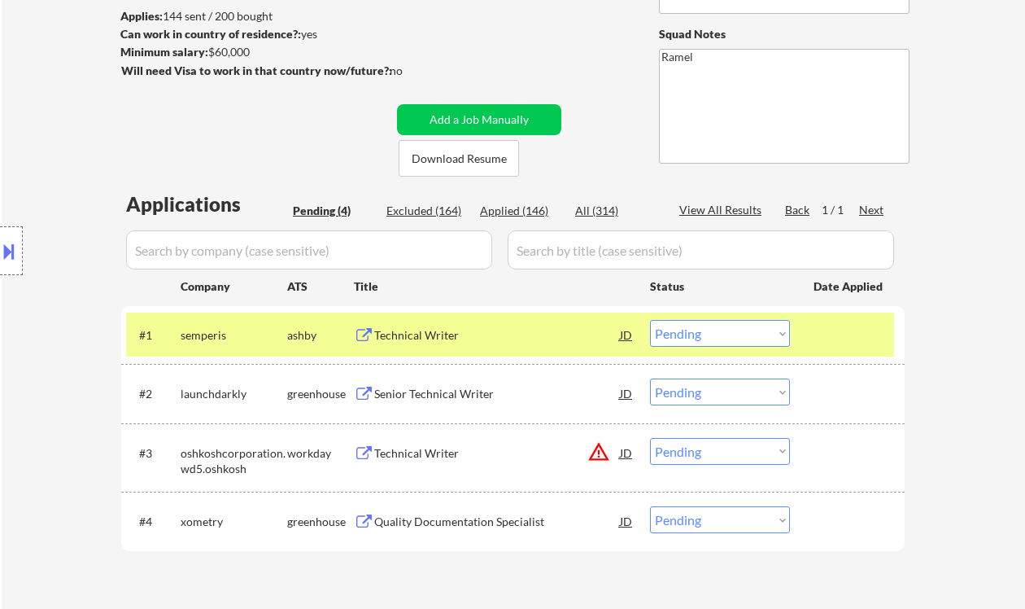
drag, startPoint x: 3, startPoint y: 255, endPoint x: 30, endPoint y: 259, distance: 27.2
click at [7, 255] on button at bounding box center [9, 251] width 18 height 27
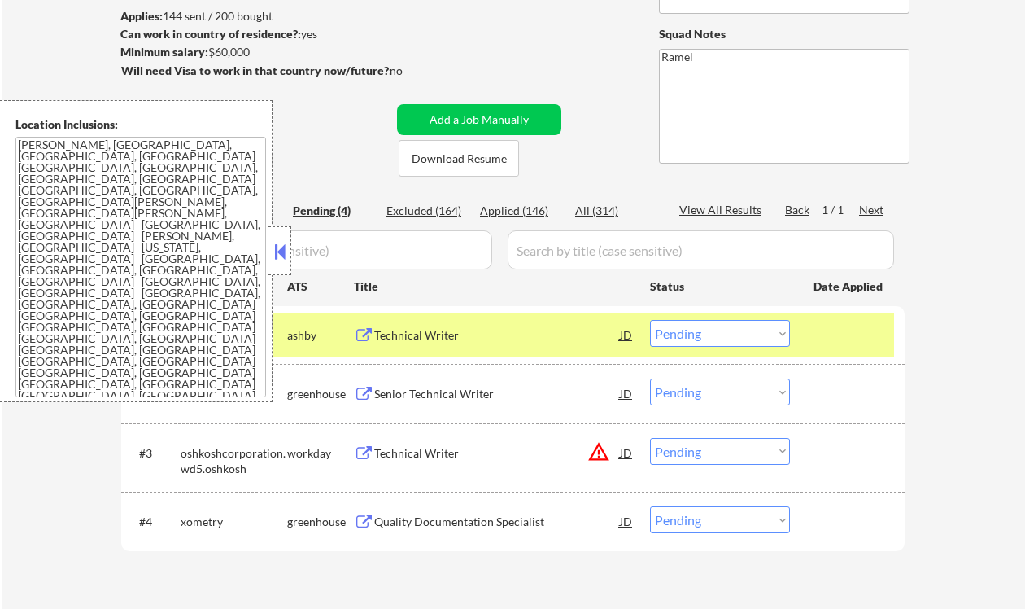
click at [281, 252] on button at bounding box center [280, 251] width 18 height 24
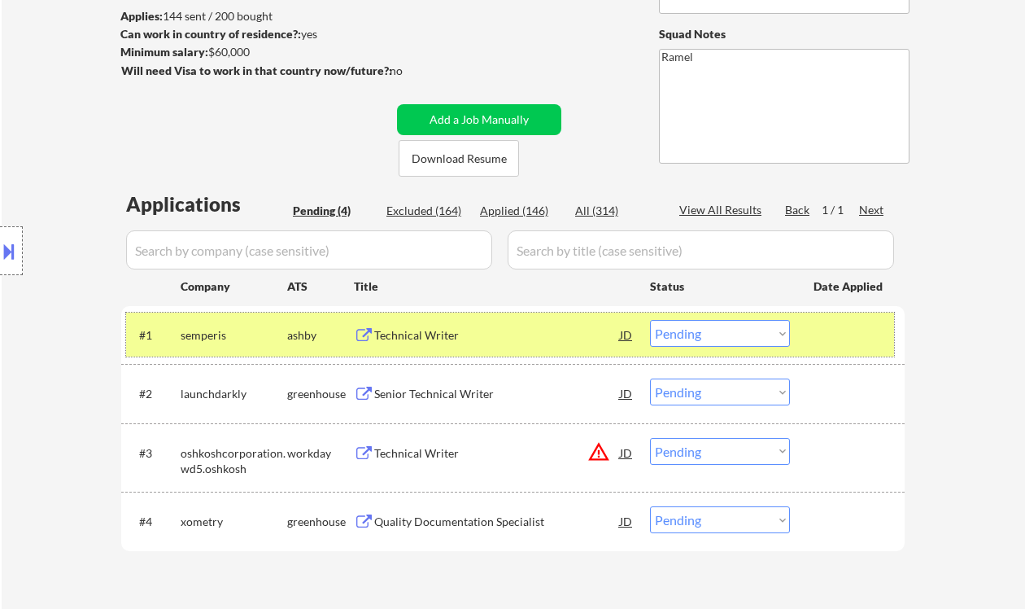
click at [706, 346] on div "#1 semperis [PERSON_NAME] Technical Writer JD Choose an option... Pending Appli…" at bounding box center [510, 334] width 768 height 44
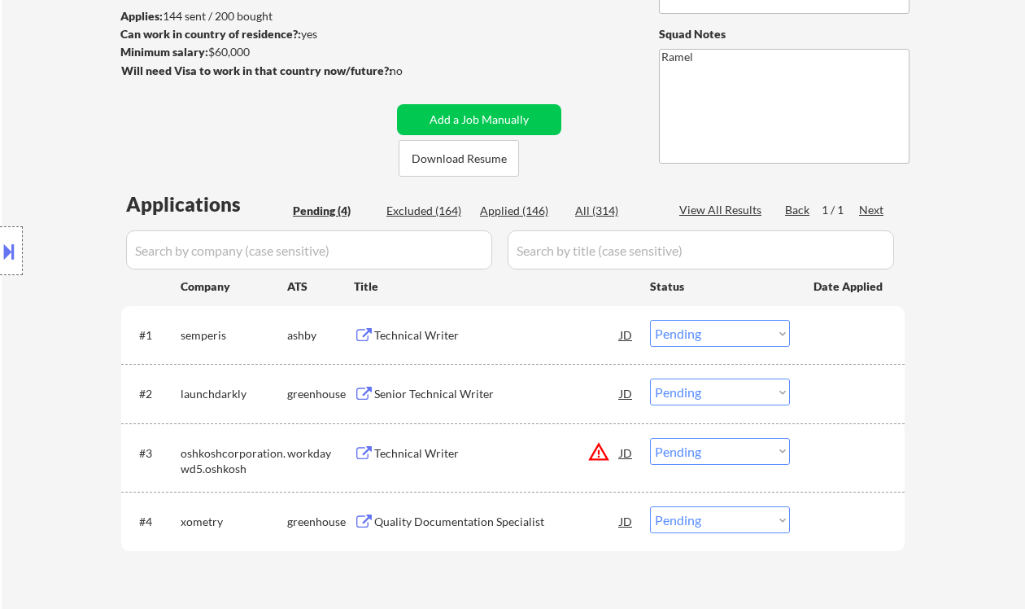
drag, startPoint x: 723, startPoint y: 330, endPoint x: 729, endPoint y: 345, distance: 16.5
click at [723, 330] on select "Choose an option... Pending Applied Excluded (Questions) Excluded (Expired) Exc…" at bounding box center [720, 333] width 140 height 27
click at [650, 320] on select "Choose an option... Pending Applied Excluded (Questions) Excluded (Expired) Exc…" at bounding box center [720, 333] width 140 height 27
click at [421, 393] on div "Senior Technical Writer" at bounding box center [497, 394] width 246 height 16
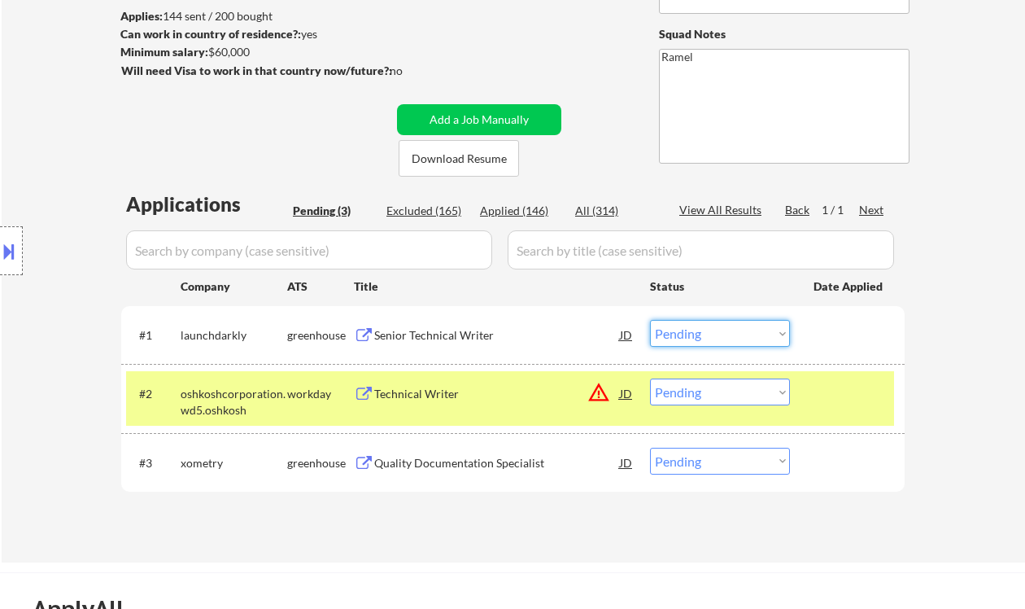
drag, startPoint x: 688, startPoint y: 326, endPoint x: 691, endPoint y: 345, distance: 19.8
click at [688, 326] on select "Choose an option... Pending Applied Excluded (Questions) Excluded (Expired) Exc…" at bounding box center [720, 333] width 140 height 27
click at [650, 320] on select "Choose an option... Pending Applied Excluded (Questions) Excluded (Expired) Exc…" at bounding box center [720, 333] width 140 height 27
click at [500, 468] on div "Quality Documentation Specialist" at bounding box center [497, 463] width 246 height 16
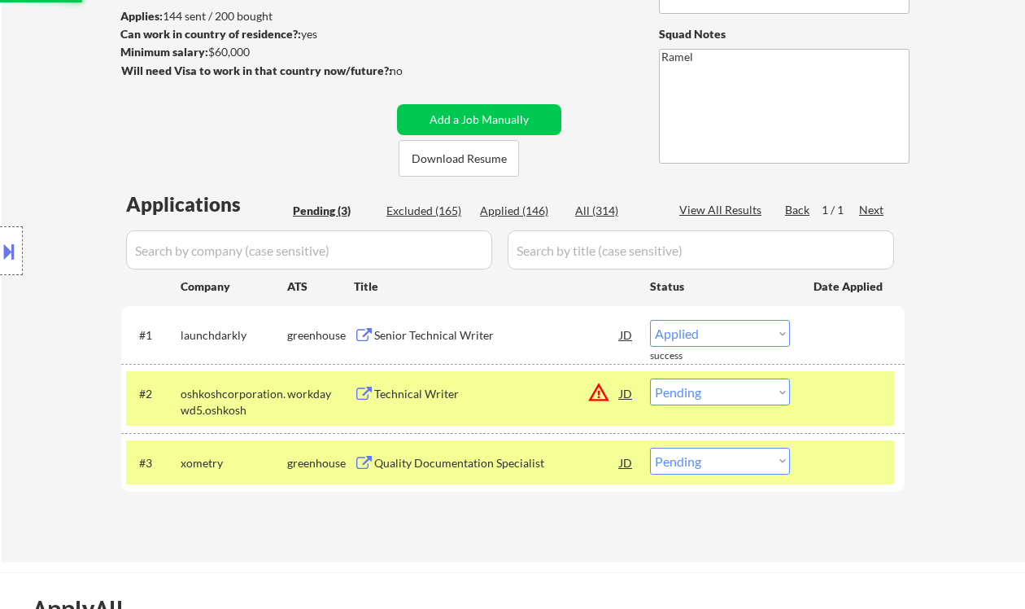
select select ""pending""
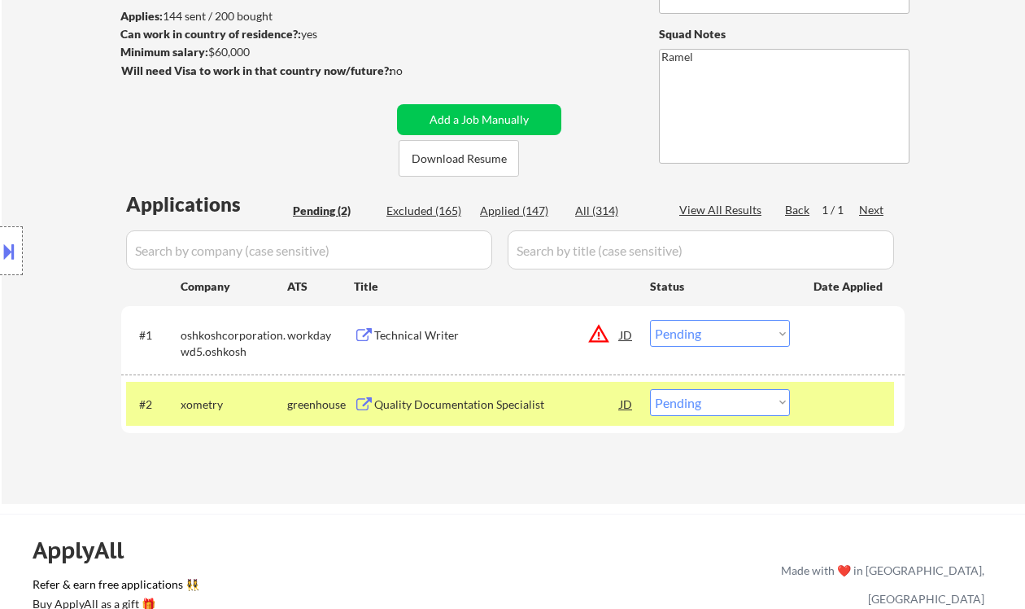
click at [711, 409] on select "Choose an option... Pending Applied Excluded (Questions) Excluded (Expired) Exc…" at bounding box center [720, 402] width 140 height 27
select select ""excluded__bad_match_""
click at [650, 389] on select "Choose an option... Pending Applied Excluded (Questions) Excluded (Expired) Exc…" at bounding box center [720, 402] width 140 height 27
click at [433, 340] on div "Technical Writer" at bounding box center [497, 335] width 246 height 16
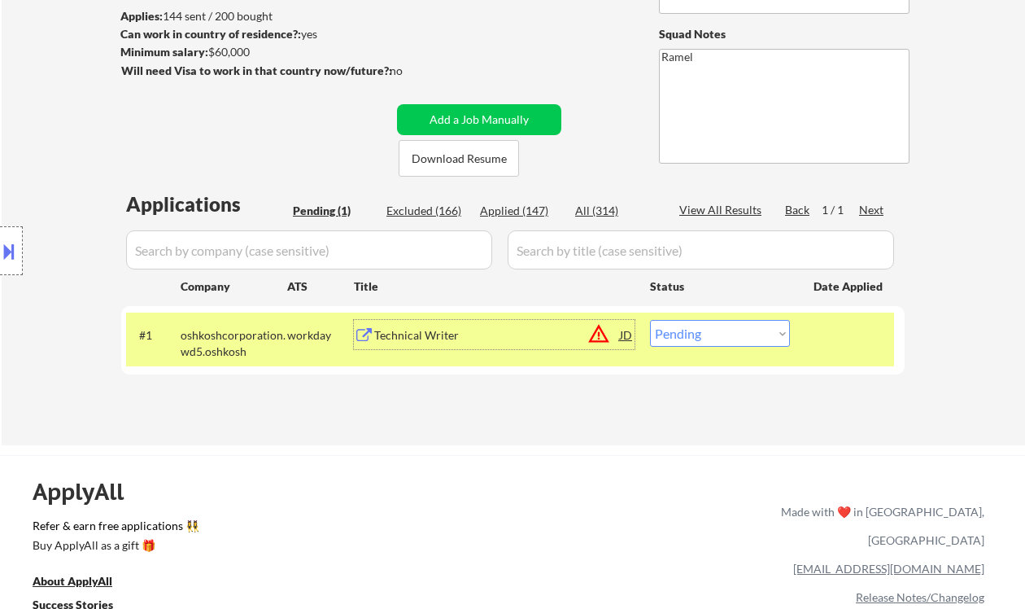
click at [738, 329] on select "Choose an option... Pending Applied Excluded (Questions) Excluded (Expired) Exc…" at bounding box center [720, 333] width 140 height 27
click at [650, 320] on select "Choose an option... Pending Applied Excluded (Questions) Excluded (Expired) Exc…" at bounding box center [720, 333] width 140 height 27
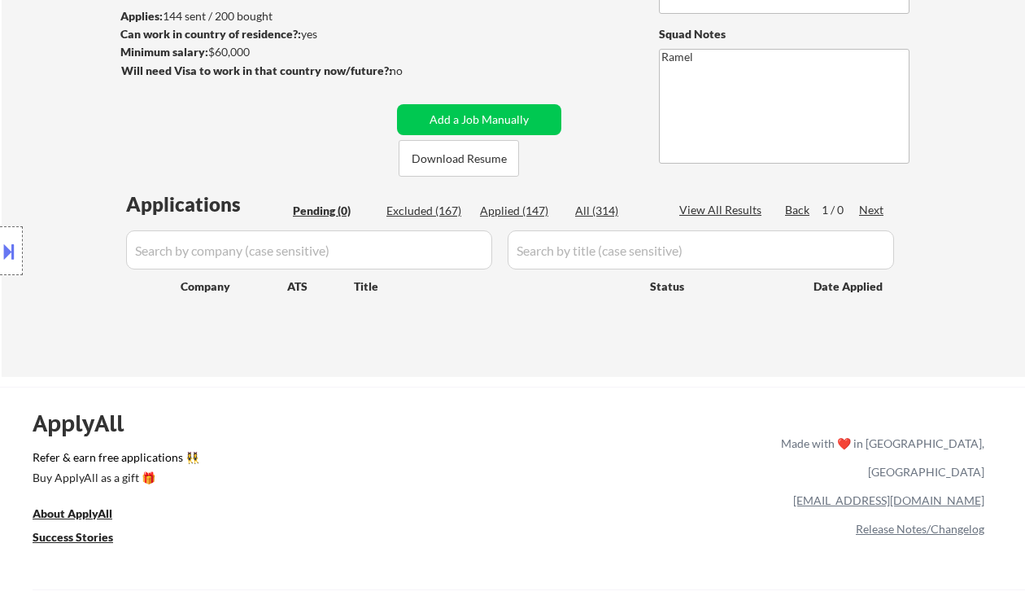
click at [29, 127] on div "Location Inclusions: [PERSON_NAME], [GEOGRAPHIC_DATA] [GEOGRAPHIC_DATA], [GEOGR…" at bounding box center [145, 251] width 291 height 302
click at [536, 218] on div "Applied (147)" at bounding box center [520, 211] width 81 height 17
select select ""applied""
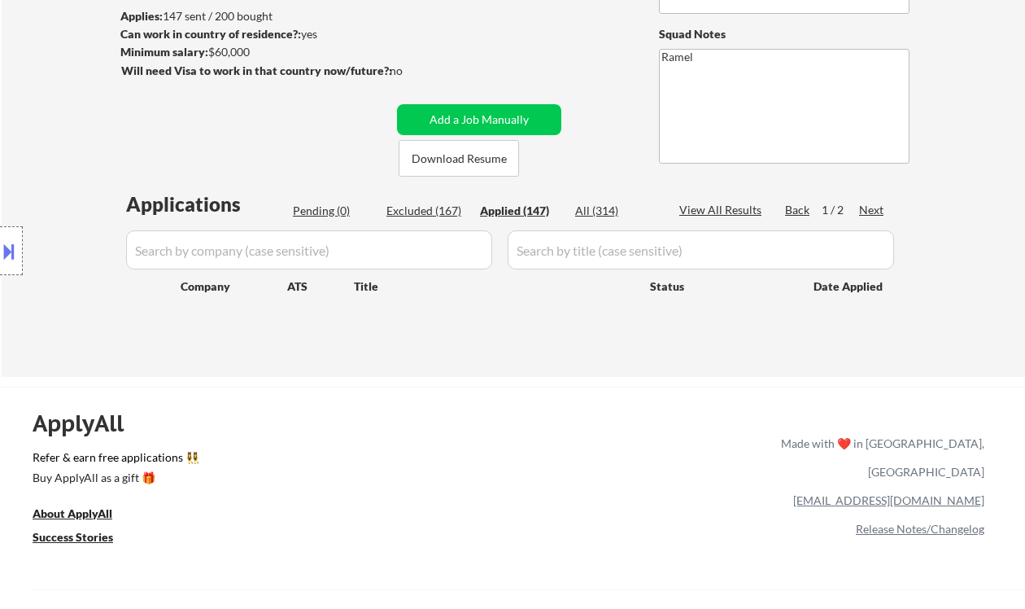
select select ""applied""
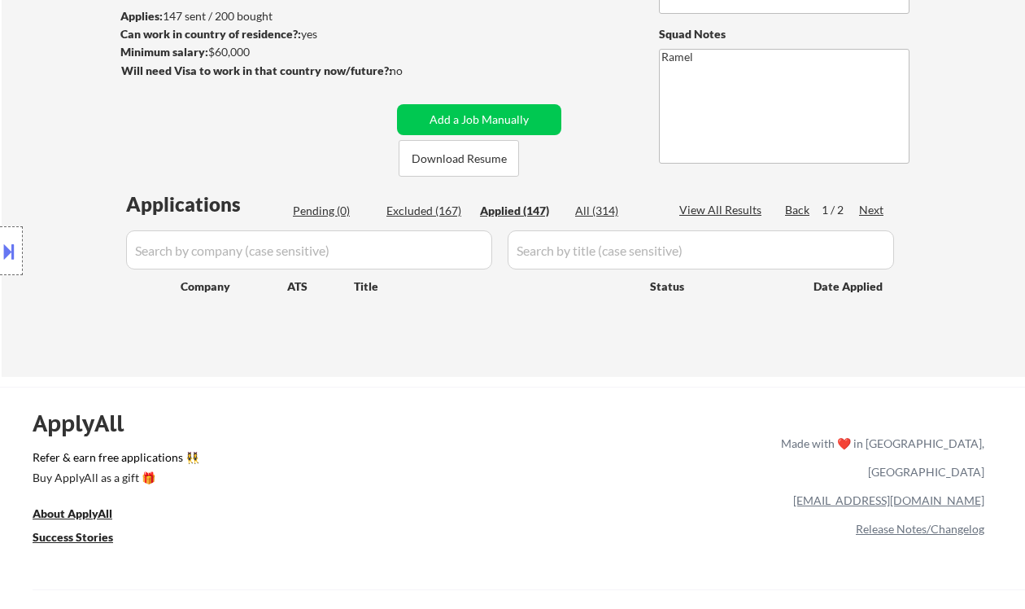
select select ""applied""
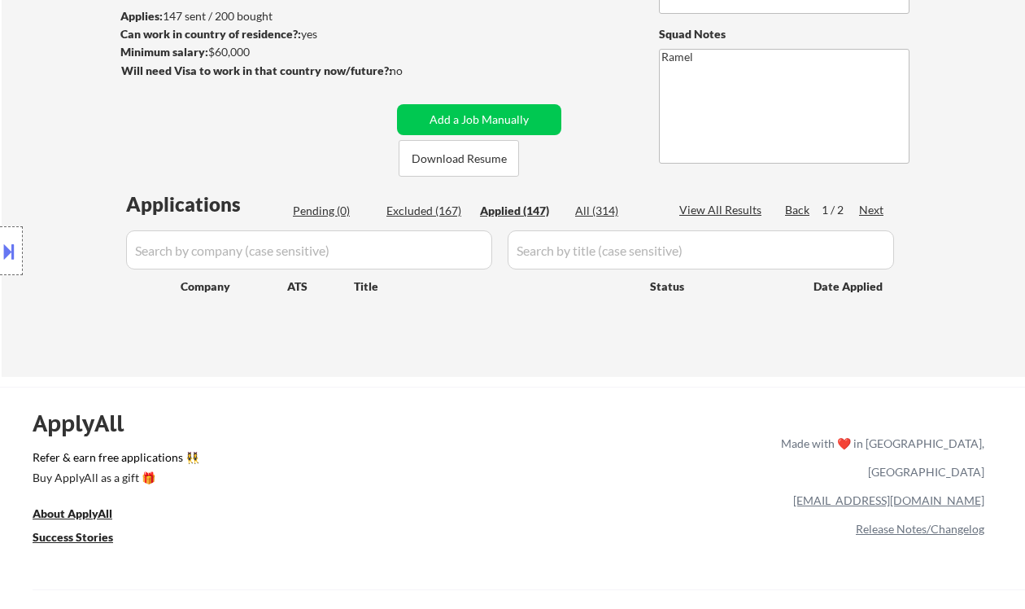
select select ""applied""
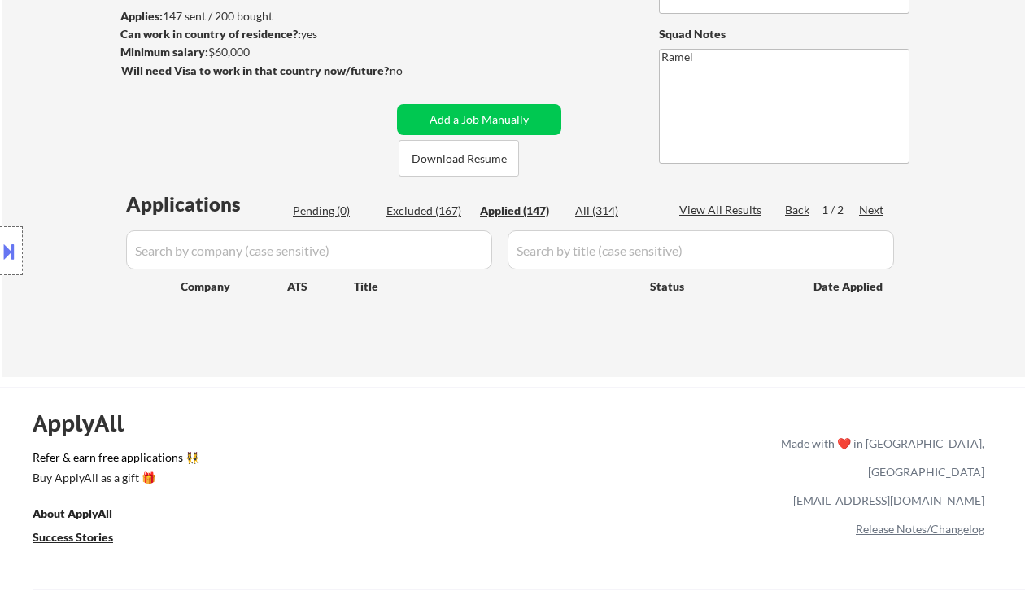
select select ""applied""
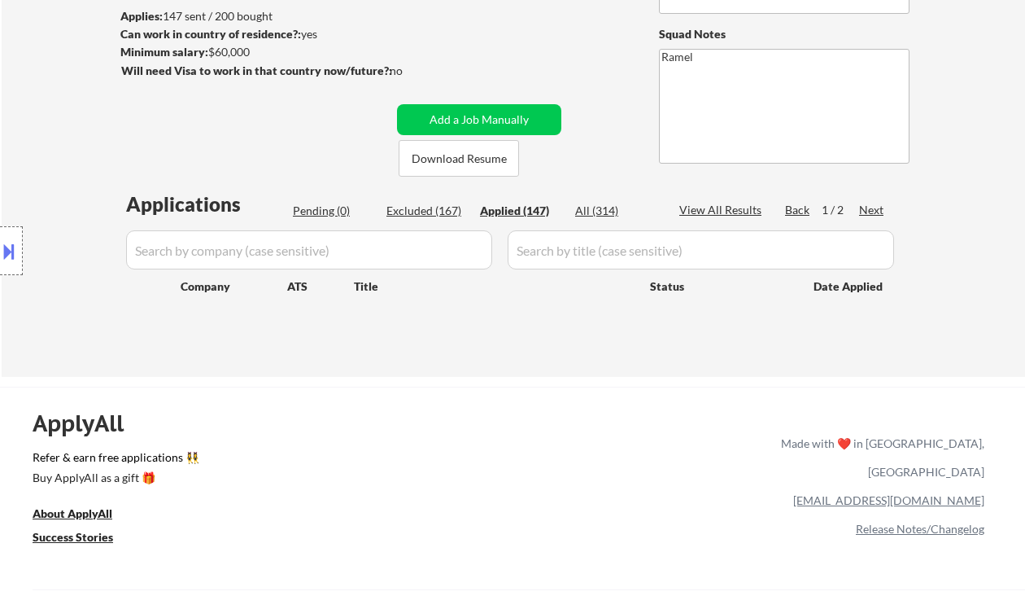
select select ""applied""
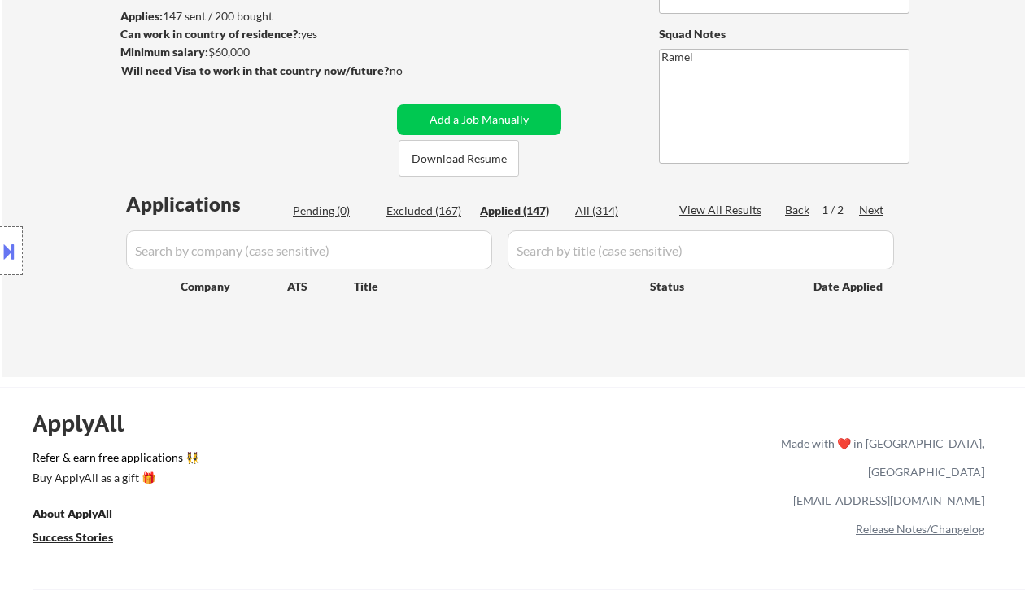
select select ""applied""
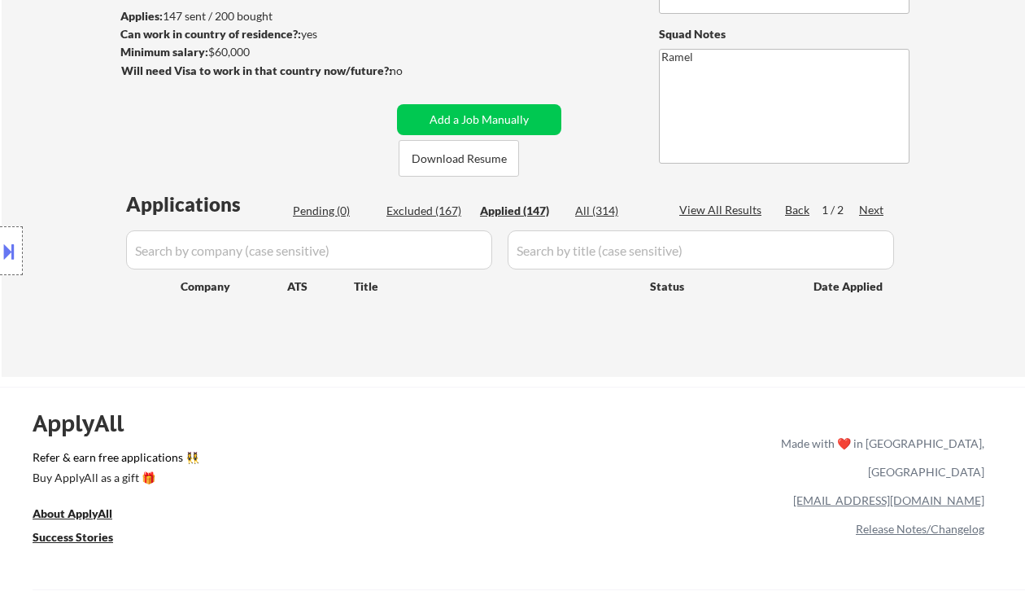
select select ""applied""
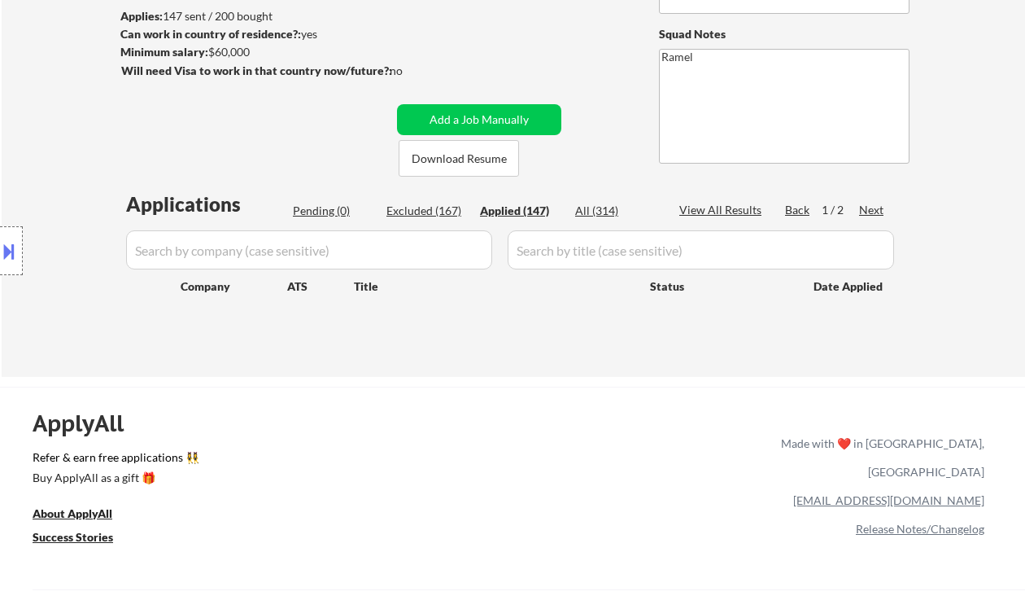
select select ""applied""
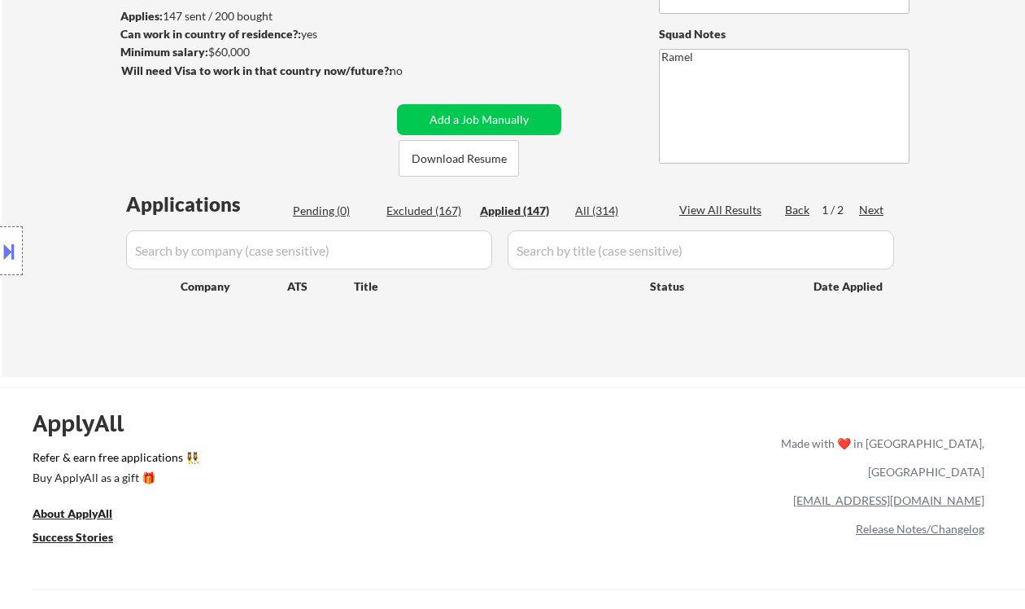
select select ""applied""
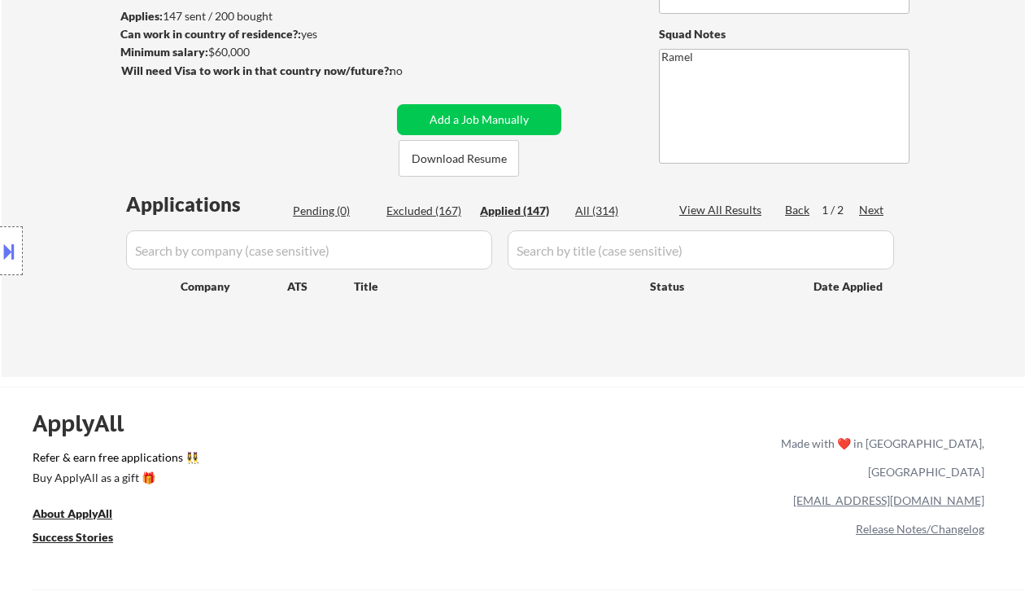
select select ""applied""
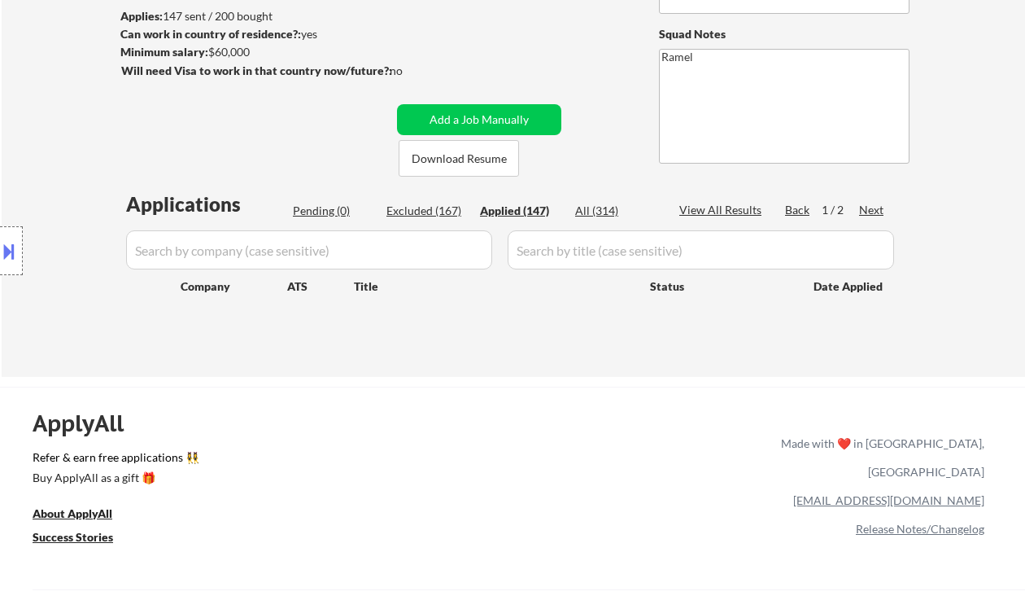
select select ""applied""
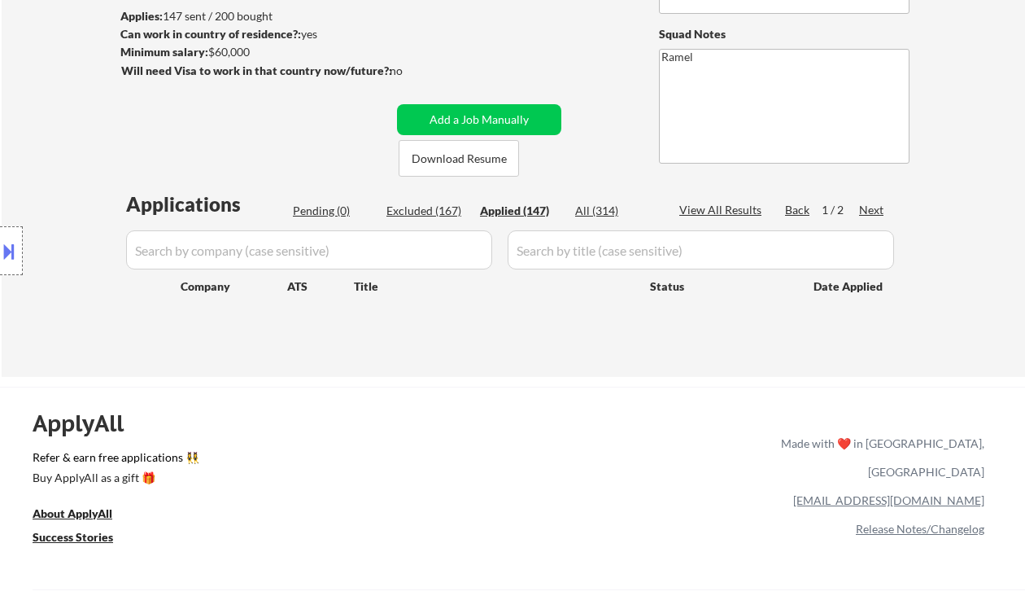
select select ""applied""
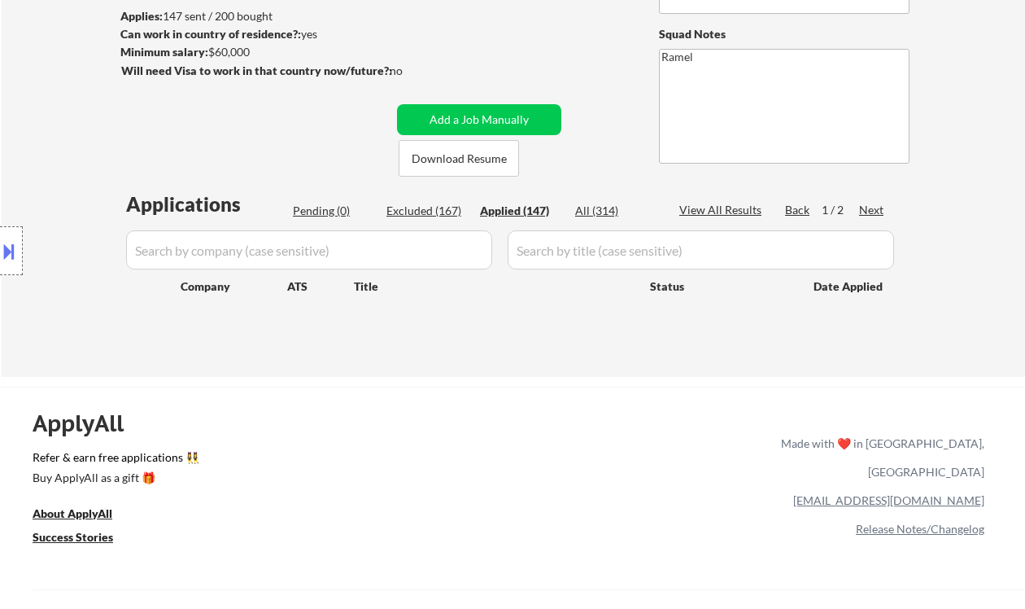
select select ""applied""
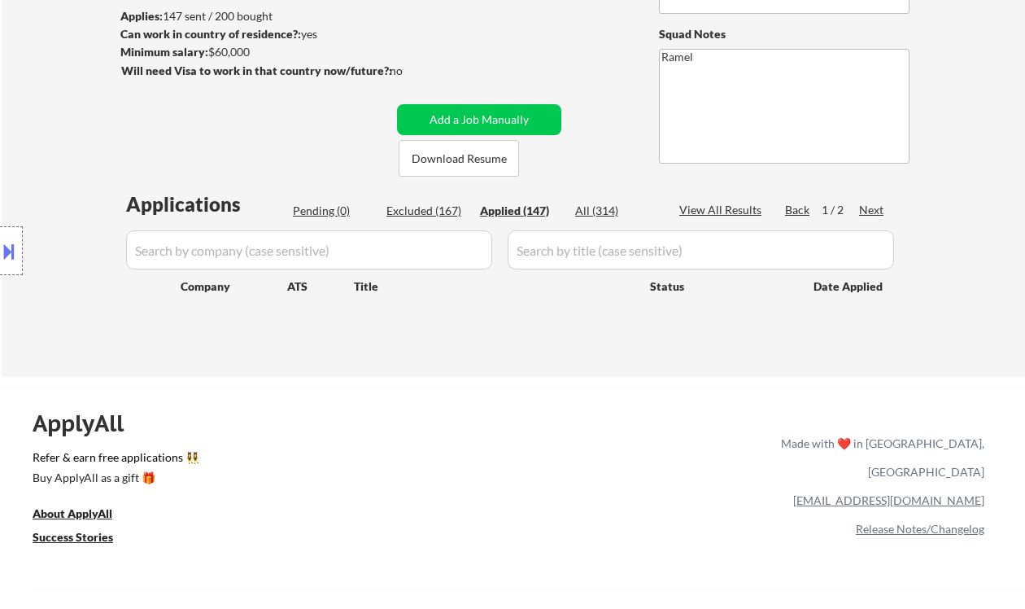
select select ""applied""
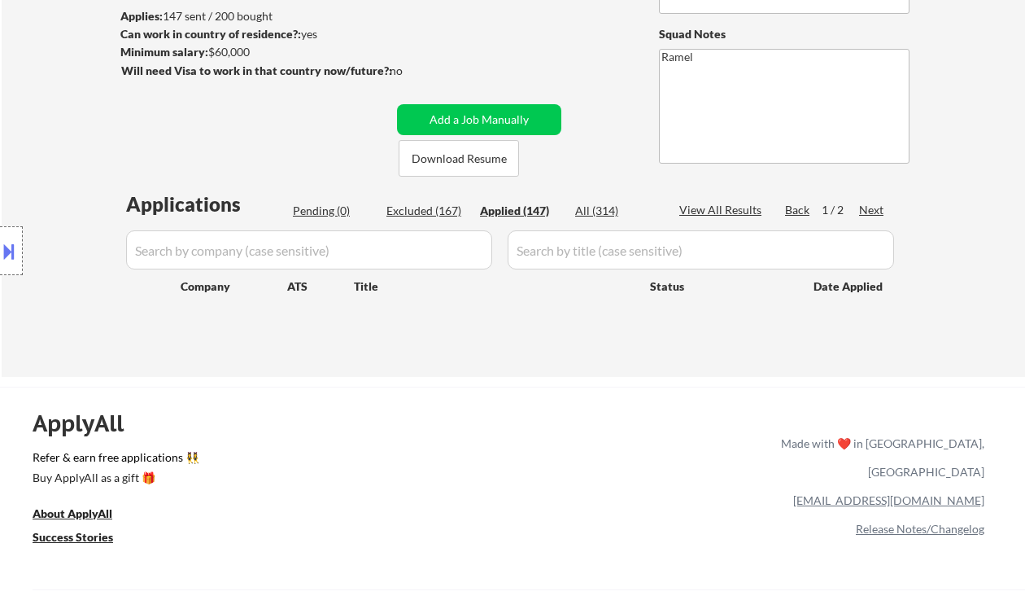
select select ""applied""
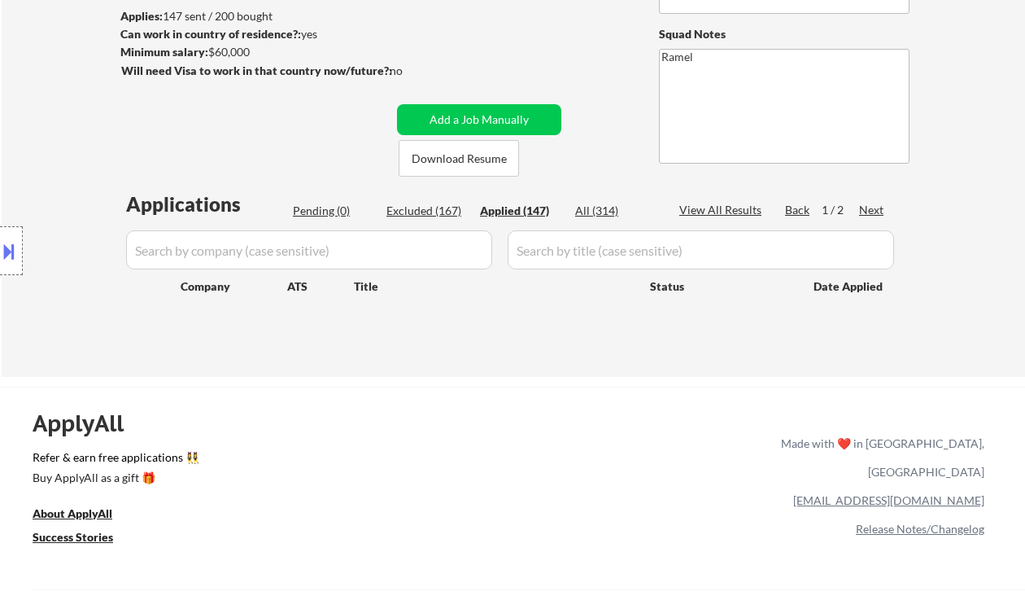
select select ""applied""
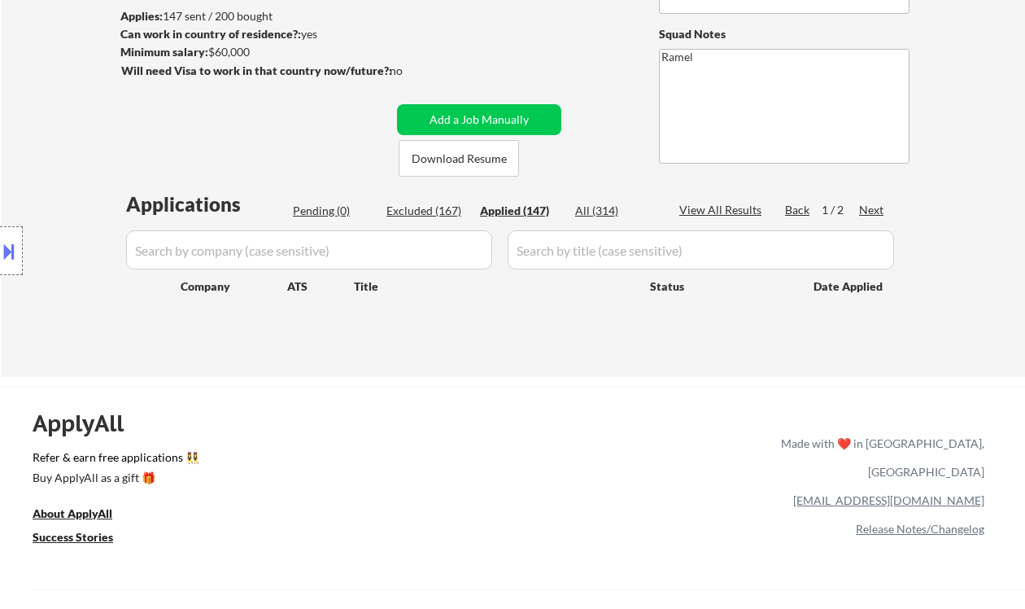
select select ""applied""
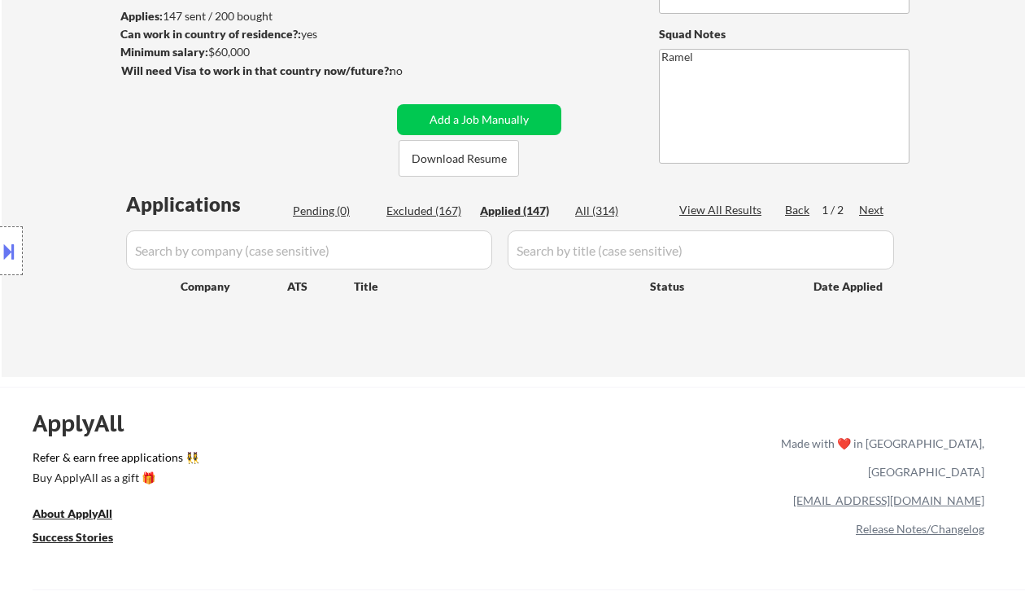
select select ""applied""
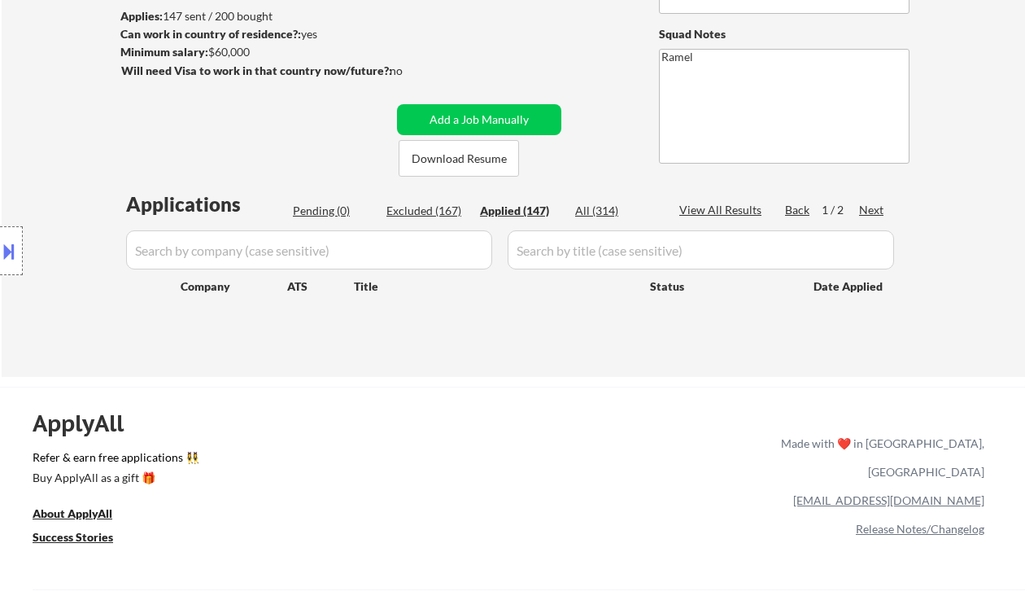
select select ""applied""
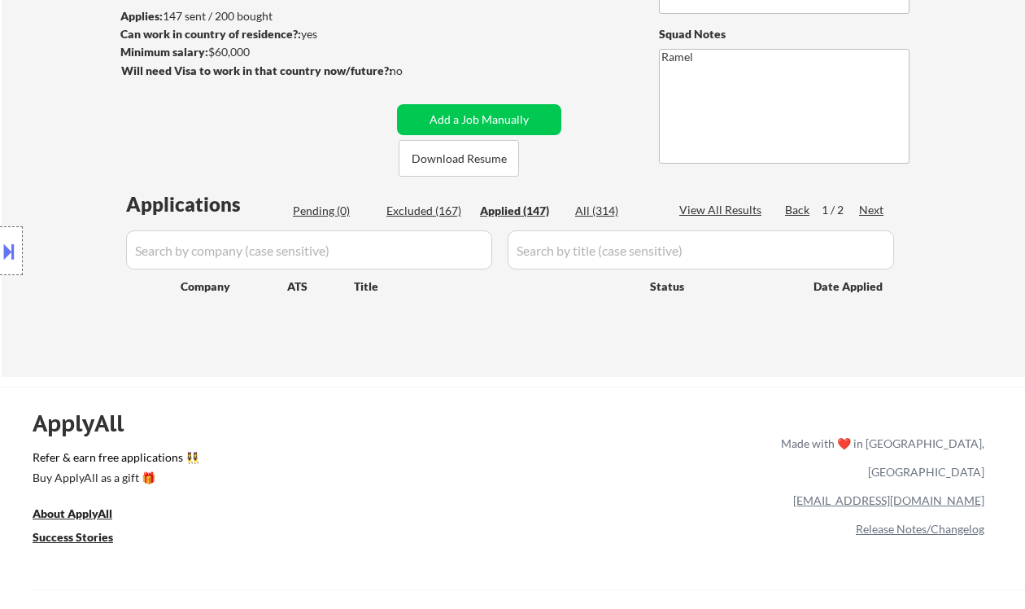
select select ""applied""
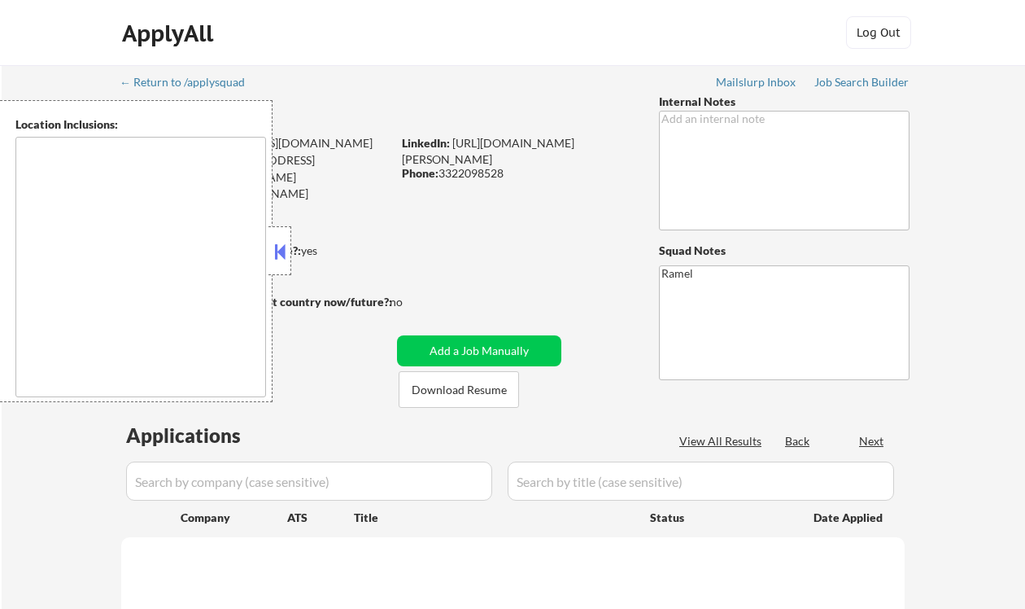
type textarea "[GEOGRAPHIC_DATA], [GEOGRAPHIC_DATA], [GEOGRAPHIC_DATA] [GEOGRAPHIC_DATA], [GEO…"
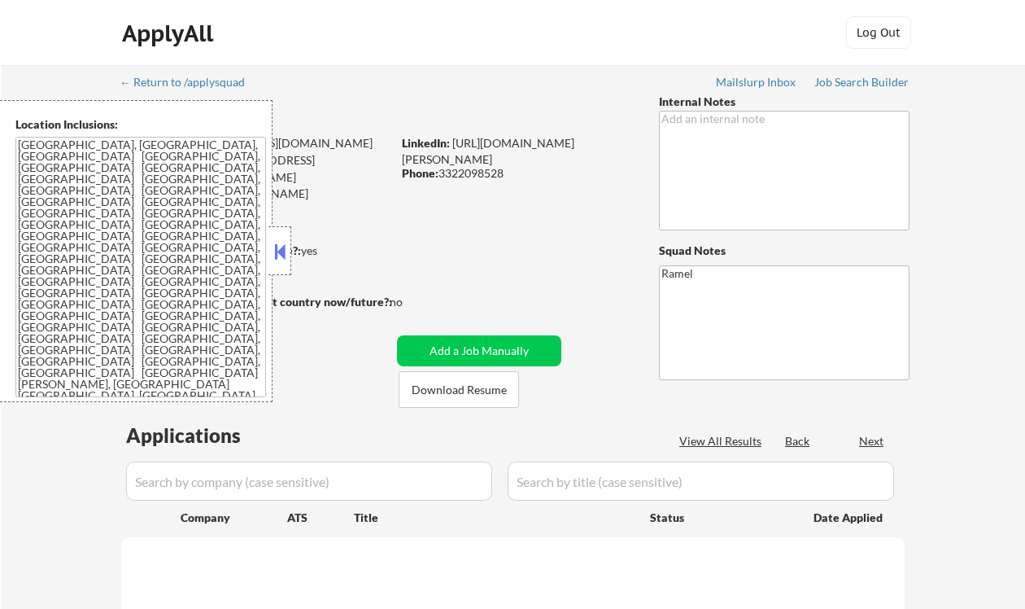
select select ""pending""
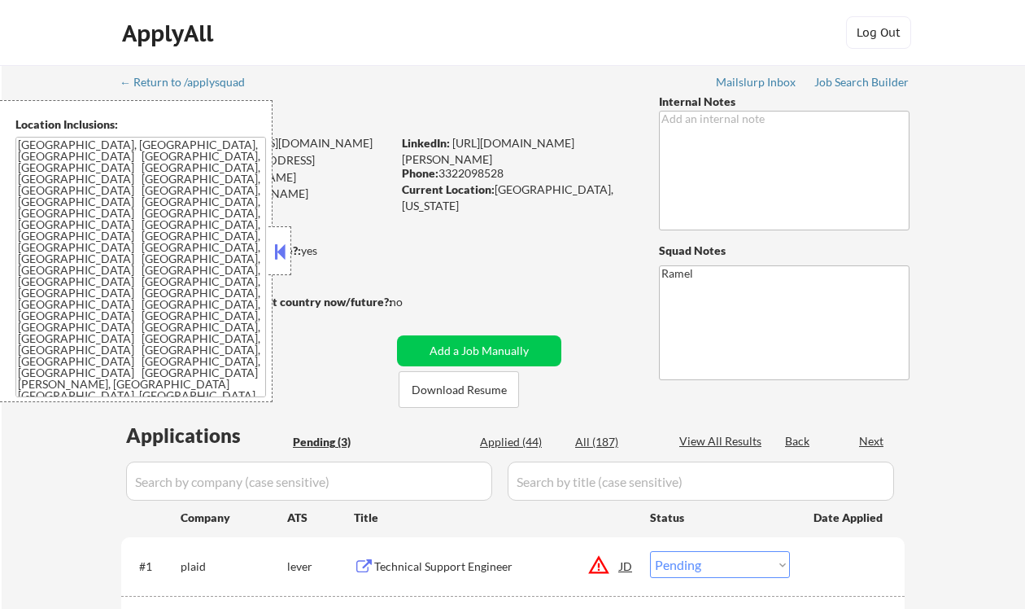
click at [279, 250] on button at bounding box center [280, 251] width 18 height 24
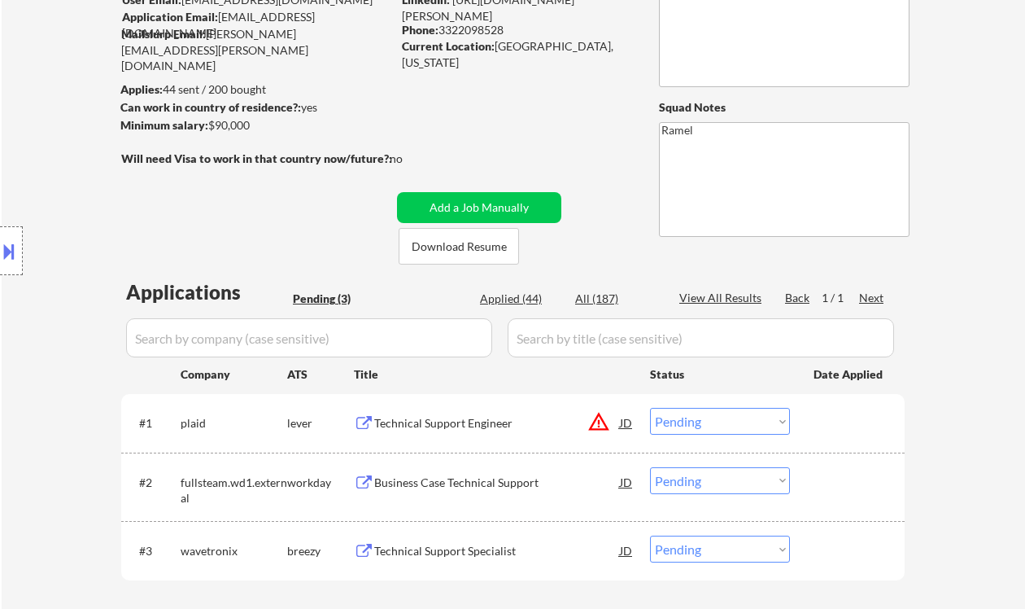
scroll to position [326, 0]
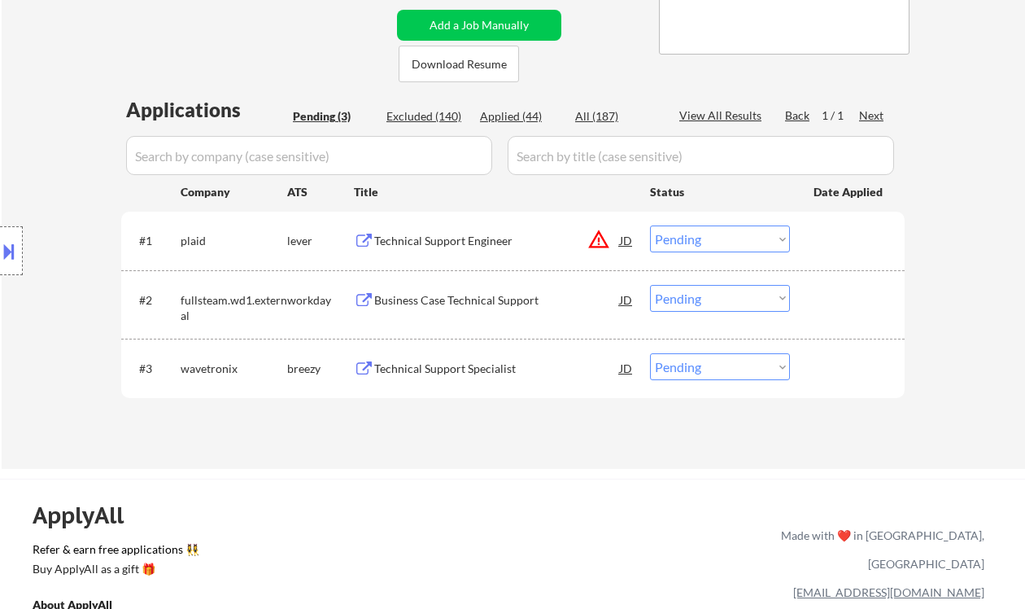
click at [460, 376] on div "Technical Support Specialist" at bounding box center [497, 369] width 246 height 16
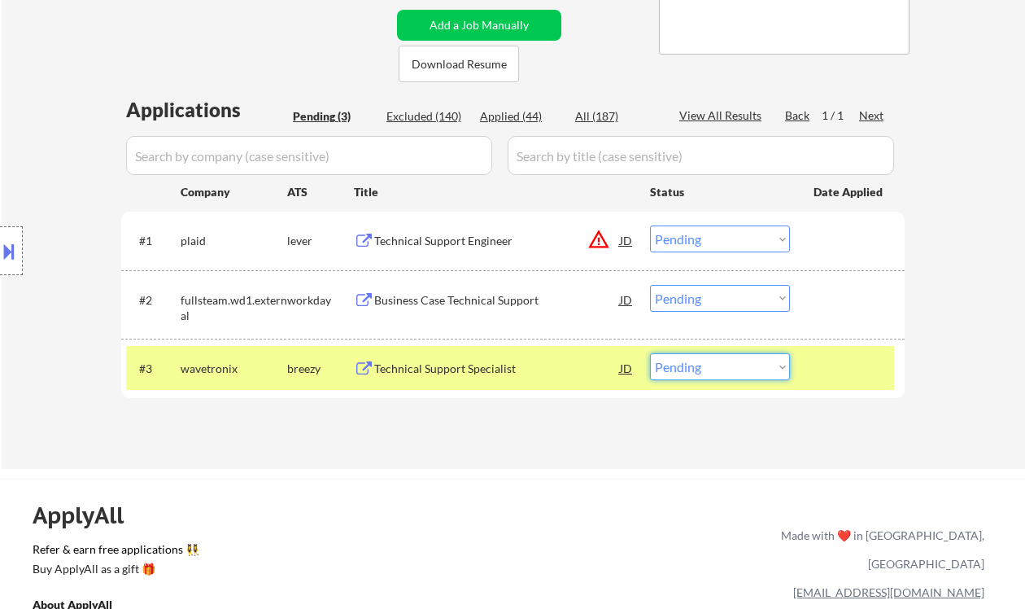
click at [677, 378] on select "Choose an option... Pending Applied Excluded (Questions) Excluded (Expired) Exc…" at bounding box center [720, 366] width 140 height 27
select select ""excluded__salary_""
click at [650, 353] on select "Choose an option... Pending Applied Excluded (Questions) Excluded (Expired) Exc…" at bounding box center [720, 366] width 140 height 27
click at [457, 301] on div "Business Case Technical Support" at bounding box center [497, 300] width 246 height 16
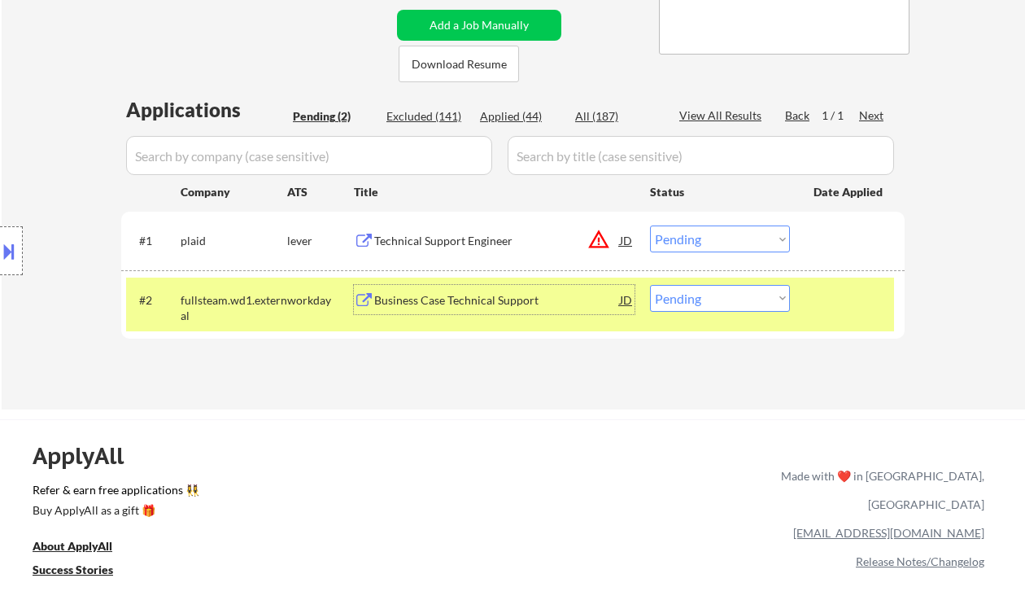
scroll to position [108, 0]
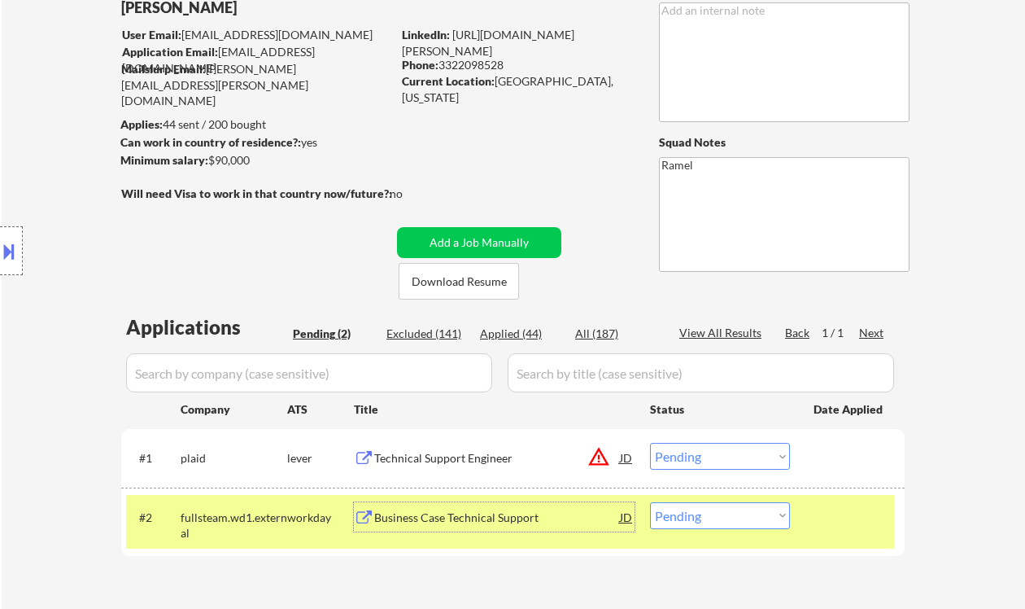
click at [498, 67] on div "Phone: [PHONE_NUMBER]" at bounding box center [517, 65] width 230 height 16
click at [498, 66] on div "Phone: [PHONE_NUMBER]" at bounding box center [517, 65] width 230 height 16
copy div "3322098528"
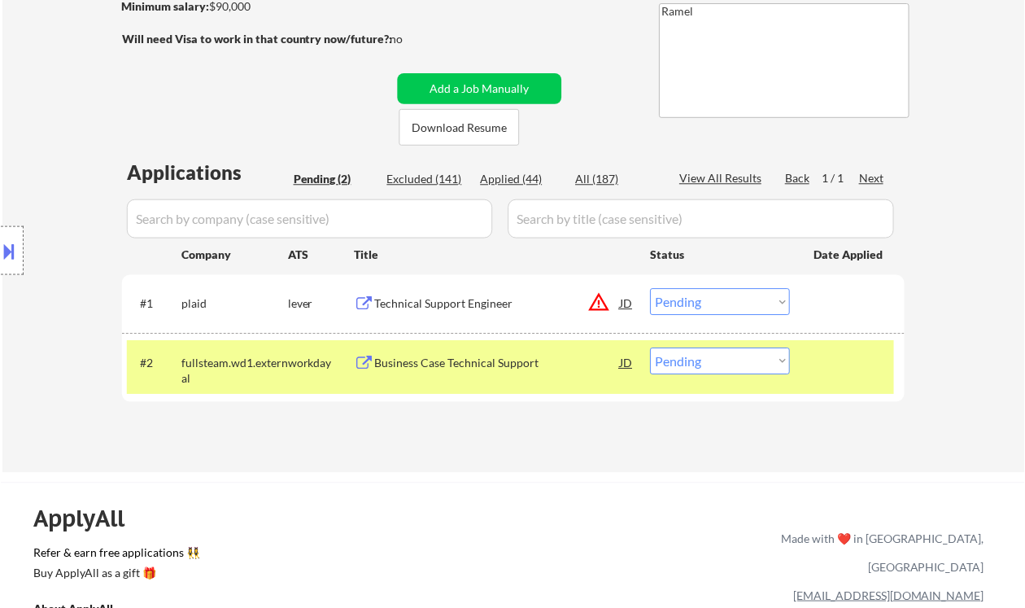
scroll to position [326, 0]
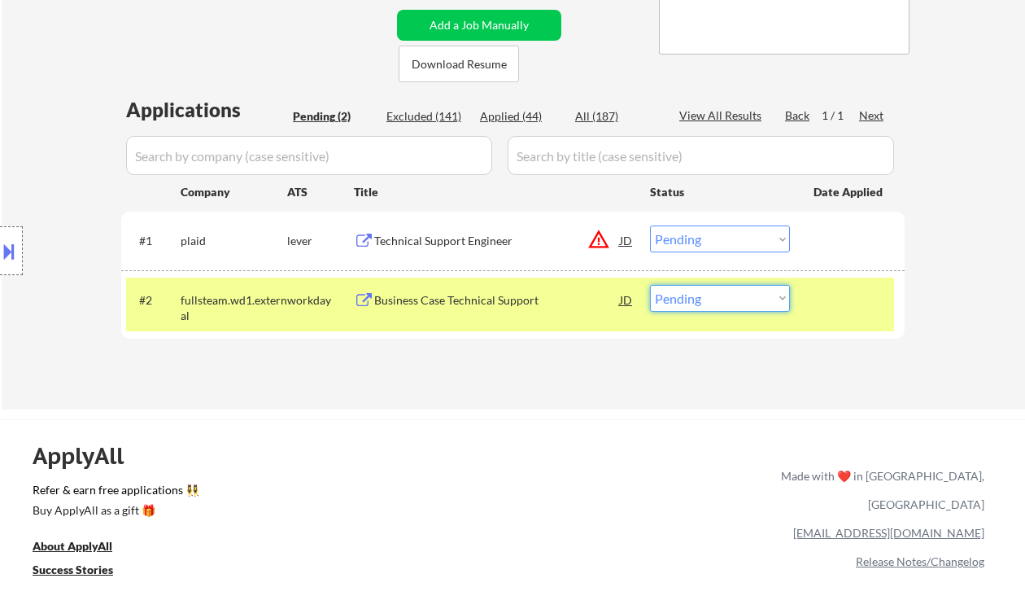
drag, startPoint x: 687, startPoint y: 294, endPoint x: 688, endPoint y: 310, distance: 16.3
click at [686, 295] on select "Choose an option... Pending Applied Excluded (Questions) Excluded (Expired) Exc…" at bounding box center [720, 298] width 140 height 27
select select ""applied""
click at [650, 285] on select "Choose an option... Pending Applied Excluded (Questions) Excluded (Expired) Exc…" at bounding box center [720, 298] width 140 height 27
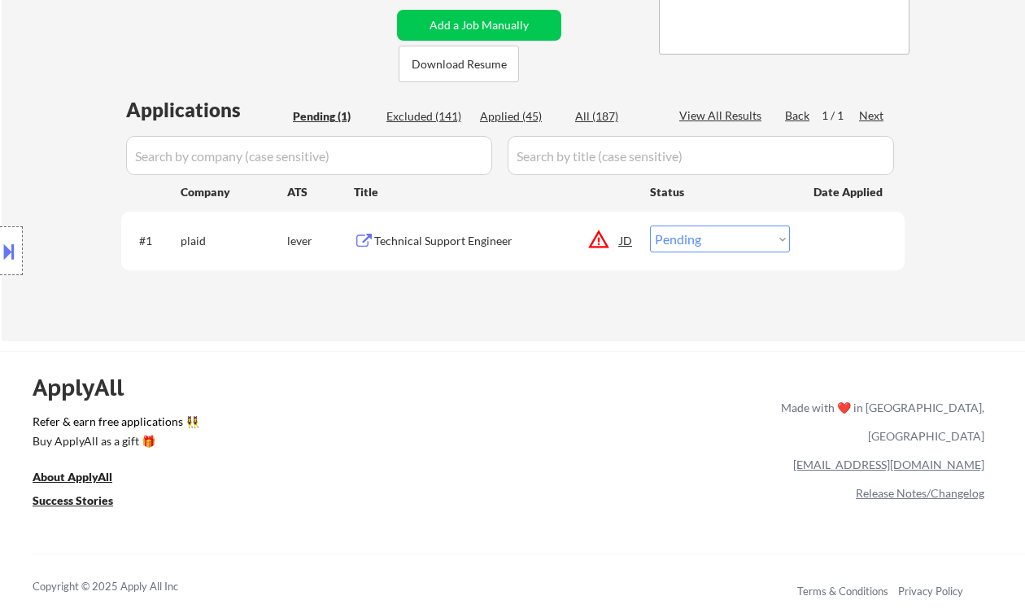
click at [465, 239] on div "Technical Support Engineer" at bounding box center [497, 241] width 246 height 16
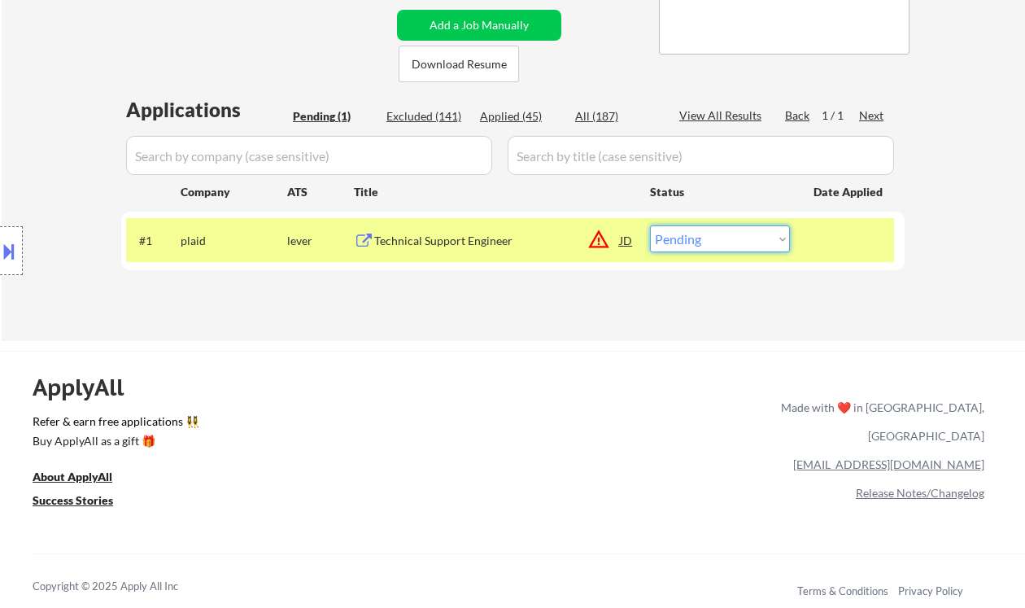
click at [761, 244] on select "Choose an option... Pending Applied Excluded (Questions) Excluded (Expired) Exc…" at bounding box center [720, 238] width 140 height 27
select select ""excluded__location_""
click at [650, 225] on select "Choose an option... Pending Applied Excluded (Questions) Excluded (Expired) Exc…" at bounding box center [720, 238] width 140 height 27
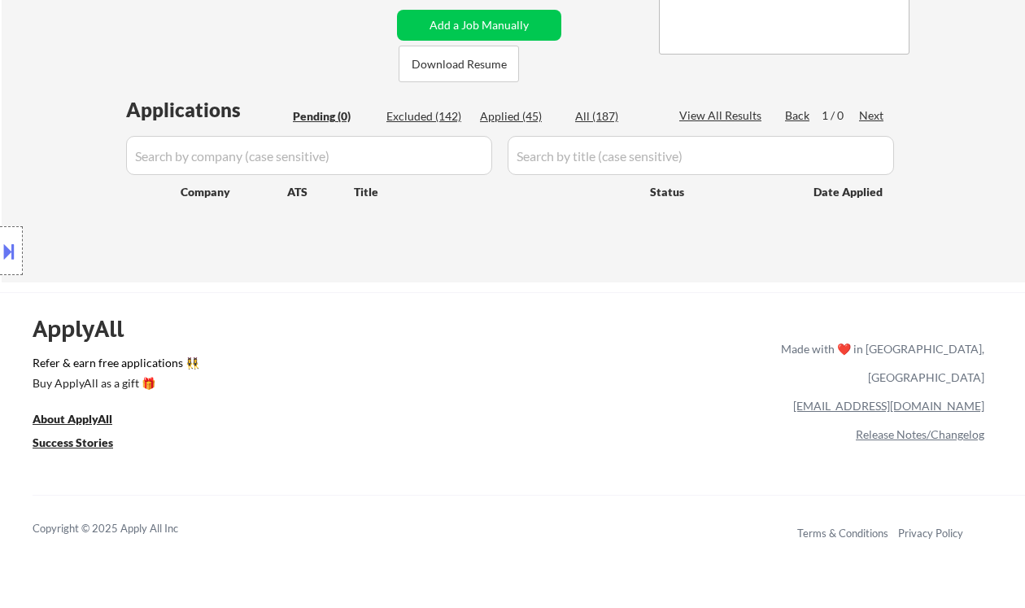
click at [30, 84] on div "← Return to /applysquad Mailslurp Inbox Job Search Builder [PERSON_NAME] User E…" at bounding box center [514, 11] width 1024 height 543
